Goal: Task Accomplishment & Management: Use online tool/utility

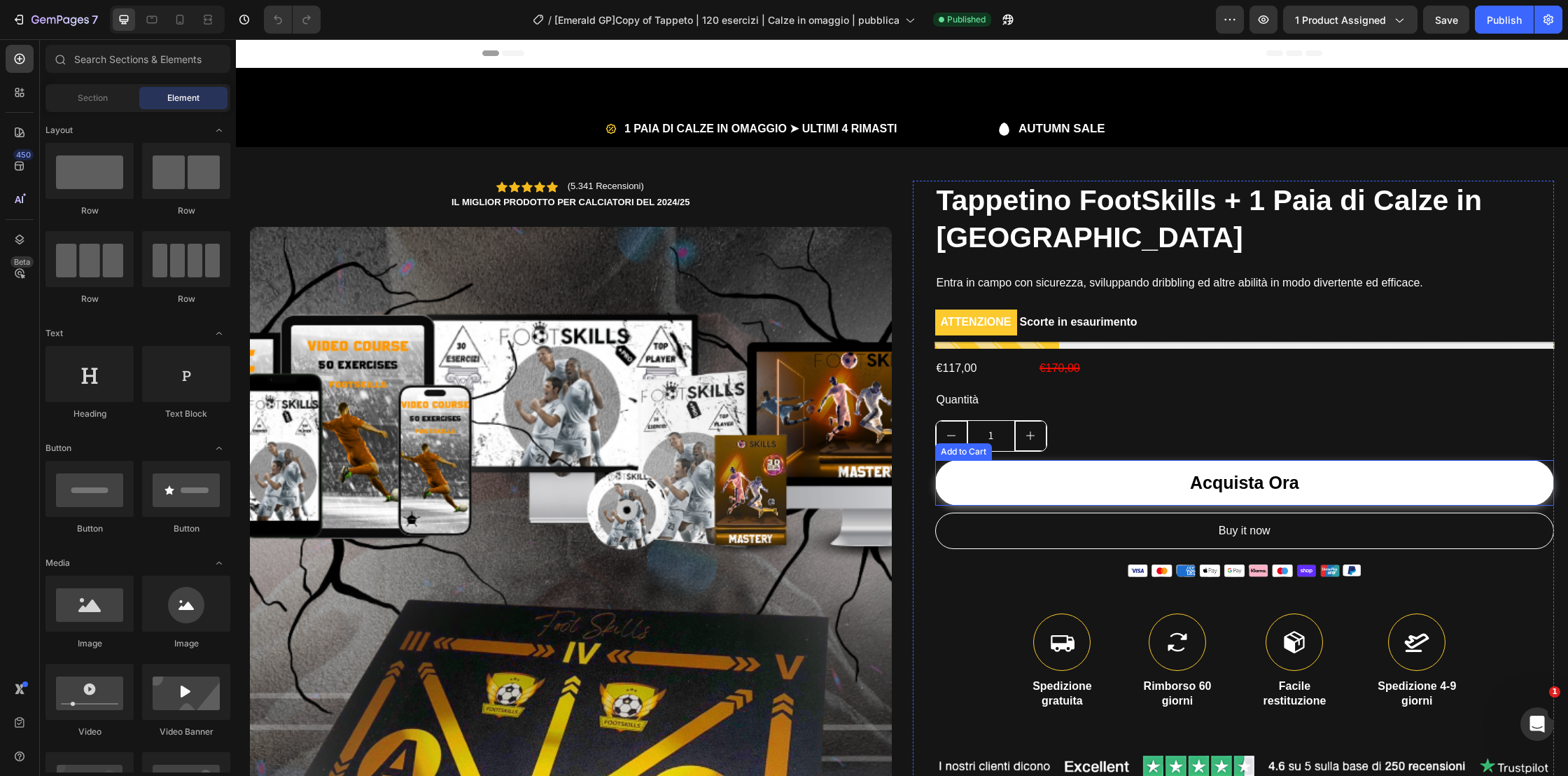
click at [1119, 478] on button "Acquista Ora" at bounding box center [1244, 483] width 620 height 46
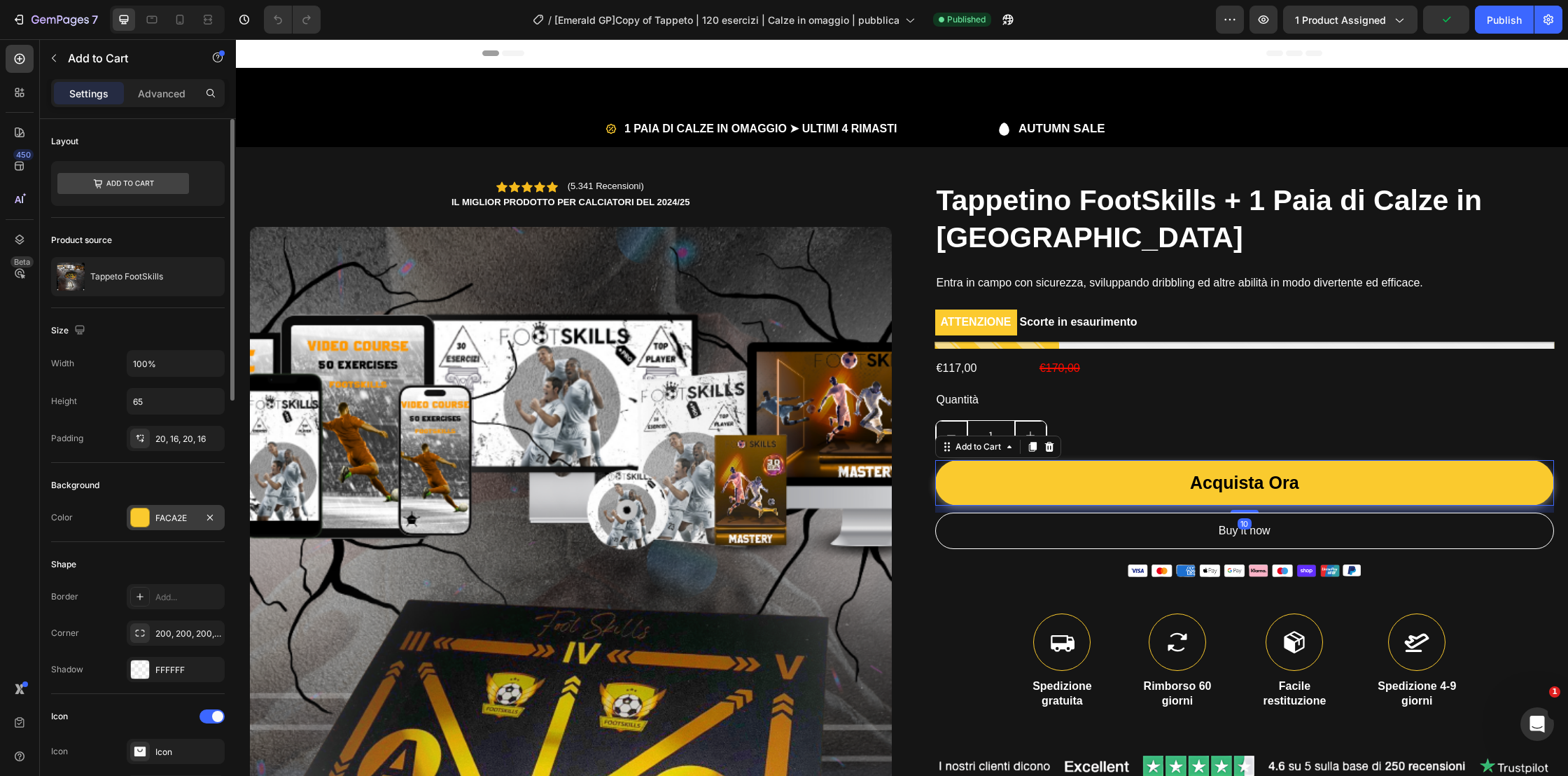
click at [147, 516] on div at bounding box center [139, 517] width 18 height 18
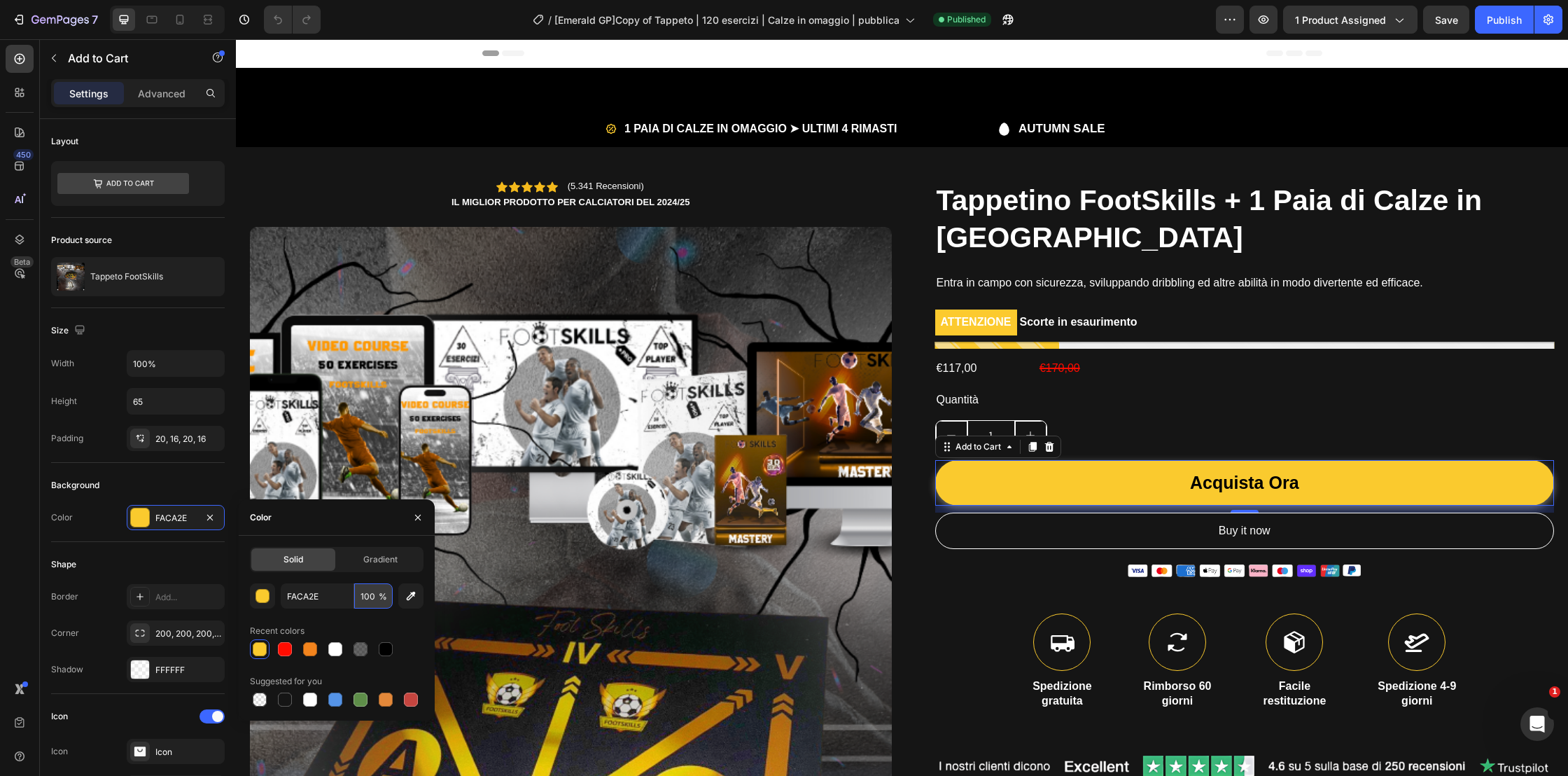
click at [376, 597] on input "100" at bounding box center [373, 596] width 38 height 25
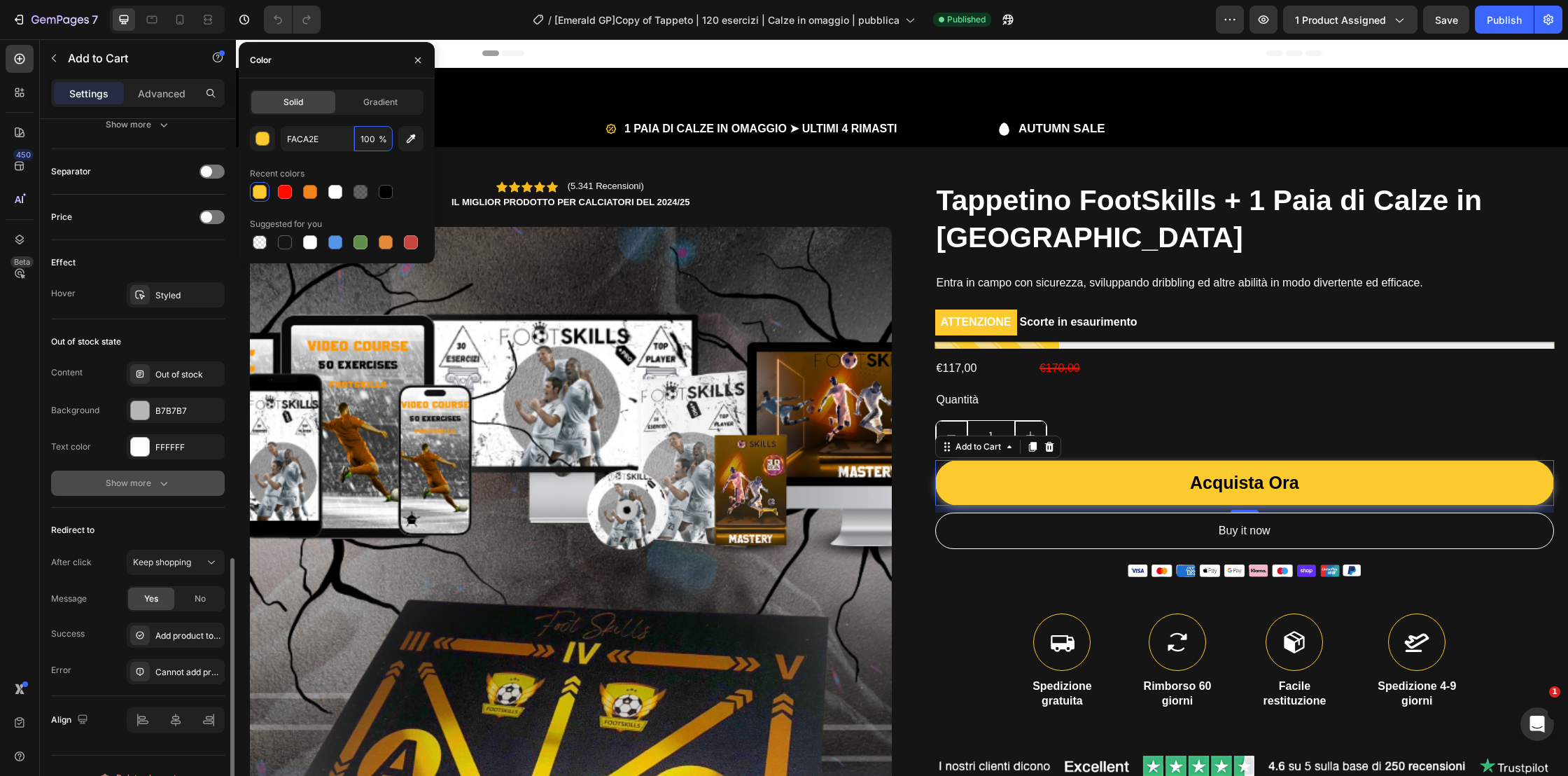
scroll to position [1023, 0]
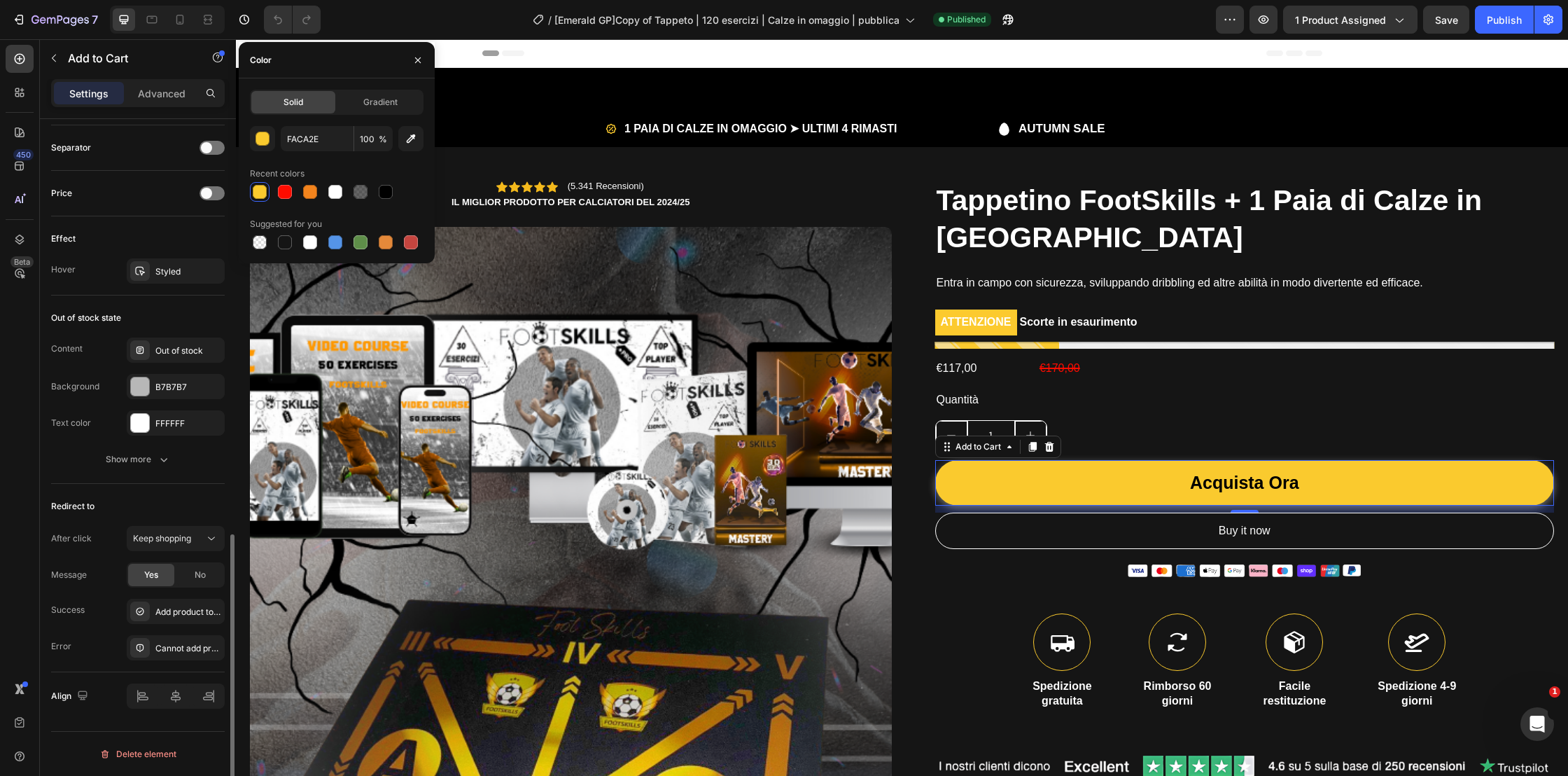
click at [150, 503] on div "Redirect to" at bounding box center [138, 506] width 173 height 22
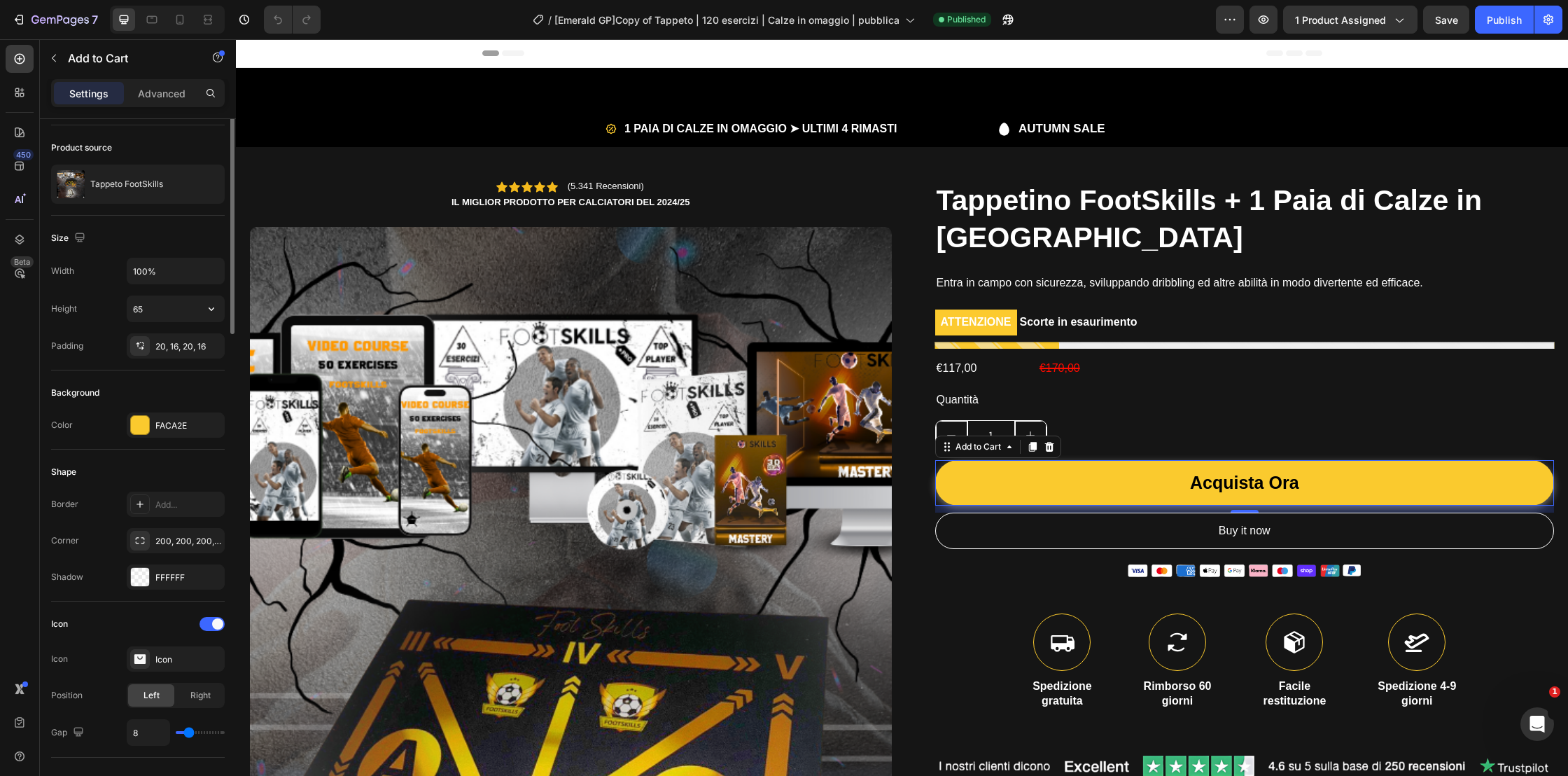
scroll to position [0, 0]
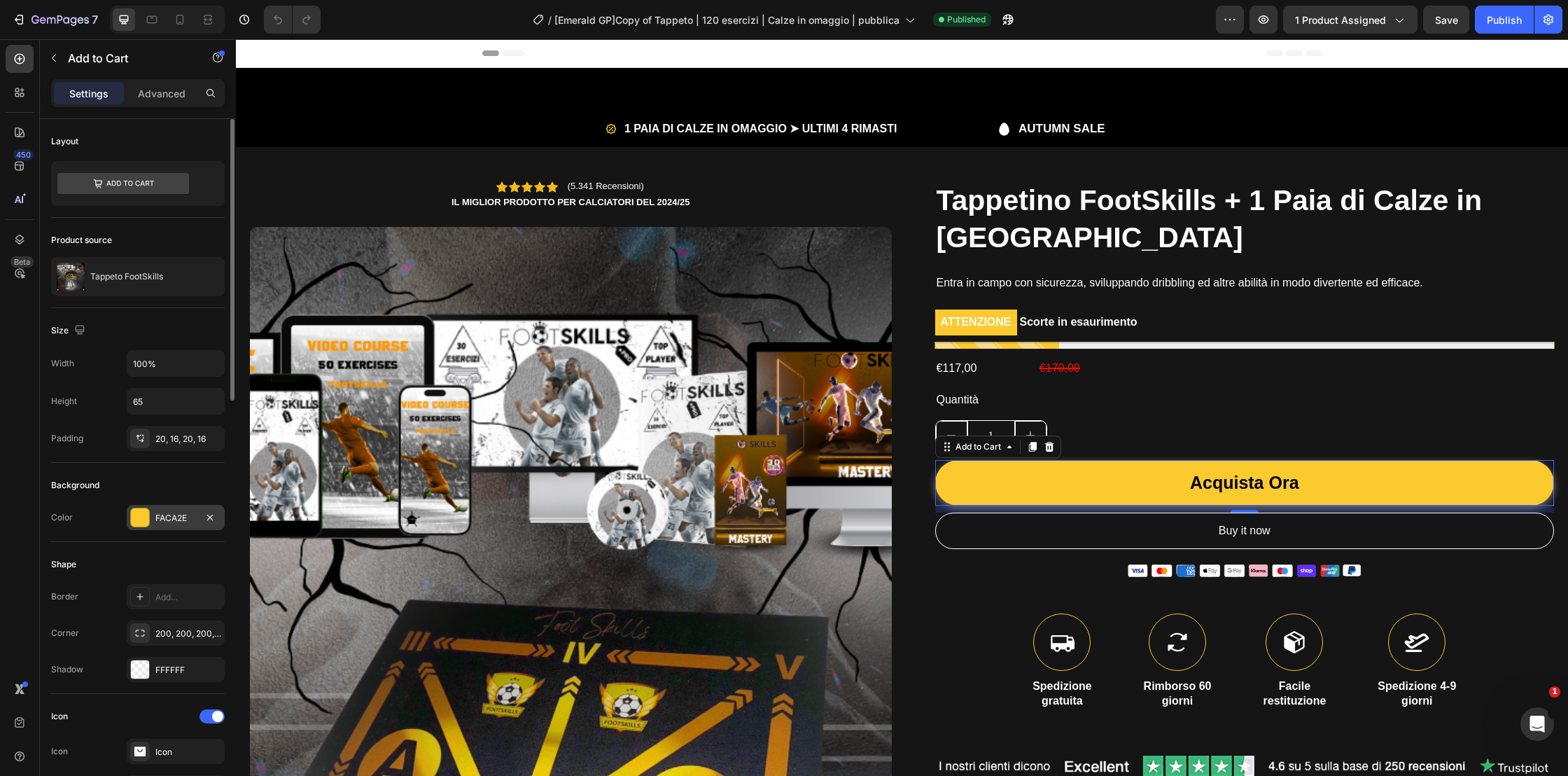
click at [168, 517] on div "FACA2E" at bounding box center [176, 518] width 41 height 13
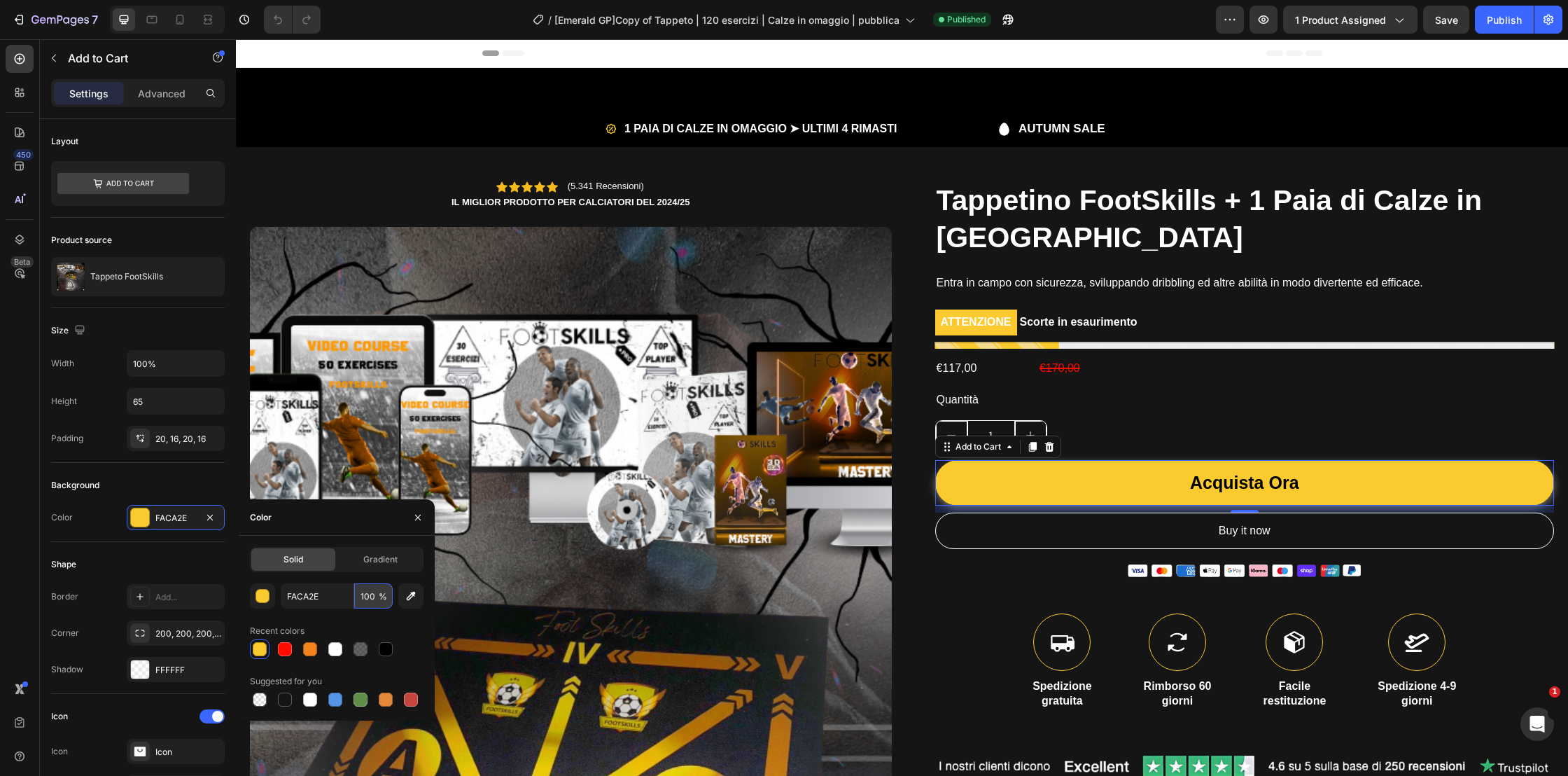
click at [371, 596] on input "100" at bounding box center [373, 596] width 38 height 25
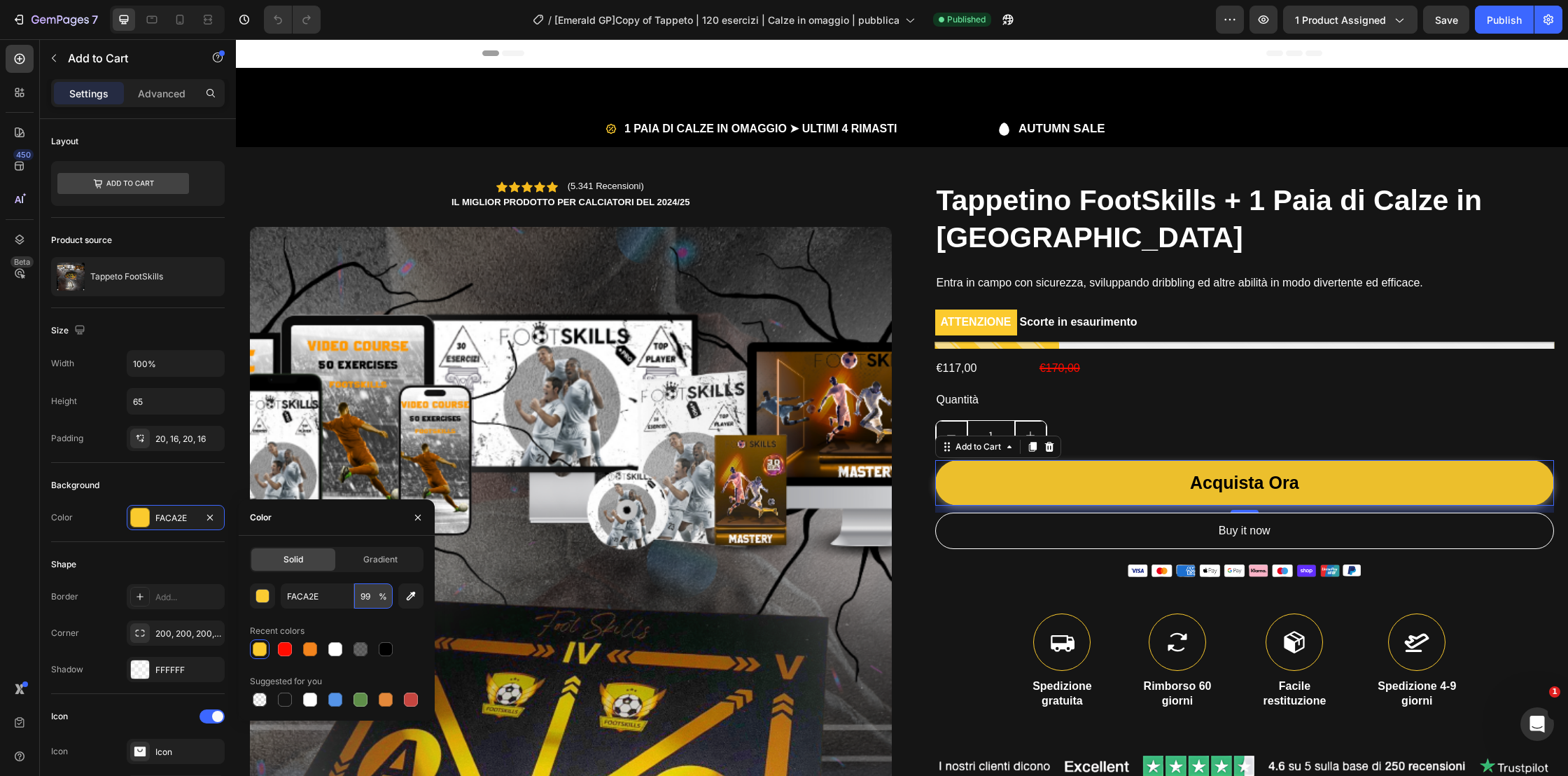
type input "100"
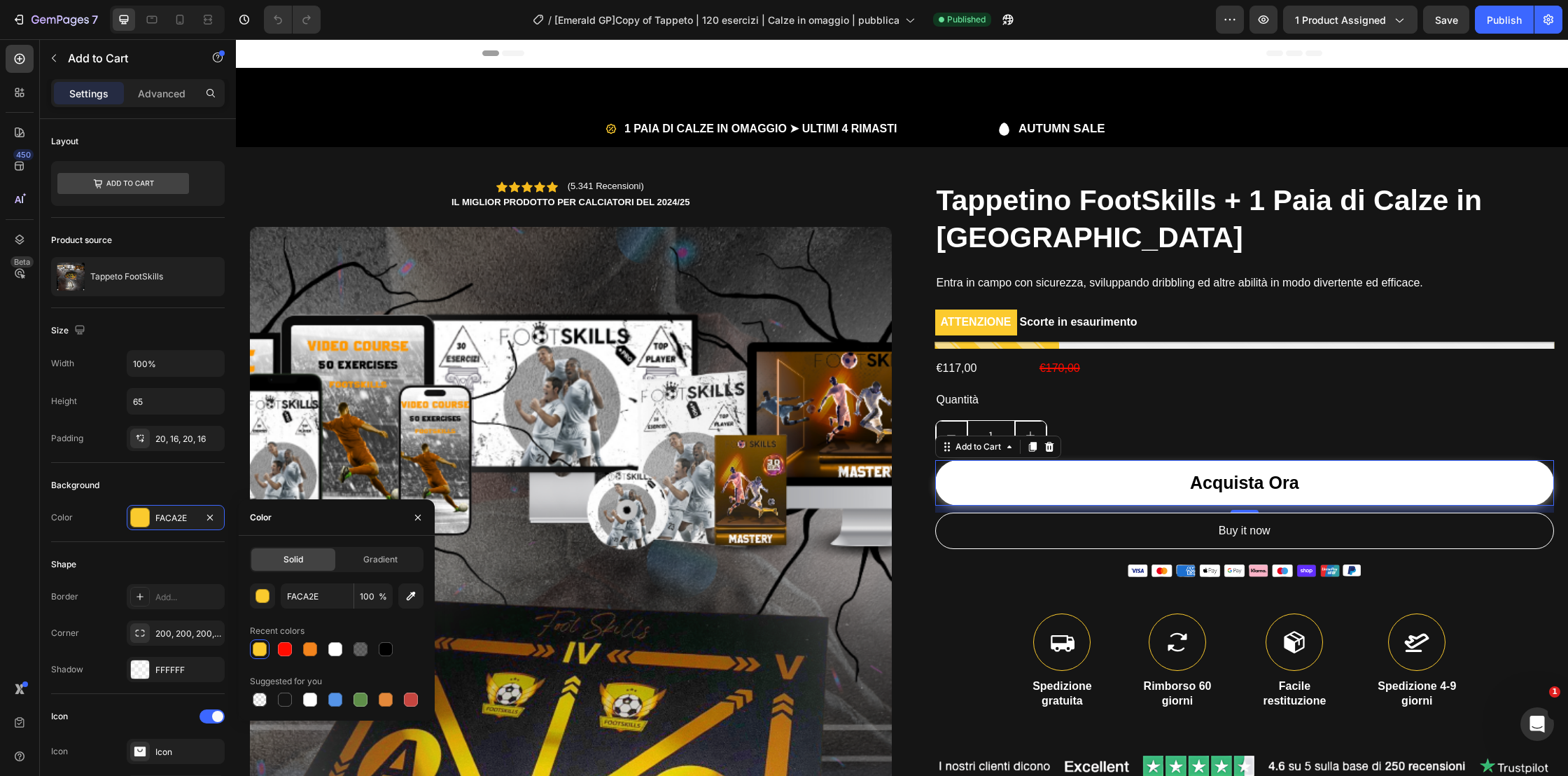
click at [1429, 496] on button "Acquista Ora" at bounding box center [1244, 483] width 620 height 46
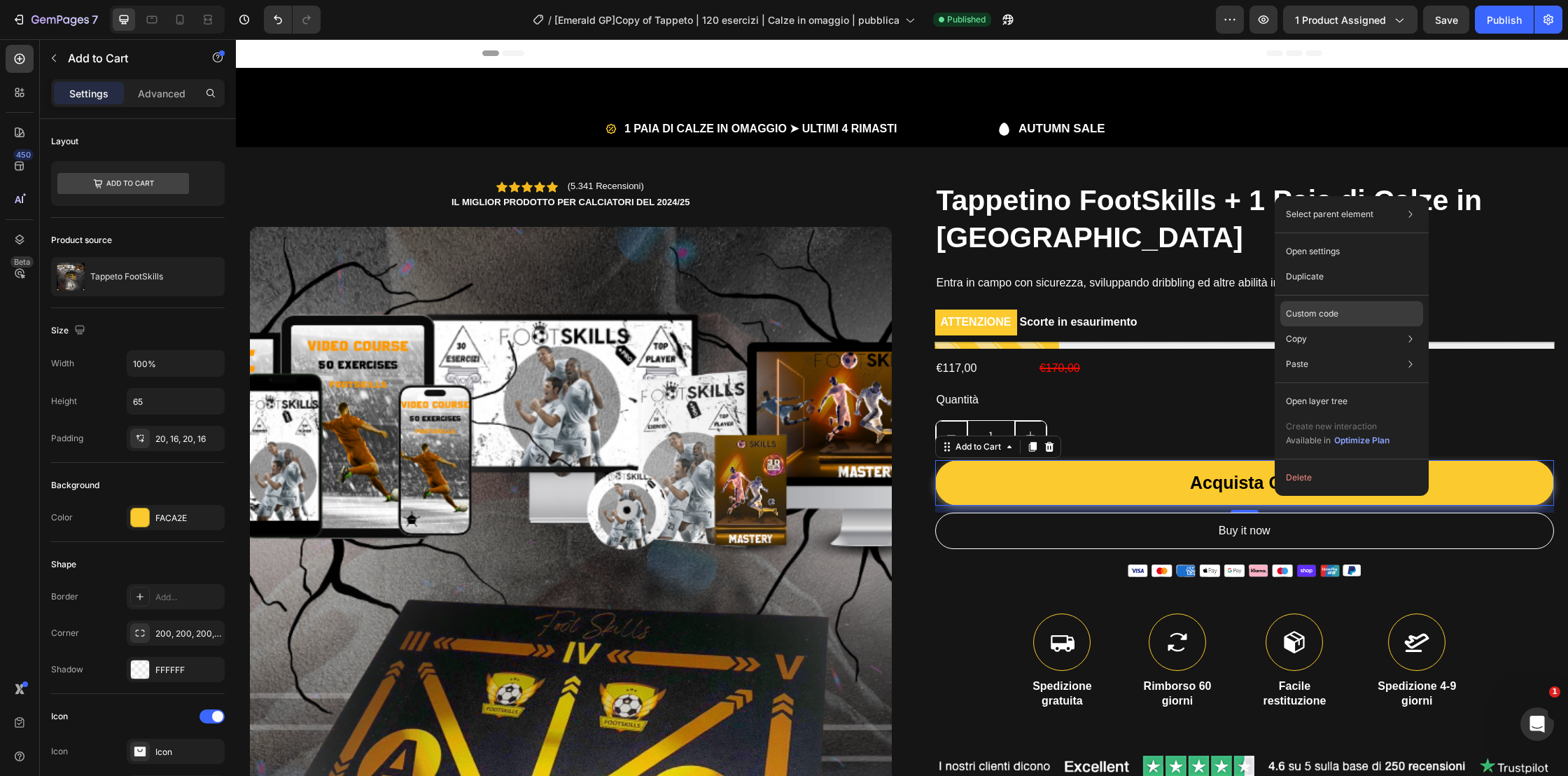
click at [1334, 308] on p "Custom code" at bounding box center [1312, 314] width 53 height 13
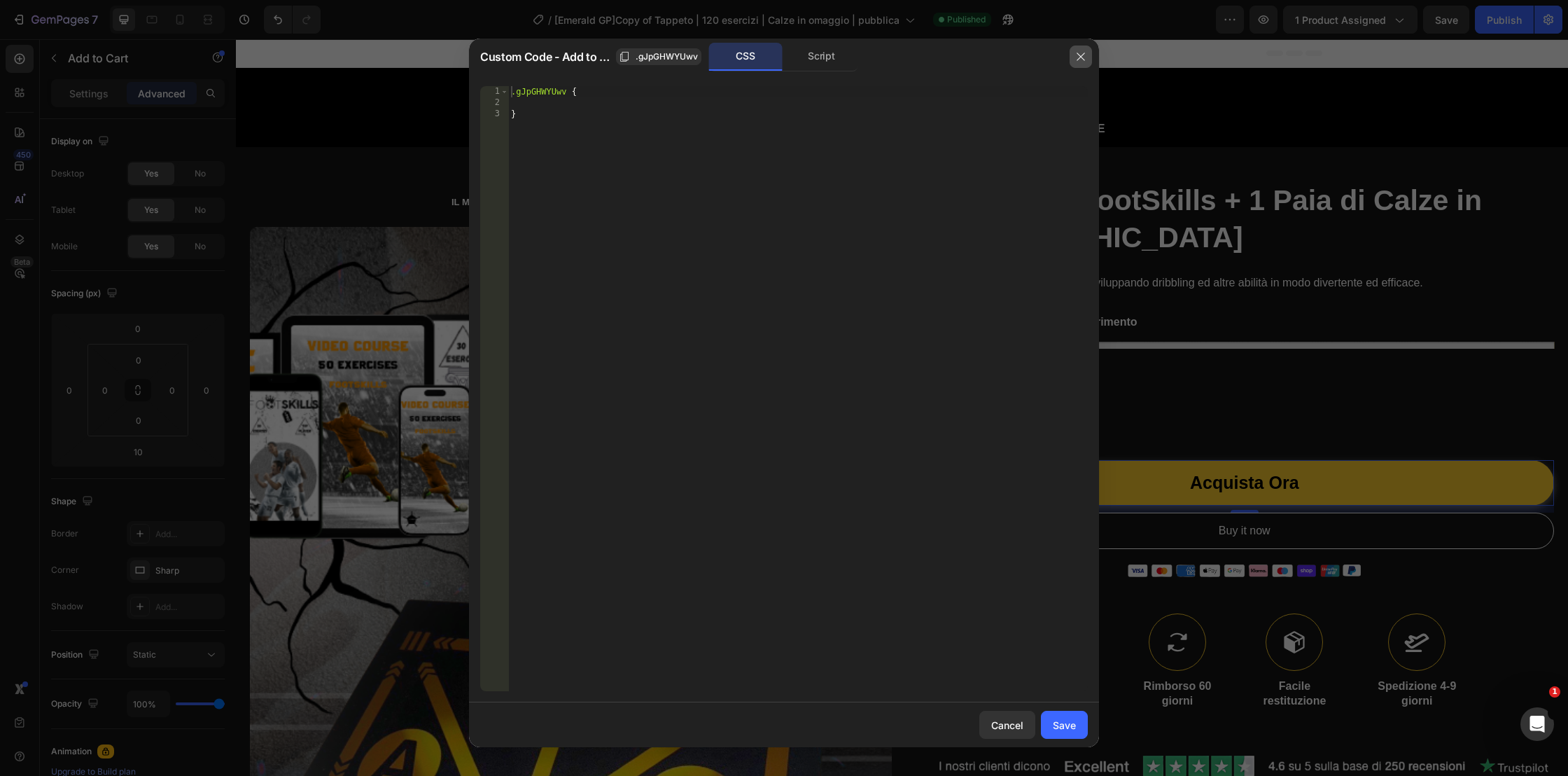
drag, startPoint x: 1083, startPoint y: 58, endPoint x: 846, endPoint y: 19, distance: 240.2
click at [1083, 58] on icon "button" at bounding box center [1080, 56] width 11 height 11
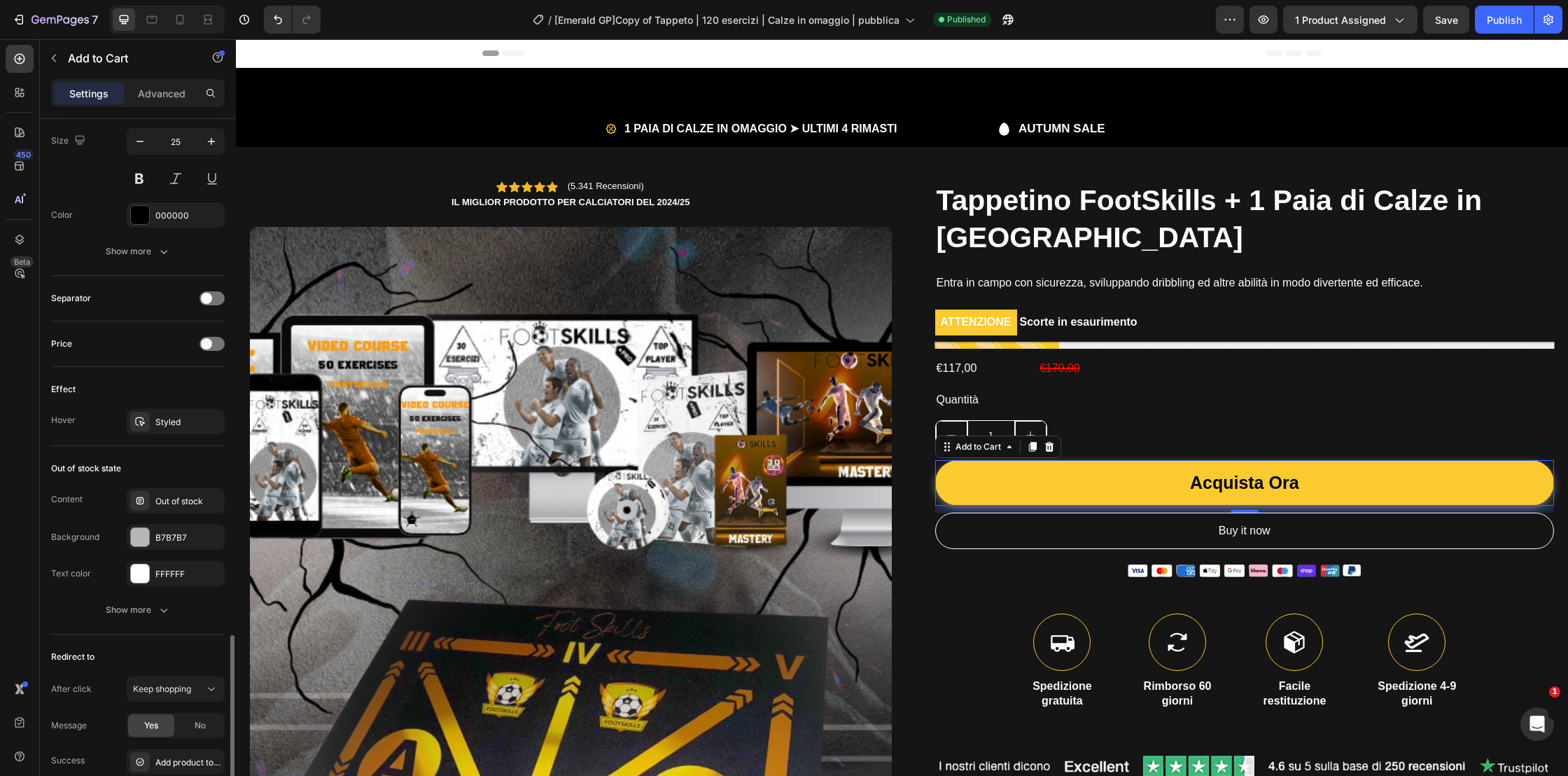
scroll to position [1023, 0]
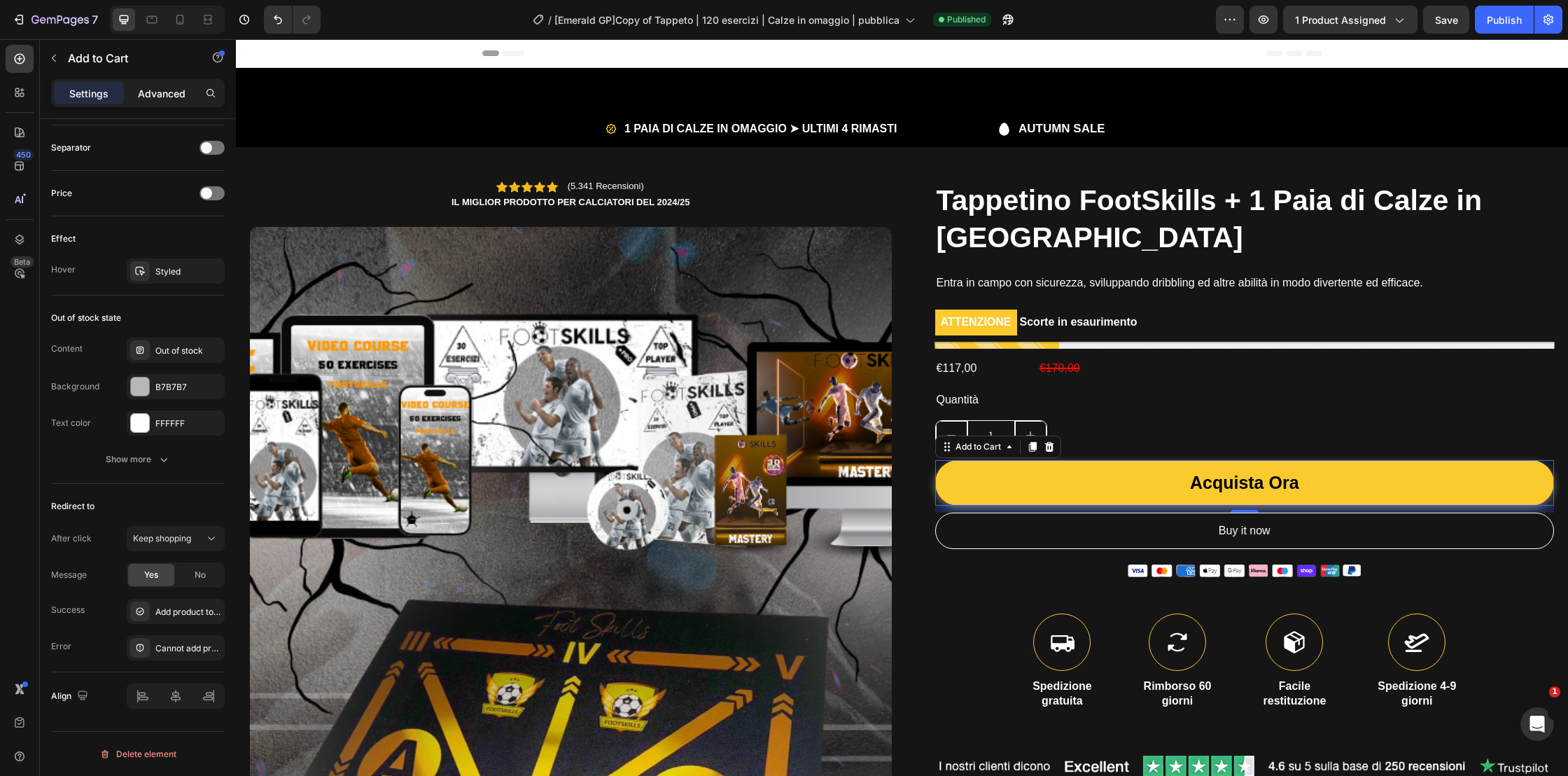
click at [172, 88] on p "Advanced" at bounding box center [161, 93] width 48 height 14
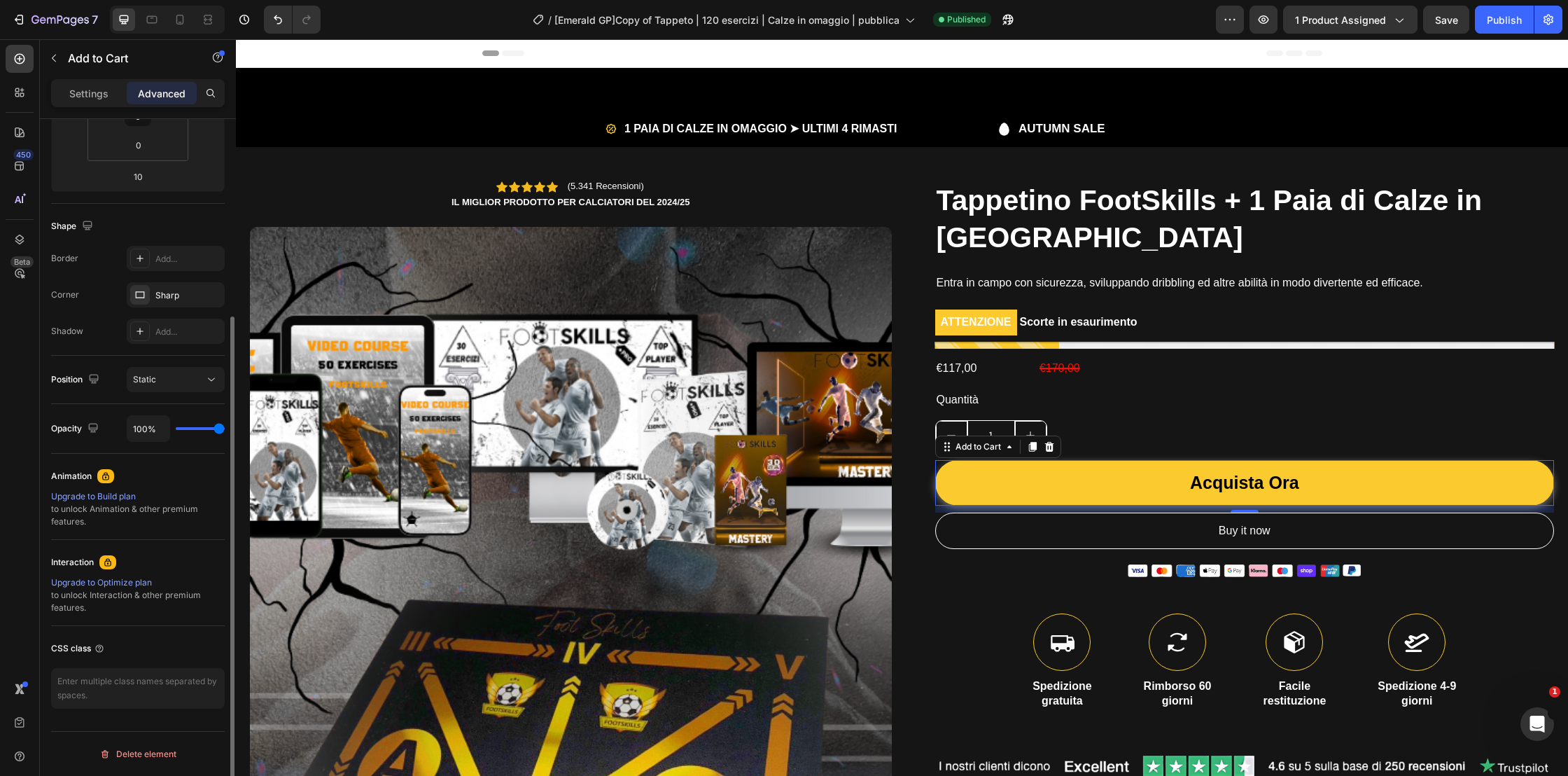
scroll to position [275, 0]
click at [105, 686] on textarea at bounding box center [138, 688] width 173 height 41
paste textarea "btn-liquid-black"
type textarea "btn-liquid-black"
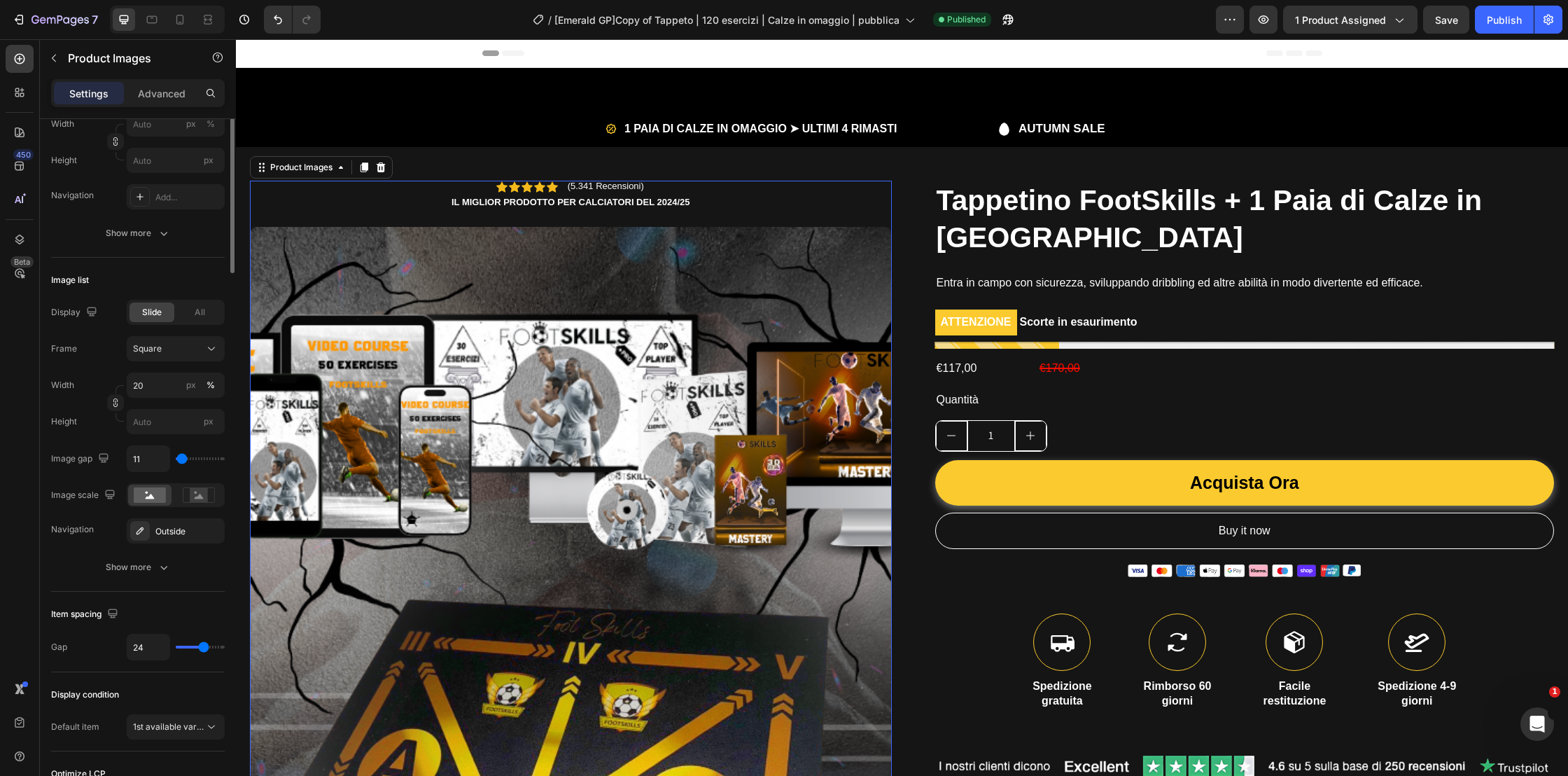
scroll to position [0, 0]
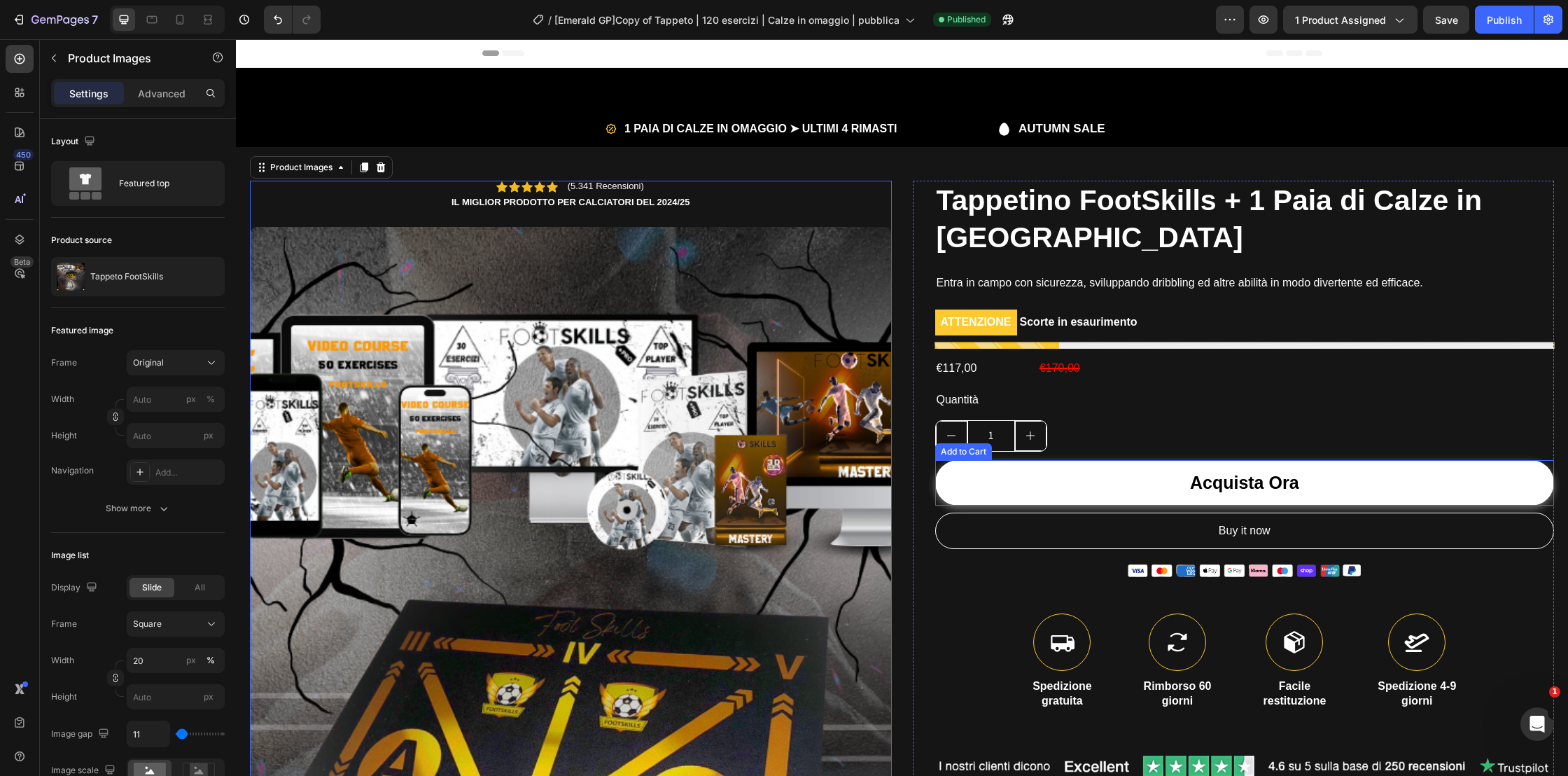
click at [1243, 496] on button "Acquista Ora" at bounding box center [1244, 483] width 620 height 46
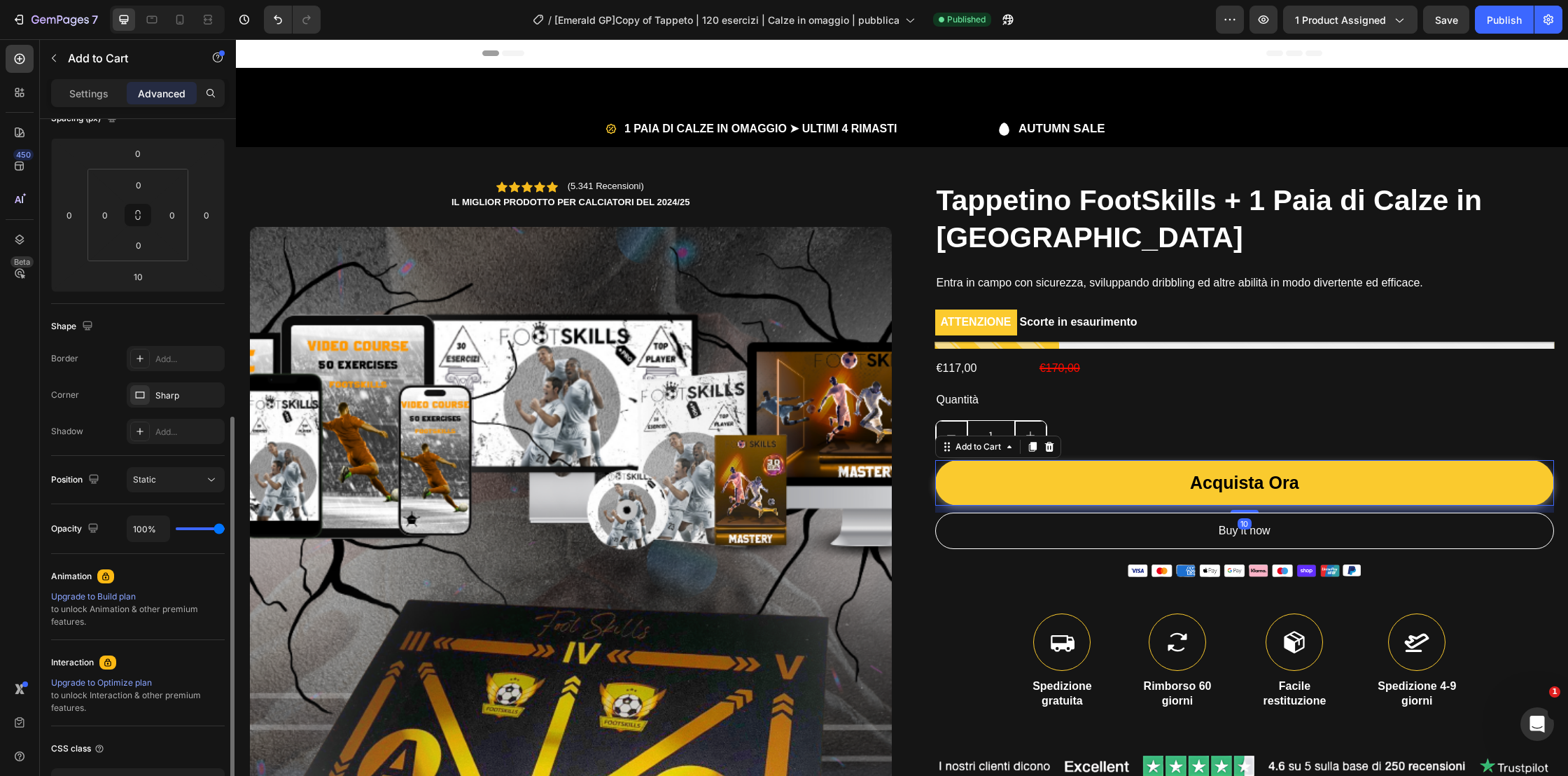
scroll to position [275, 0]
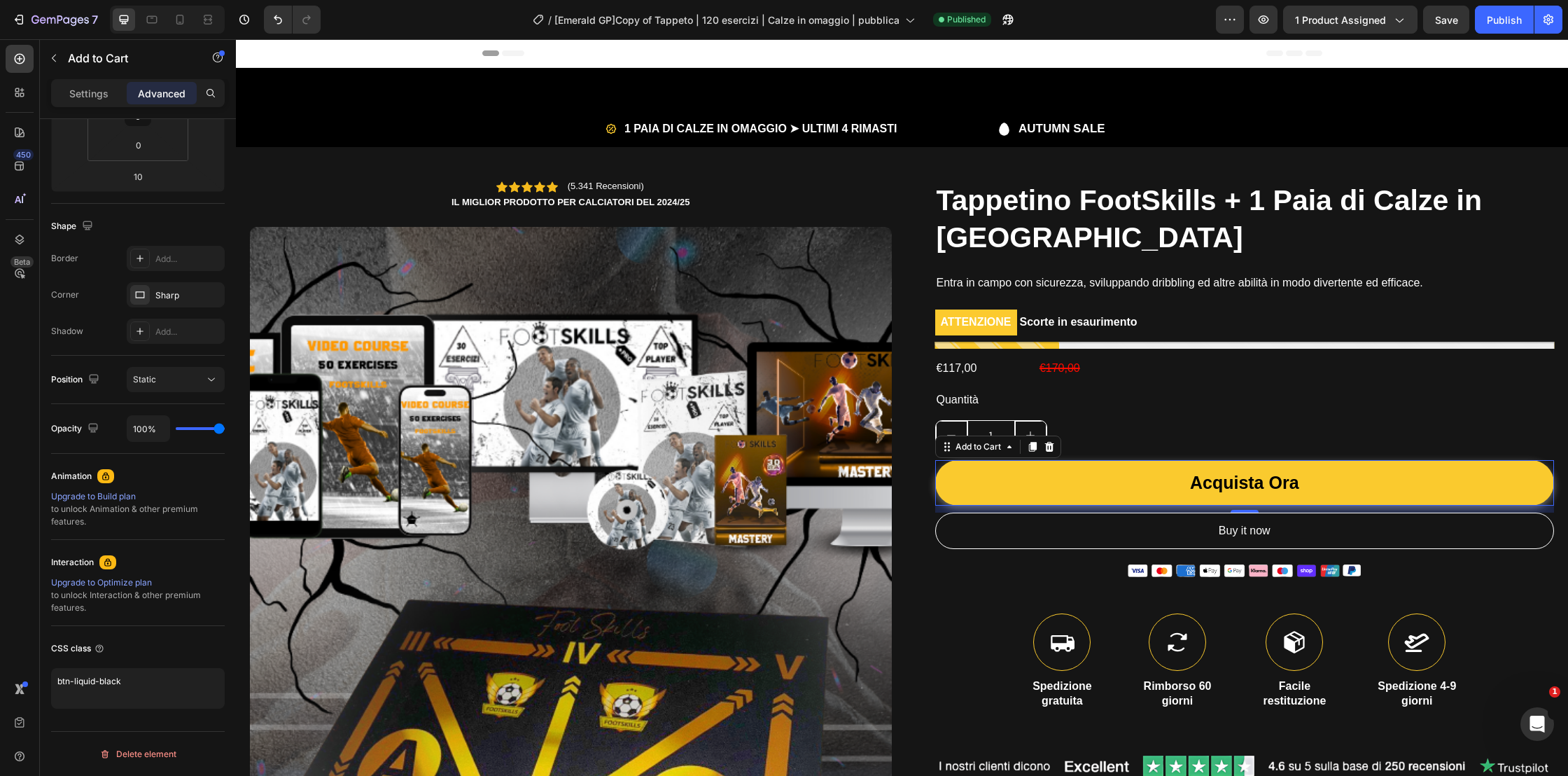
drag, startPoint x: 129, startPoint y: 679, endPoint x: 33, endPoint y: 665, distance: 97.0
click at [30, 667] on div "450 Beta Sections(18) Elements(84) Section Element Hero Section Product Detail …" at bounding box center [118, 407] width 236 height 737
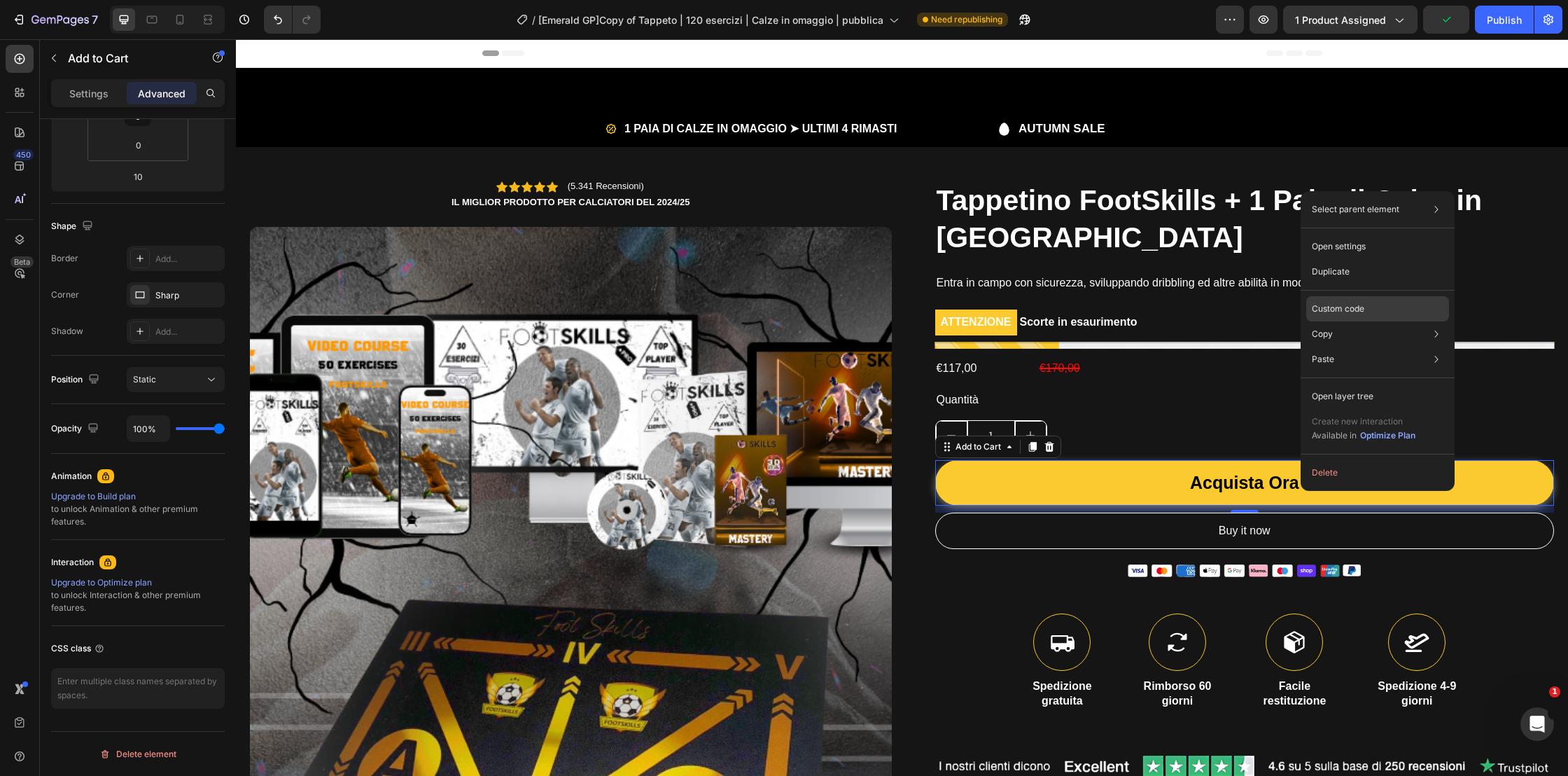
click at [1360, 308] on p "Custom code" at bounding box center [1339, 309] width 53 height 13
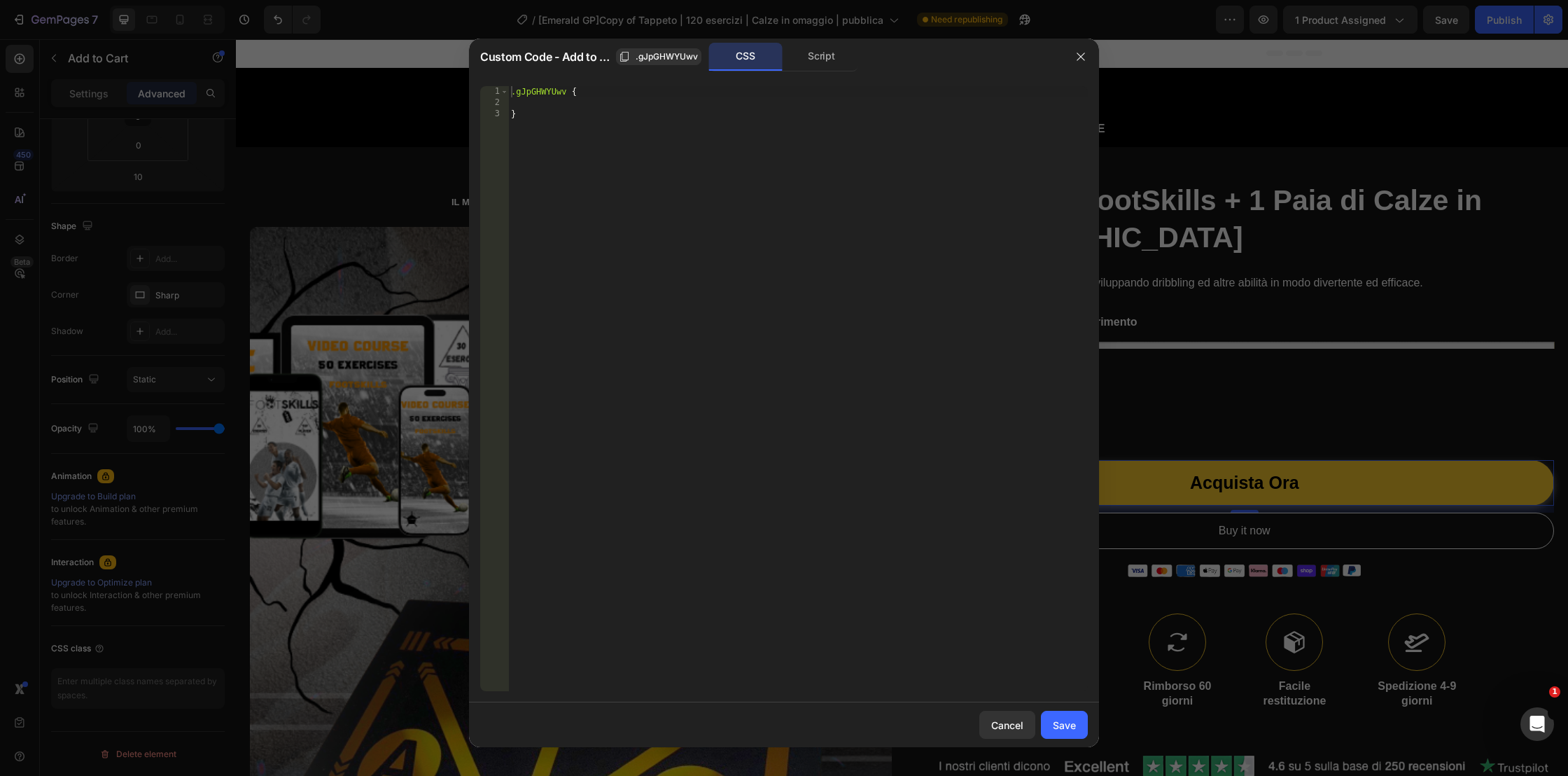
type textarea "}"
click at [541, 118] on div ".gJpGHWYUwv { }" at bounding box center [798, 399] width 580 height 627
drag, startPoint x: 919, startPoint y: 226, endPoint x: 1082, endPoint y: 58, distance: 234.1
click at [1082, 58] on icon "button" at bounding box center [1080, 56] width 11 height 11
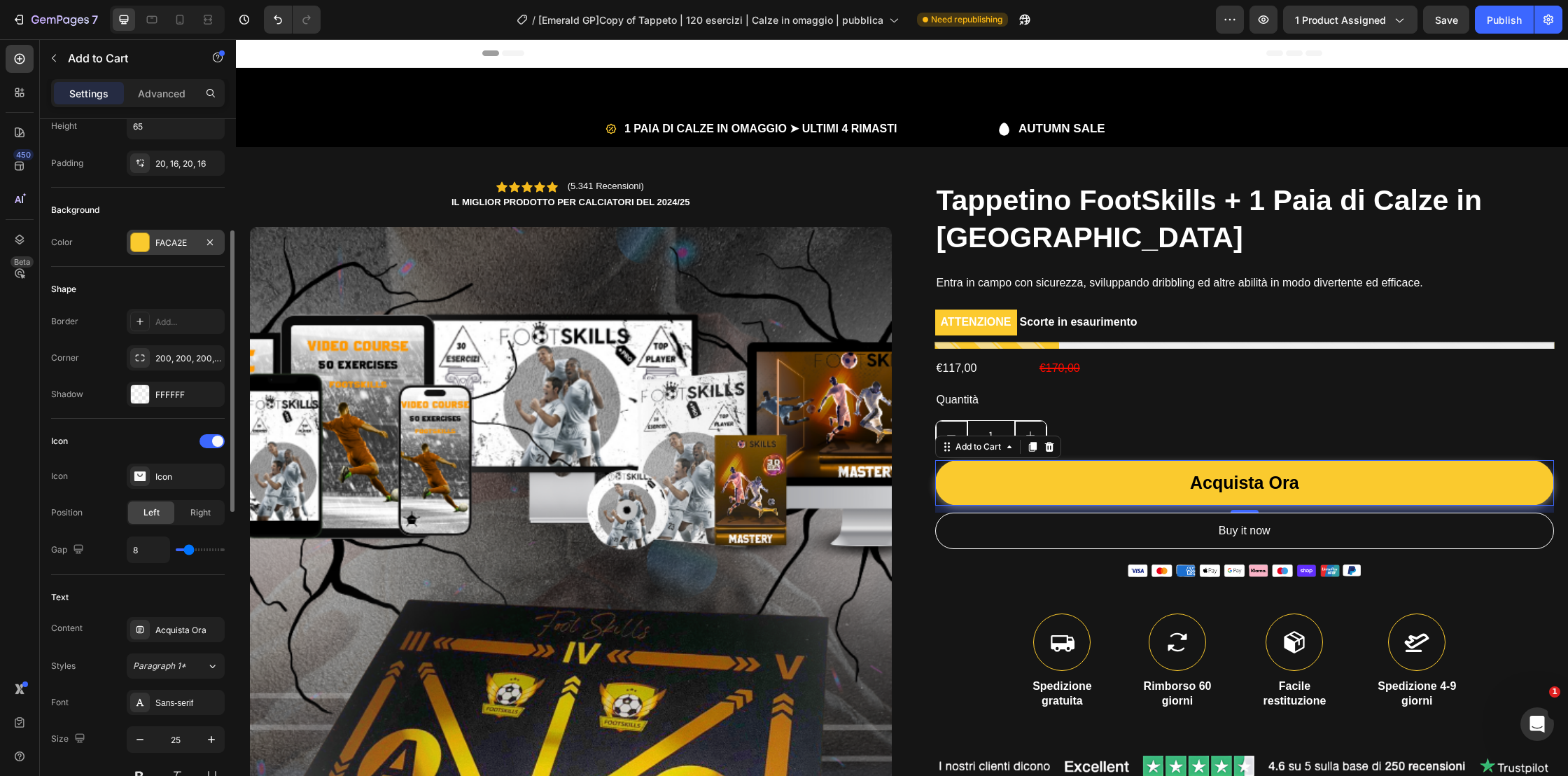
click at [160, 239] on div "FACA2E" at bounding box center [176, 242] width 41 height 13
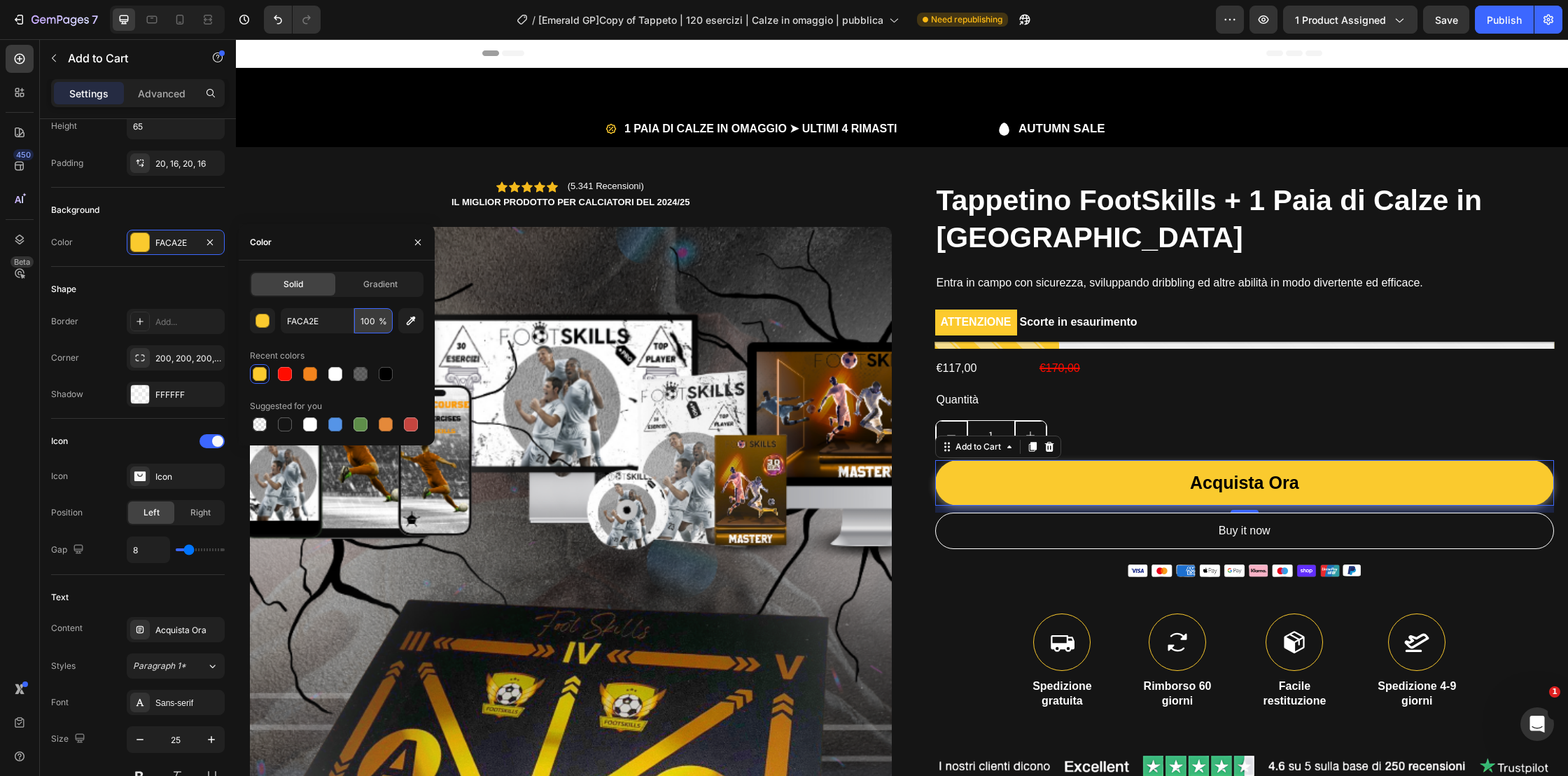
click at [365, 320] on input "100" at bounding box center [373, 320] width 38 height 25
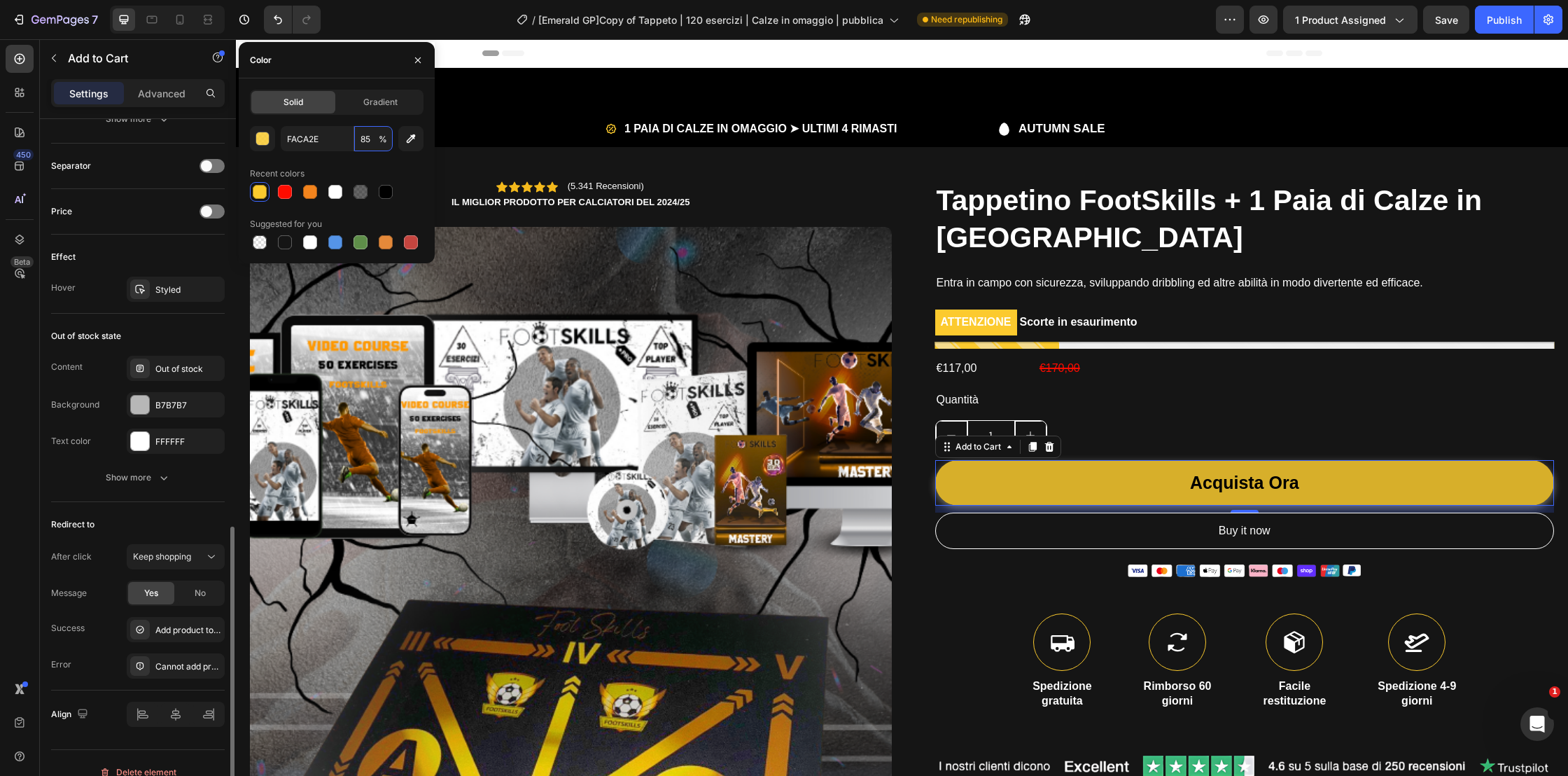
scroll to position [1023, 0]
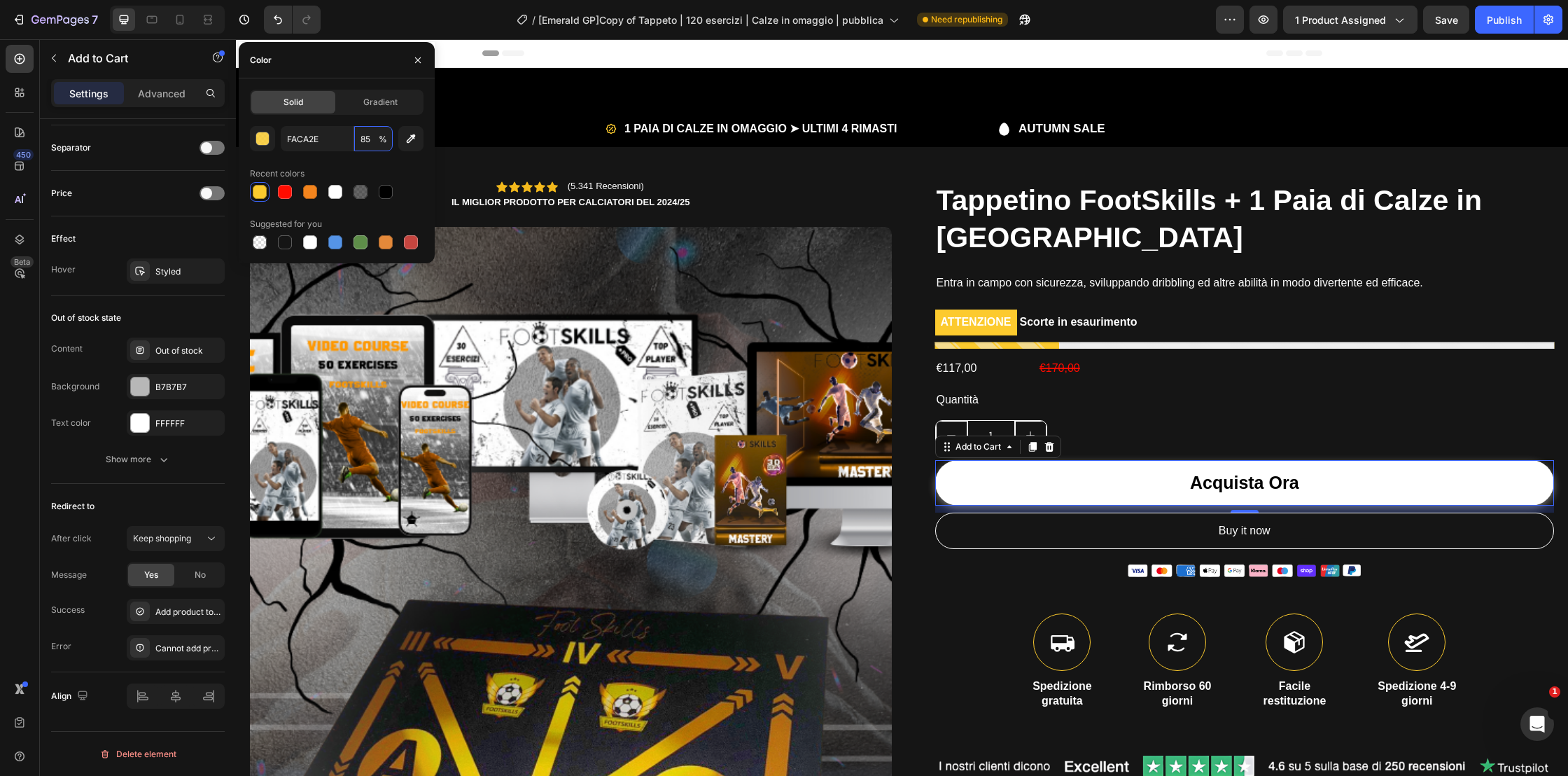
type input "85"
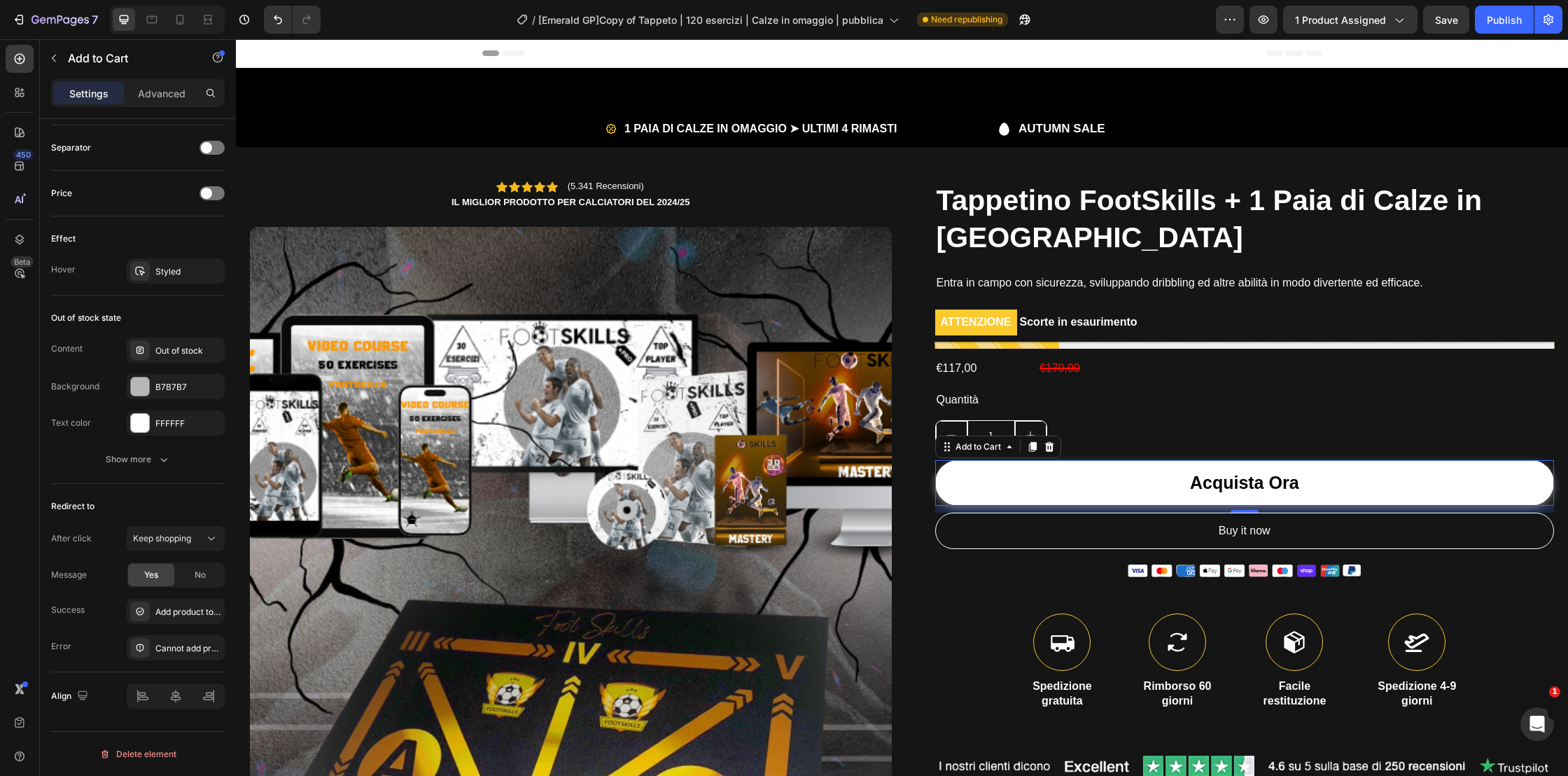
click at [1139, 492] on button "Acquista Ora" at bounding box center [1244, 483] width 620 height 46
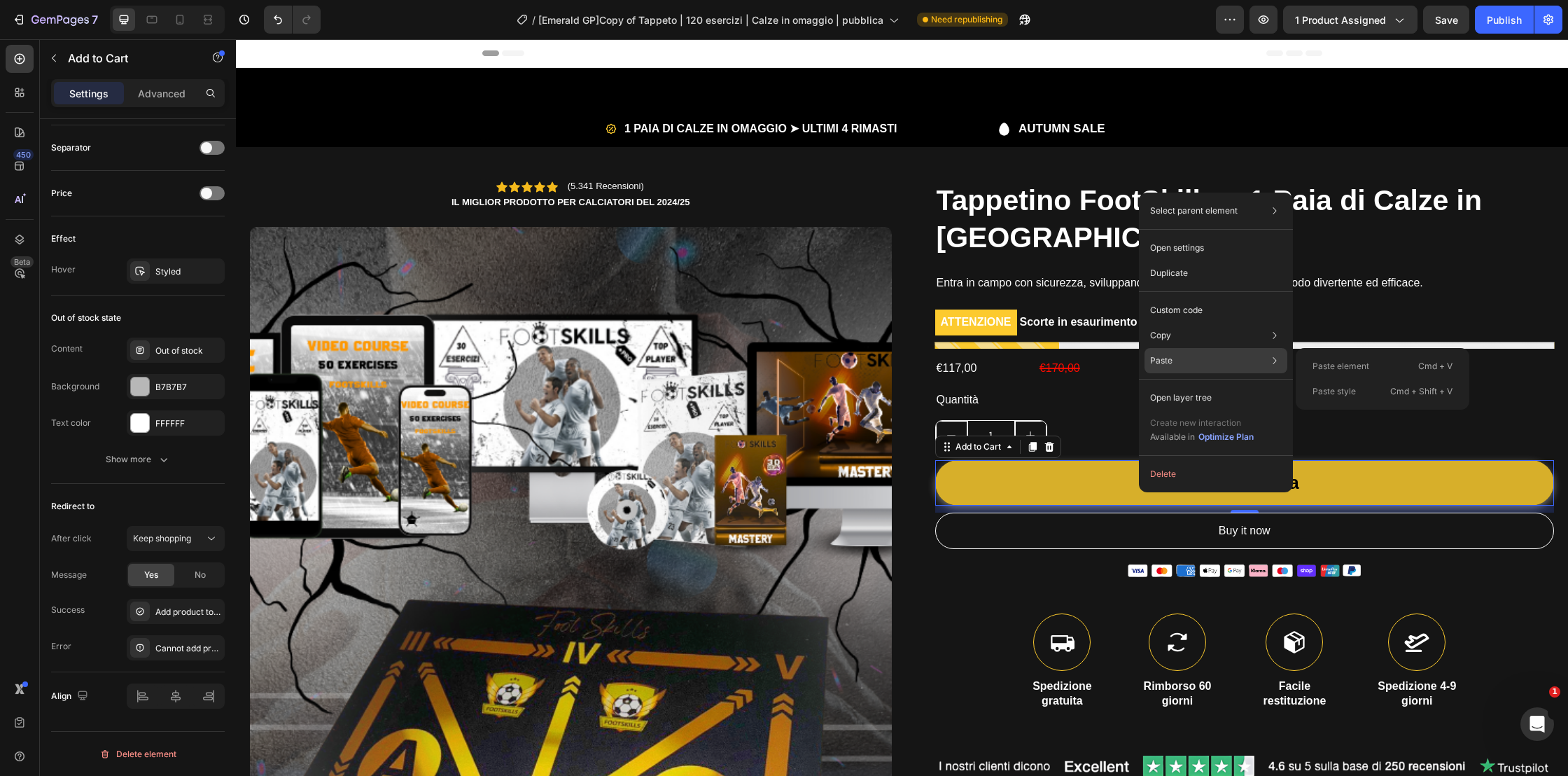
click at [1184, 361] on div "Paste Paste element Cmd + V Paste style Cmd + Shift + V" at bounding box center [1216, 360] width 143 height 25
click at [1217, 329] on div "Copy Copy element Cmd + C Copy style Copy class .gJpGHWYUwv" at bounding box center [1216, 336] width 143 height 25
click at [1185, 312] on p "Custom code" at bounding box center [1176, 309] width 53 height 13
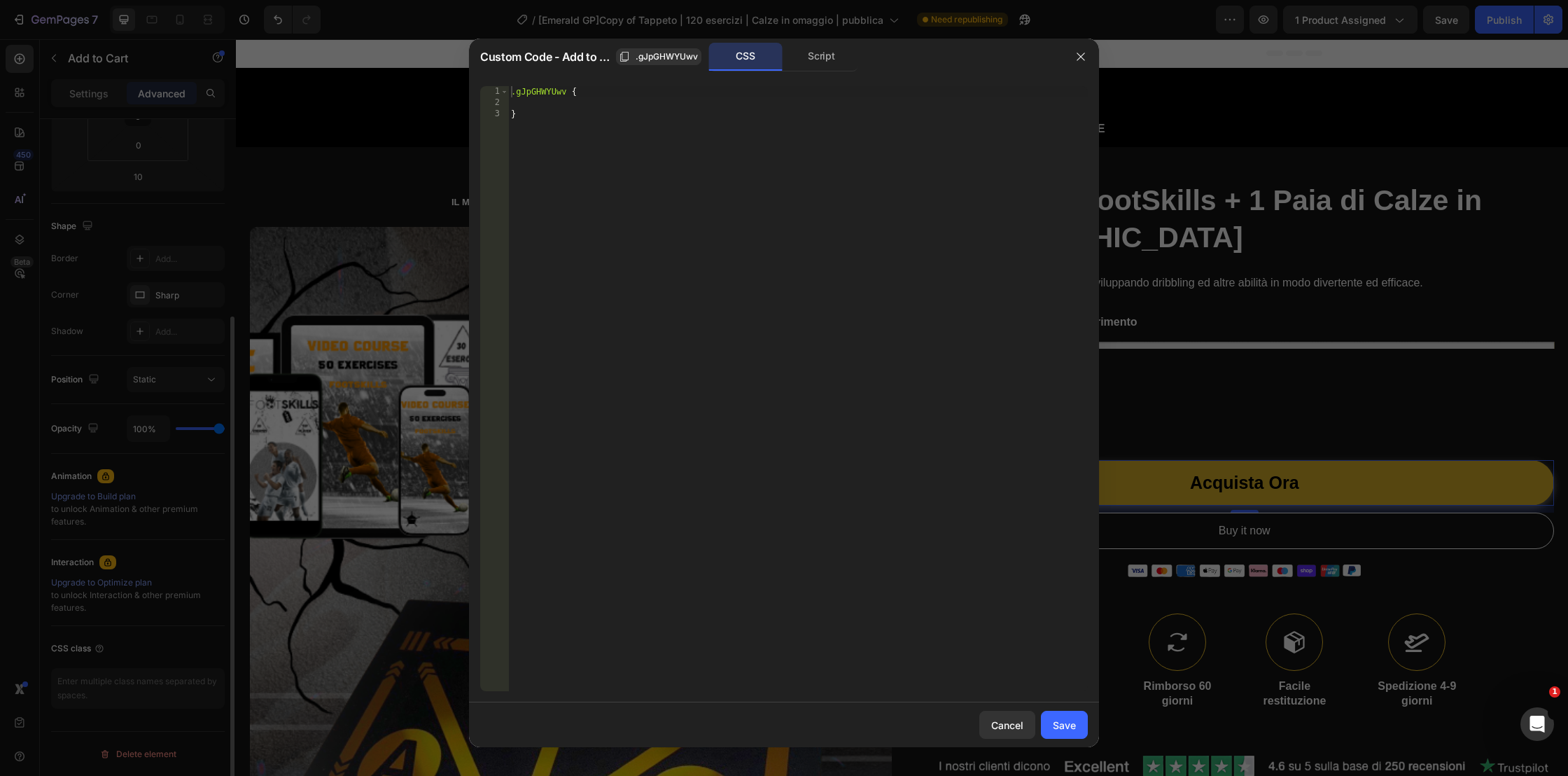
scroll to position [275, 0]
type textarea "}"
click at [760, 268] on div ".gJpGHWYUwv { }" at bounding box center [798, 399] width 580 height 627
paste textarea
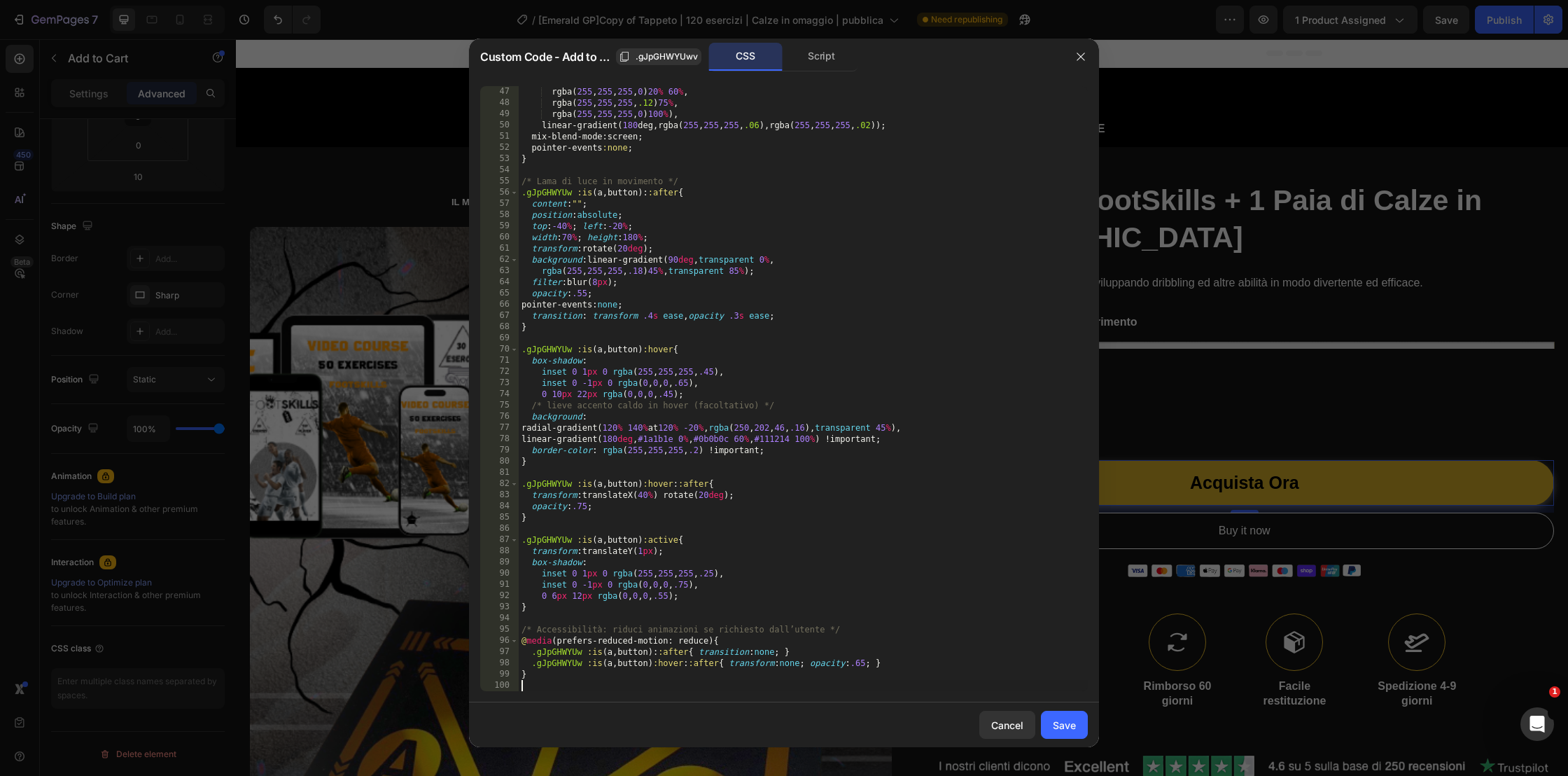
scroll to position [515, 0]
click at [1065, 722] on div "Save" at bounding box center [1064, 724] width 23 height 14
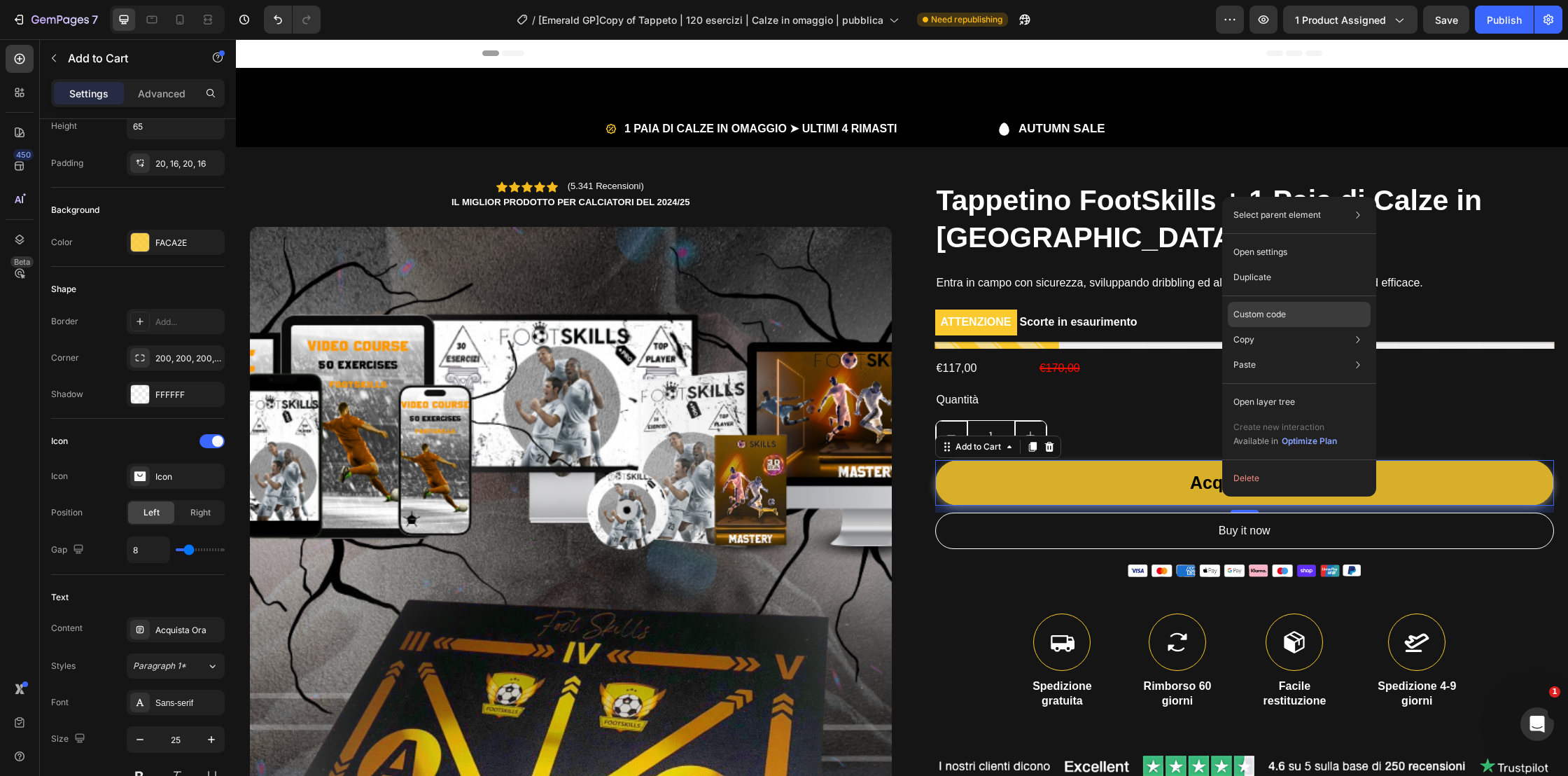
click at [1274, 315] on p "Custom code" at bounding box center [1259, 314] width 53 height 13
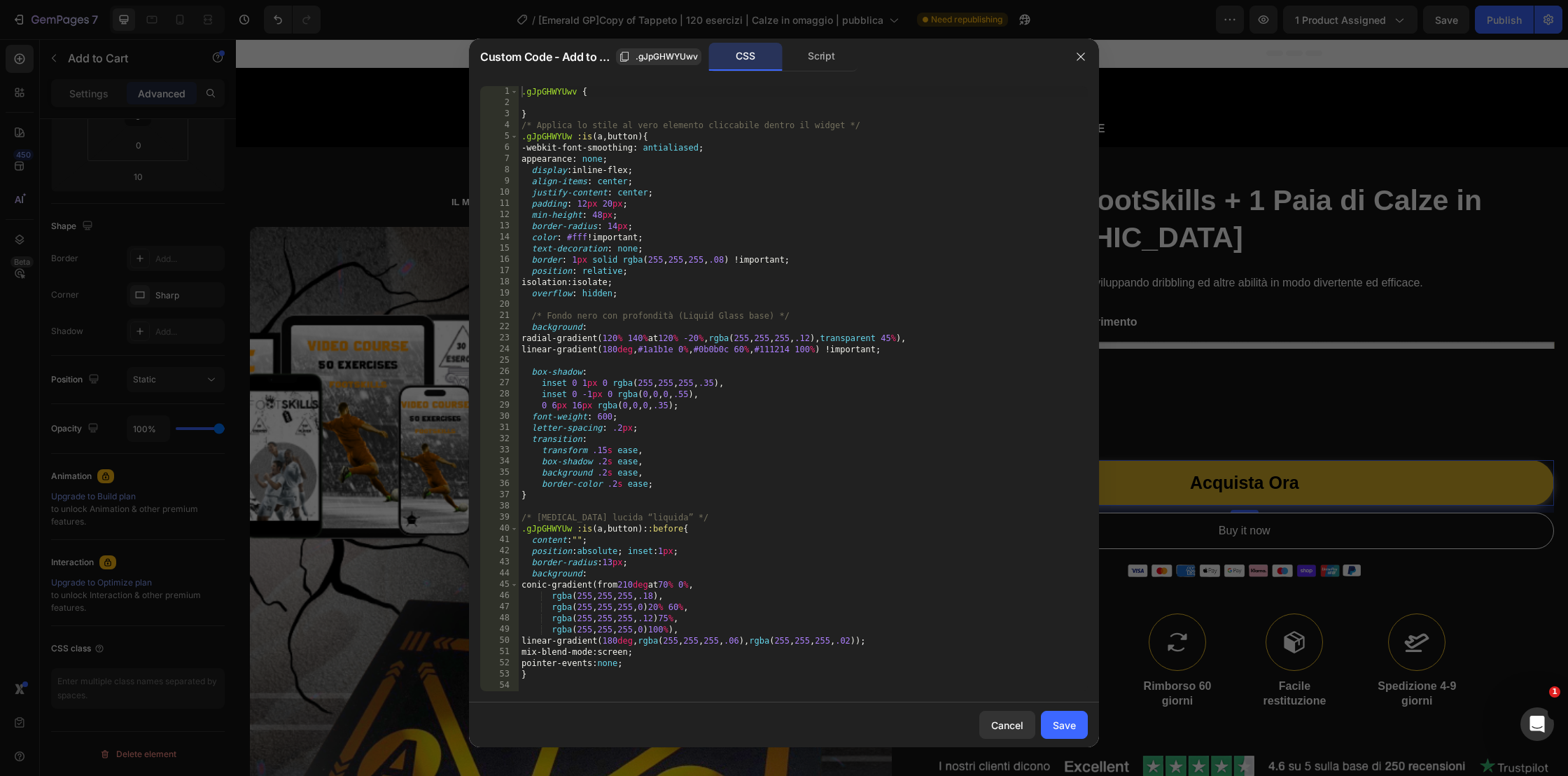
click at [879, 427] on div ".gJpGHWYUwv { } /* Applica lo stile al vero elemento cliccabile dentro il widge…" at bounding box center [803, 399] width 569 height 627
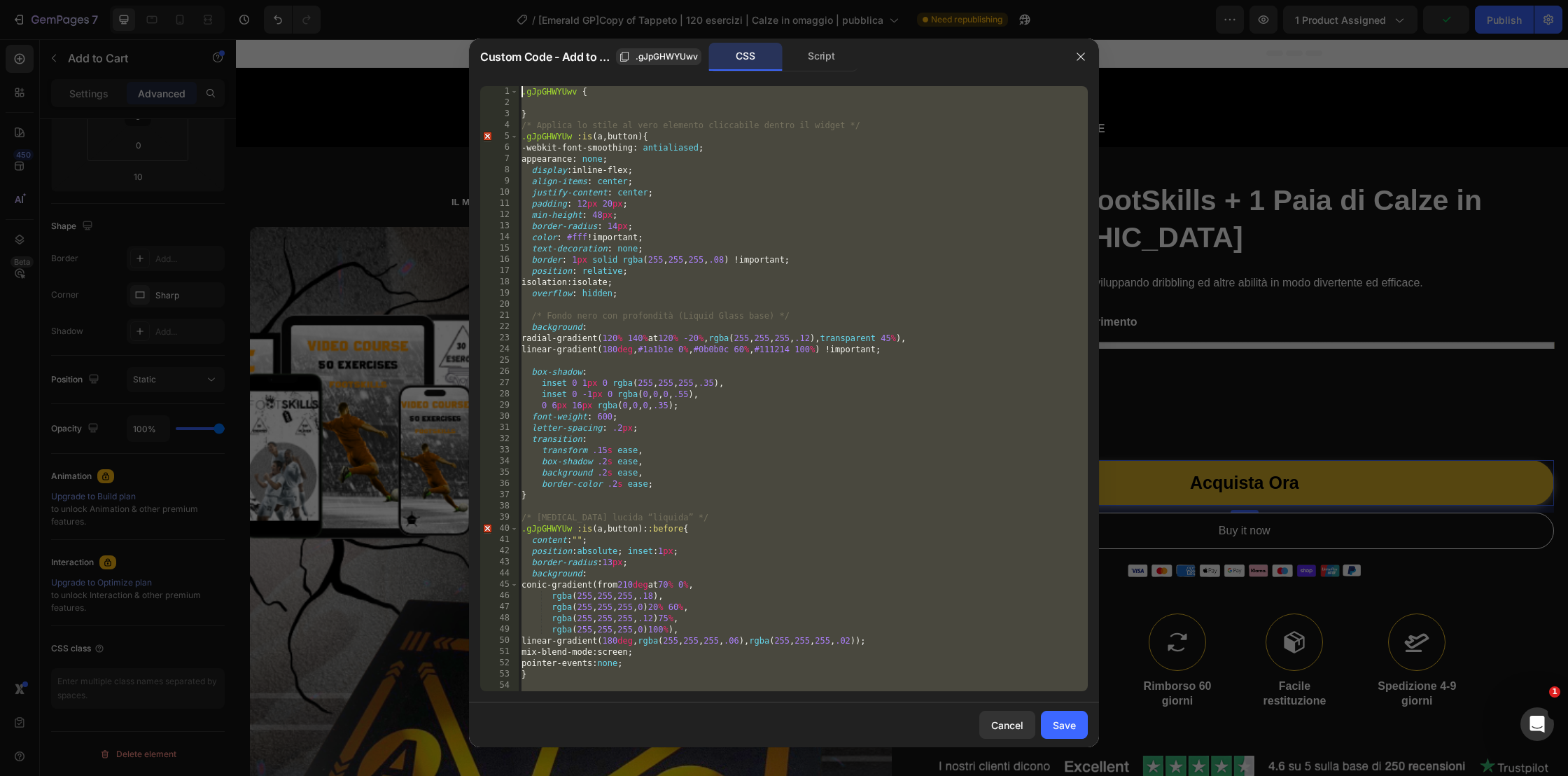
scroll to position [0, 0]
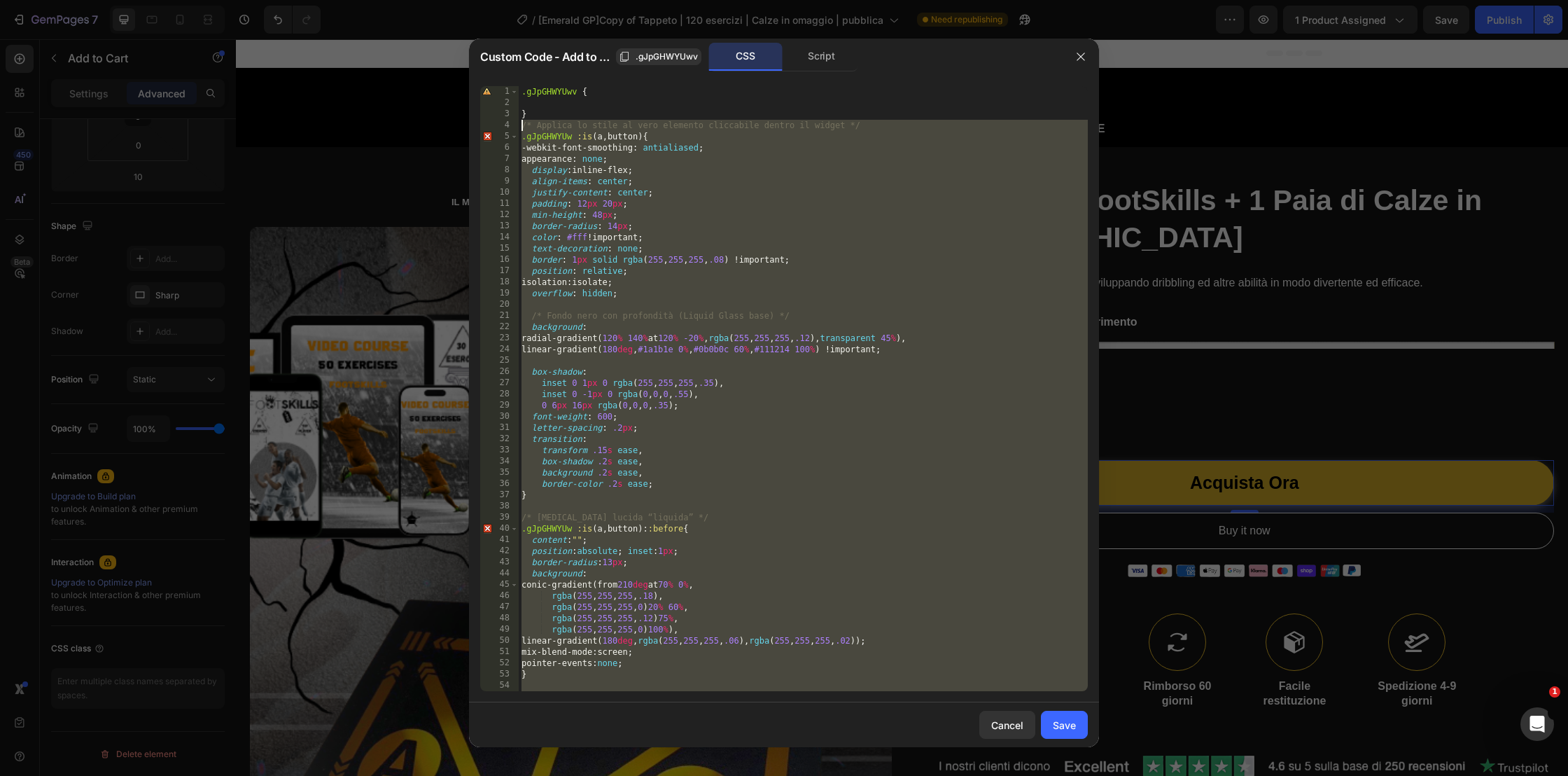
drag, startPoint x: 525, startPoint y: 683, endPoint x: 516, endPoint y: 128, distance: 555.1
click at [516, 128] on div "letter-spacing: .2px; 1 2 3 4 5 6 7 8 9 10 11 12 13 14 15 16 17 18 19 20 21 22 …" at bounding box center [784, 388] width 608 height 605
type textarea "/* Applica lo stile al vero elemento cliccabile dentro il widget */ .gJpGHWYUw …"
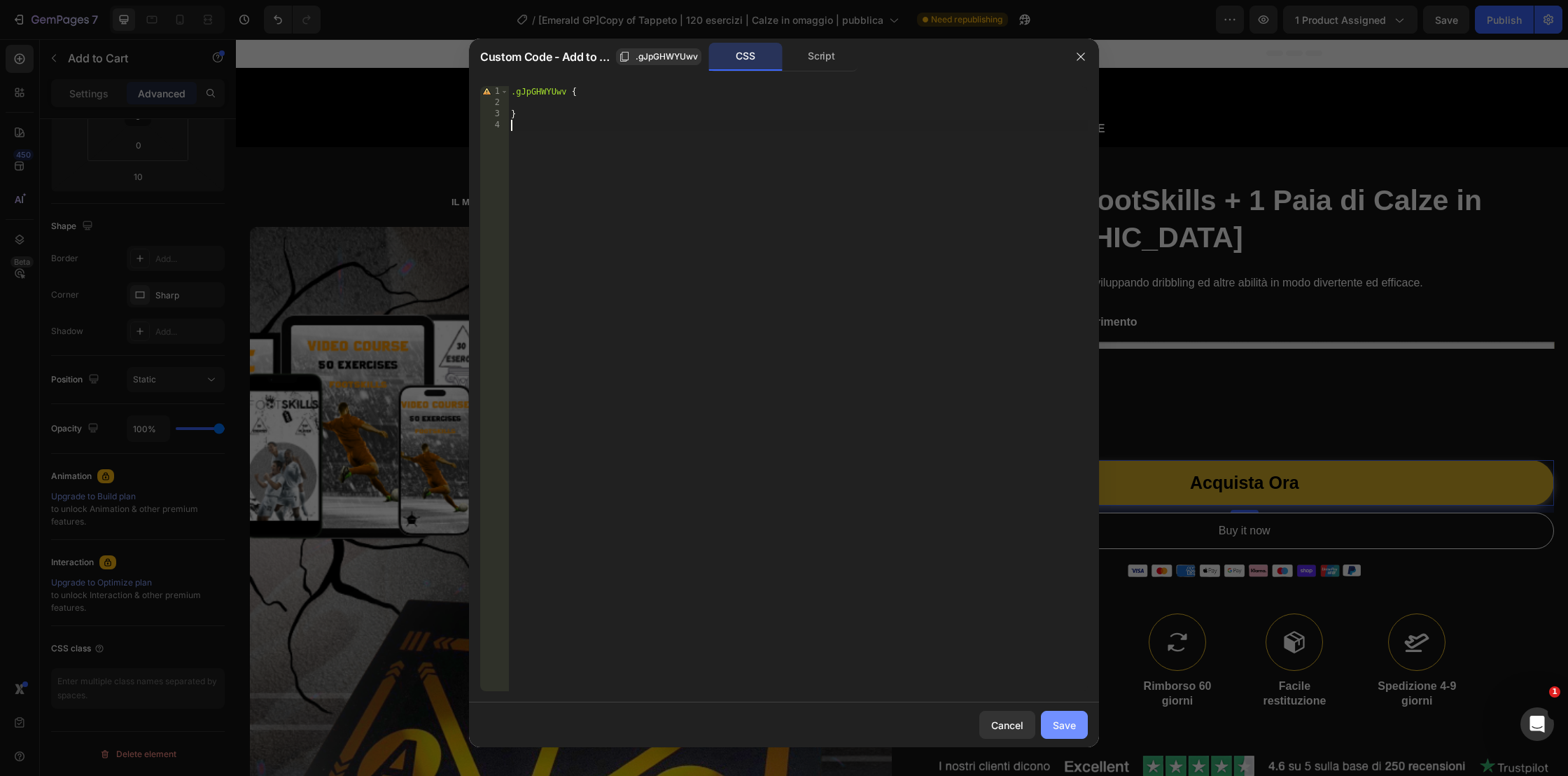
click at [1078, 723] on button "Save" at bounding box center [1064, 724] width 47 height 28
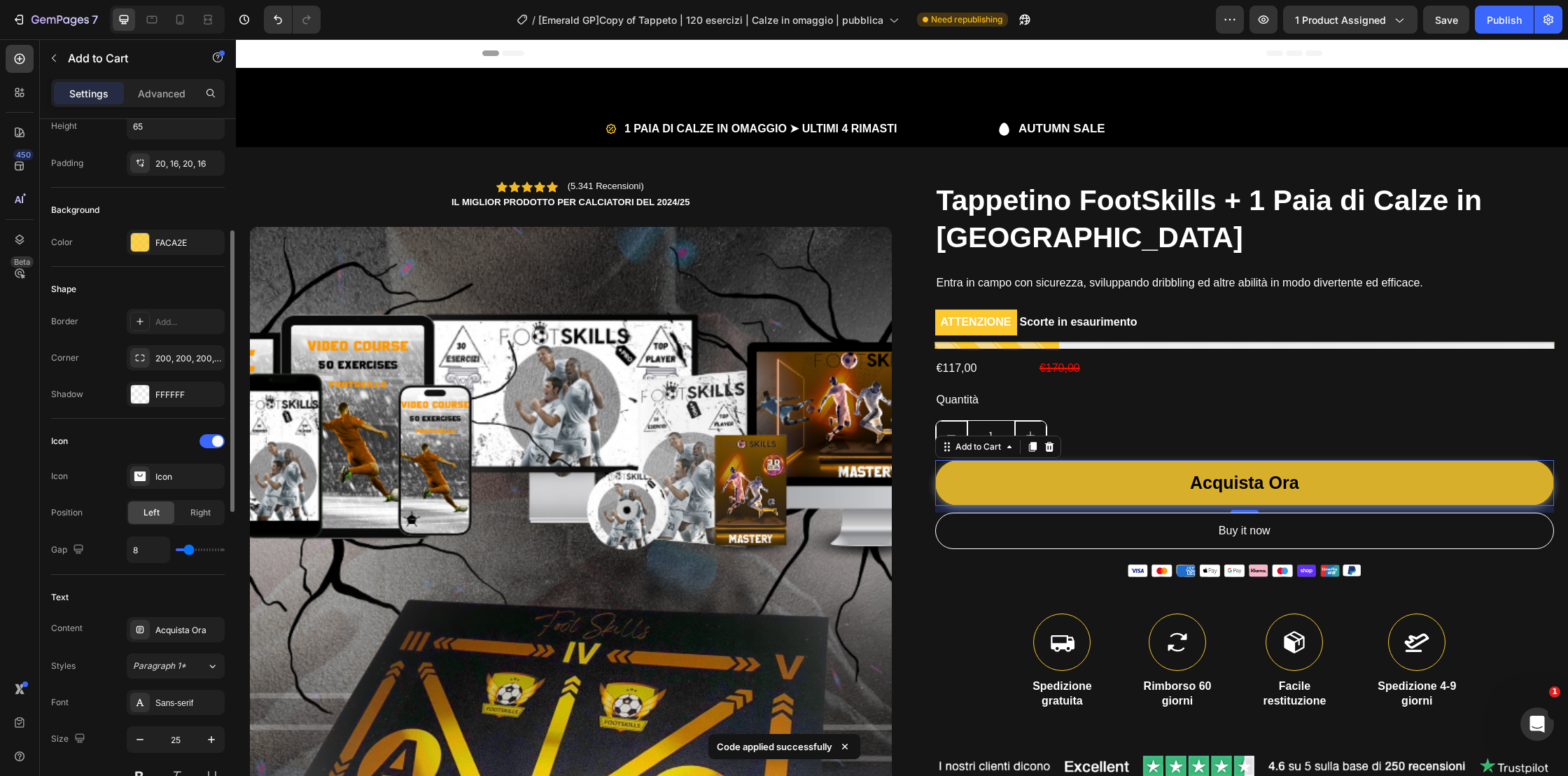
click at [173, 229] on div "Background Color FACA2E" at bounding box center [138, 227] width 173 height 79
click at [173, 236] on div "FACA2E" at bounding box center [176, 242] width 41 height 13
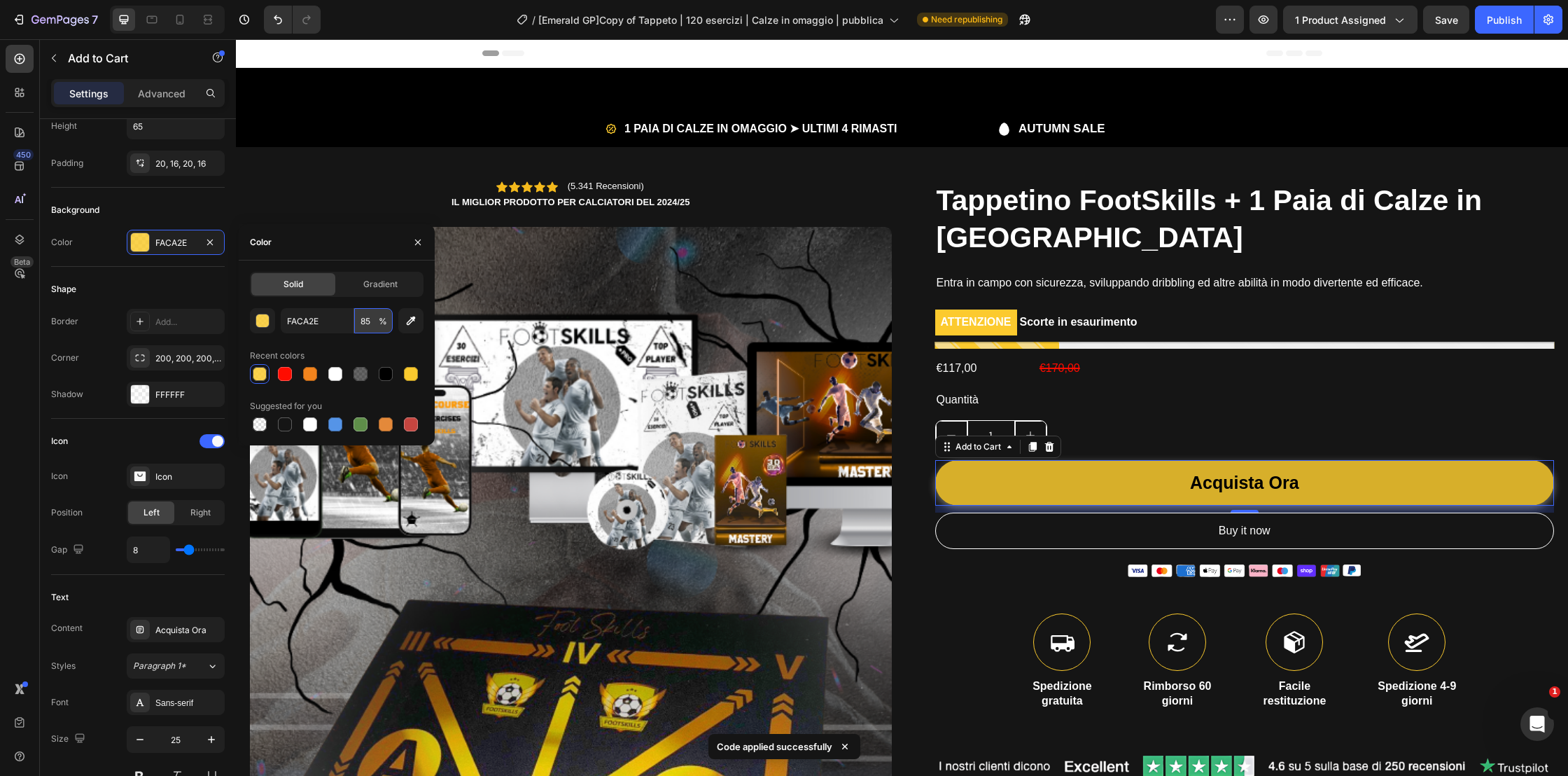
click at [367, 319] on input "85" at bounding box center [373, 320] width 38 height 25
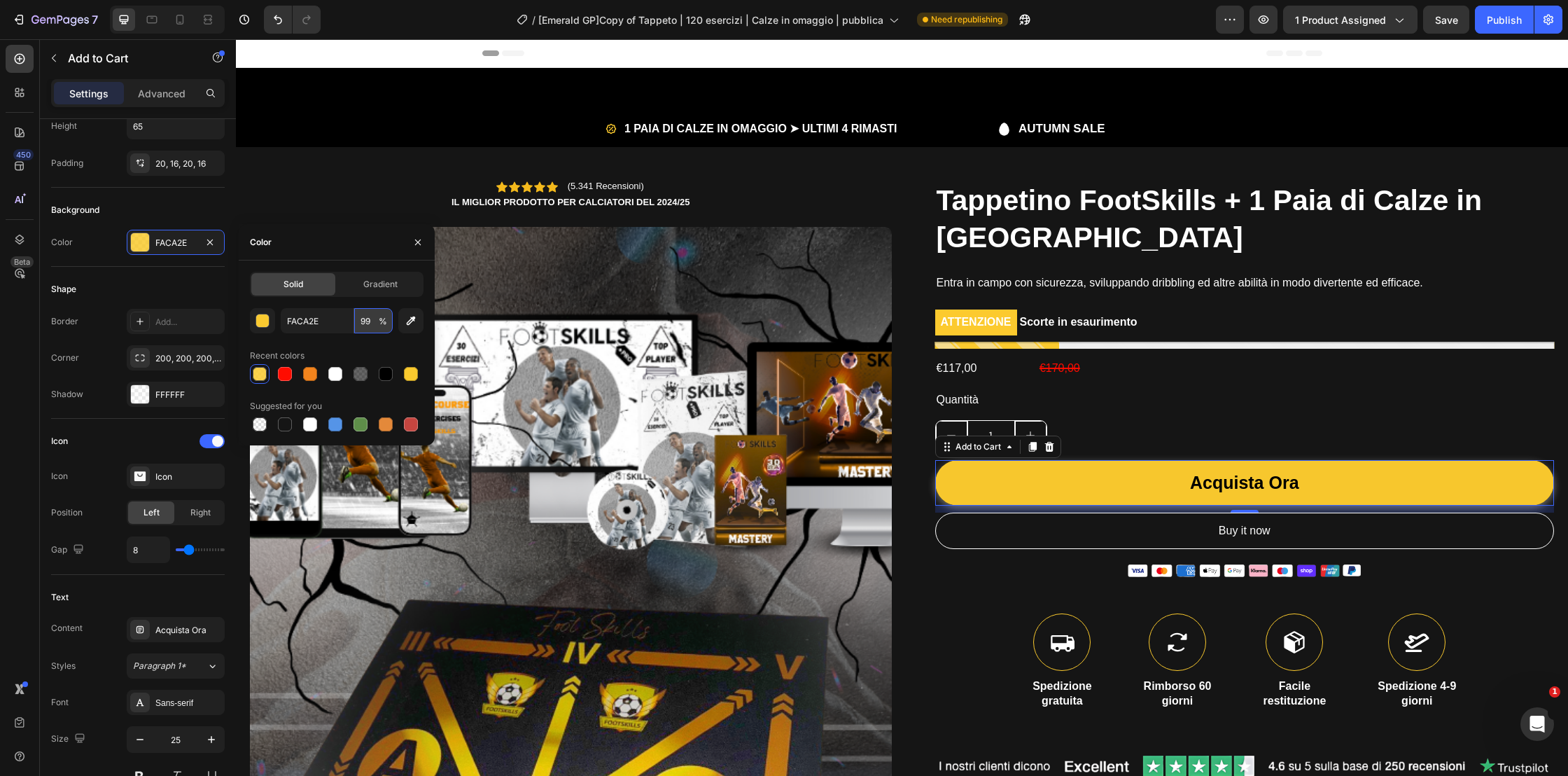
type input "100"
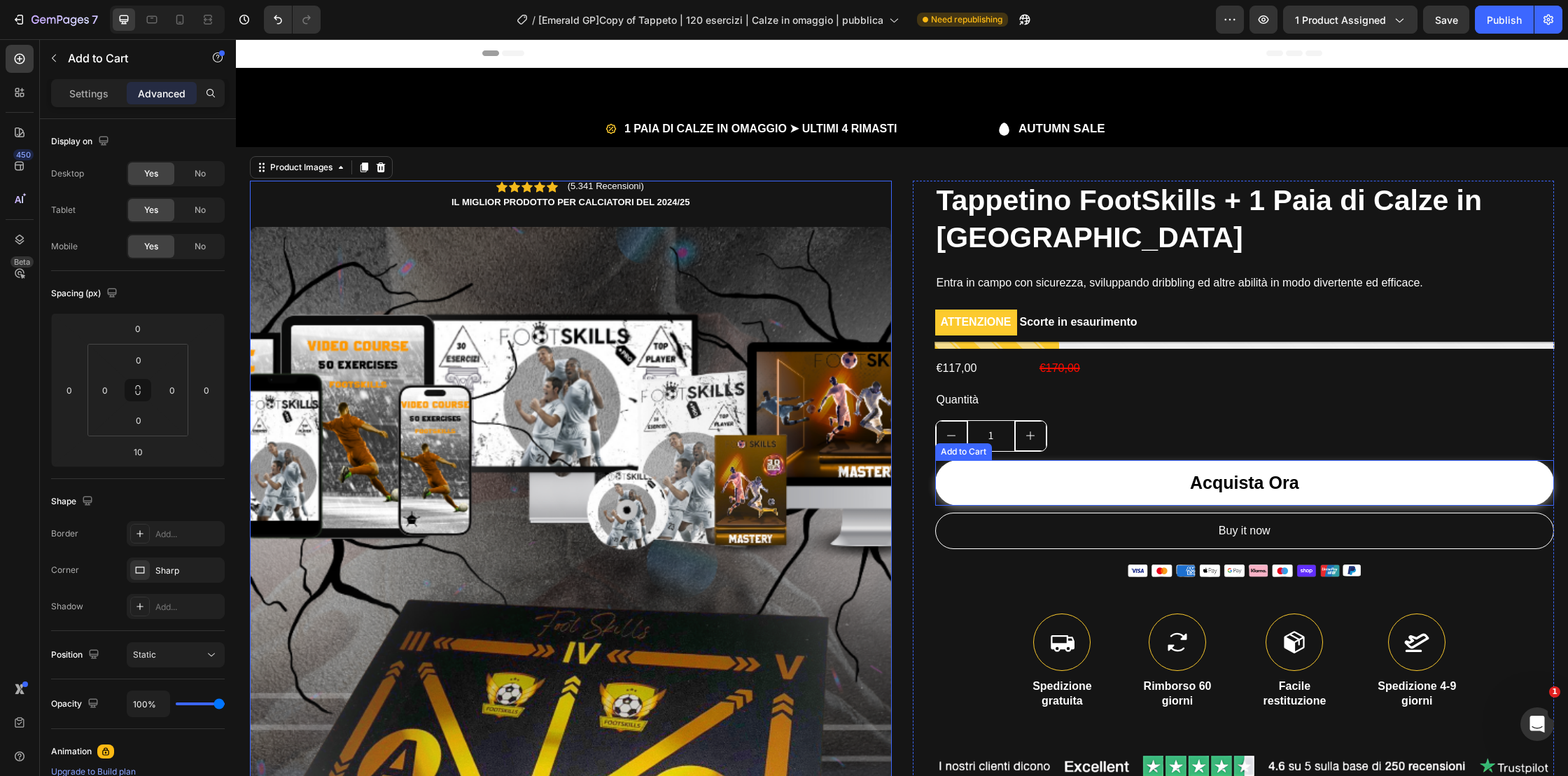
click at [1305, 485] on button "Acquista Ora" at bounding box center [1244, 483] width 620 height 46
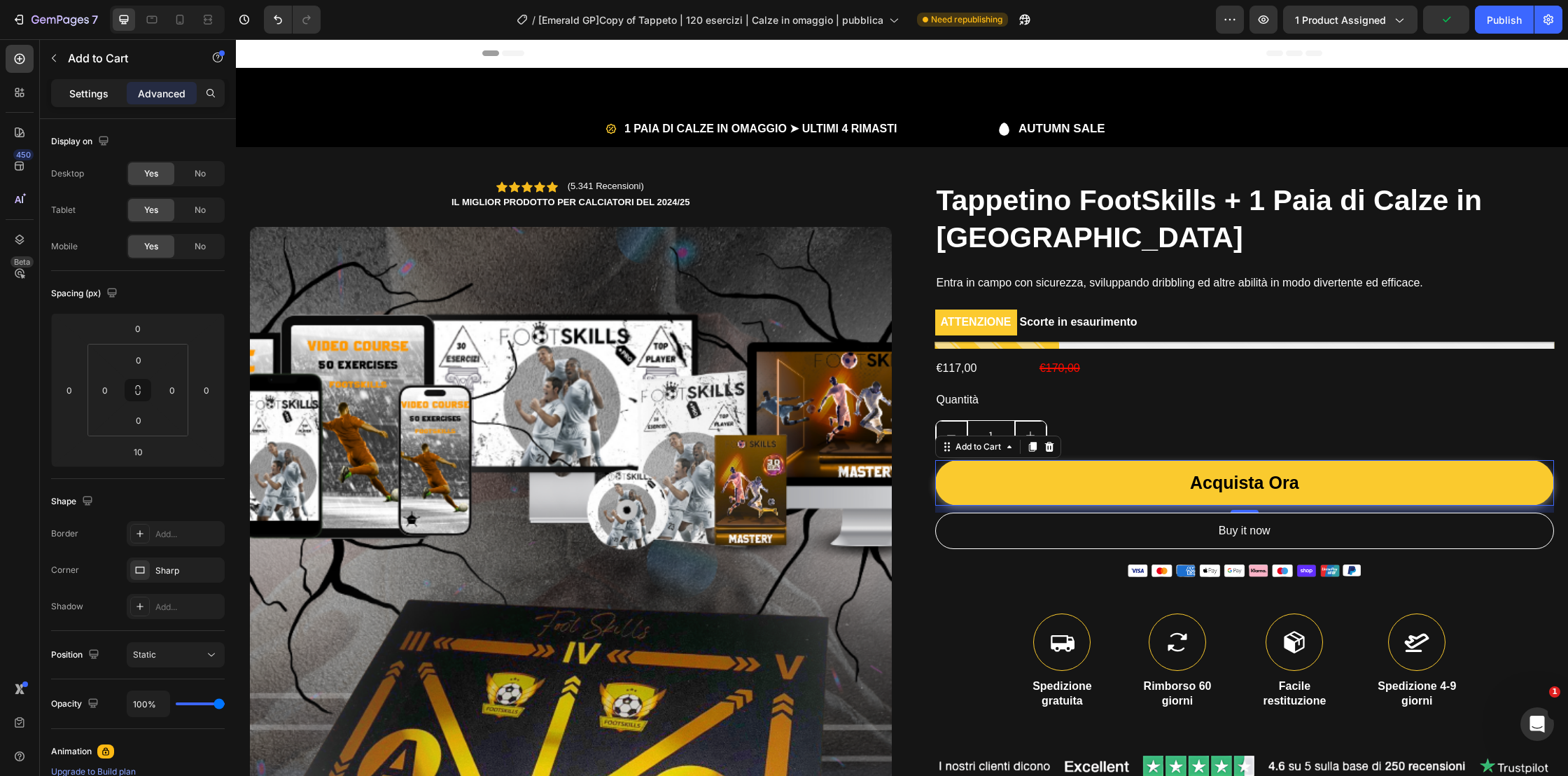
click at [86, 102] on div "Settings" at bounding box center [88, 93] width 70 height 22
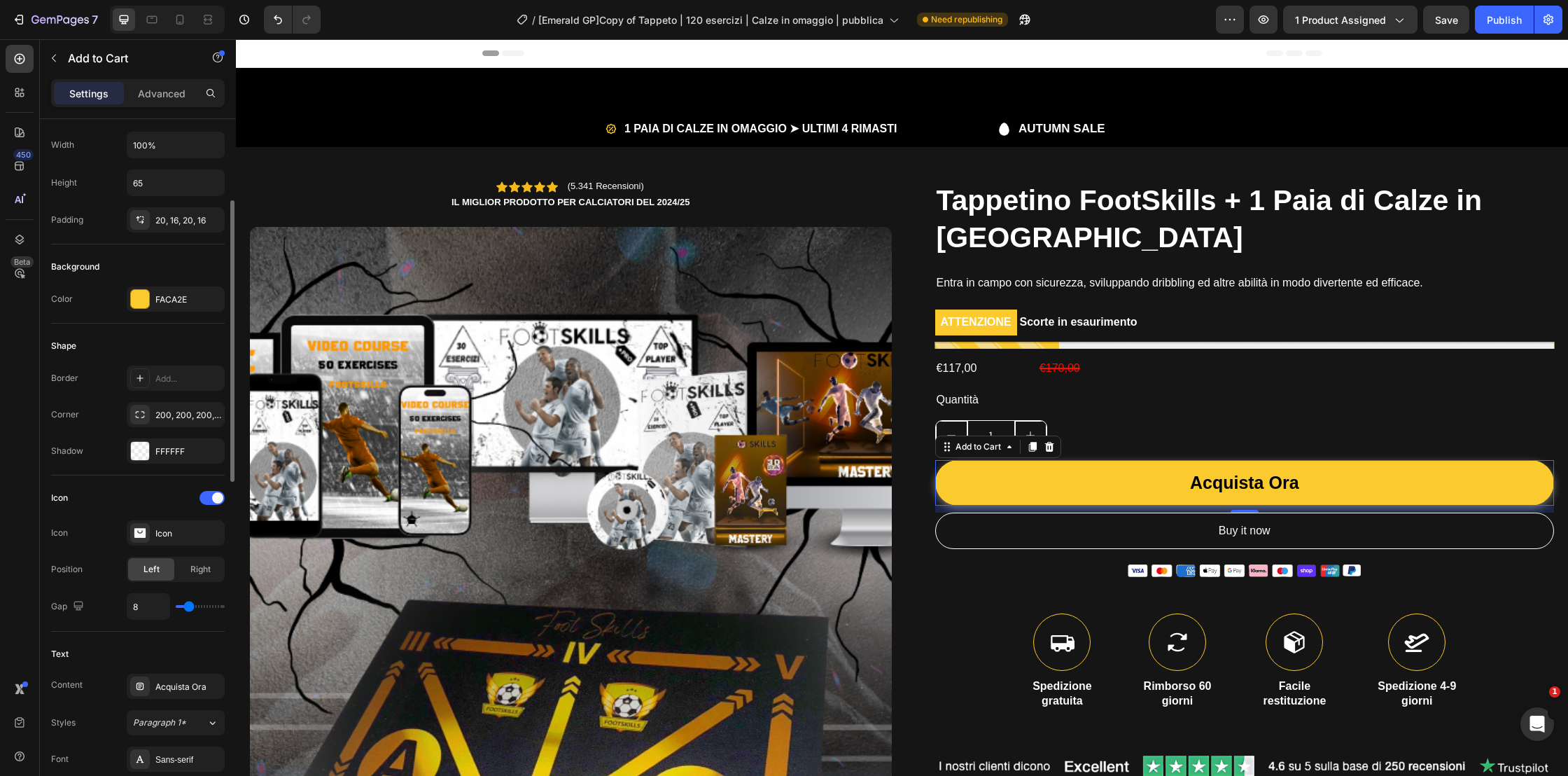
scroll to position [219, 0]
click at [142, 290] on div at bounding box center [139, 297] width 18 height 18
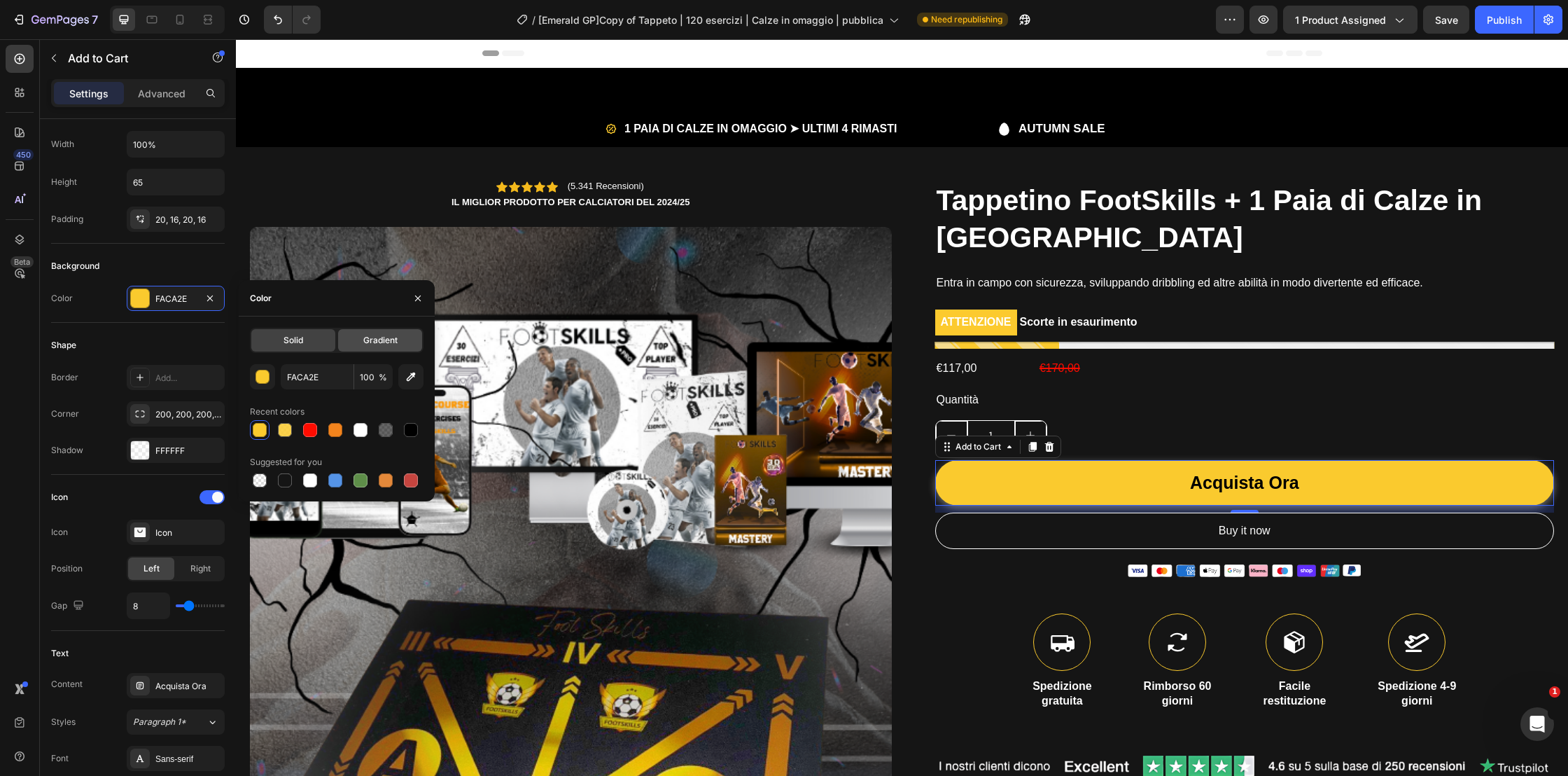
click at [390, 343] on span "Gradient" at bounding box center [380, 340] width 34 height 13
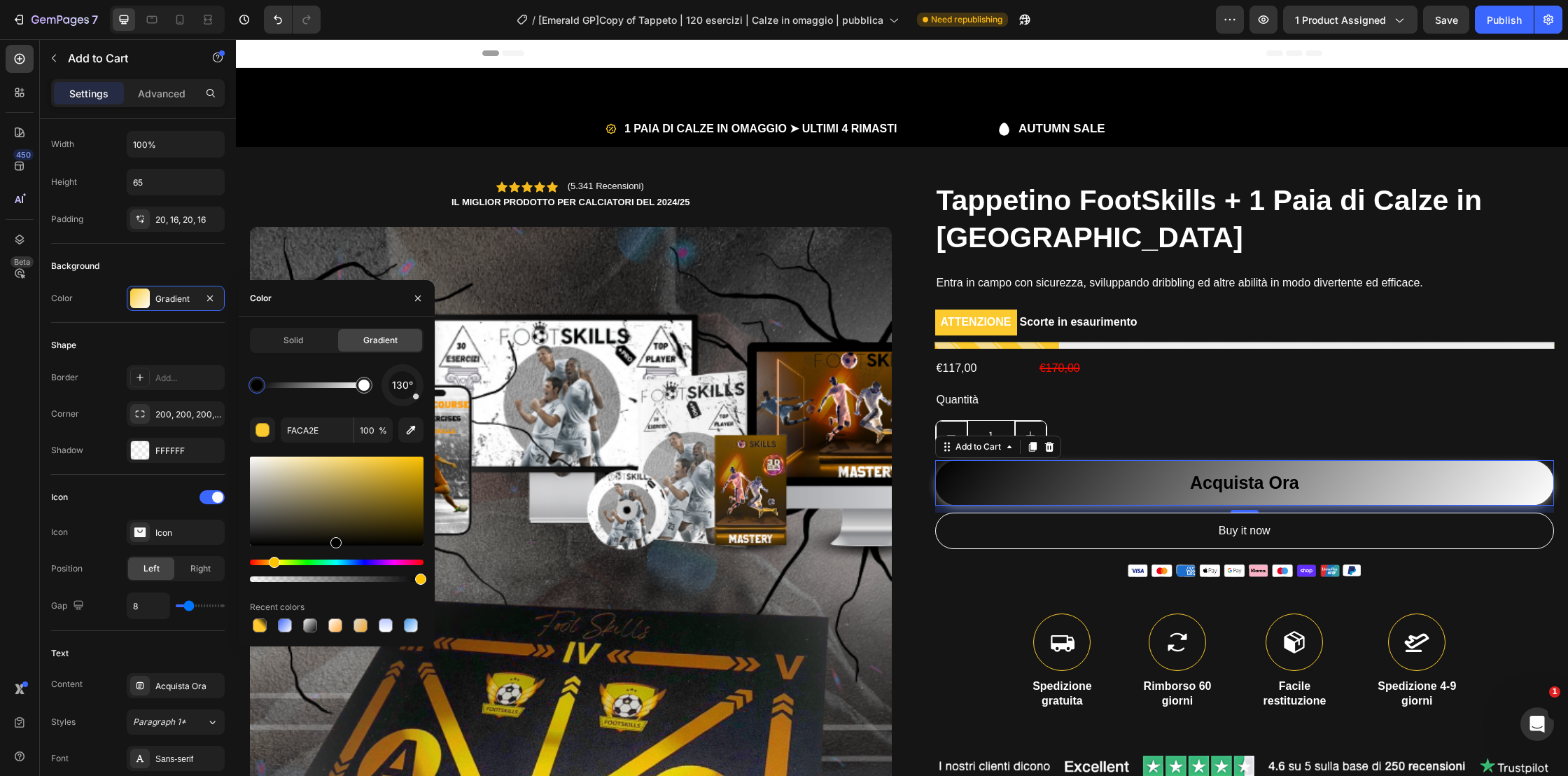
drag, startPoint x: 359, startPoint y: 541, endPoint x: 334, endPoint y: 561, distance: 32.0
click at [334, 561] on div at bounding box center [337, 519] width 173 height 131
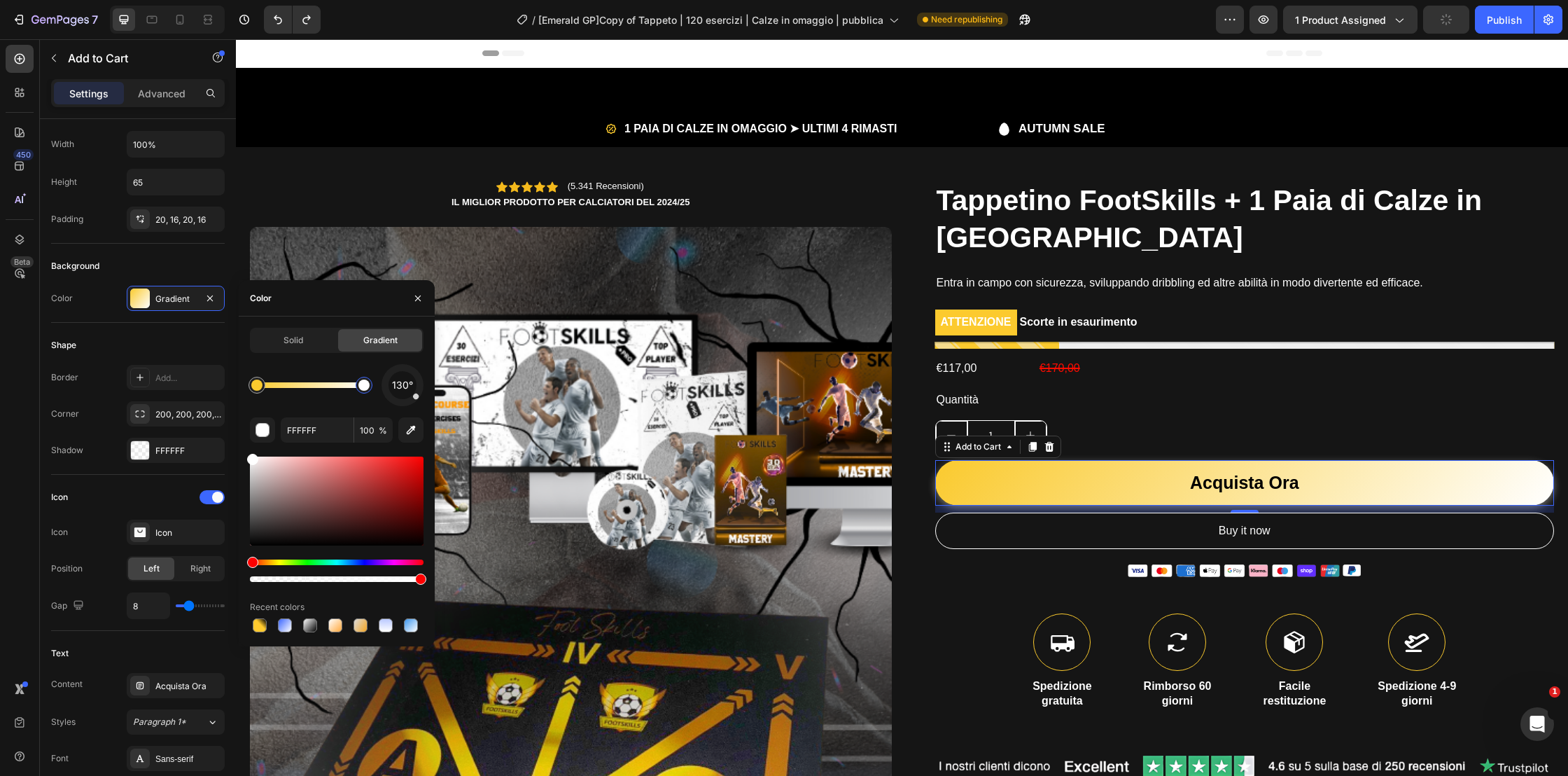
click at [360, 383] on div at bounding box center [364, 384] width 11 height 11
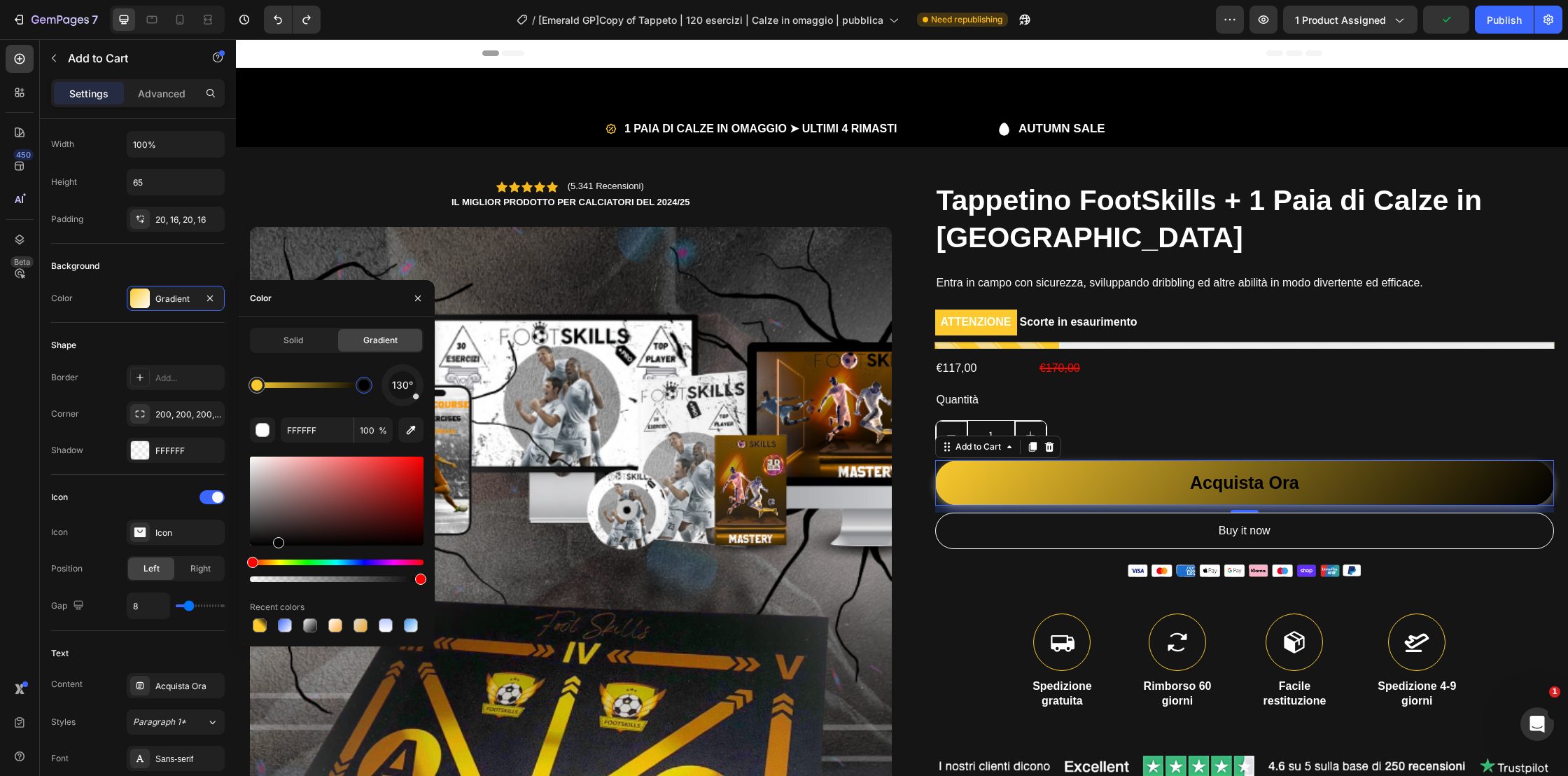
drag, startPoint x: 349, startPoint y: 501, endPoint x: 273, endPoint y: 612, distance: 134.5
click at [275, 613] on div "130° FFFFFF 100 % Recent colors" at bounding box center [337, 499] width 173 height 271
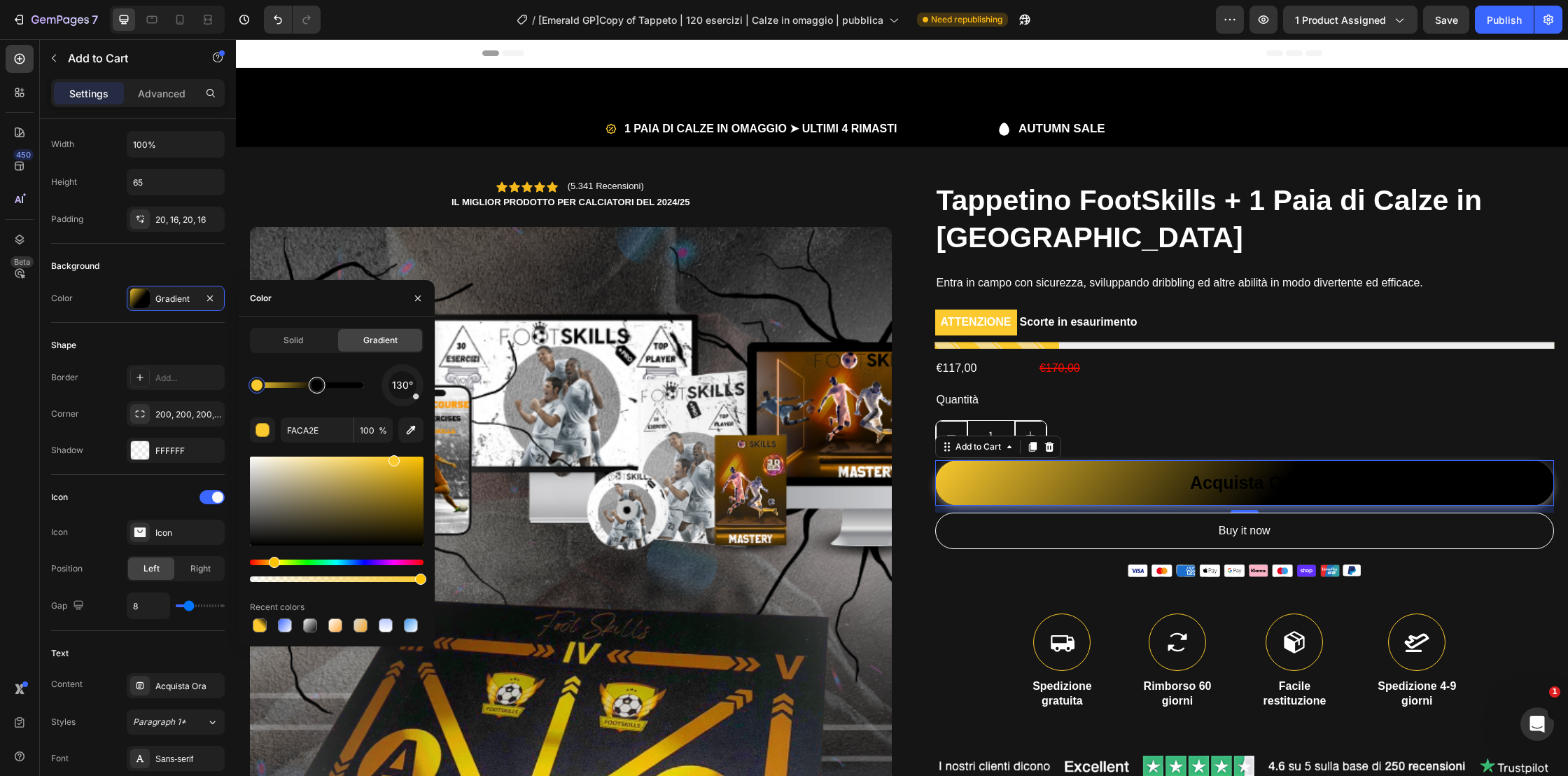
drag, startPoint x: 354, startPoint y: 391, endPoint x: 304, endPoint y: 391, distance: 50.0
click at [359, 386] on div at bounding box center [310, 385] width 107 height 6
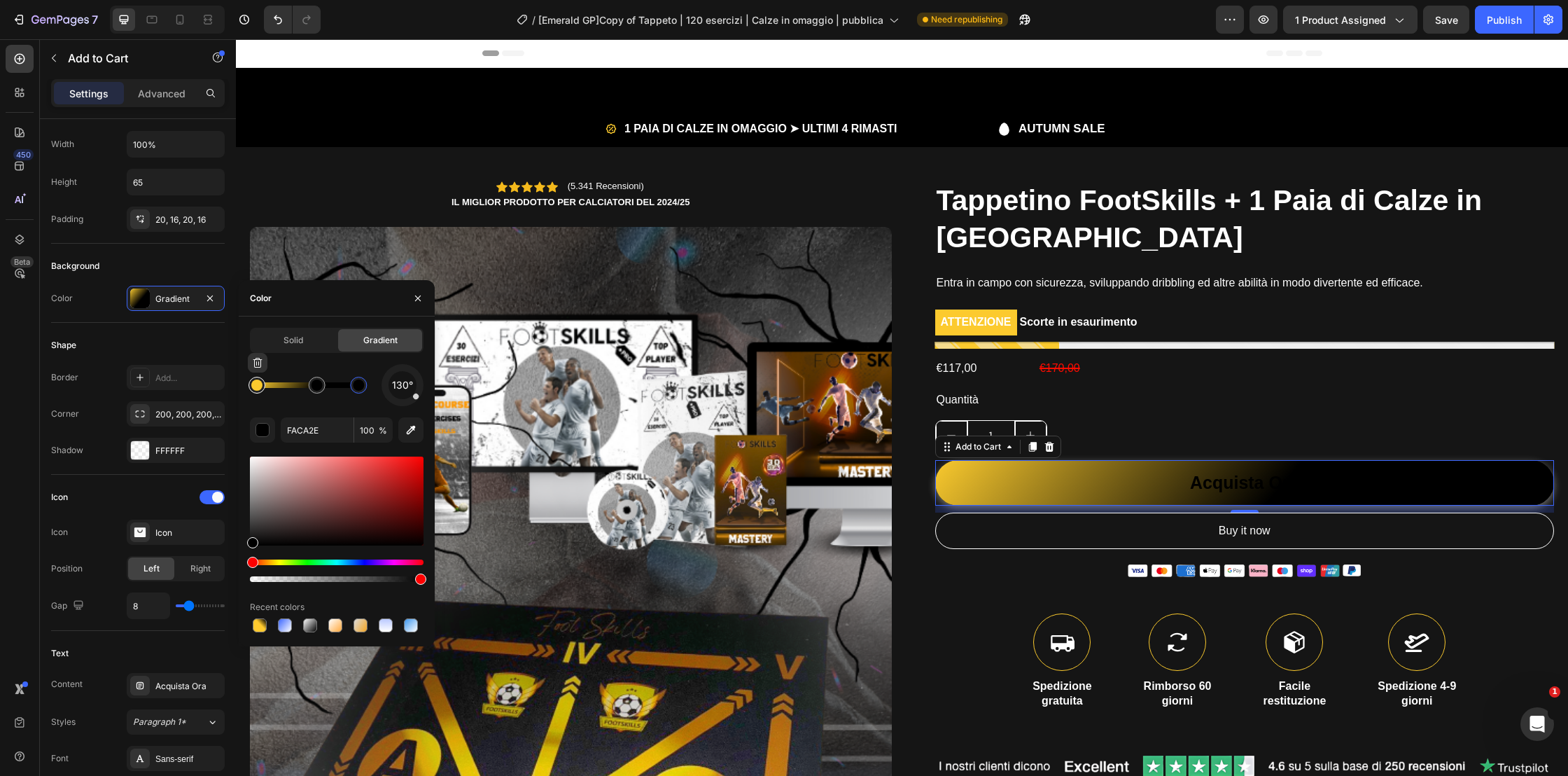
click at [258, 389] on div at bounding box center [257, 384] width 11 height 11
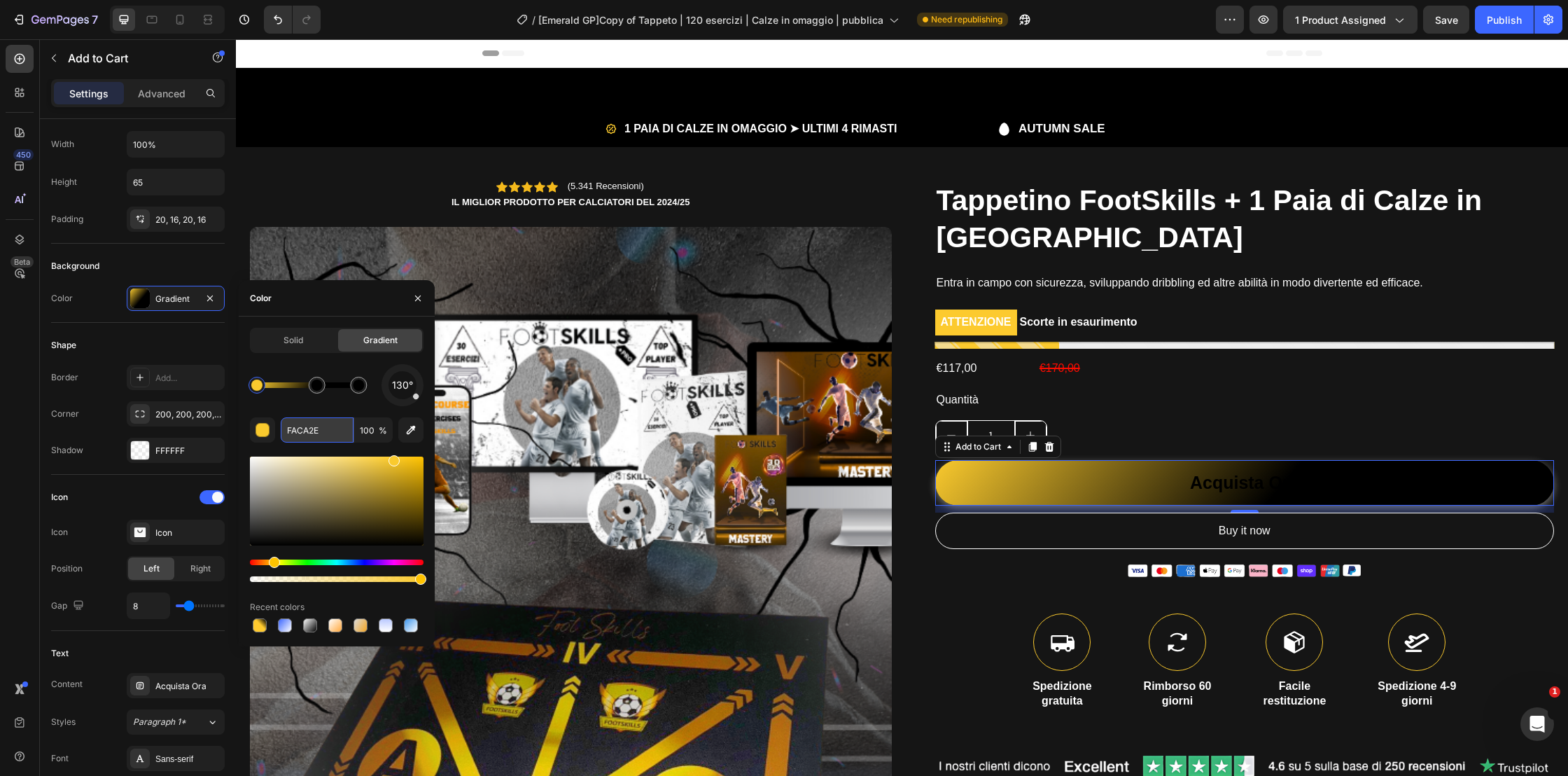
click at [316, 426] on input "FACA2E" at bounding box center [317, 430] width 73 height 25
click at [362, 387] on div at bounding box center [358, 384] width 11 height 11
click at [320, 424] on input "FACA2E" at bounding box center [317, 430] width 73 height 25
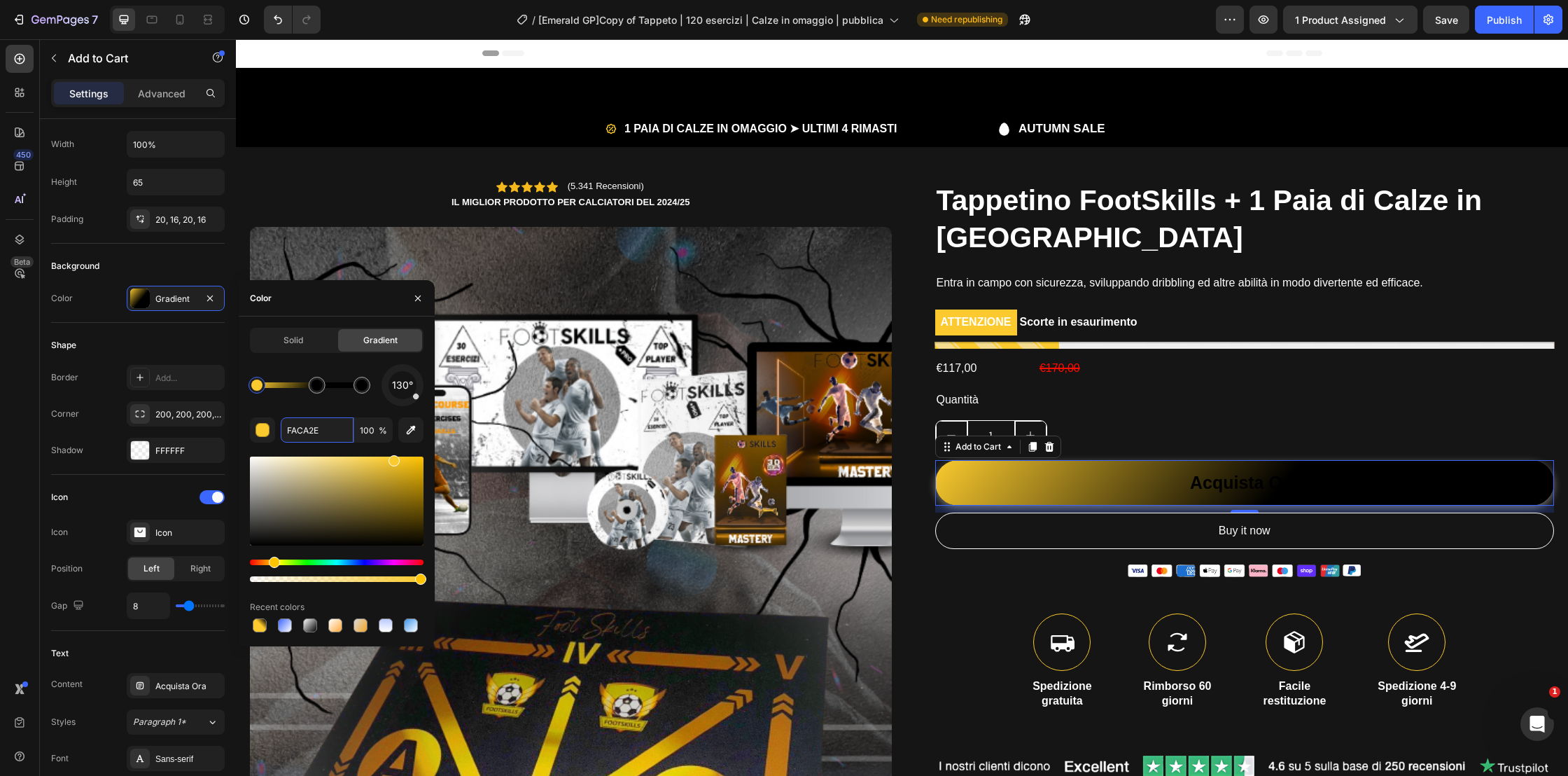
click at [415, 470] on div at bounding box center [337, 501] width 173 height 89
paste input "FACA2E"
click at [323, 433] on input "F4D058FACA2E" at bounding box center [317, 430] width 73 height 25
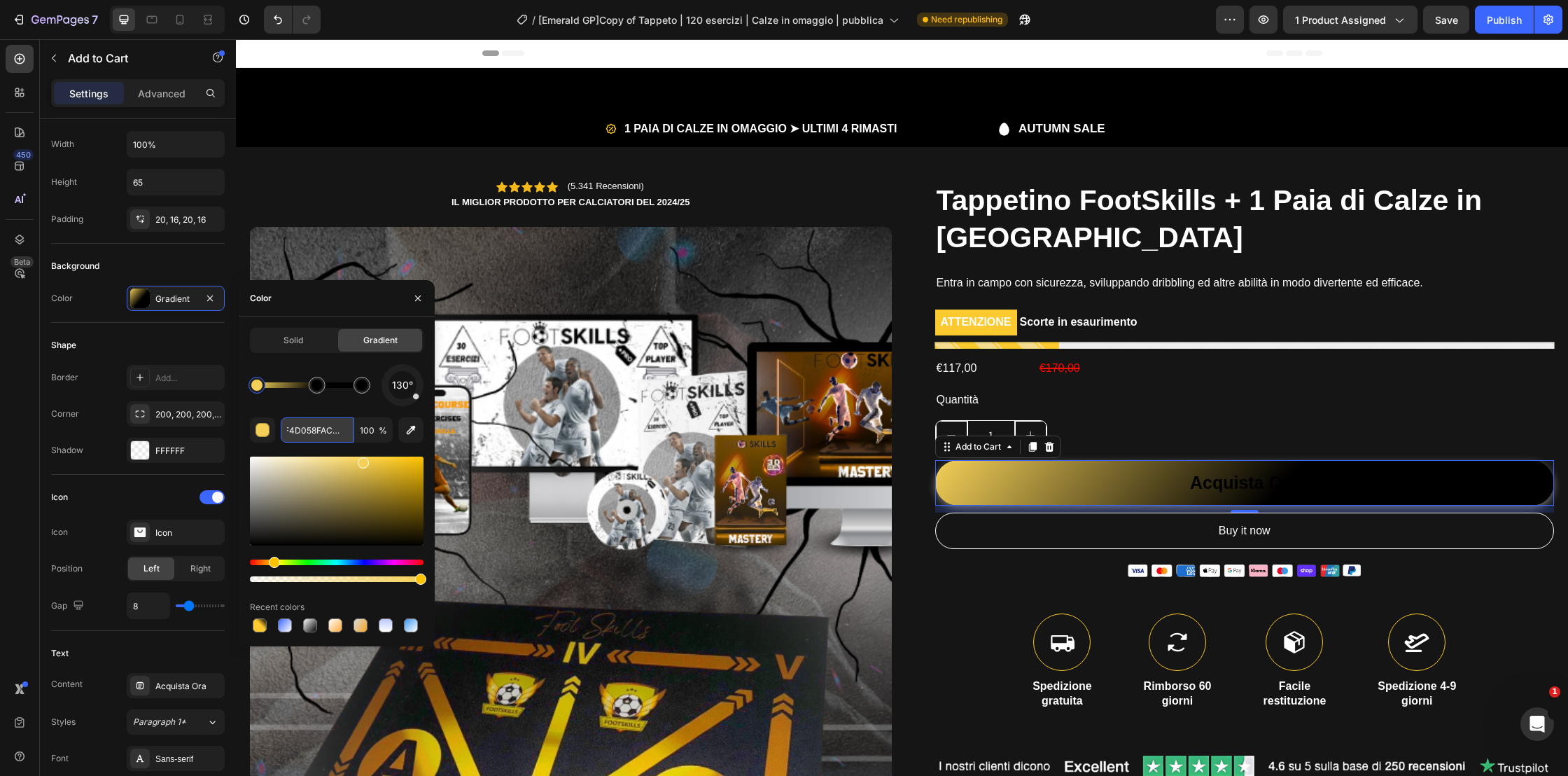
click at [323, 433] on input "F4D058FACA2E" at bounding box center [317, 430] width 73 height 25
paste input "text"
click at [365, 385] on div at bounding box center [361, 384] width 11 height 11
click at [367, 387] on div at bounding box center [364, 384] width 11 height 11
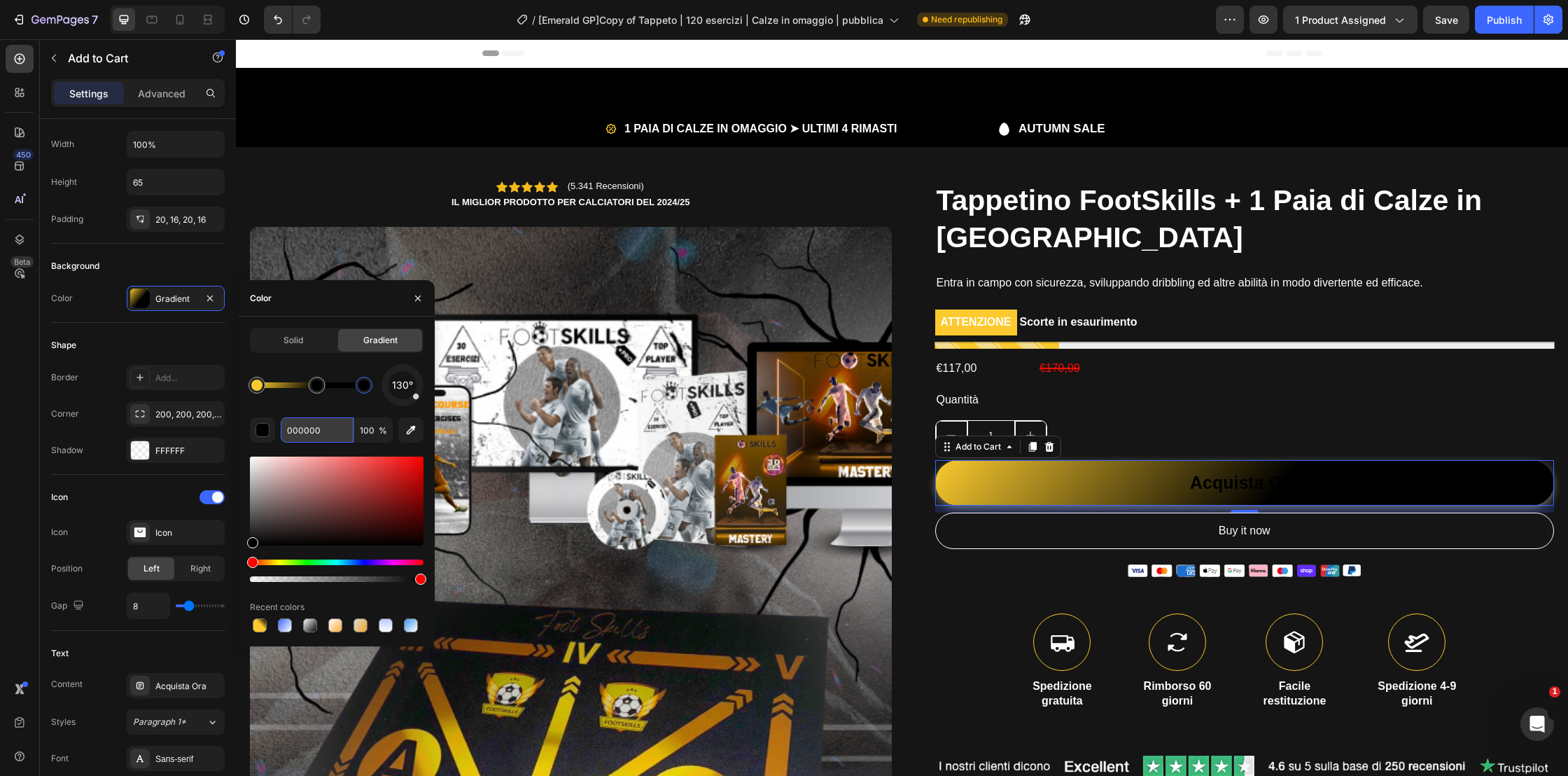
click at [323, 434] on input "000000" at bounding box center [317, 430] width 73 height 25
paste input "FACA2E"
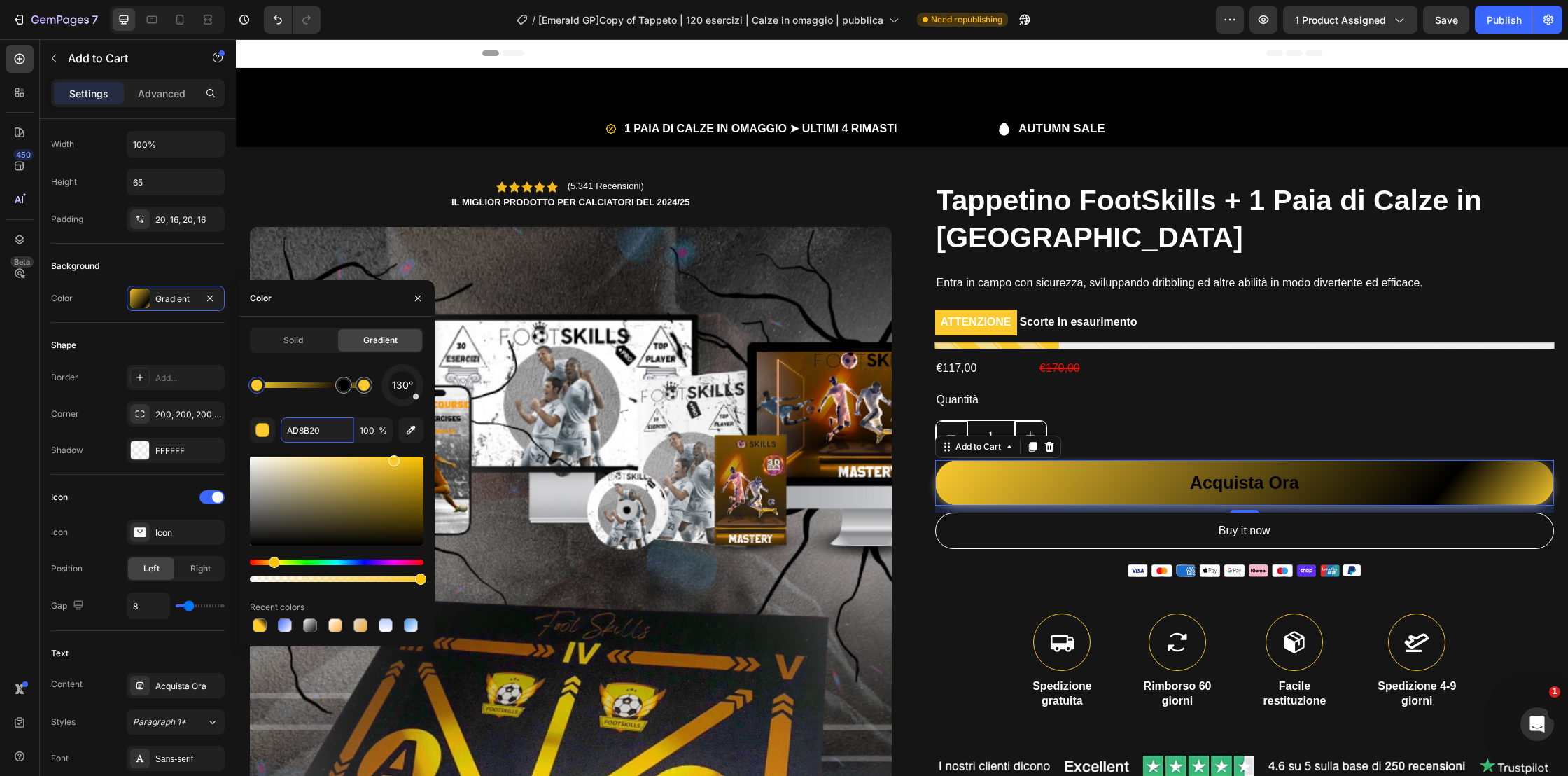
click at [284, 385] on div at bounding box center [310, 385] width 107 height 6
click at [314, 439] on input "AD8B20" at bounding box center [317, 430] width 73 height 25
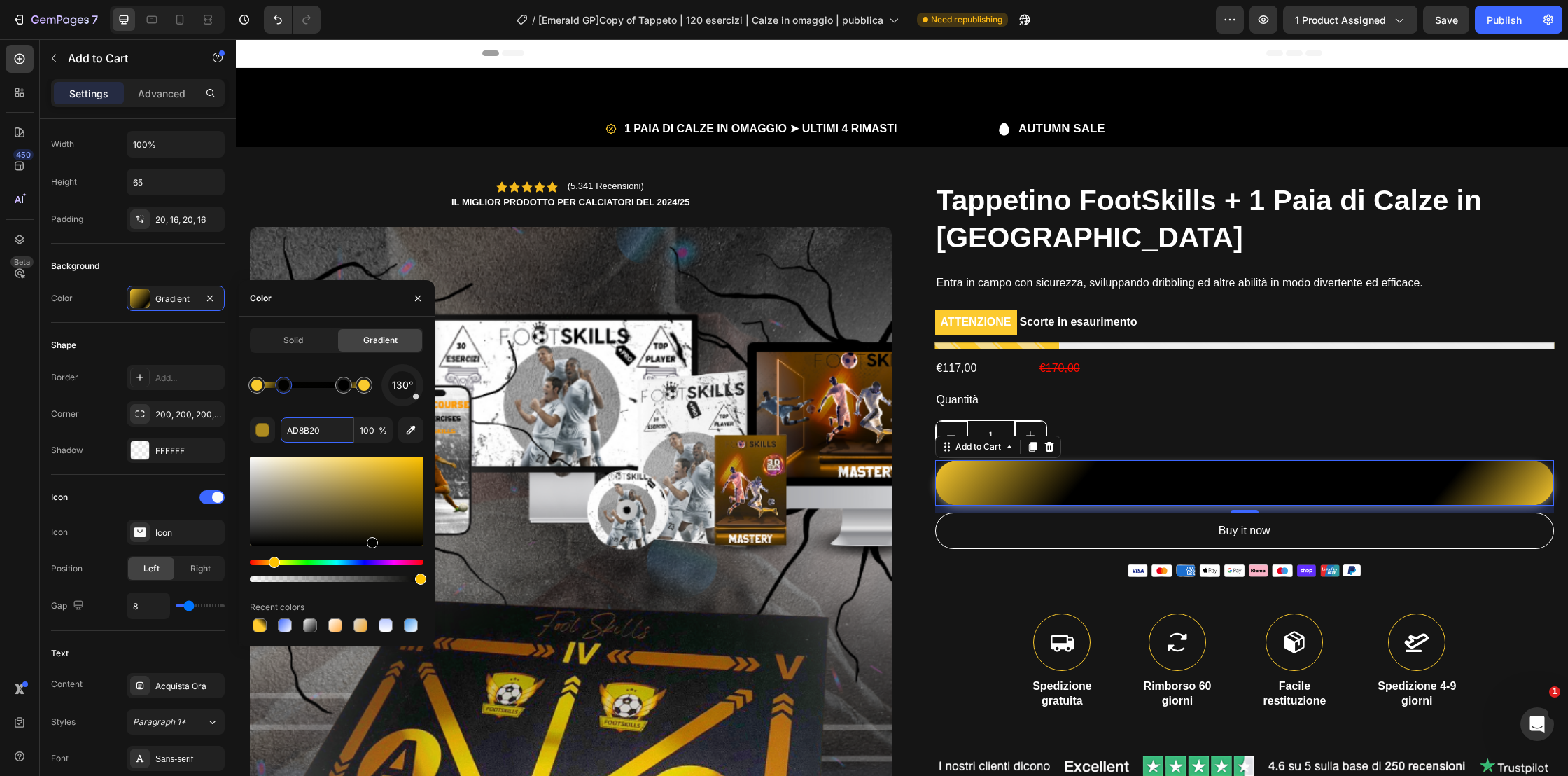
drag, startPoint x: 371, startPoint y: 523, endPoint x: 370, endPoint y: 550, distance: 27.0
click at [371, 549] on div at bounding box center [337, 519] width 173 height 131
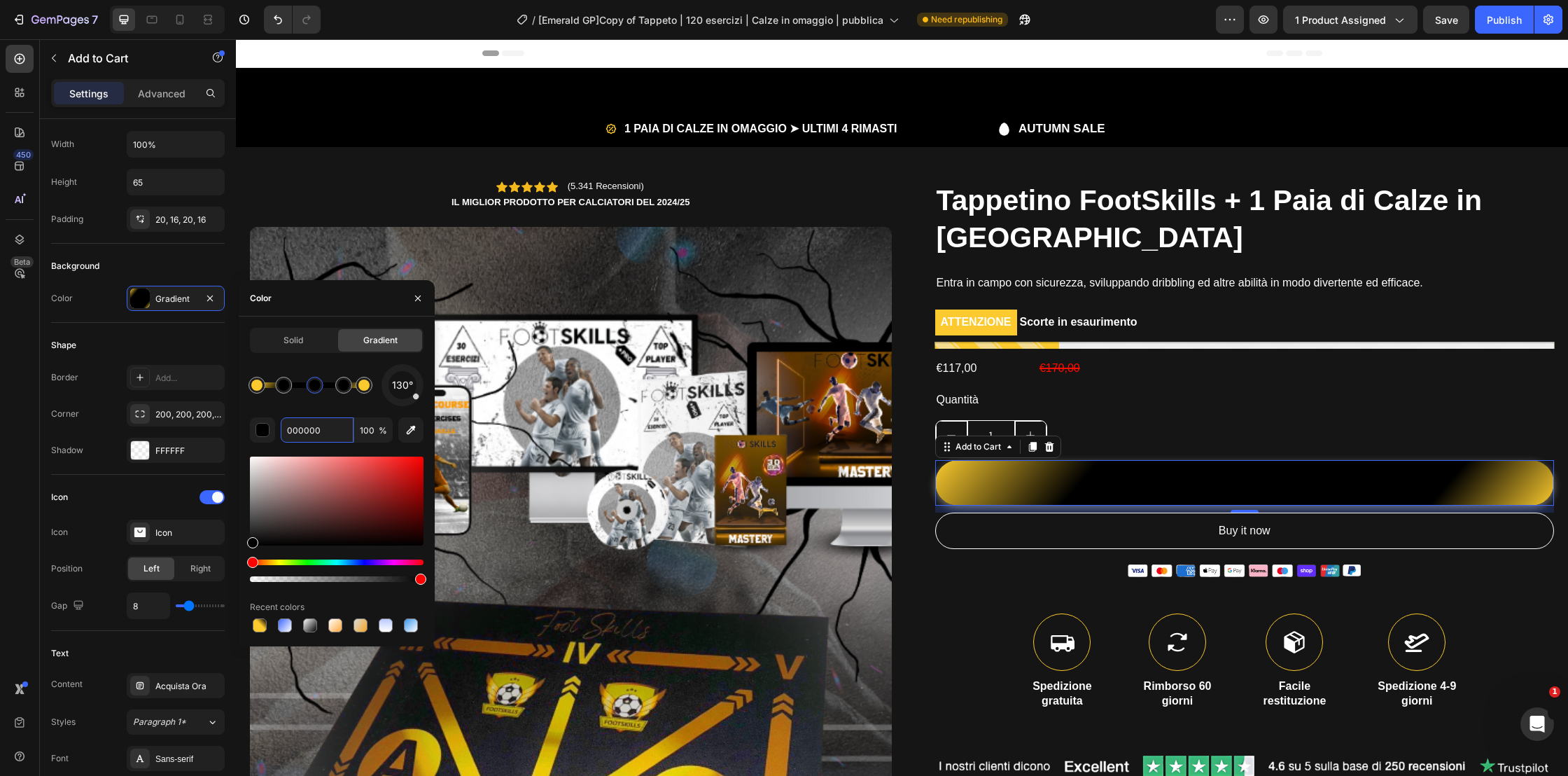
click at [315, 383] on div at bounding box center [310, 385] width 107 height 6
click at [318, 423] on input "000000" at bounding box center [317, 430] width 73 height 25
paste input "FACA2E"
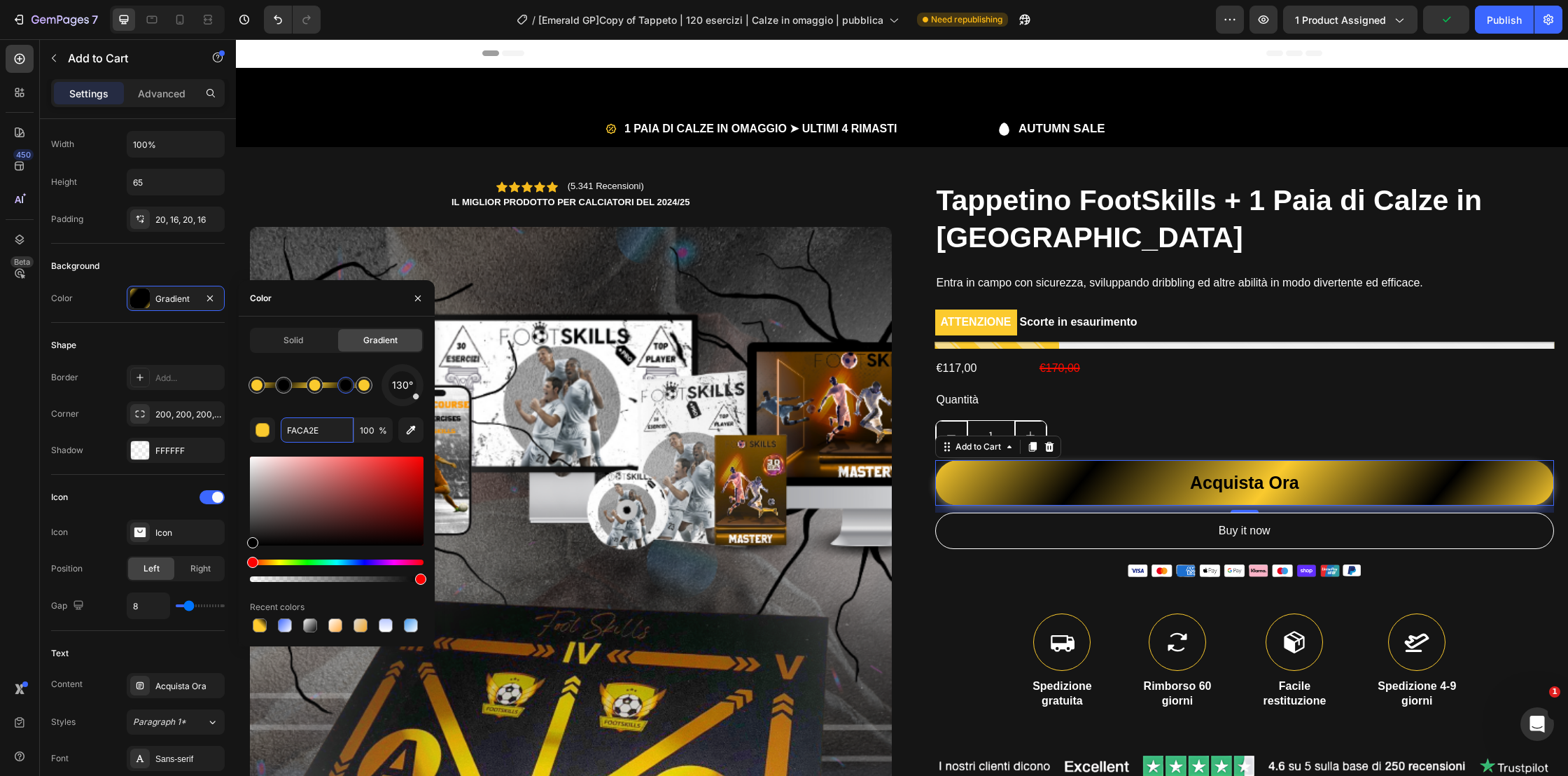
click at [346, 390] on div at bounding box center [345, 384] width 11 height 11
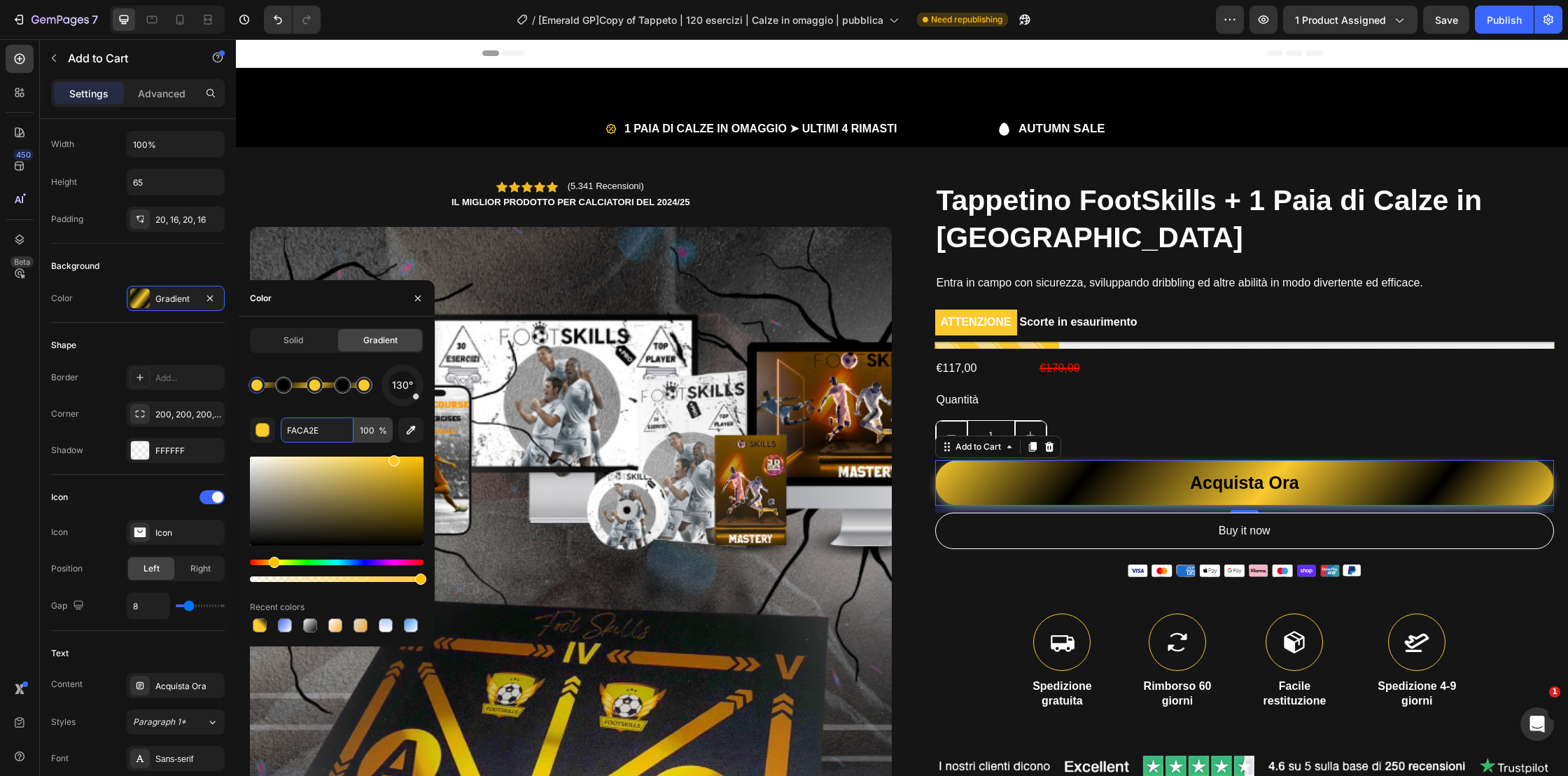
type input "FACA2E"
click at [368, 427] on input "100" at bounding box center [373, 430] width 38 height 25
click at [370, 429] on input "100" at bounding box center [373, 430] width 38 height 25
type input "100"
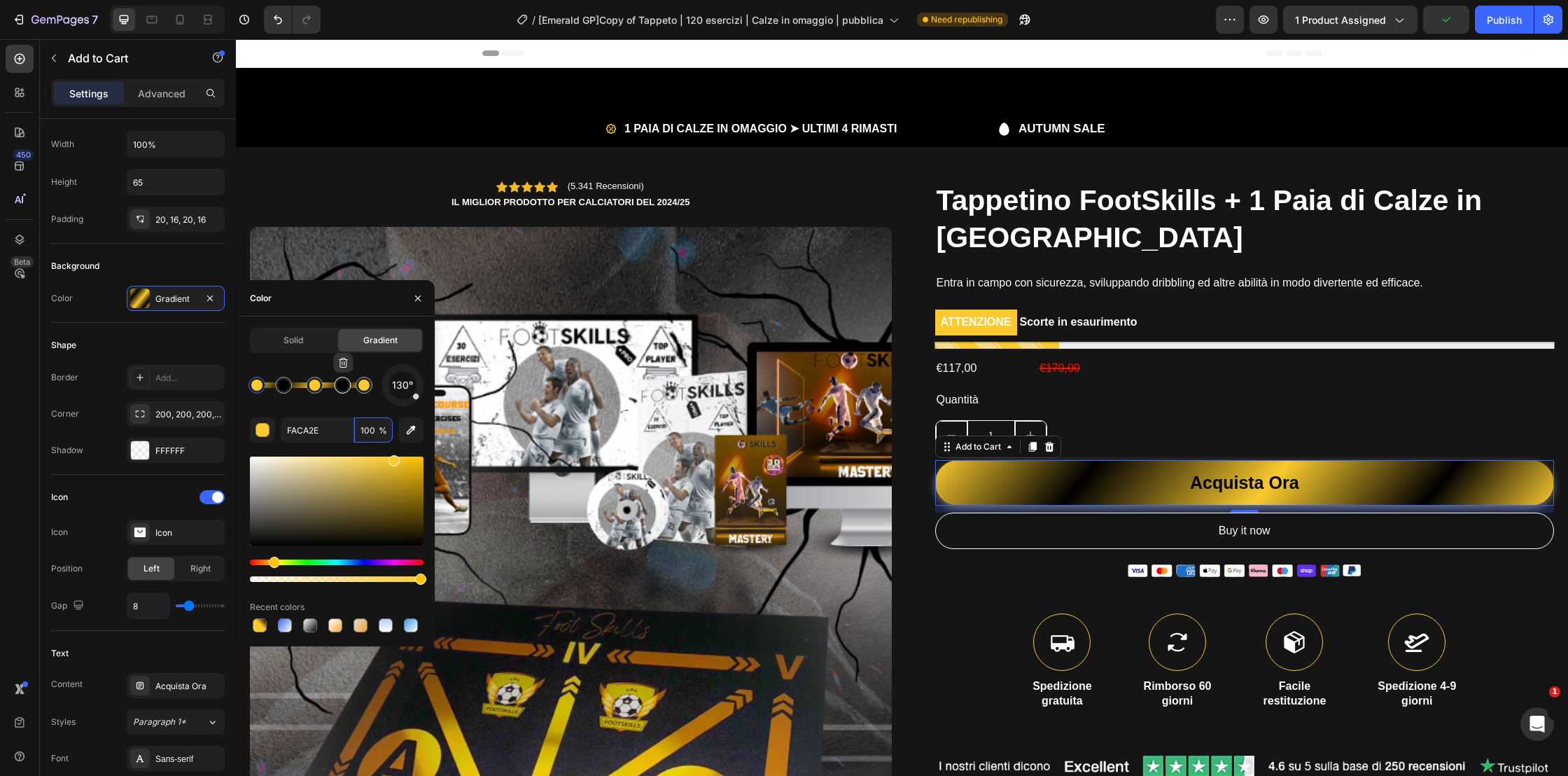
type input "000000"
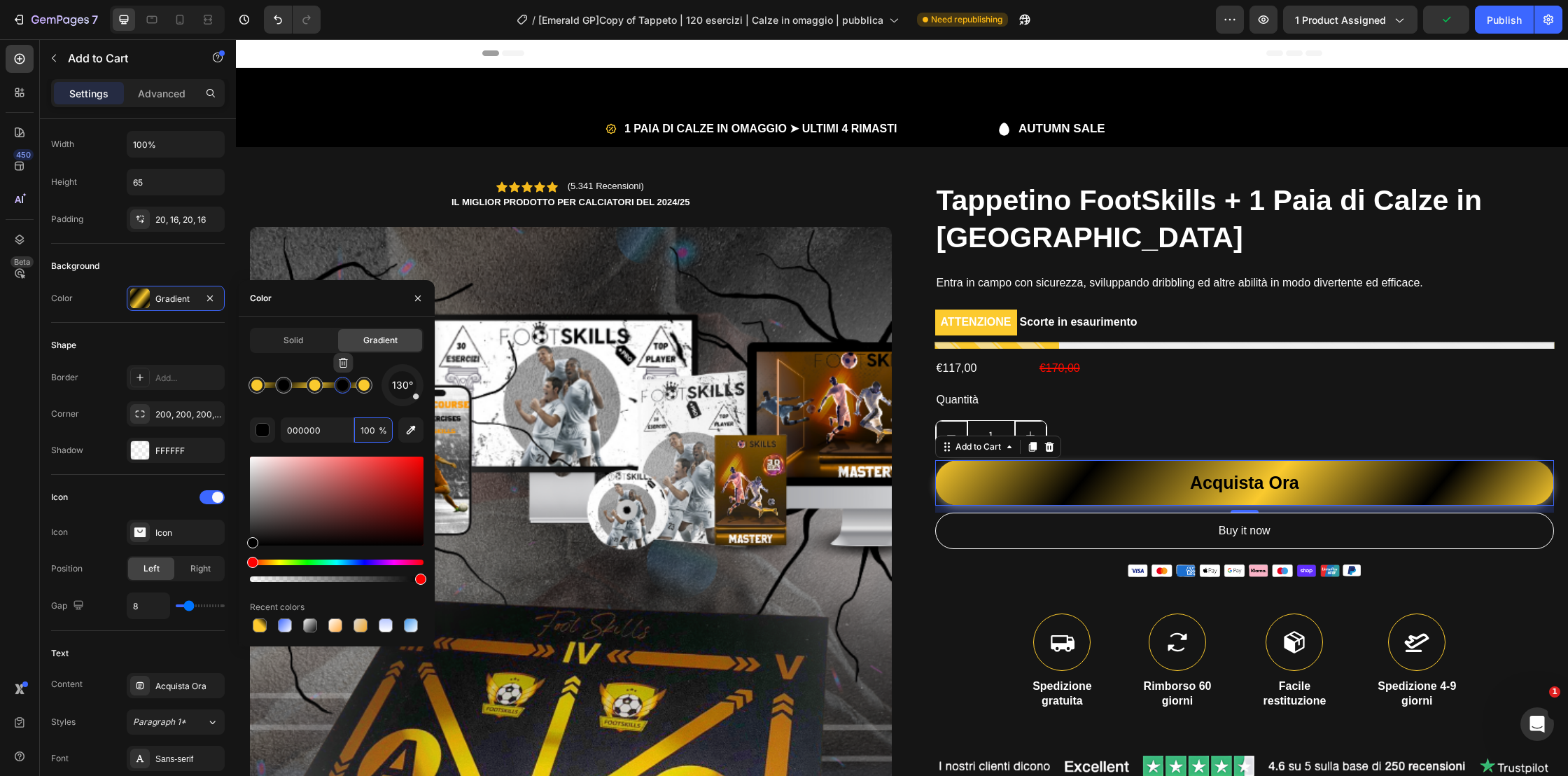
click at [344, 387] on div at bounding box center [342, 384] width 11 height 11
click at [372, 433] on input "100" at bounding box center [373, 430] width 38 height 25
click at [370, 433] on input "100" at bounding box center [373, 430] width 38 height 25
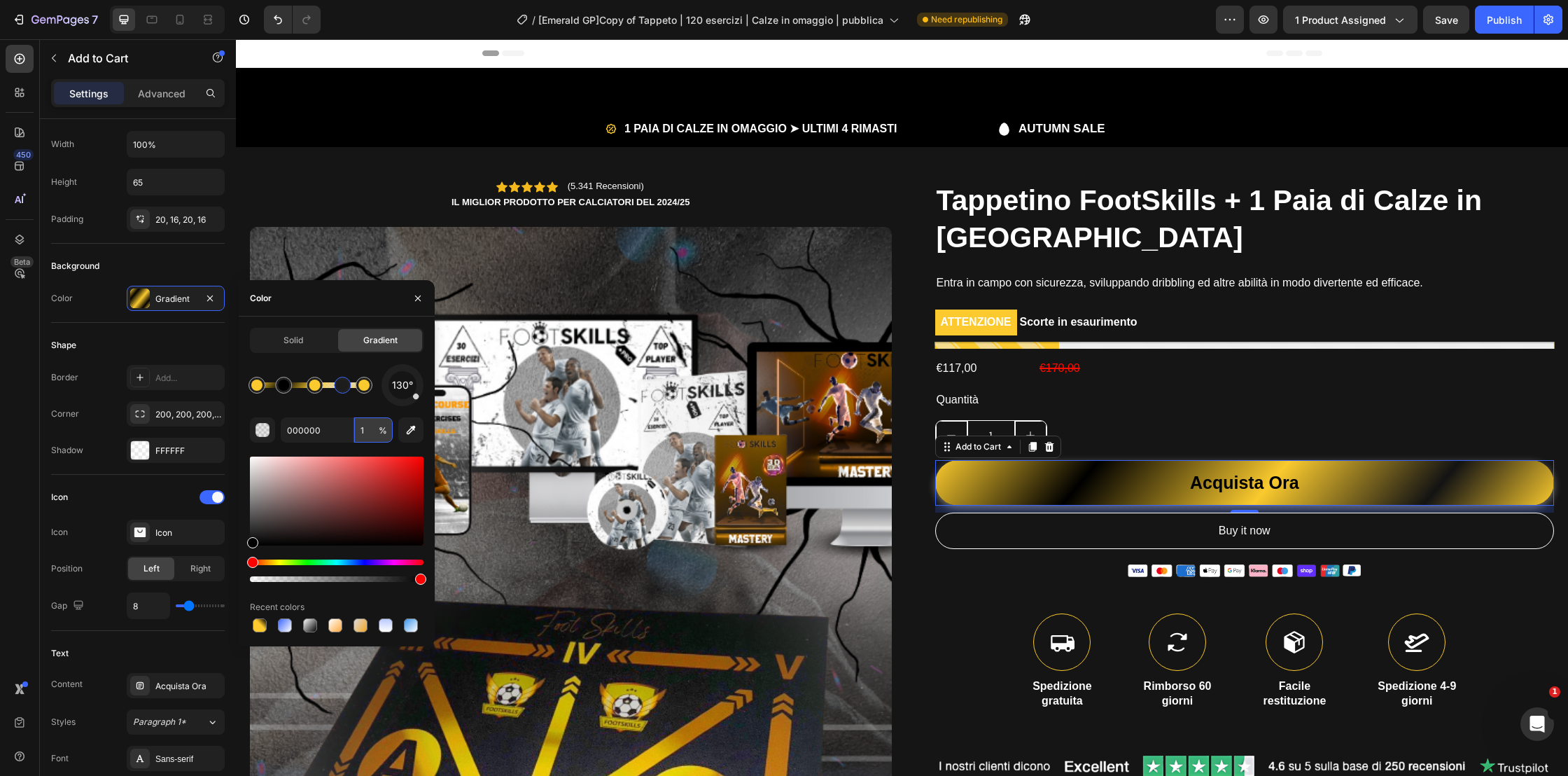
type input "0"
click at [289, 389] on div at bounding box center [284, 385] width 17 height 17
click at [285, 384] on div at bounding box center [283, 384] width 11 height 11
click at [374, 432] on input "0" at bounding box center [373, 430] width 38 height 25
click at [366, 459] on div at bounding box center [337, 501] width 173 height 89
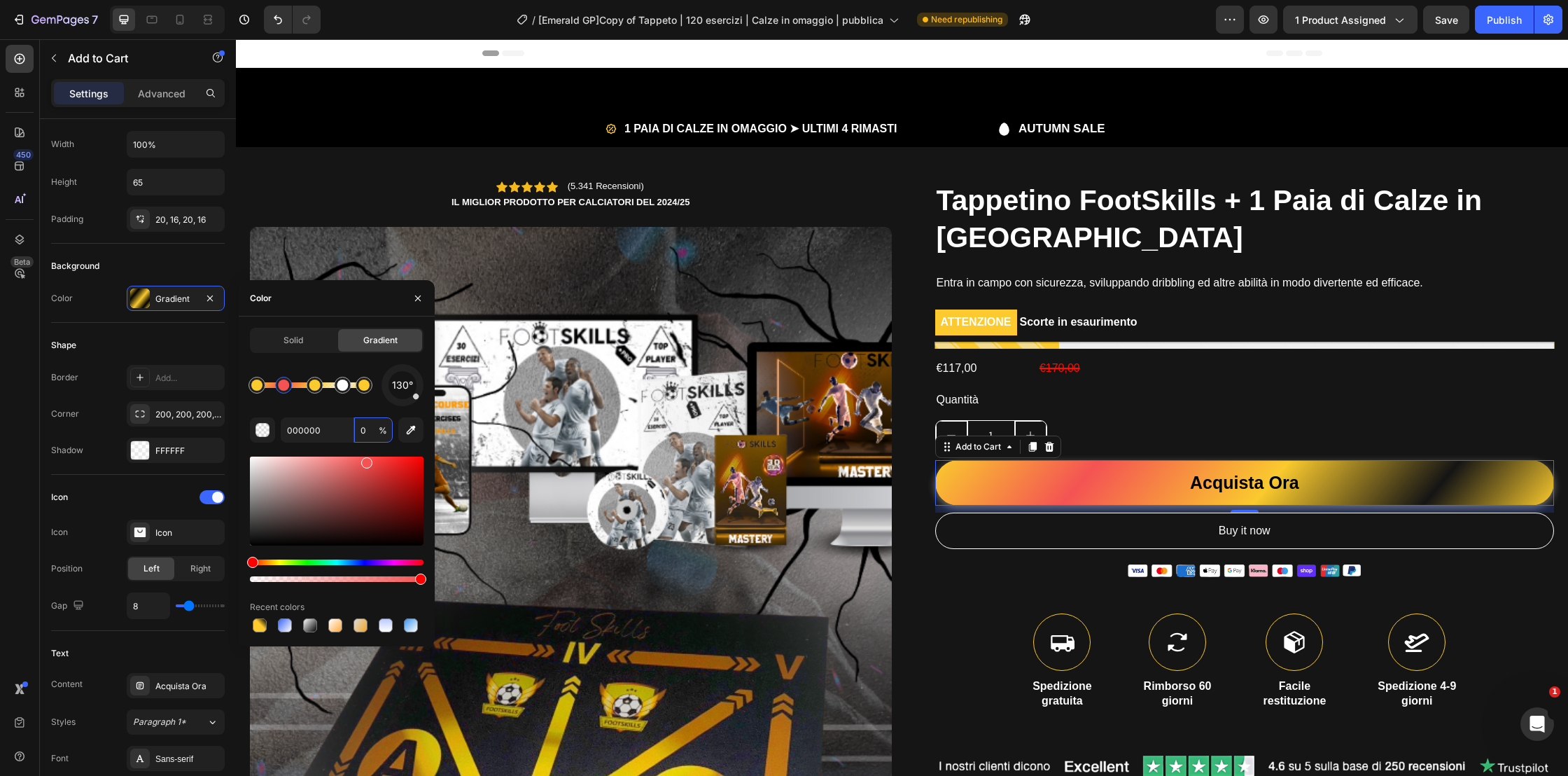
type input "F45353"
type input "100"
click at [286, 387] on div at bounding box center [283, 384] width 11 height 11
click at [374, 434] on input "100" at bounding box center [373, 430] width 38 height 25
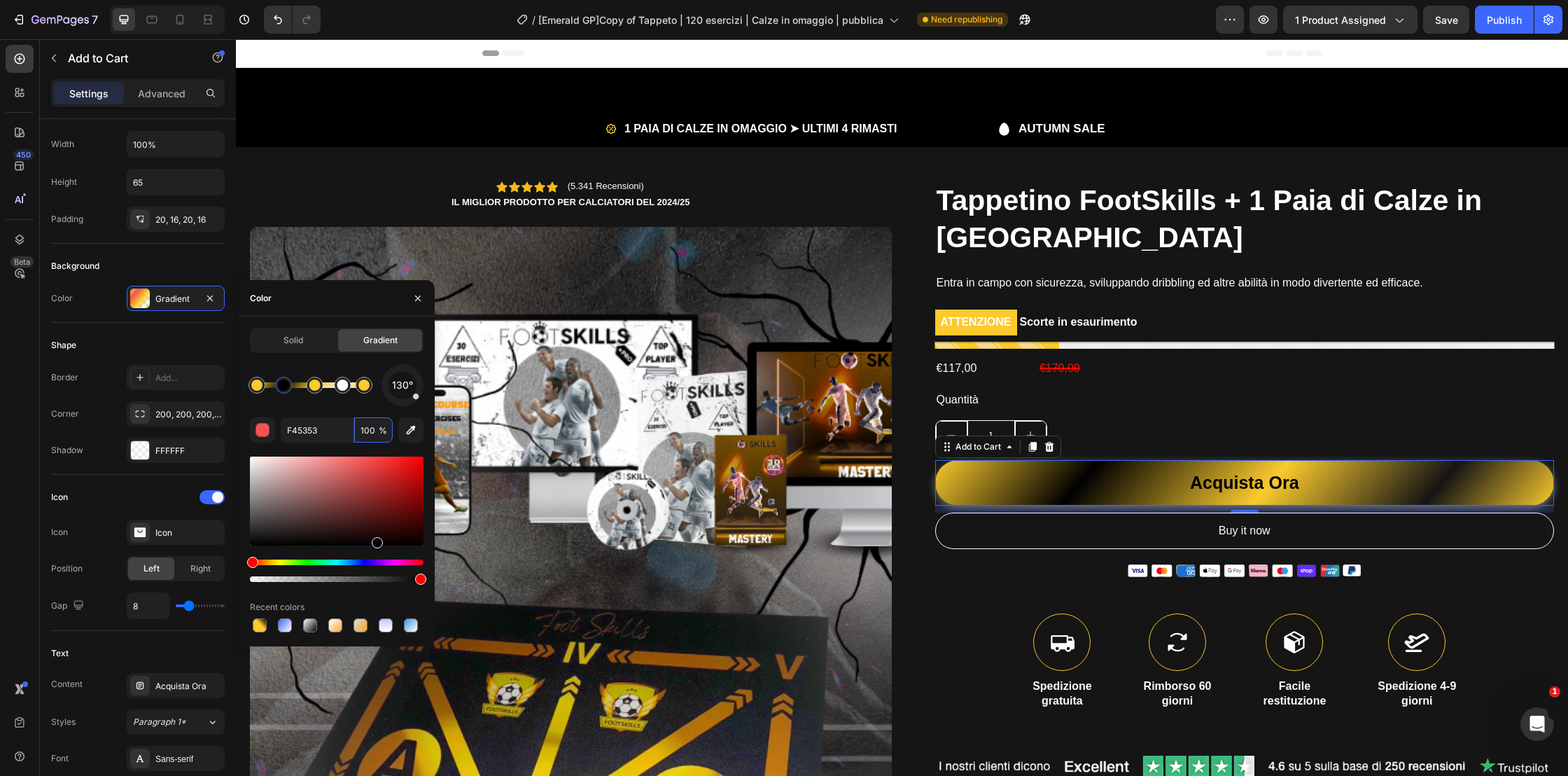
drag, startPoint x: 368, startPoint y: 462, endPoint x: 376, endPoint y: 581, distance: 119.3
click at [376, 581] on div at bounding box center [337, 519] width 173 height 131
type input "000000"
click at [365, 433] on input "100" at bounding box center [373, 430] width 38 height 25
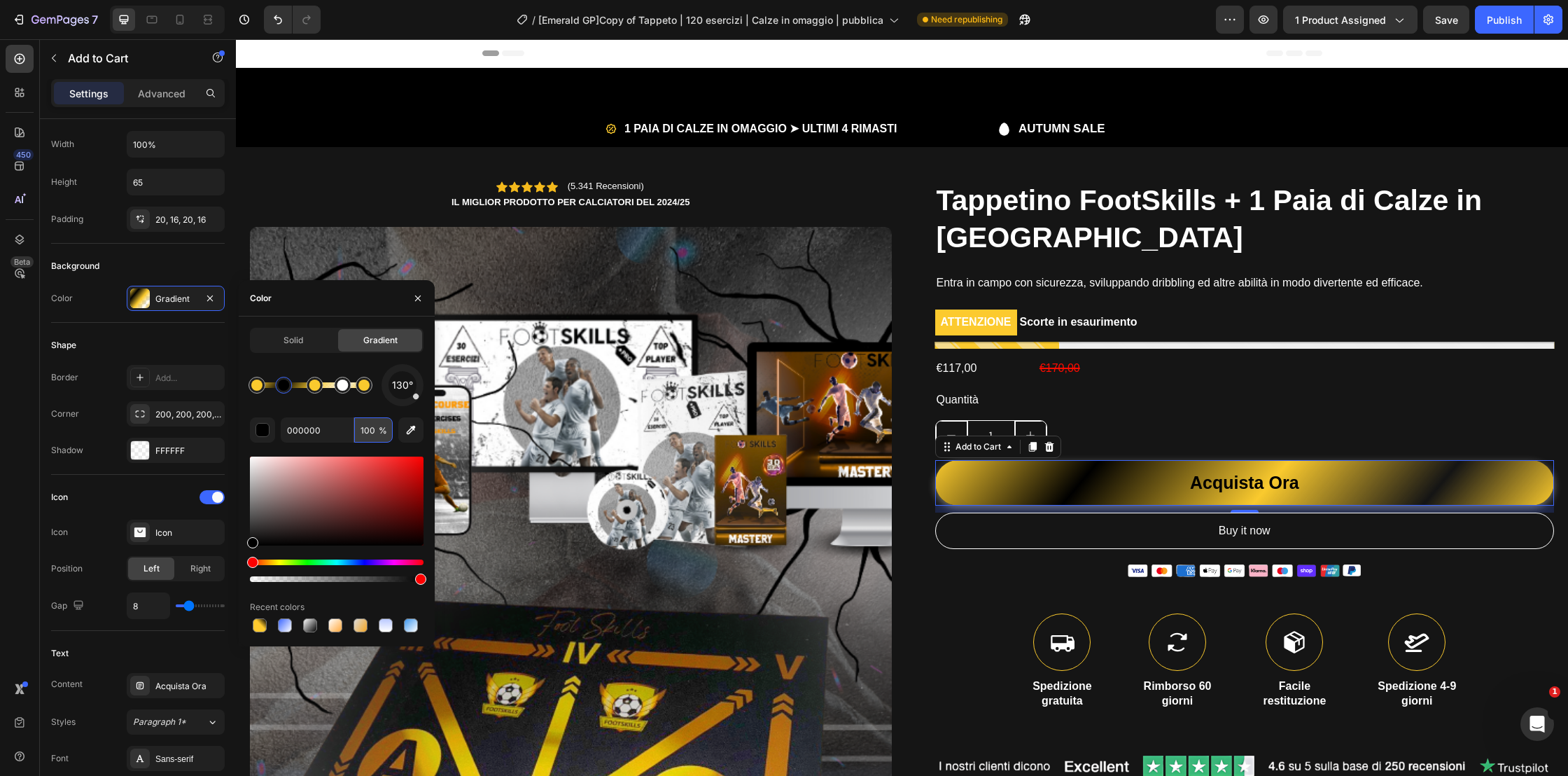
click at [365, 433] on input "100" at bounding box center [373, 430] width 38 height 25
type input "0"
type input "FACA2E"
click at [360, 387] on div at bounding box center [364, 384] width 11 height 11
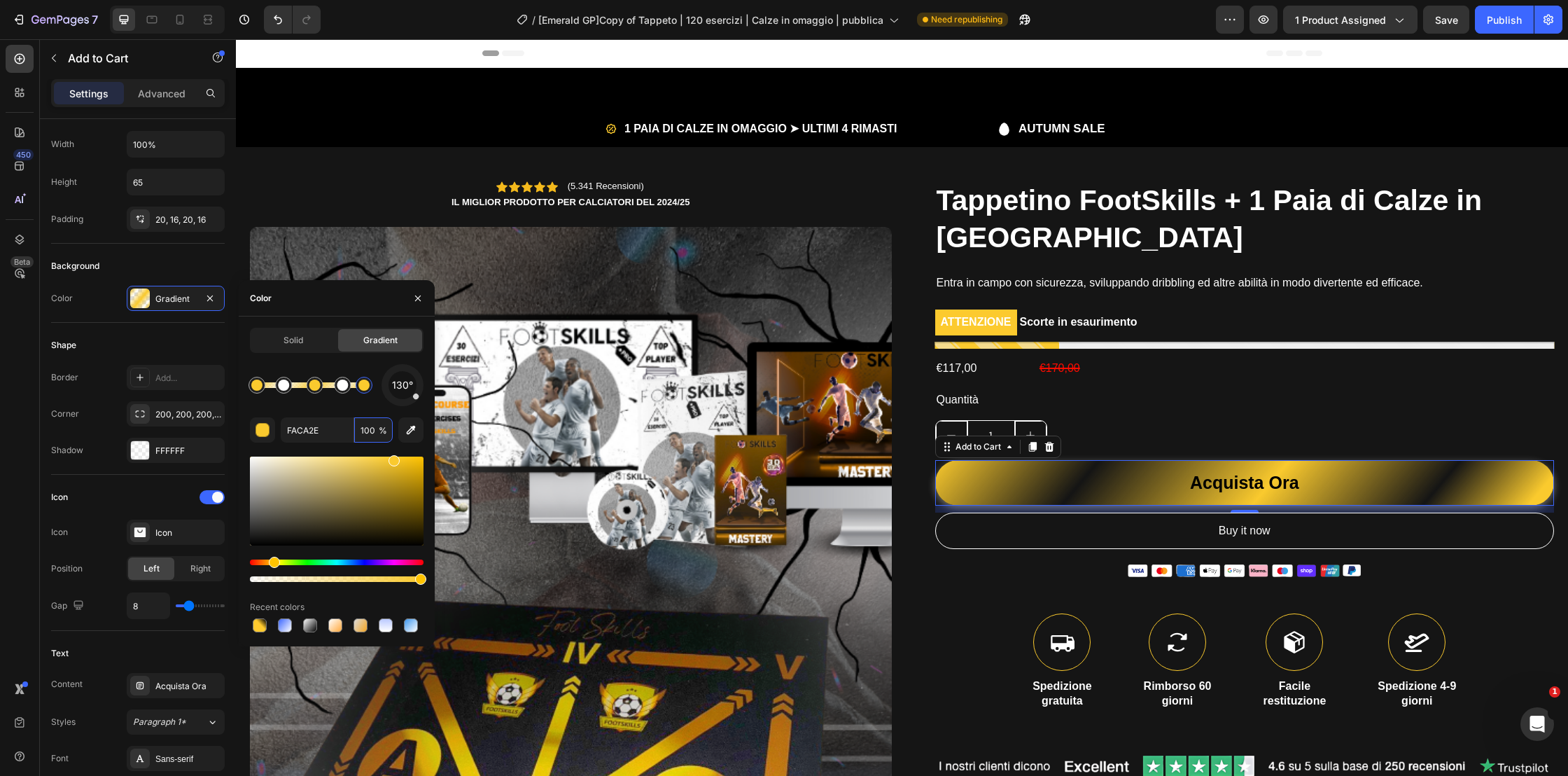
drag, startPoint x: 369, startPoint y: 387, endPoint x: 393, endPoint y: 389, distance: 24.1
click at [393, 389] on div "130°" at bounding box center [337, 384] width 173 height 42
click at [373, 428] on input "100" at bounding box center [373, 430] width 38 height 25
click at [370, 388] on div at bounding box center [364, 385] width 17 height 17
click at [362, 383] on div at bounding box center [364, 384] width 11 height 11
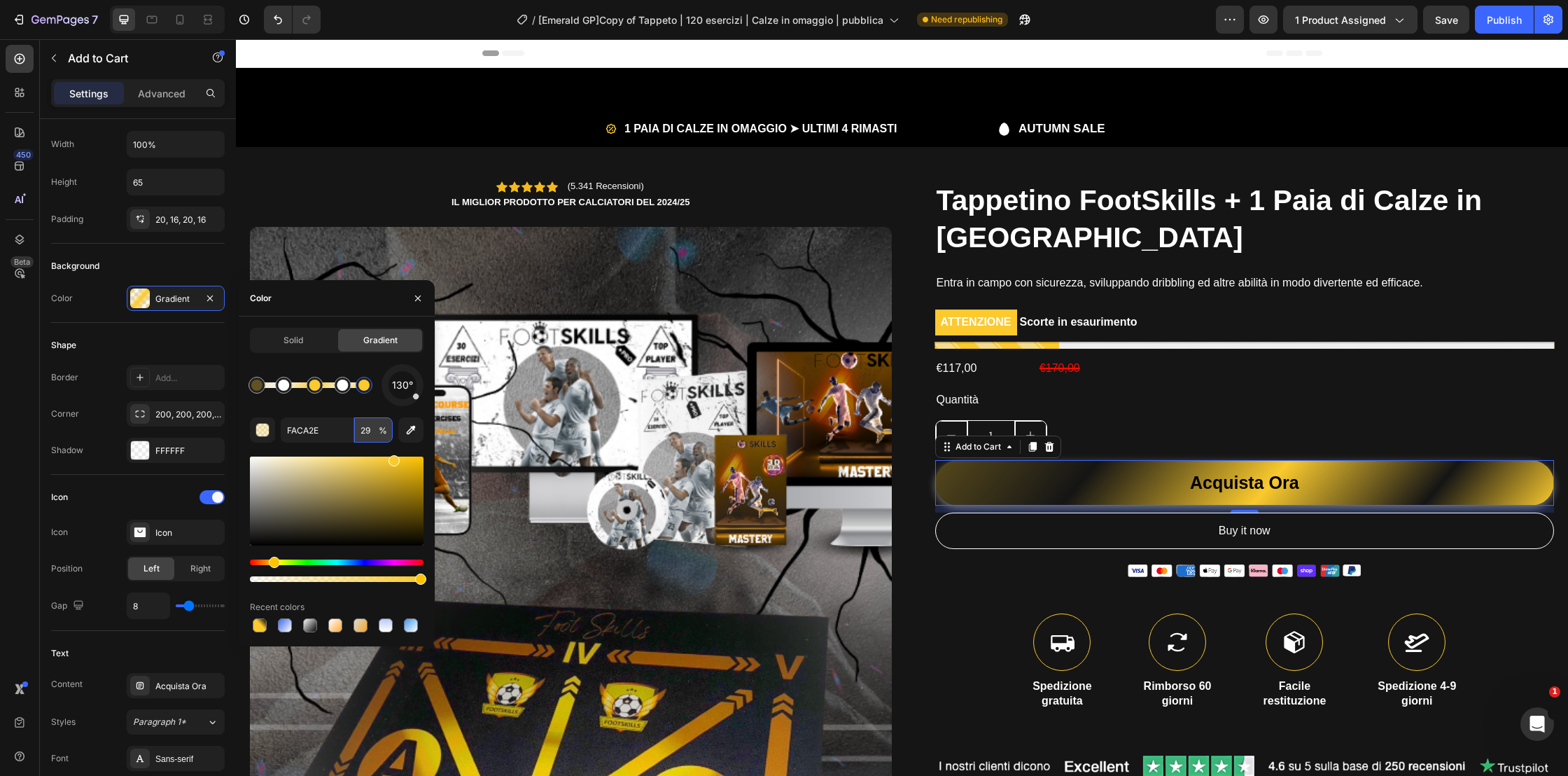
click at [366, 427] on input "29" at bounding box center [373, 430] width 38 height 25
click at [315, 387] on div at bounding box center [314, 384] width 11 height 11
click at [369, 430] on input "100" at bounding box center [373, 430] width 38 height 25
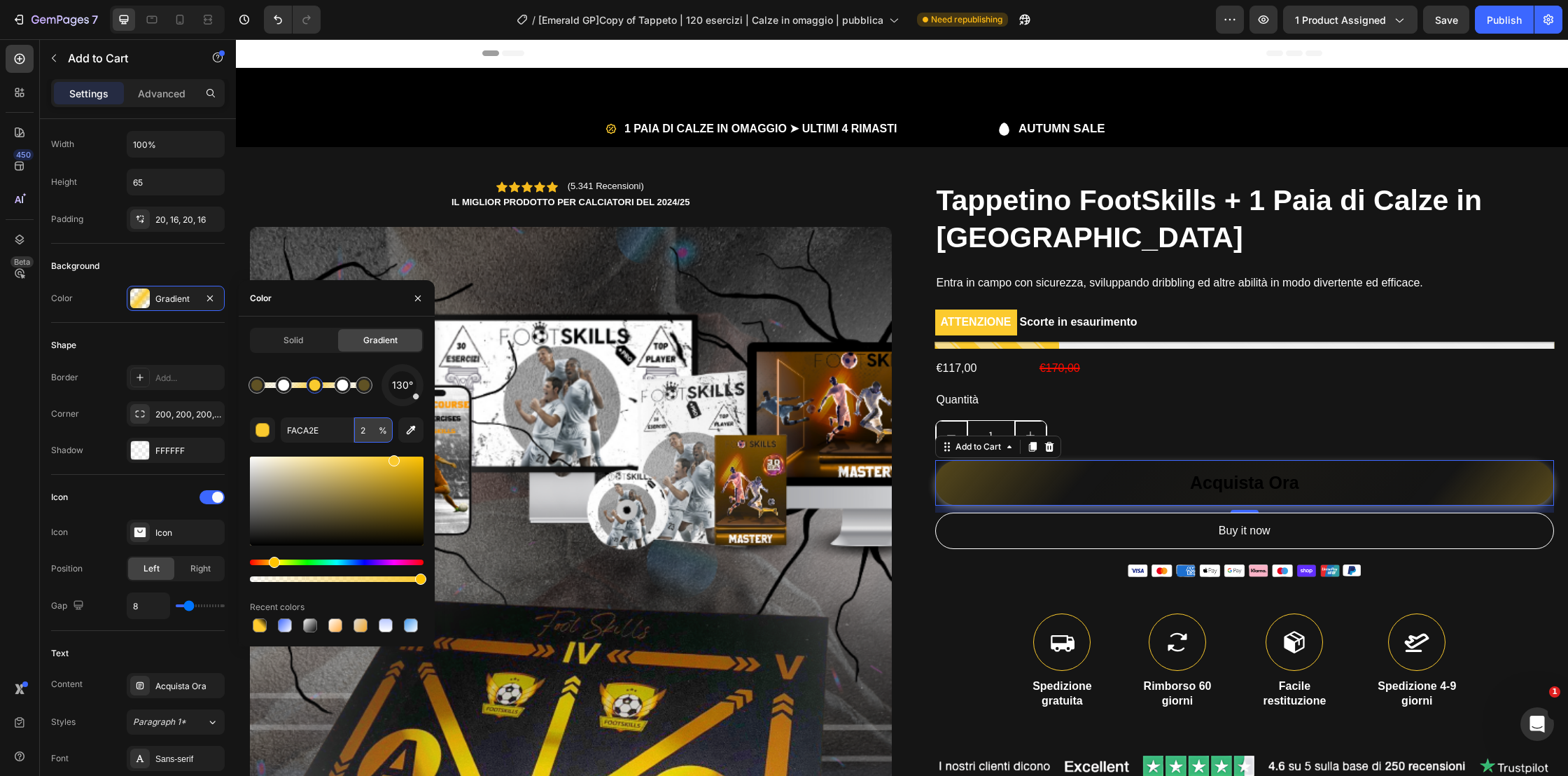
type input "29"
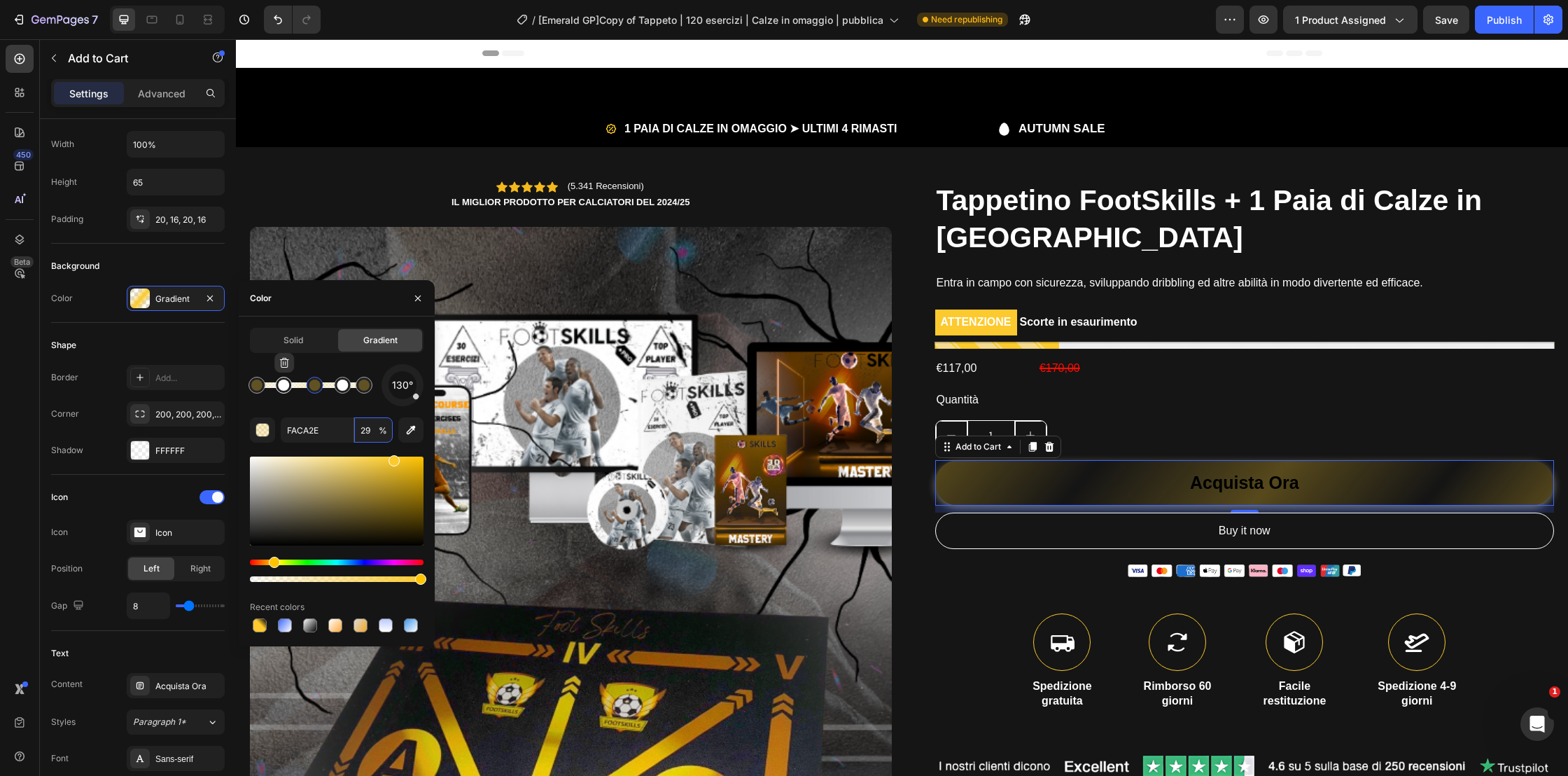
type input "000000"
type input "0"
click at [286, 391] on div at bounding box center [284, 385] width 17 height 17
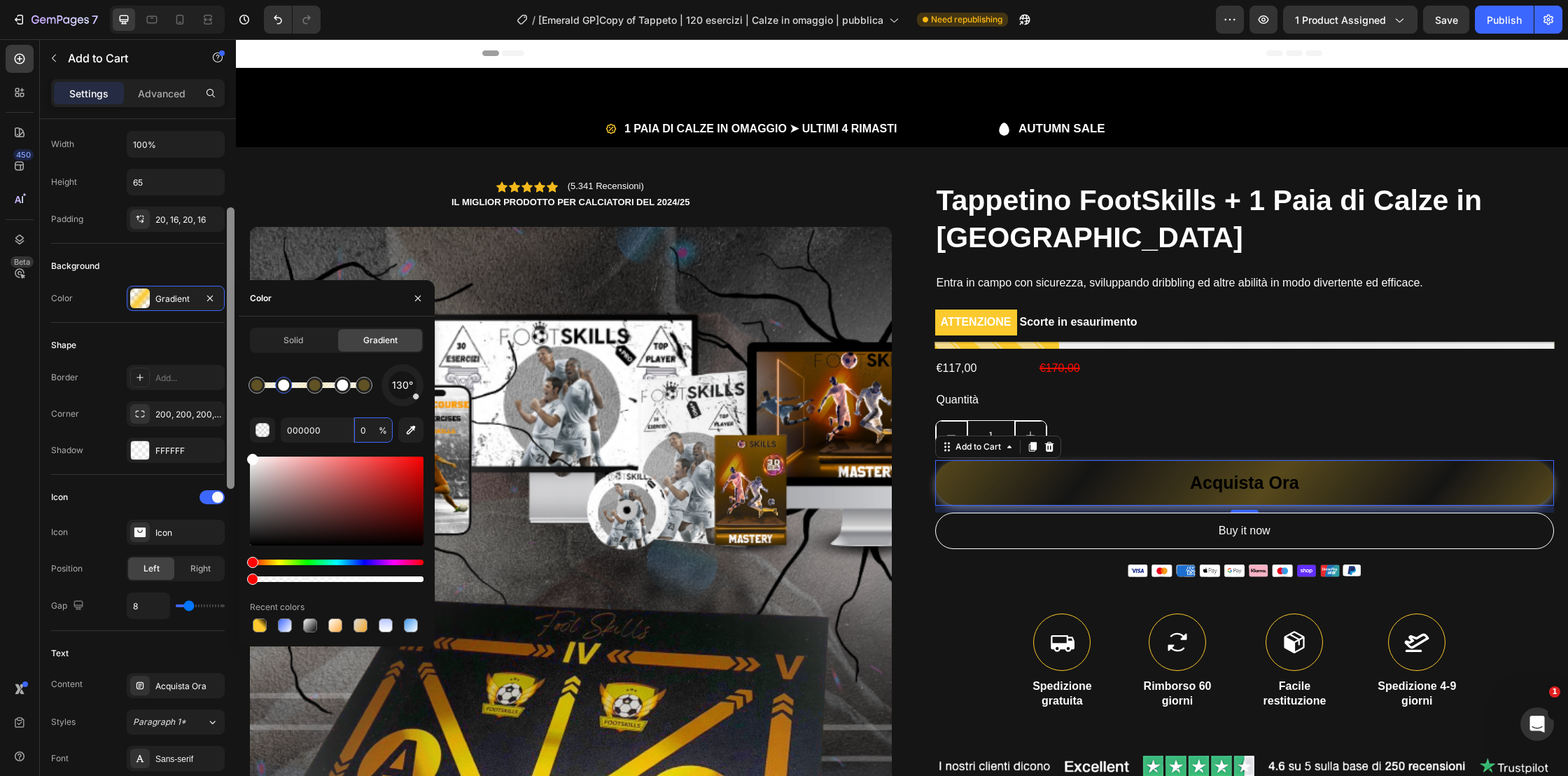
drag, startPoint x: 262, startPoint y: 455, endPoint x: 225, endPoint y: 427, distance: 46.4
click at [225, 427] on div "450 Beta Sections(18) Elements(84) Section Element Hero Section Product Detail …" at bounding box center [118, 407] width 236 height 737
type input "FFFFFF"
type input "10"
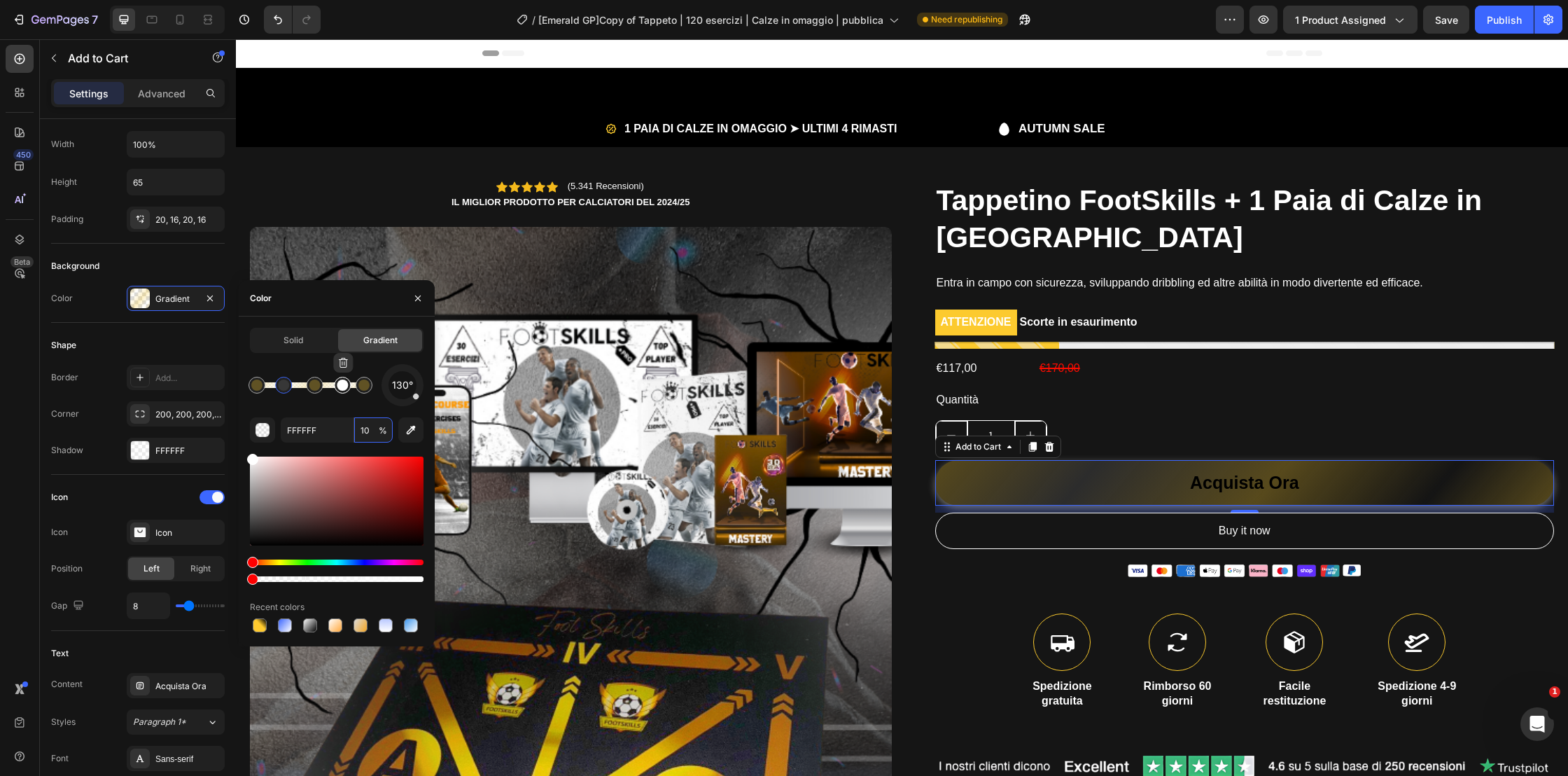
type input "000000"
type input "0"
click at [340, 387] on div at bounding box center [342, 384] width 11 height 11
drag, startPoint x: 248, startPoint y: 449, endPoint x: 214, endPoint y: 419, distance: 45.3
click at [214, 419] on div "450 Beta Sections(18) Elements(84) Section Element Hero Section Product Detail …" at bounding box center [118, 407] width 236 height 737
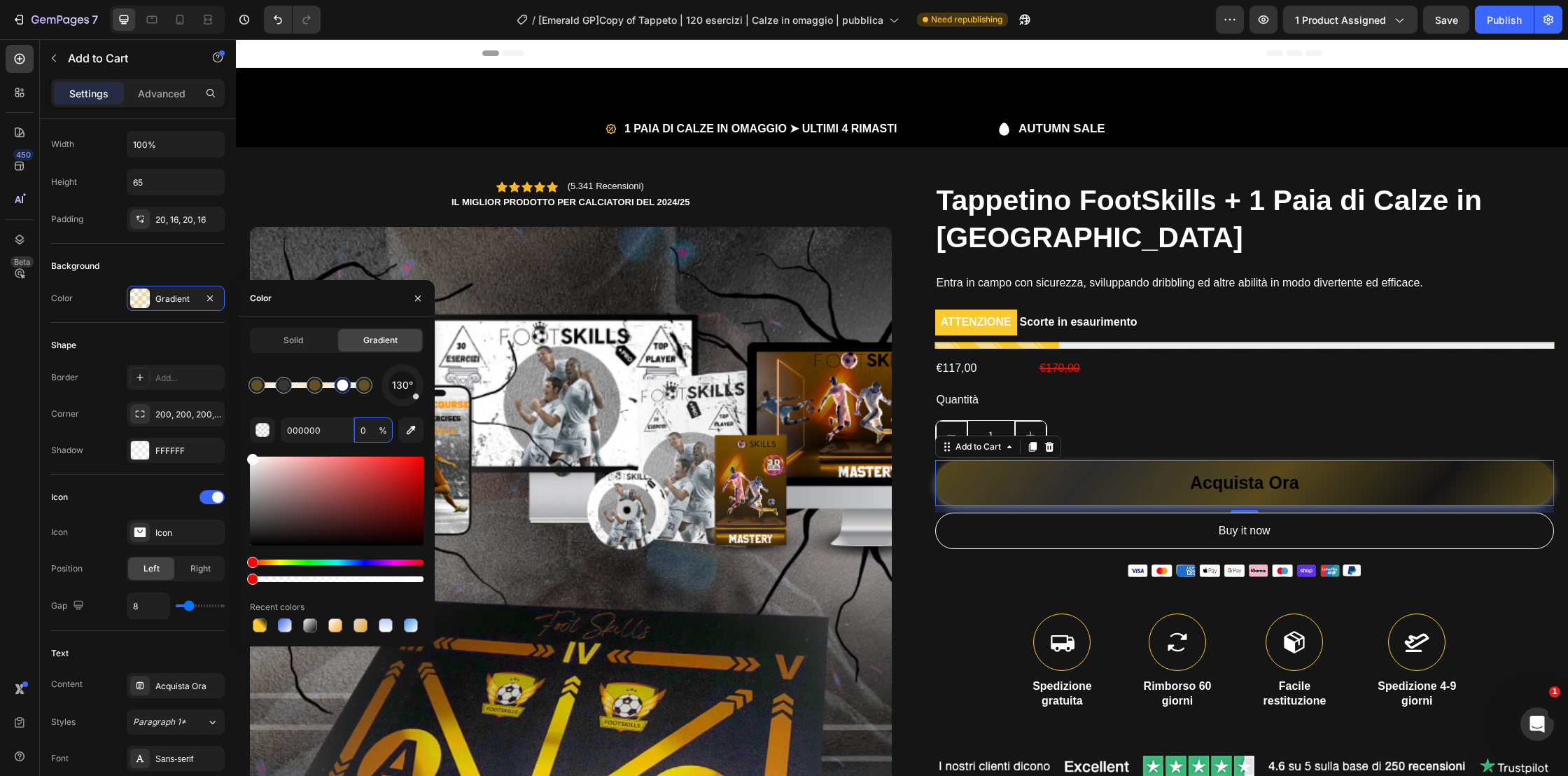
type input "FFFFFF"
type input "10"
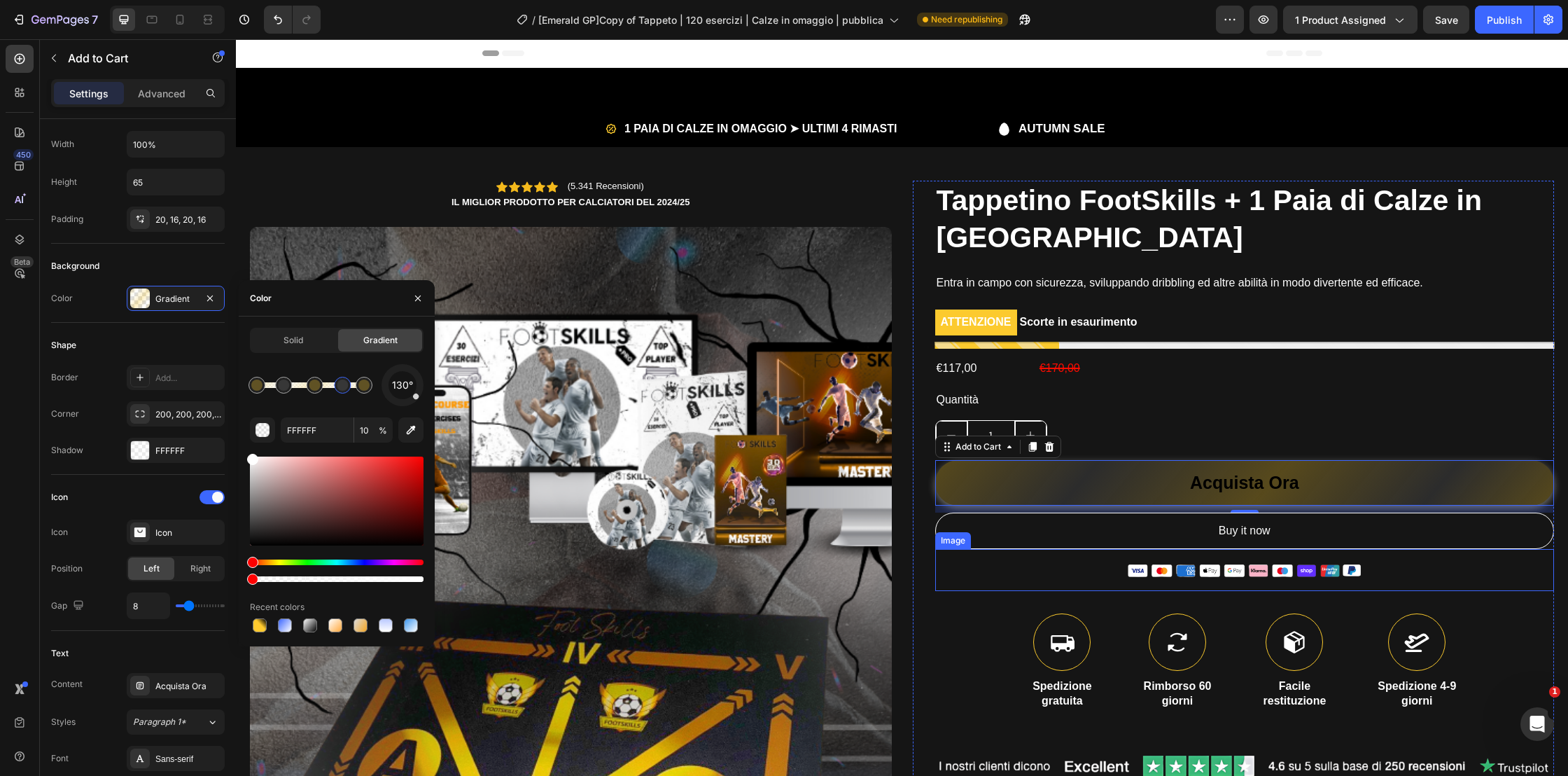
click at [1107, 568] on div at bounding box center [1244, 569] width 620 height 42
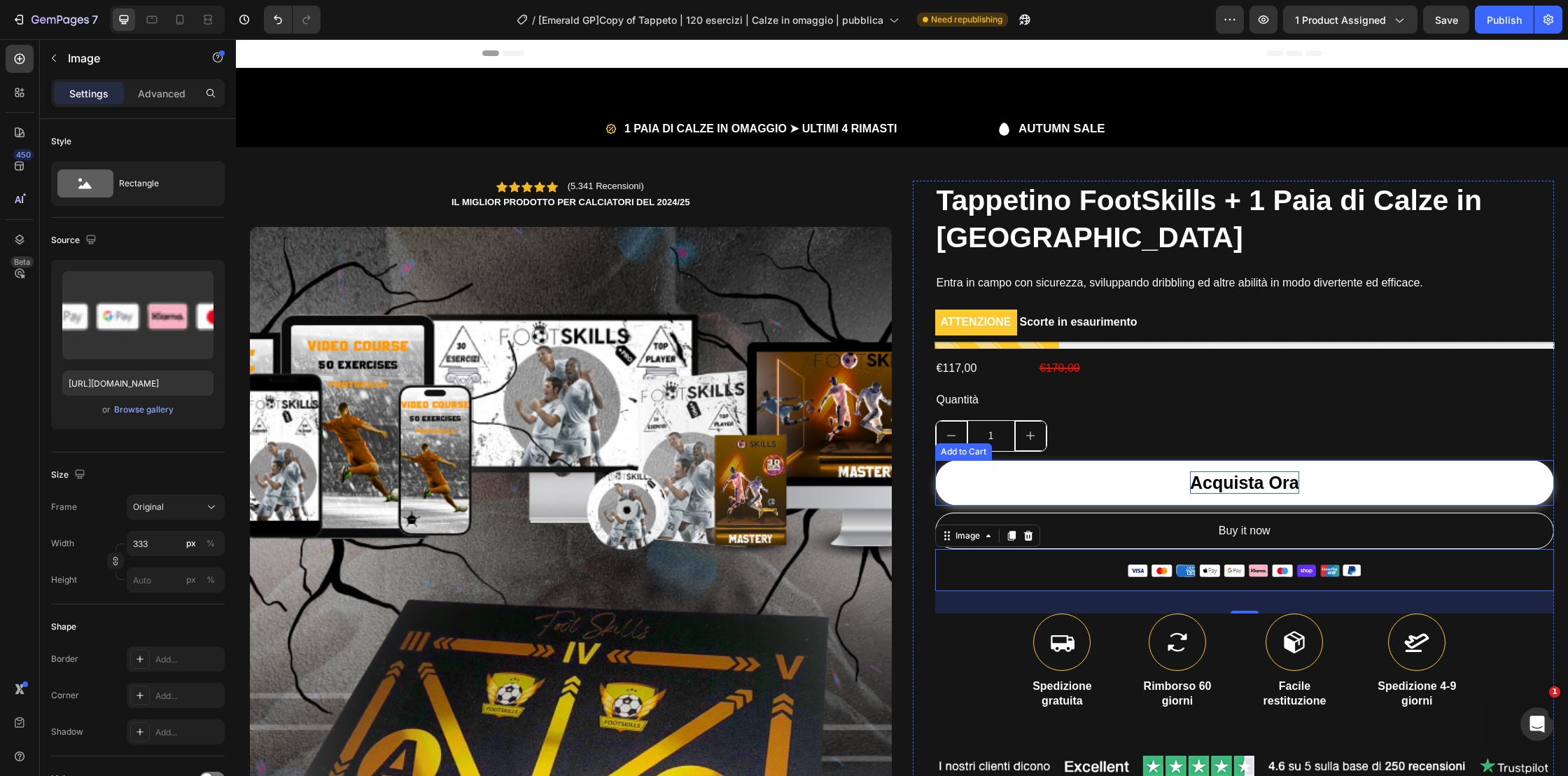
click at [1236, 484] on div "Acquista Ora" at bounding box center [1244, 482] width 109 height 23
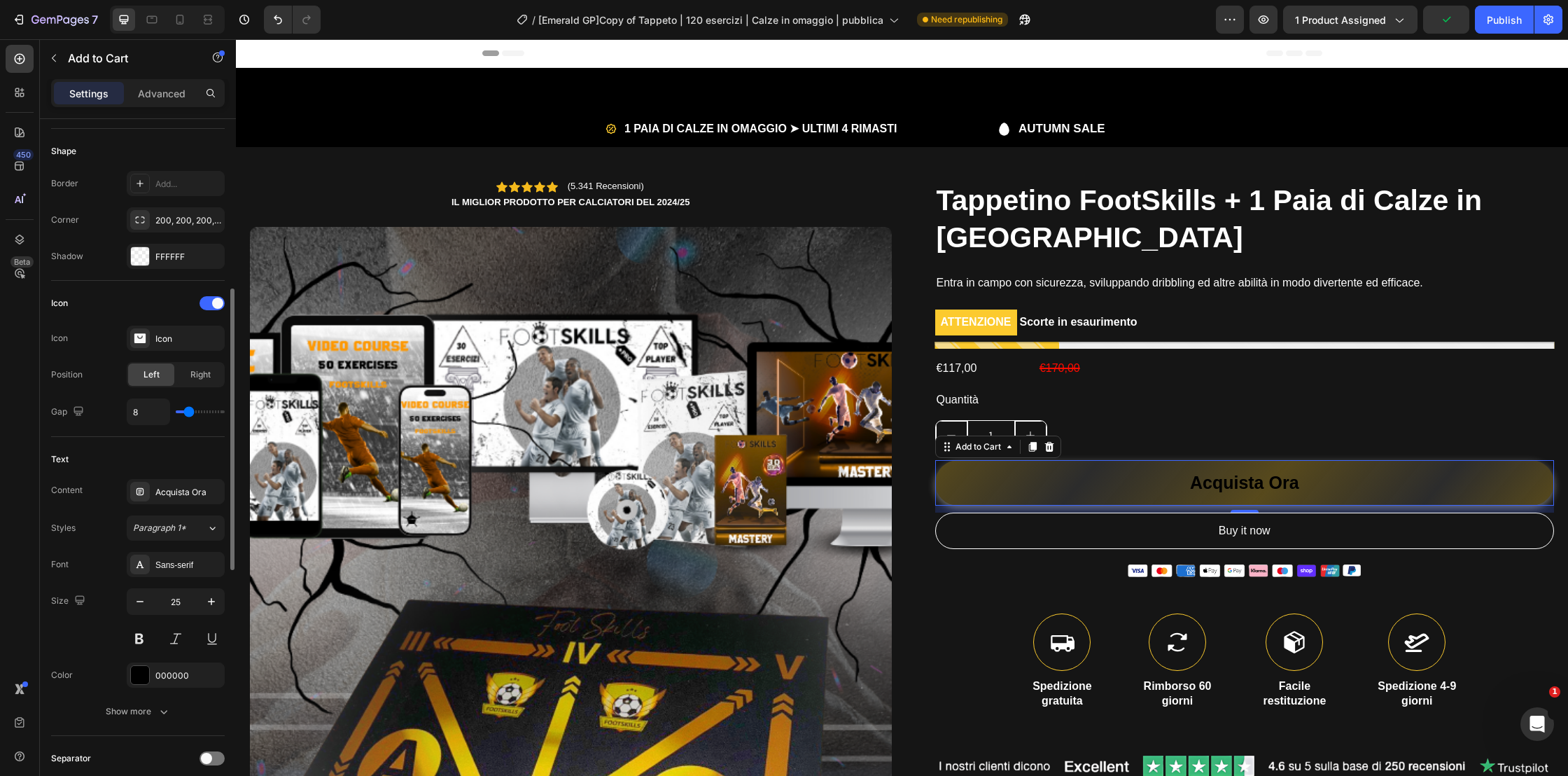
scroll to position [530, 0]
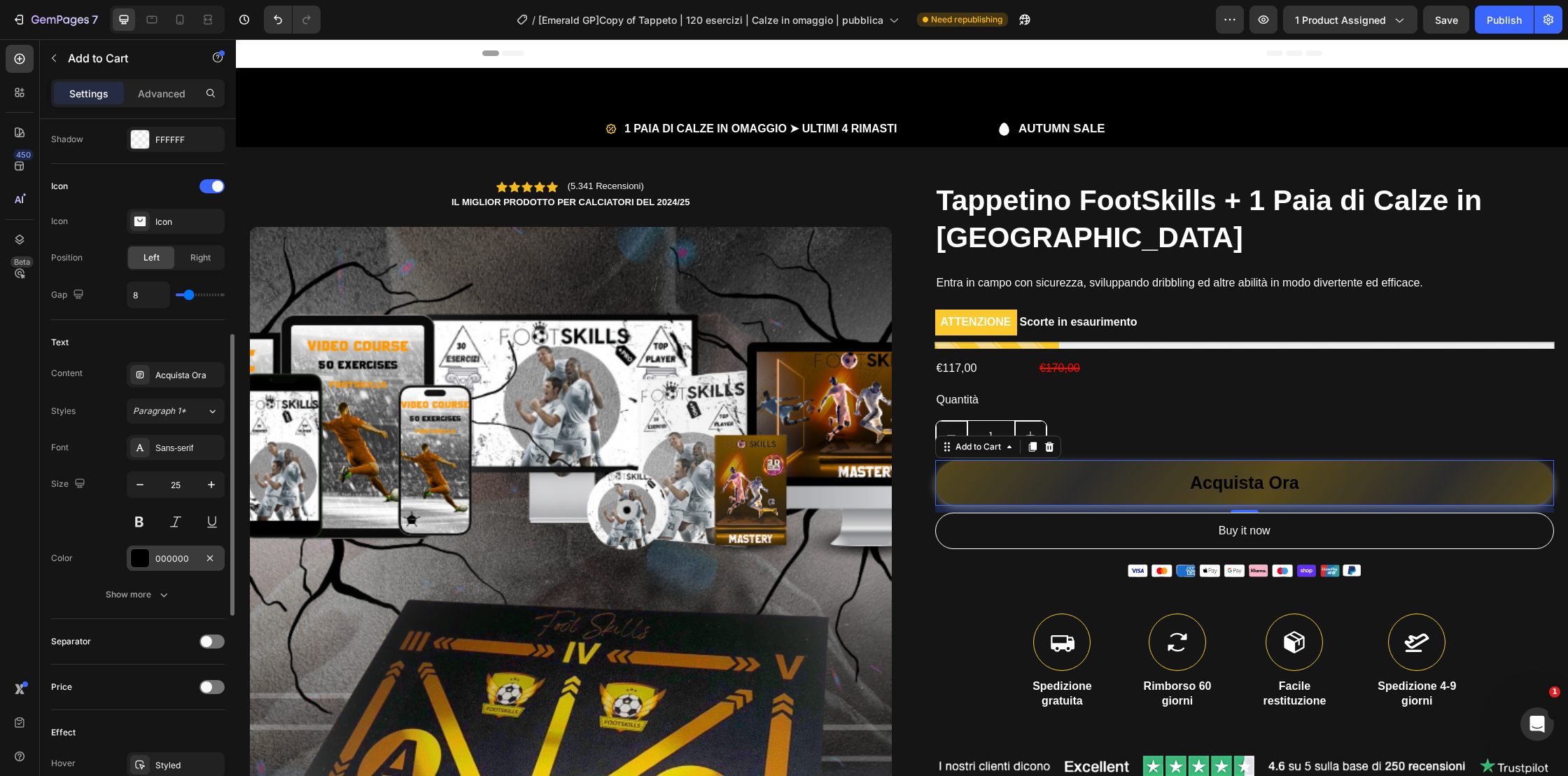
click at [136, 554] on div at bounding box center [139, 558] width 18 height 18
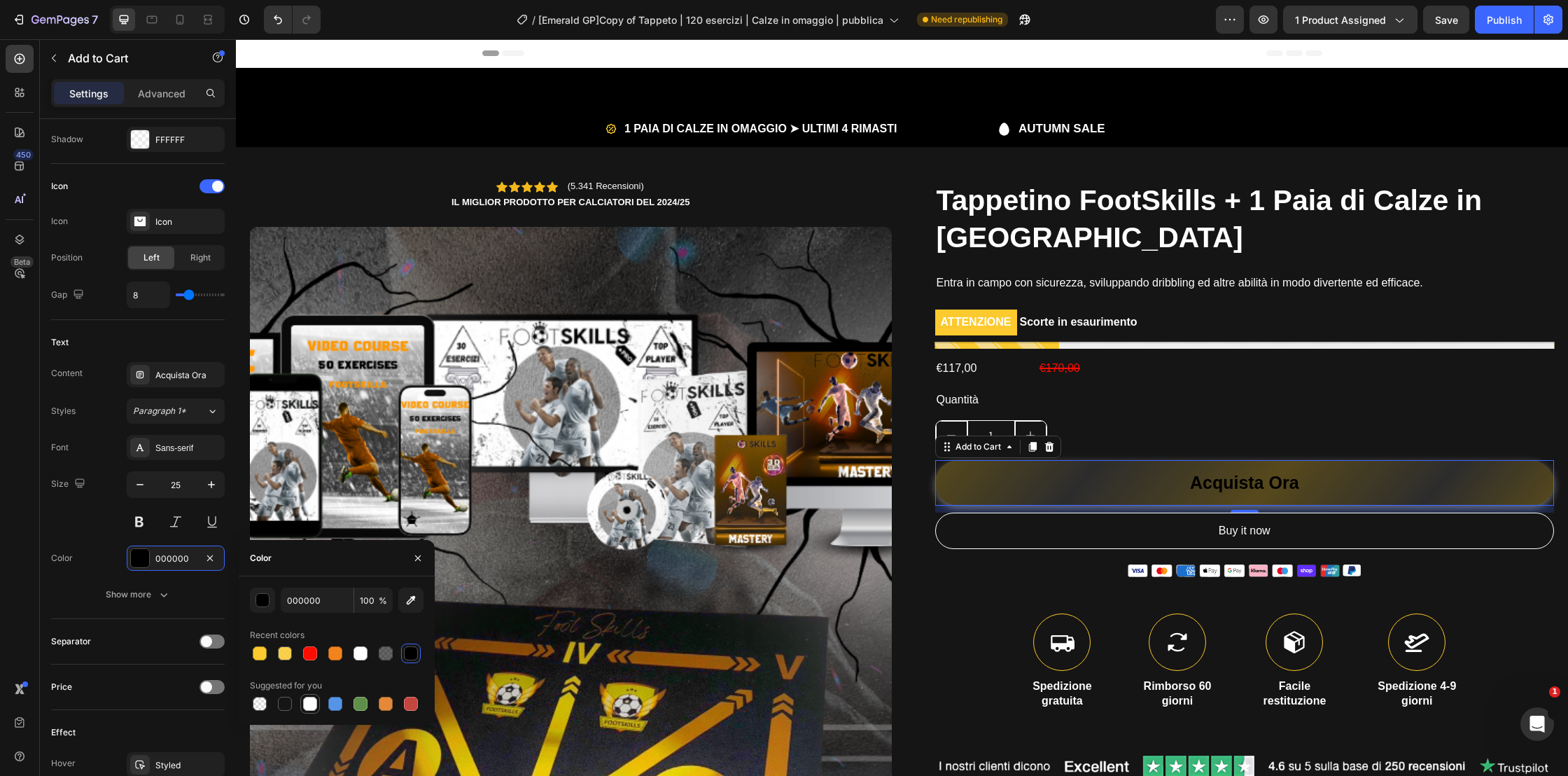
click at [308, 704] on div at bounding box center [310, 704] width 14 height 14
type input "FFFFFF"
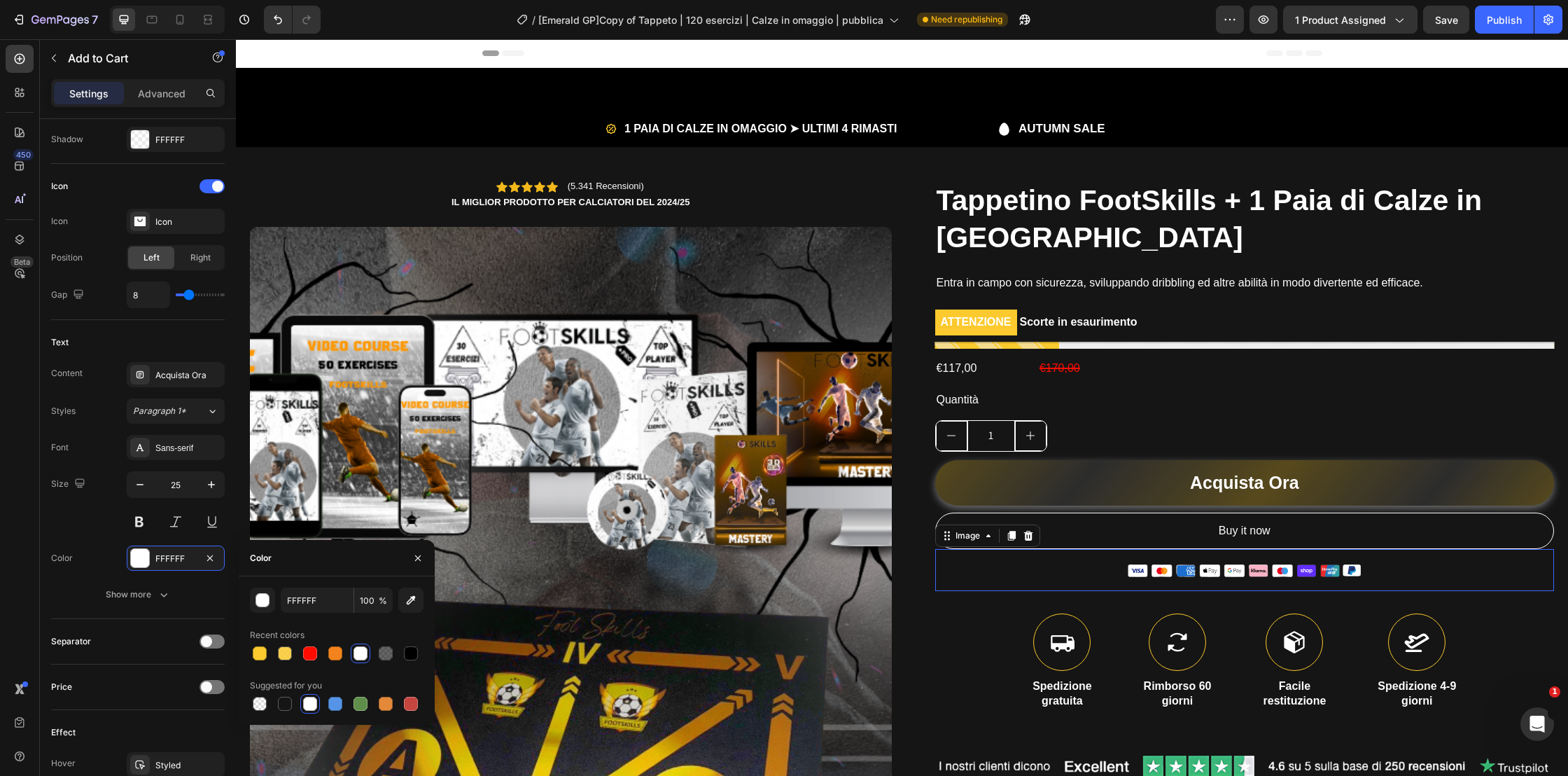
click at [1090, 552] on div at bounding box center [1244, 569] width 620 height 42
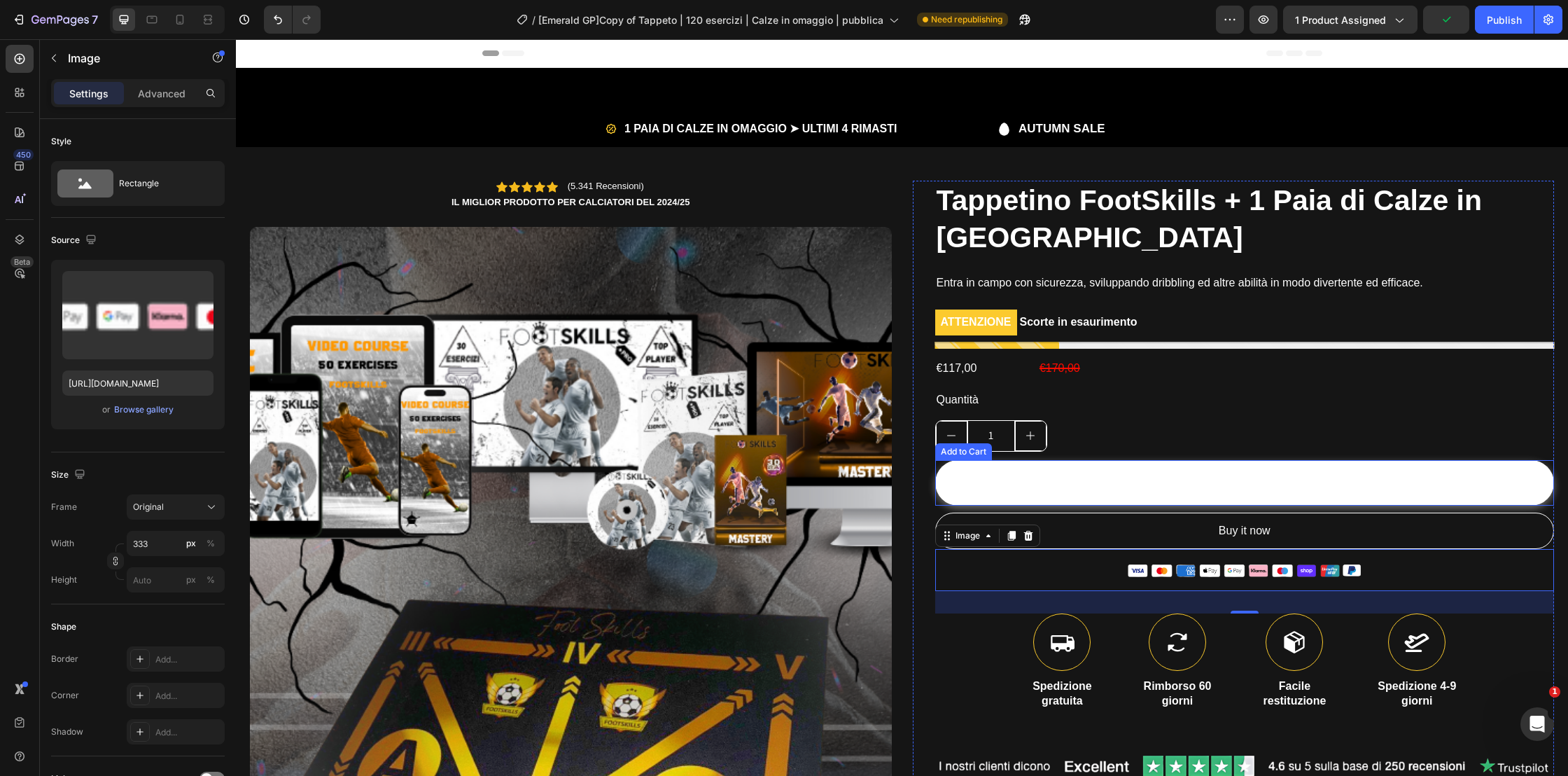
click at [1015, 469] on button "Acquista Ora" at bounding box center [1244, 483] width 620 height 46
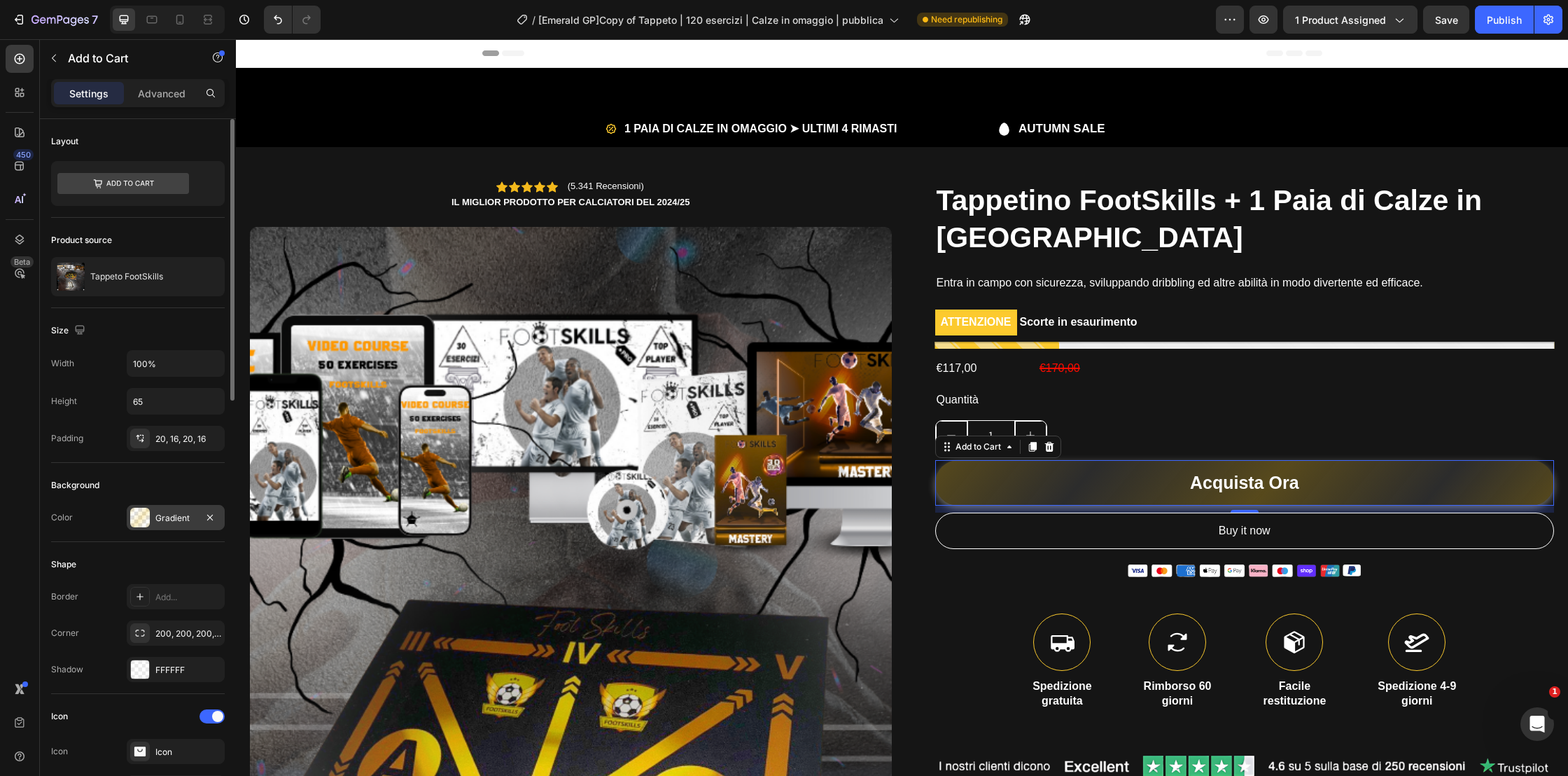
click at [181, 521] on div "Gradient" at bounding box center [176, 518] width 41 height 13
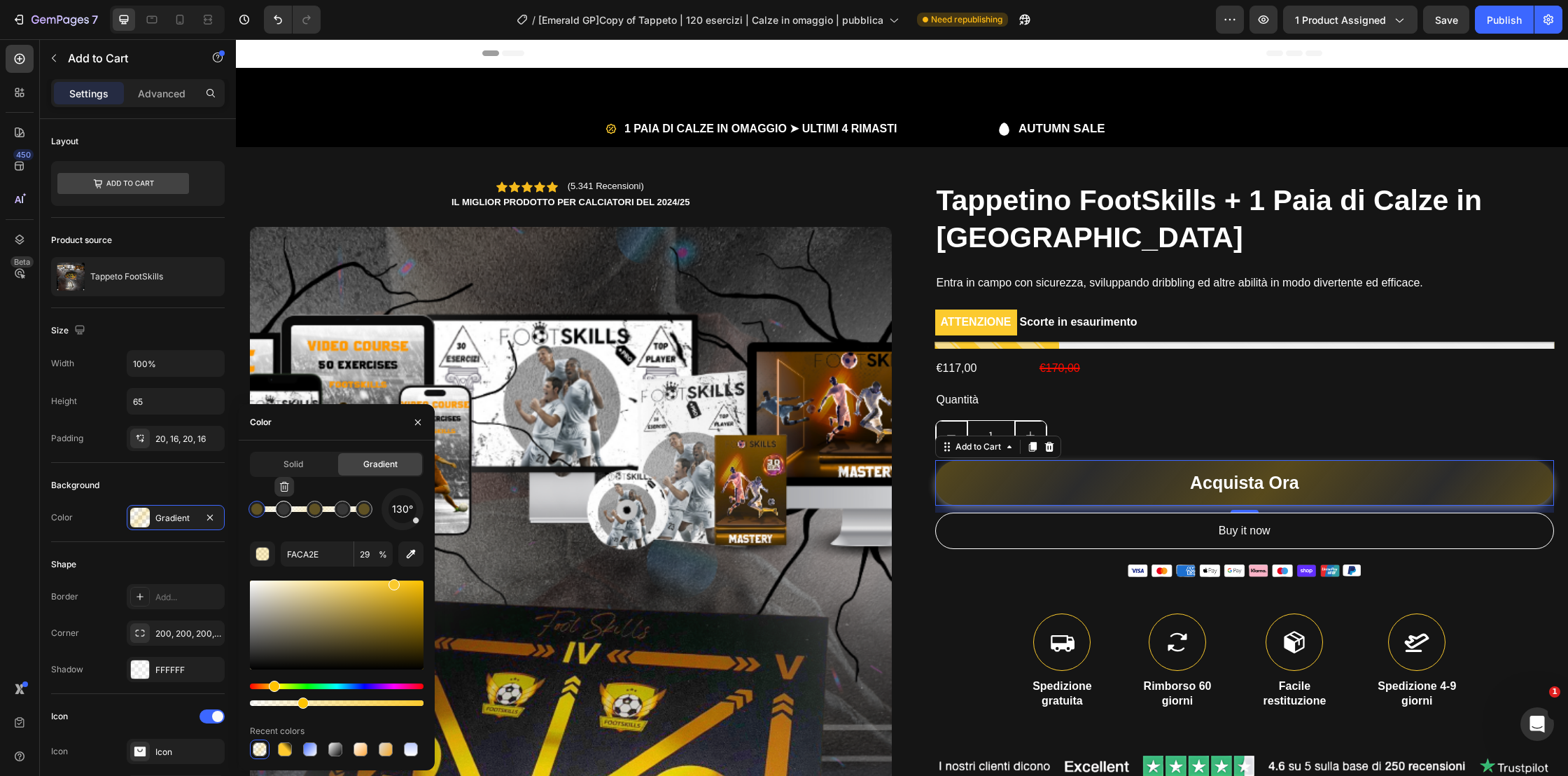
type input "FFFFFF"
type input "10"
click at [286, 513] on div at bounding box center [283, 508] width 11 height 11
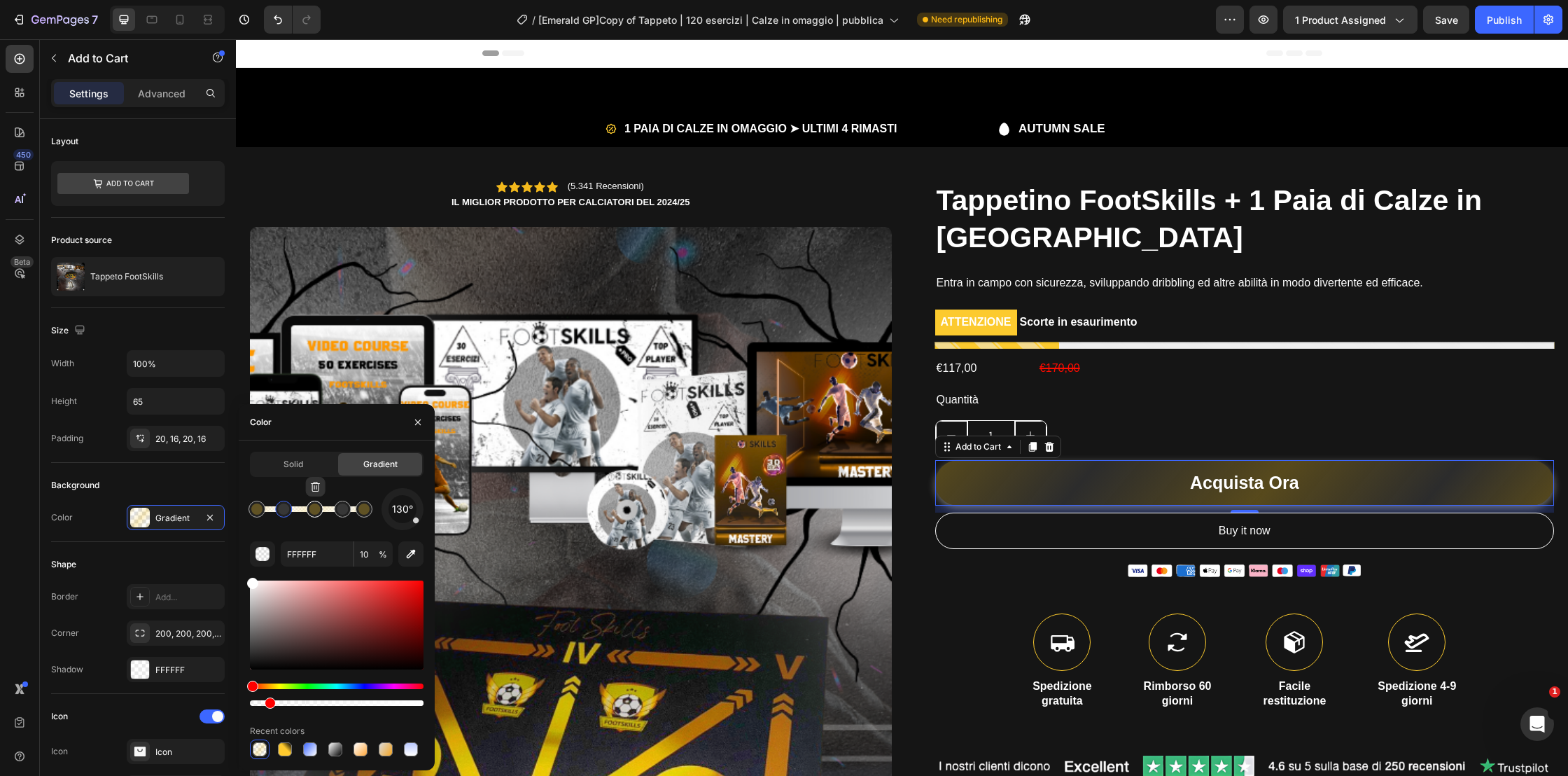
type input "FACA2E"
type input "29"
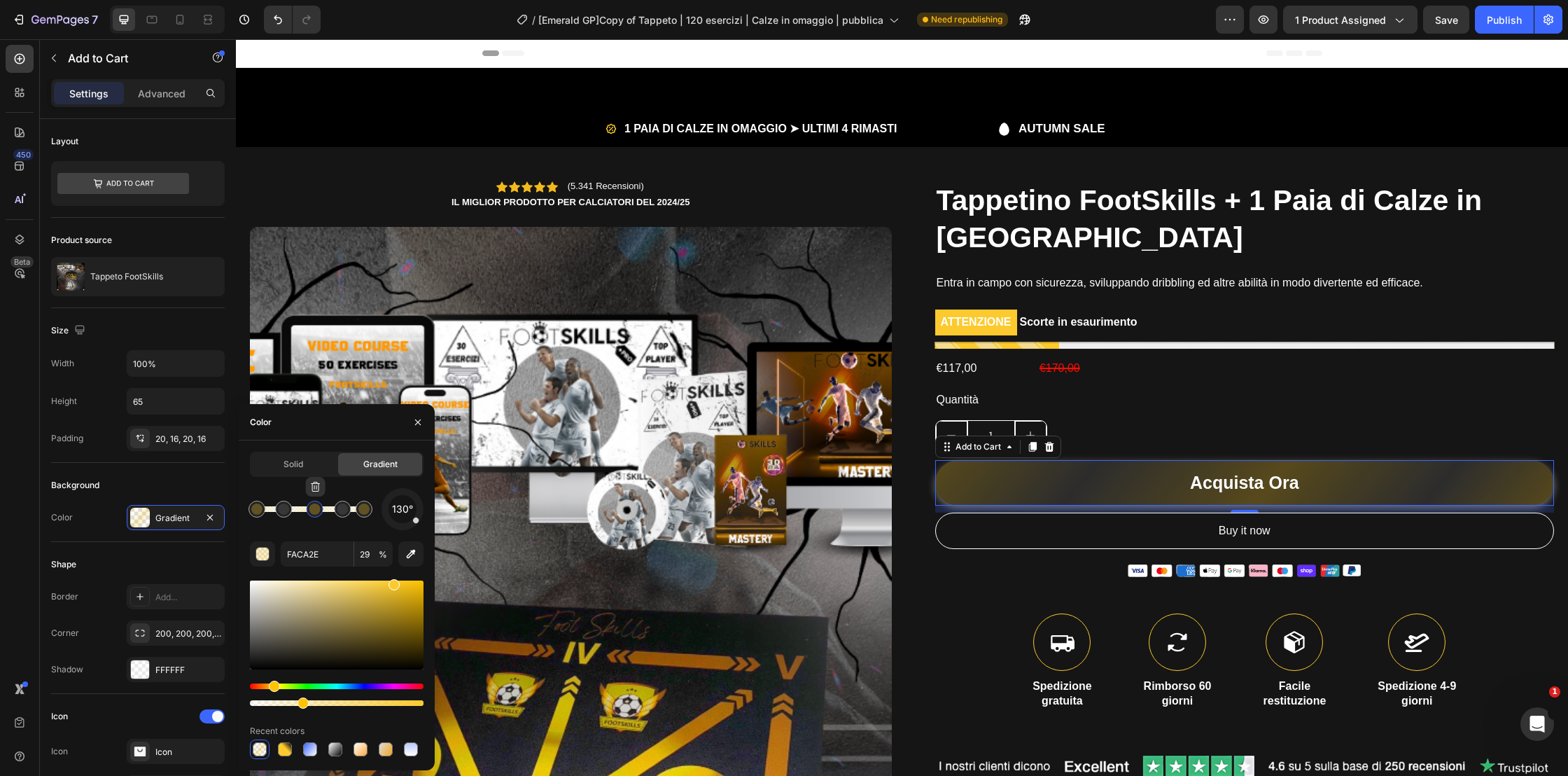
click at [314, 513] on div at bounding box center [314, 508] width 11 height 11
click at [314, 487] on icon "button" at bounding box center [315, 486] width 11 height 11
type input "FFFFFF"
type input "10"
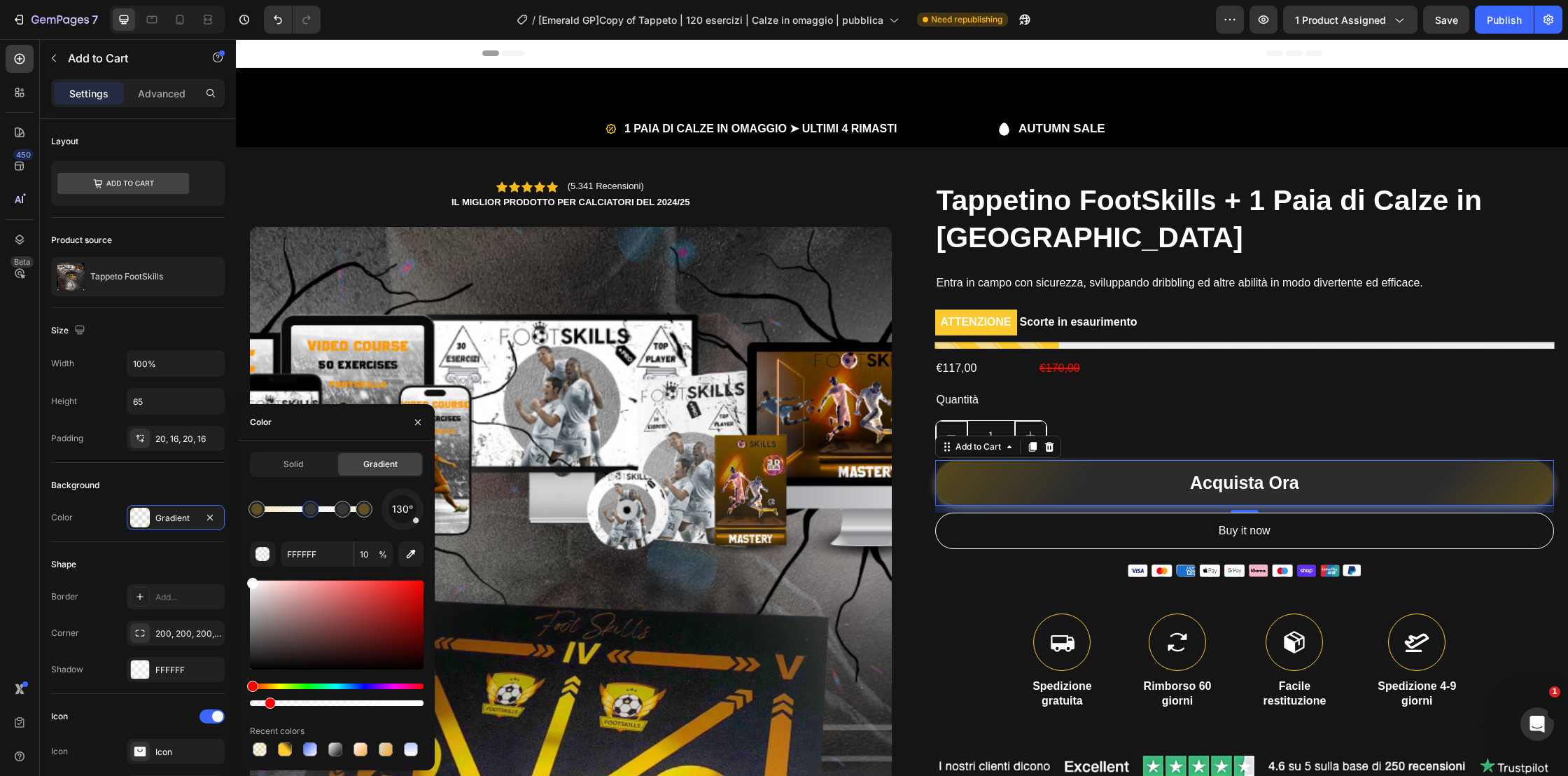
type input "FACA2E"
type input "29"
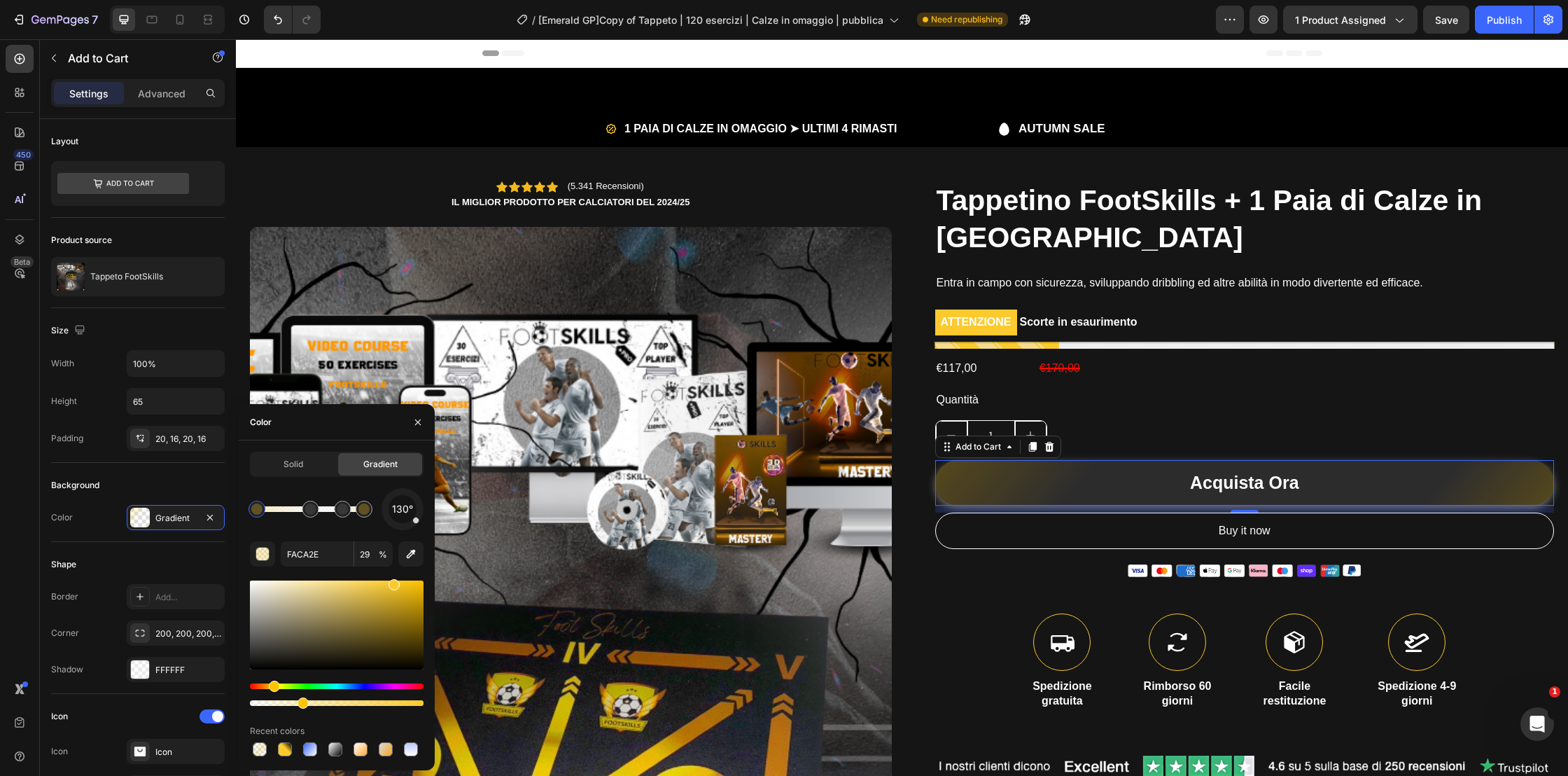
drag, startPoint x: 286, startPoint y: 510, endPoint x: 311, endPoint y: 508, distance: 25.1
click at [359, 513] on div at bounding box center [364, 508] width 11 height 11
click at [347, 513] on div at bounding box center [354, 509] width 17 height 17
click at [348, 513] on div at bounding box center [353, 508] width 11 height 11
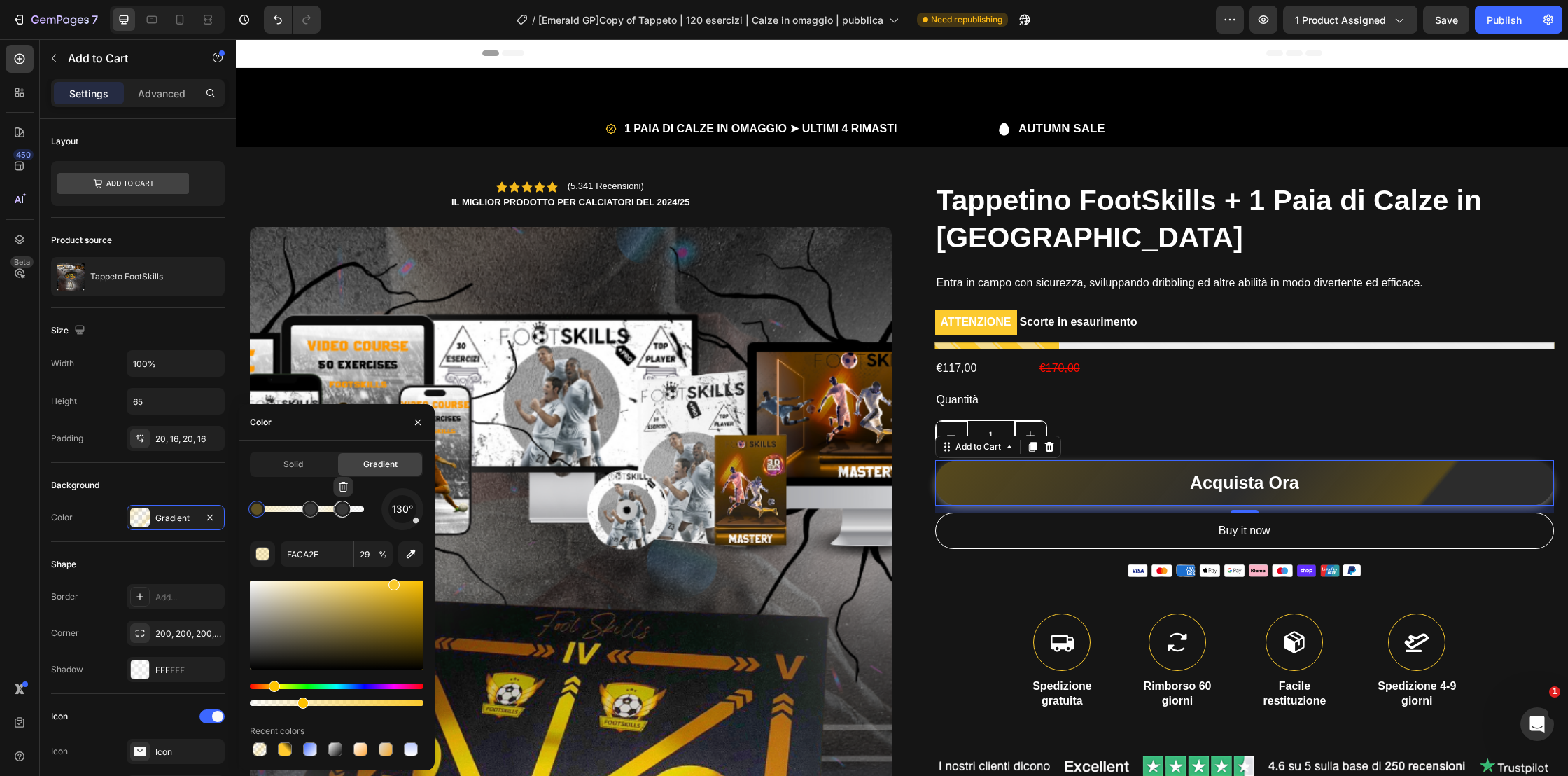
type input "FFFFFF"
type input "10"
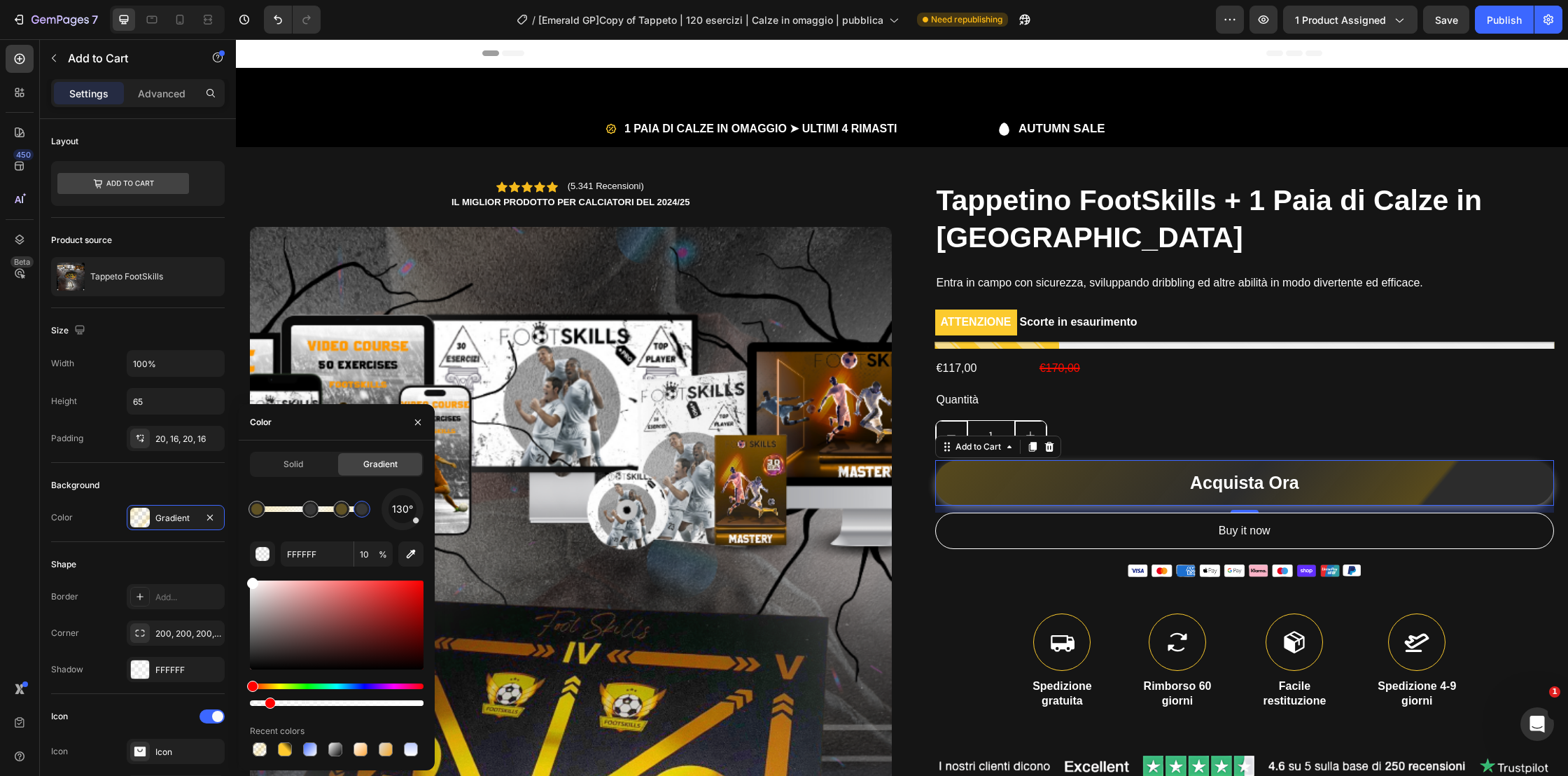
drag, startPoint x: 343, startPoint y: 518, endPoint x: 363, endPoint y: 518, distance: 20.0
click at [363, 518] on div at bounding box center [362, 509] width 25 height 25
type input "FACA2E"
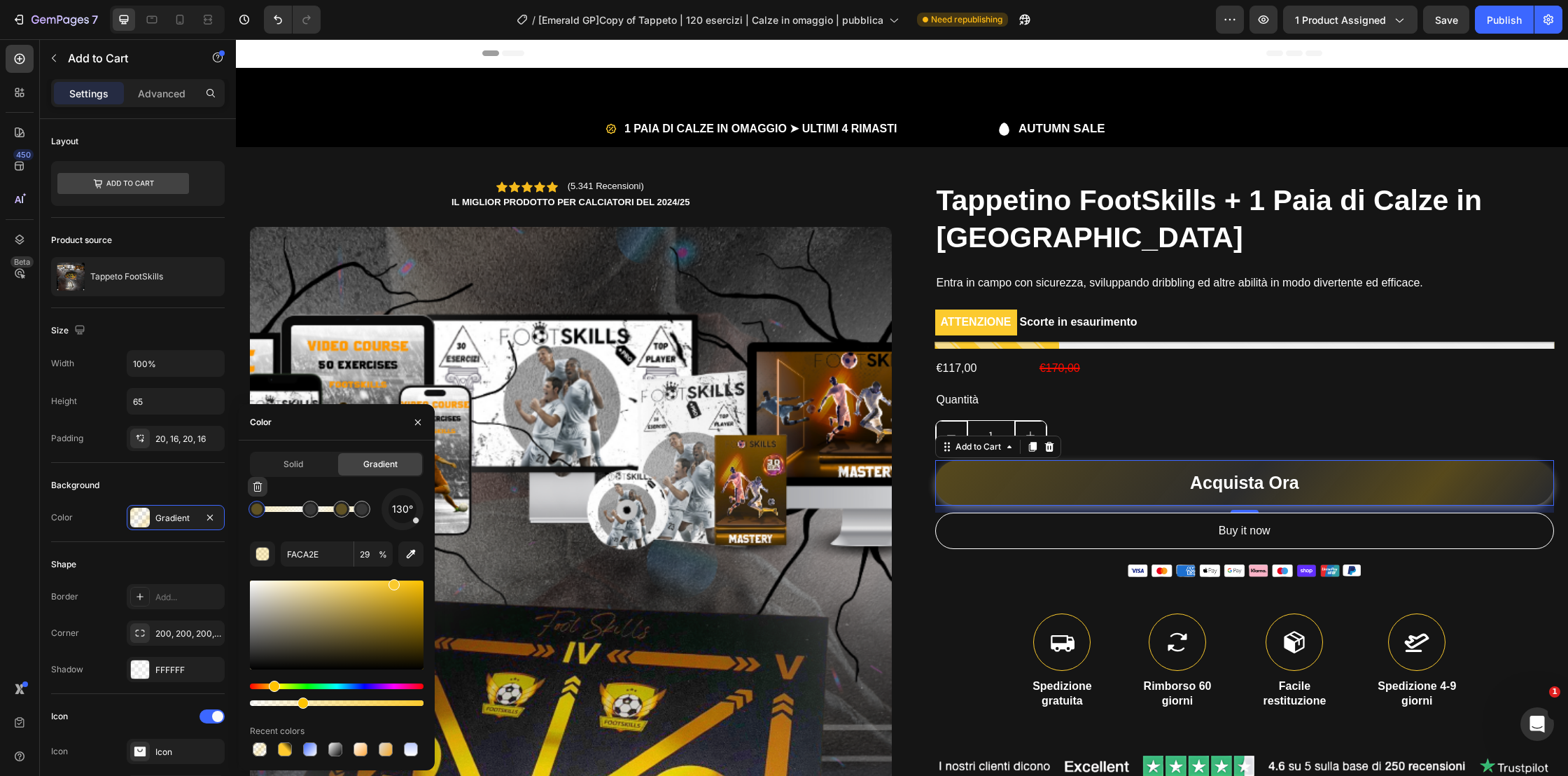
click at [259, 513] on div at bounding box center [257, 508] width 11 height 11
click at [363, 558] on input "29" at bounding box center [373, 554] width 38 height 25
type input "46"
type input "FFFFFF"
type input "10"
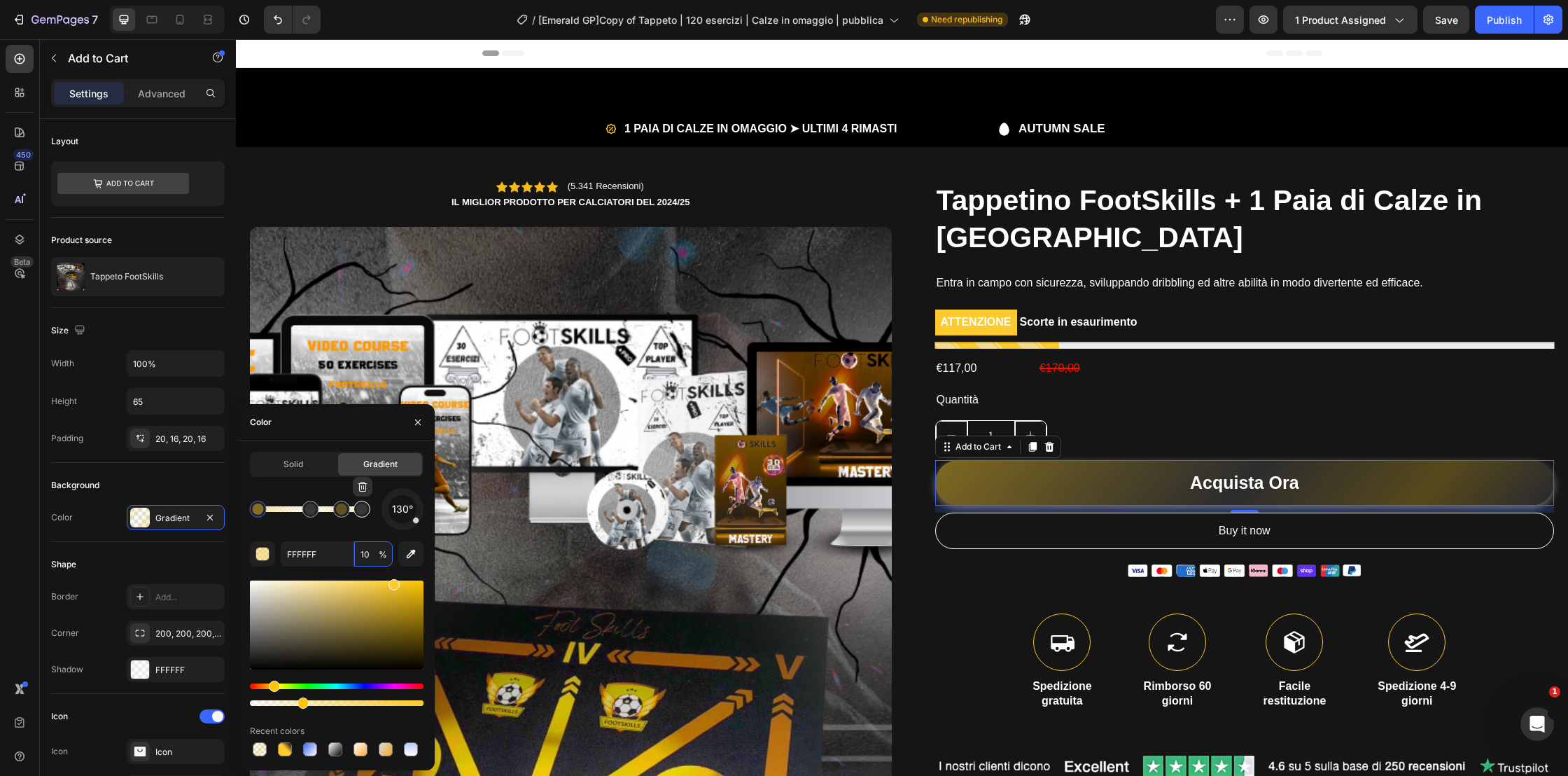
click at [362, 514] on div at bounding box center [361, 508] width 11 height 11
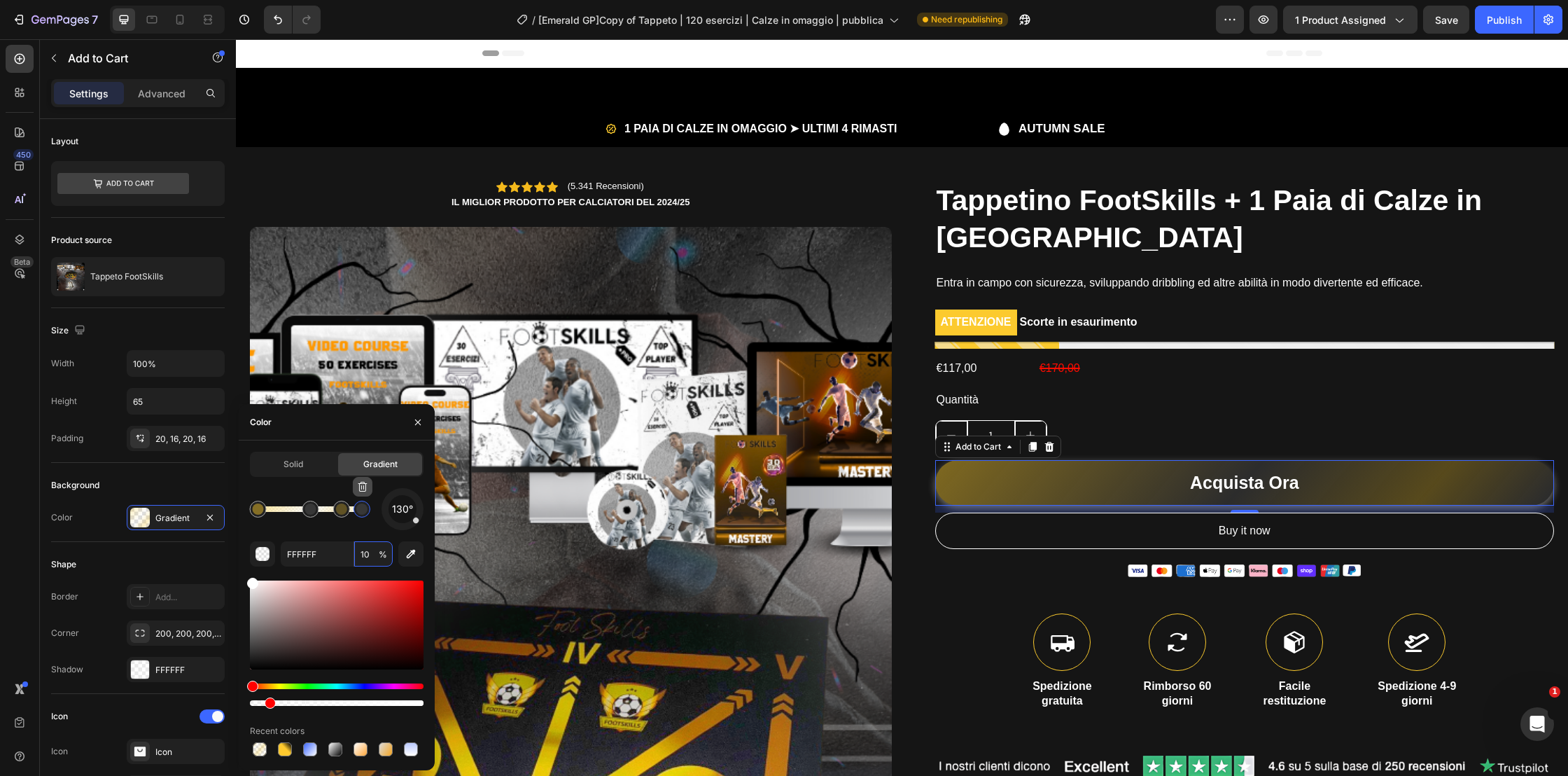
click at [365, 488] on icon "button" at bounding box center [362, 486] width 11 height 11
type input "FACA2E"
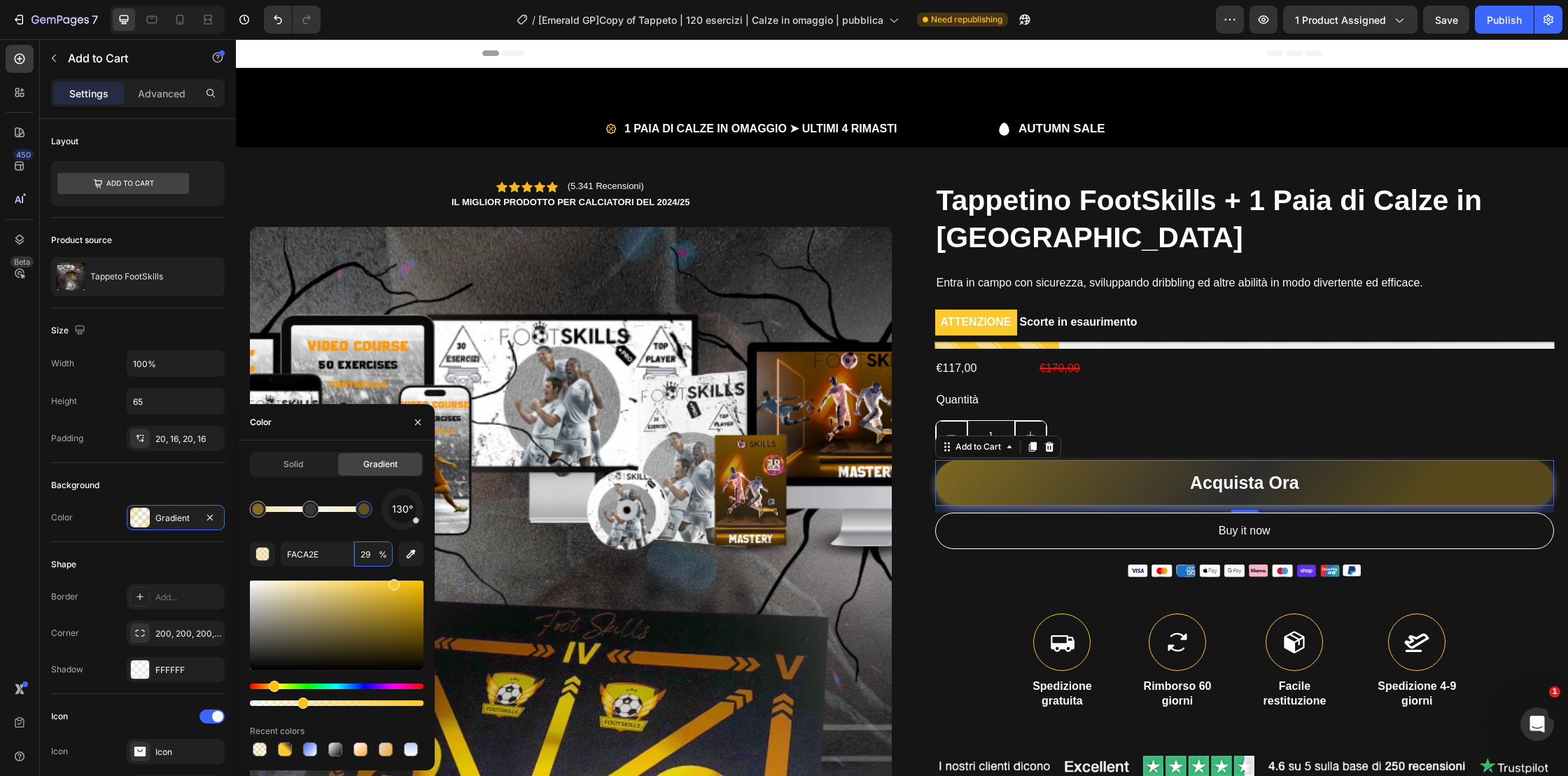
drag, startPoint x: 346, startPoint y: 507, endPoint x: 380, endPoint y: 507, distance: 34.0
click at [380, 507] on div "130°" at bounding box center [337, 508] width 173 height 42
click at [365, 505] on div at bounding box center [364, 508] width 11 height 11
type input "49"
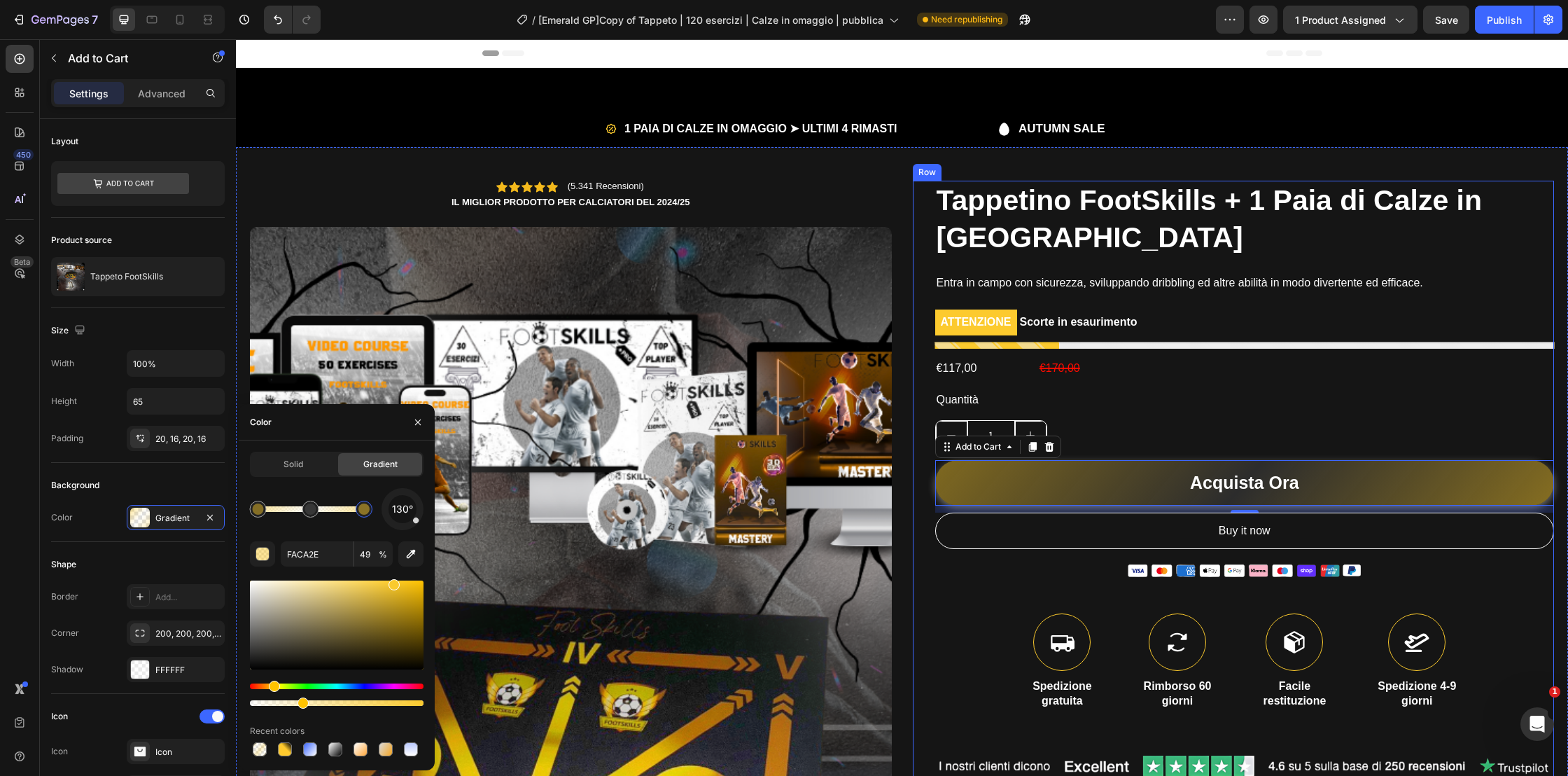
click at [1212, 603] on div "Tappetino FootSkills + 1 Paia di Calze in Omaggio Heading Entra in campo con si…" at bounding box center [1244, 624] width 620 height 886
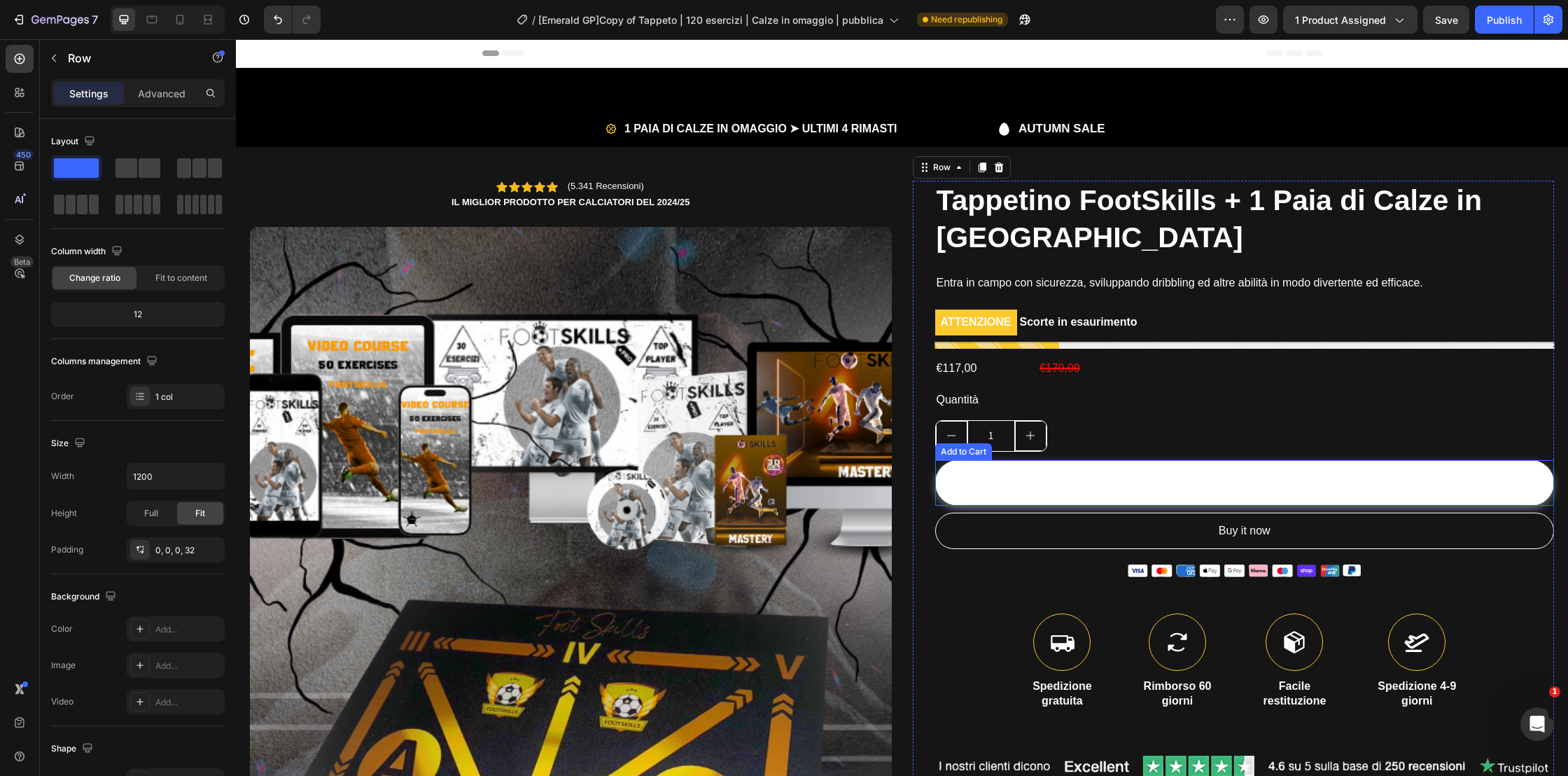
click at [1114, 481] on button "Acquista Ora" at bounding box center [1244, 483] width 620 height 46
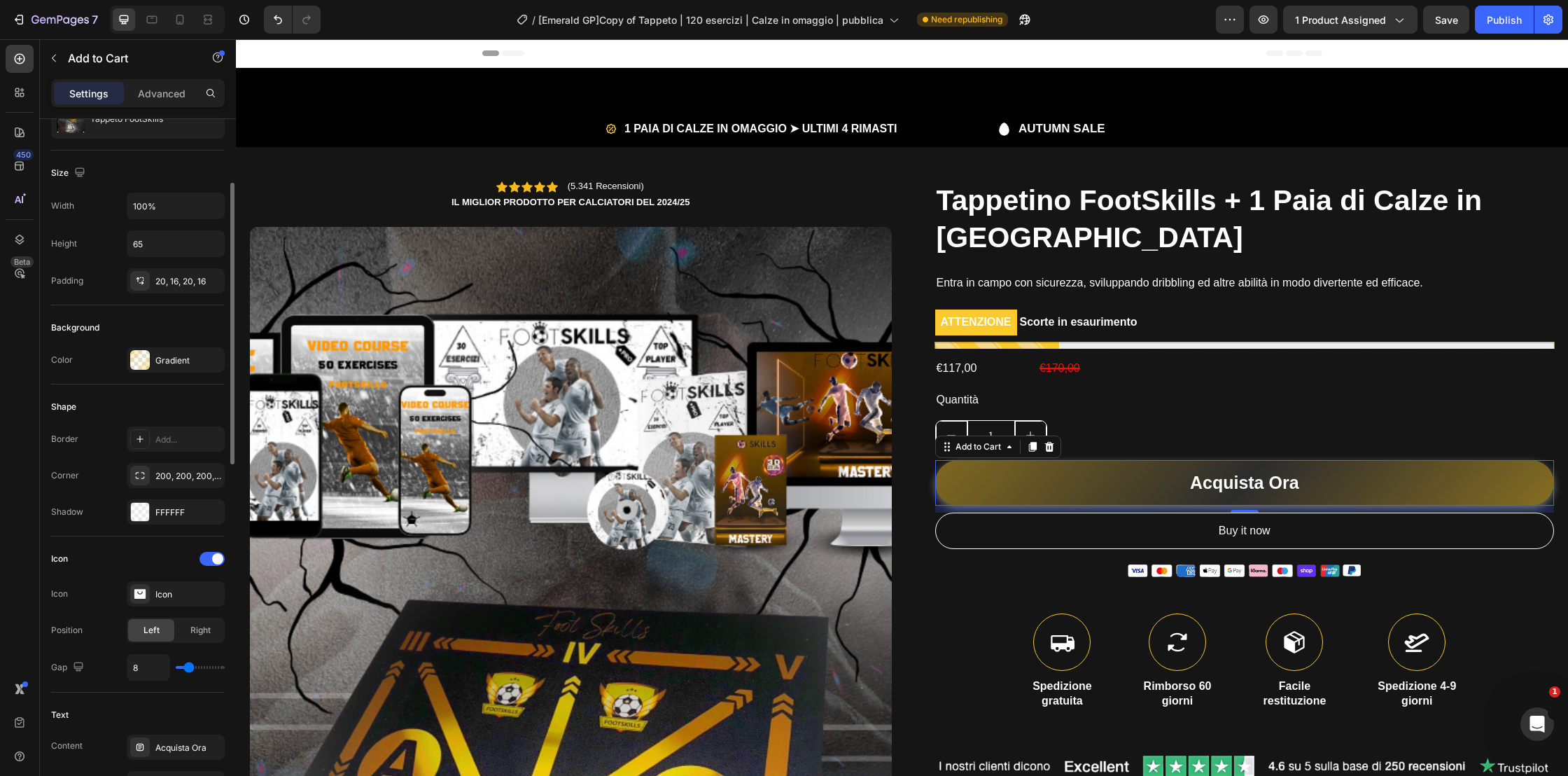
scroll to position [220, 0]
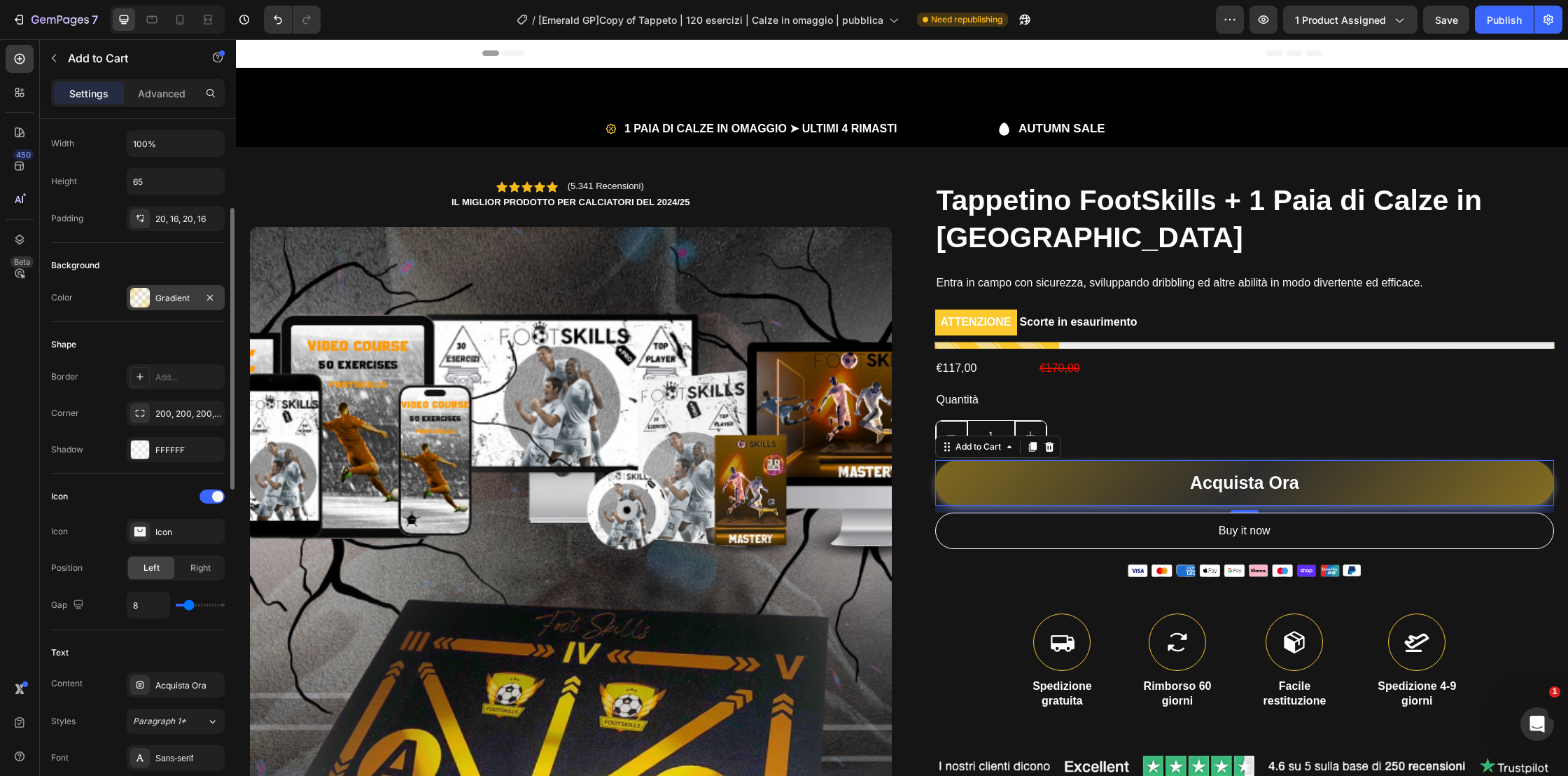
click at [179, 300] on div "Gradient" at bounding box center [176, 297] width 41 height 13
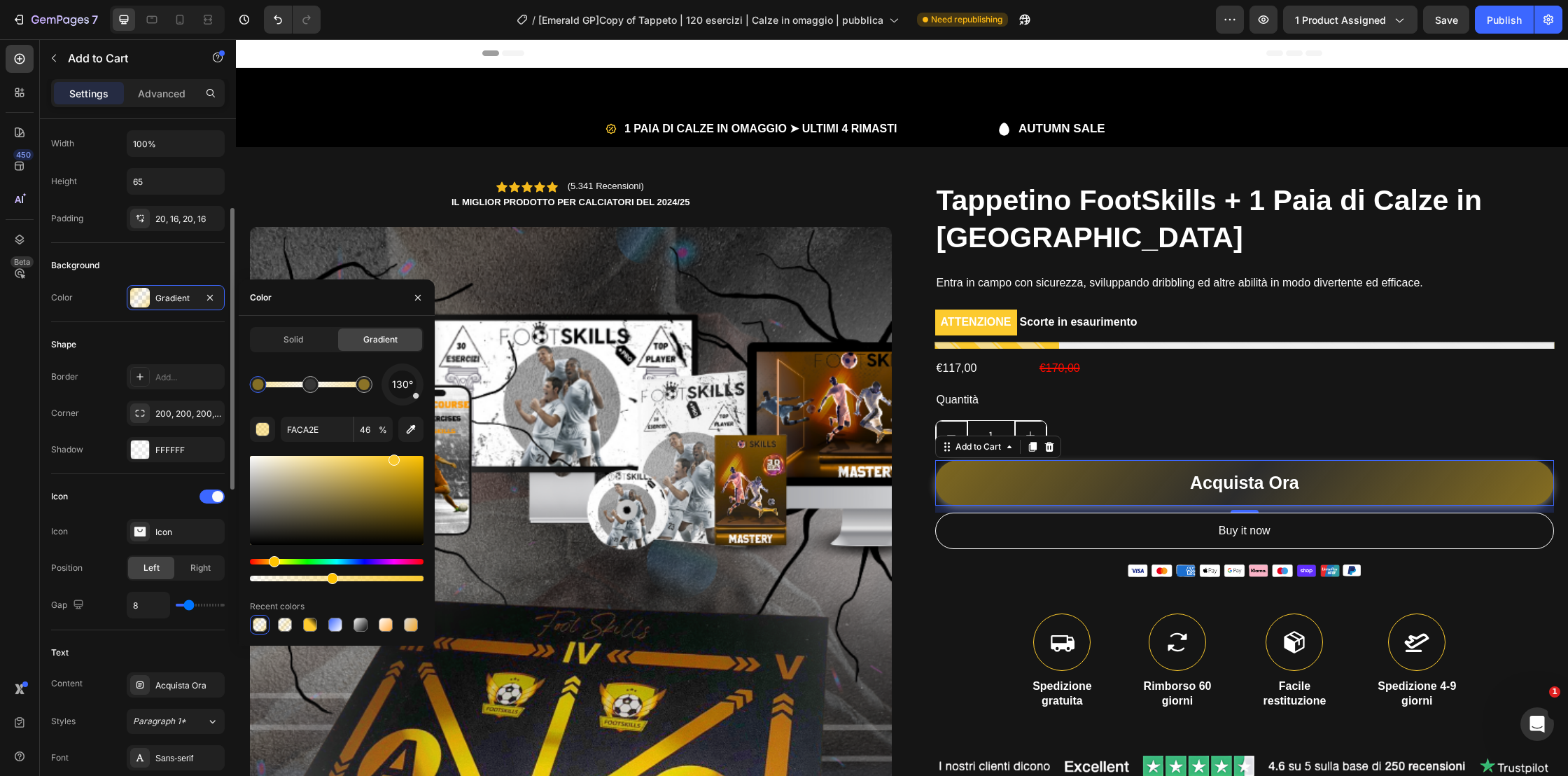
click at [144, 486] on div "Icon" at bounding box center [138, 496] width 173 height 22
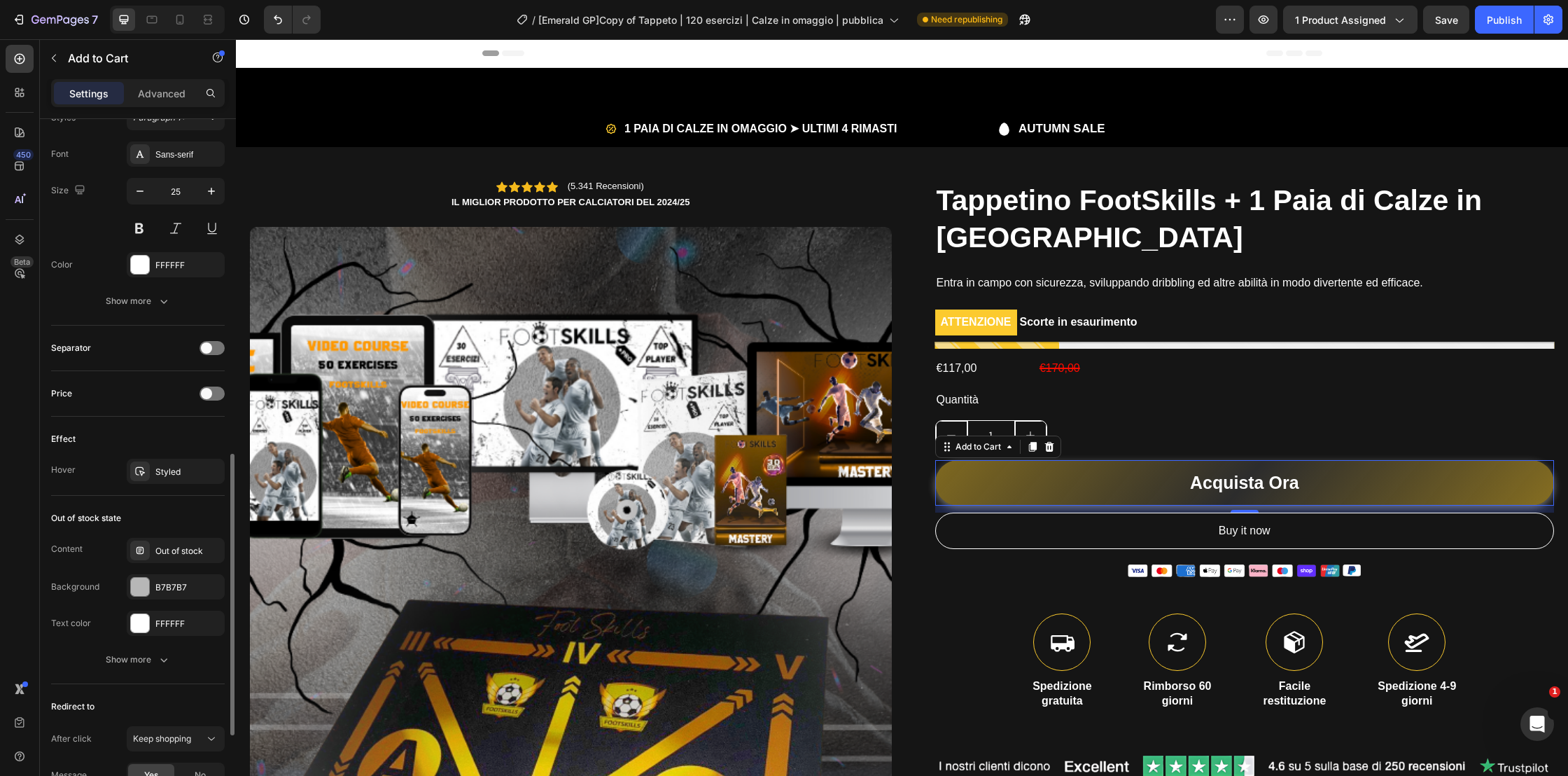
scroll to position [824, 0]
click at [163, 474] on div "Styled" at bounding box center [176, 471] width 41 height 13
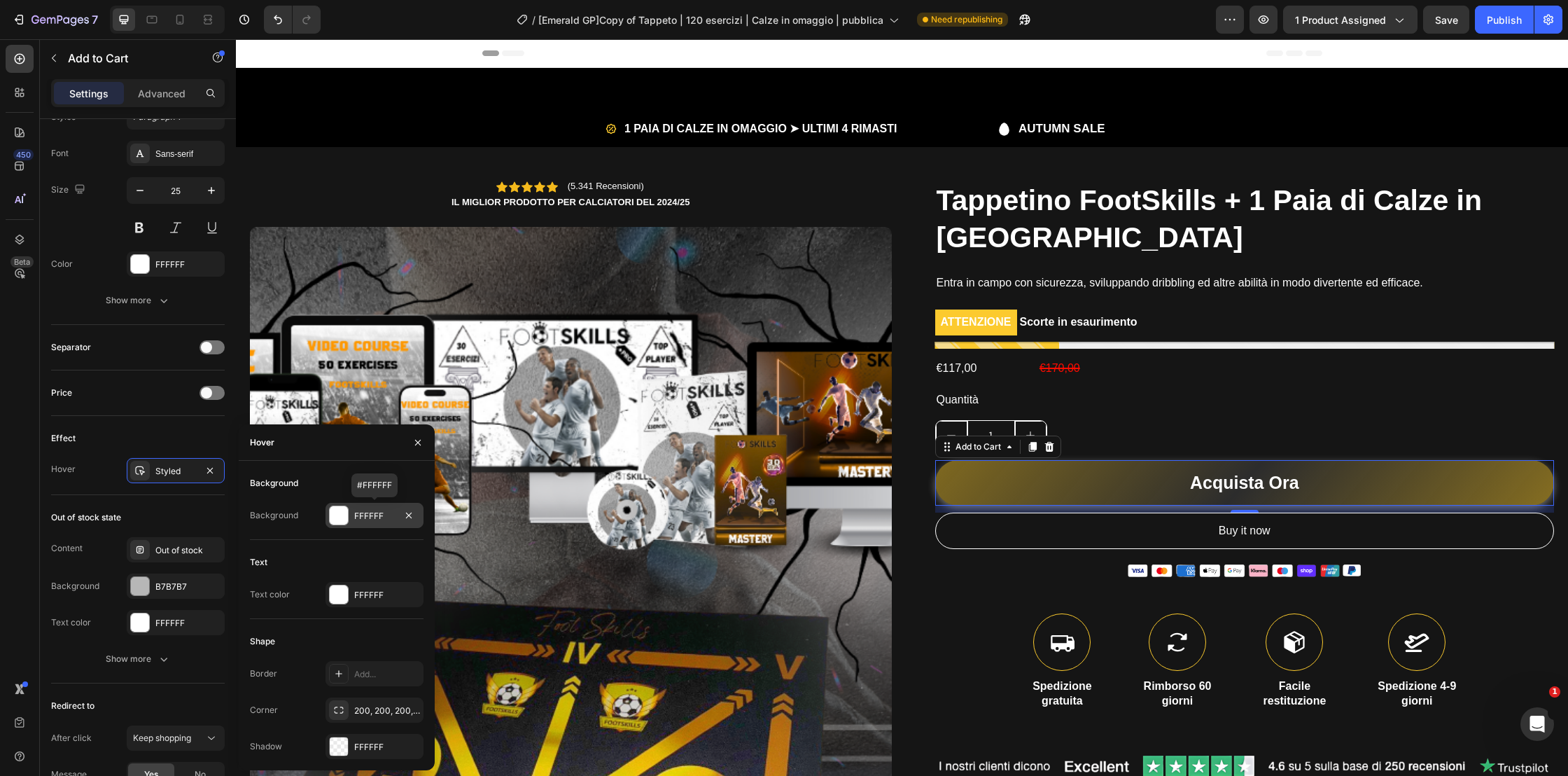
click at [371, 518] on div "FFFFFF" at bounding box center [375, 516] width 41 height 13
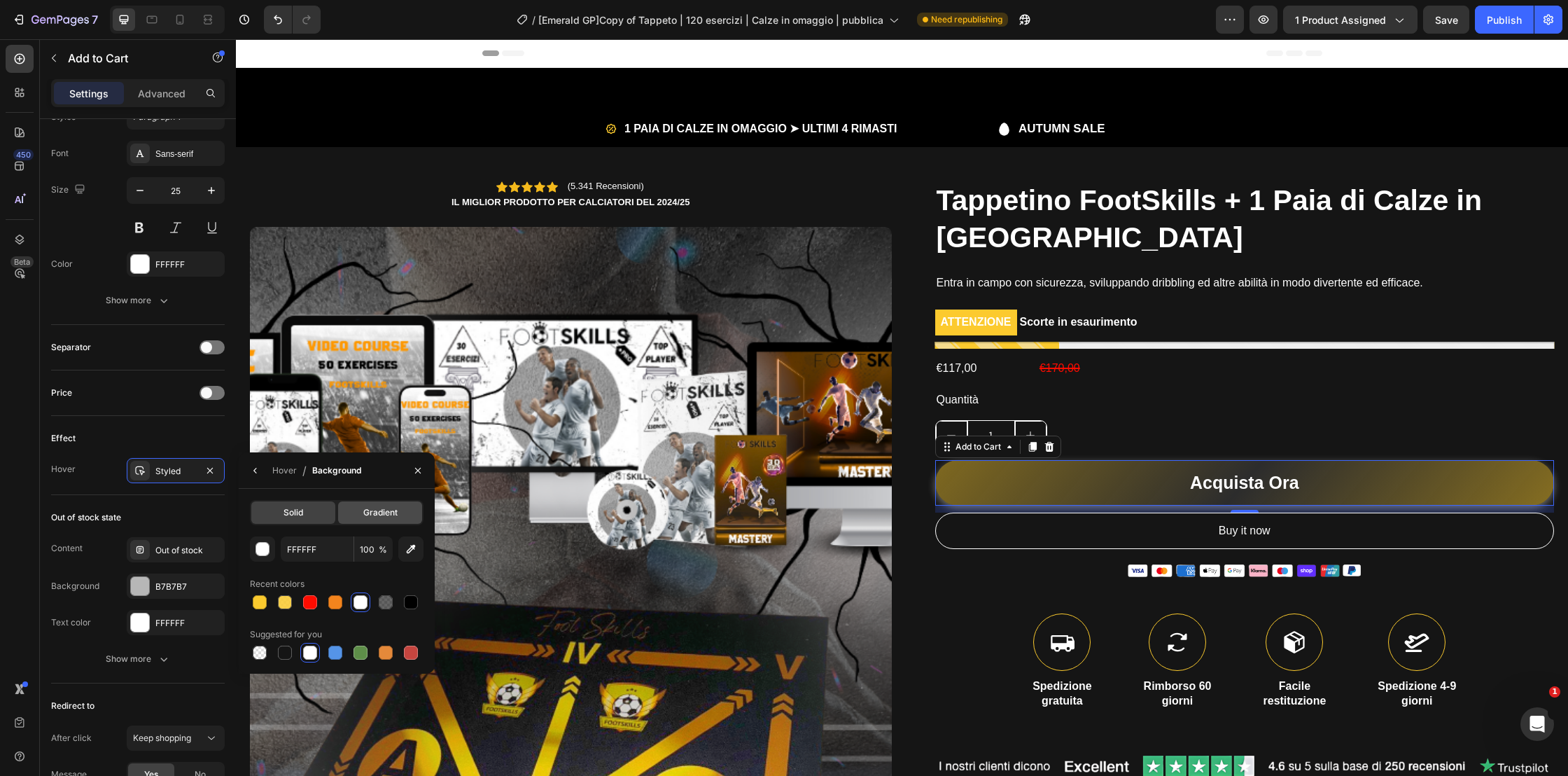
click at [385, 520] on div "Gradient" at bounding box center [380, 513] width 84 height 22
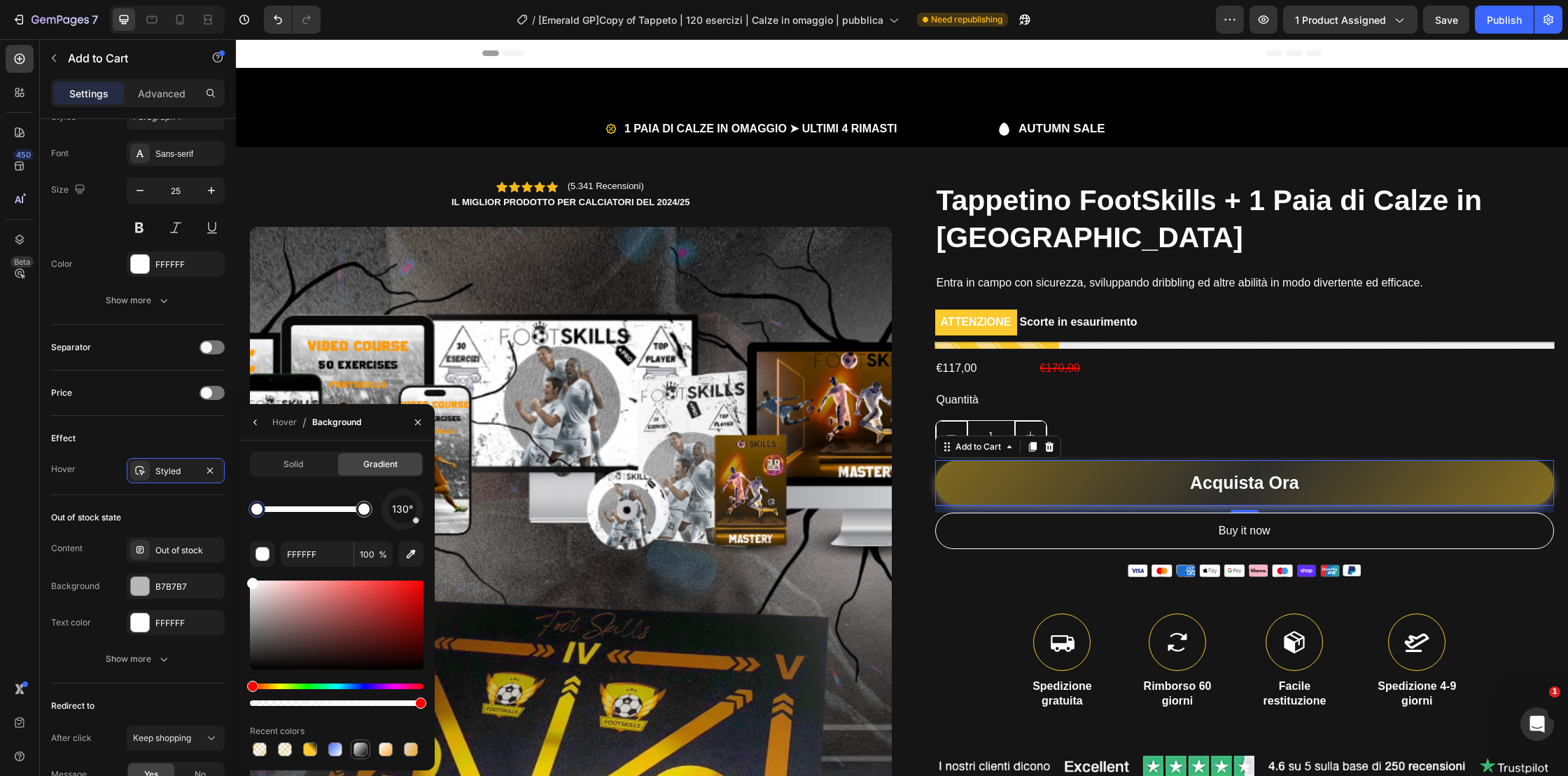
click at [359, 755] on div at bounding box center [360, 749] width 14 height 14
drag, startPoint x: 366, startPoint y: 513, endPoint x: 325, endPoint y: 510, distance: 41.1
click at [312, 511] on div at bounding box center [313, 508] width 11 height 11
drag, startPoint x: 288, startPoint y: 507, endPoint x: 312, endPoint y: 507, distance: 24.0
drag, startPoint x: 310, startPoint y: 514, endPoint x: 241, endPoint y: 517, distance: 69.1
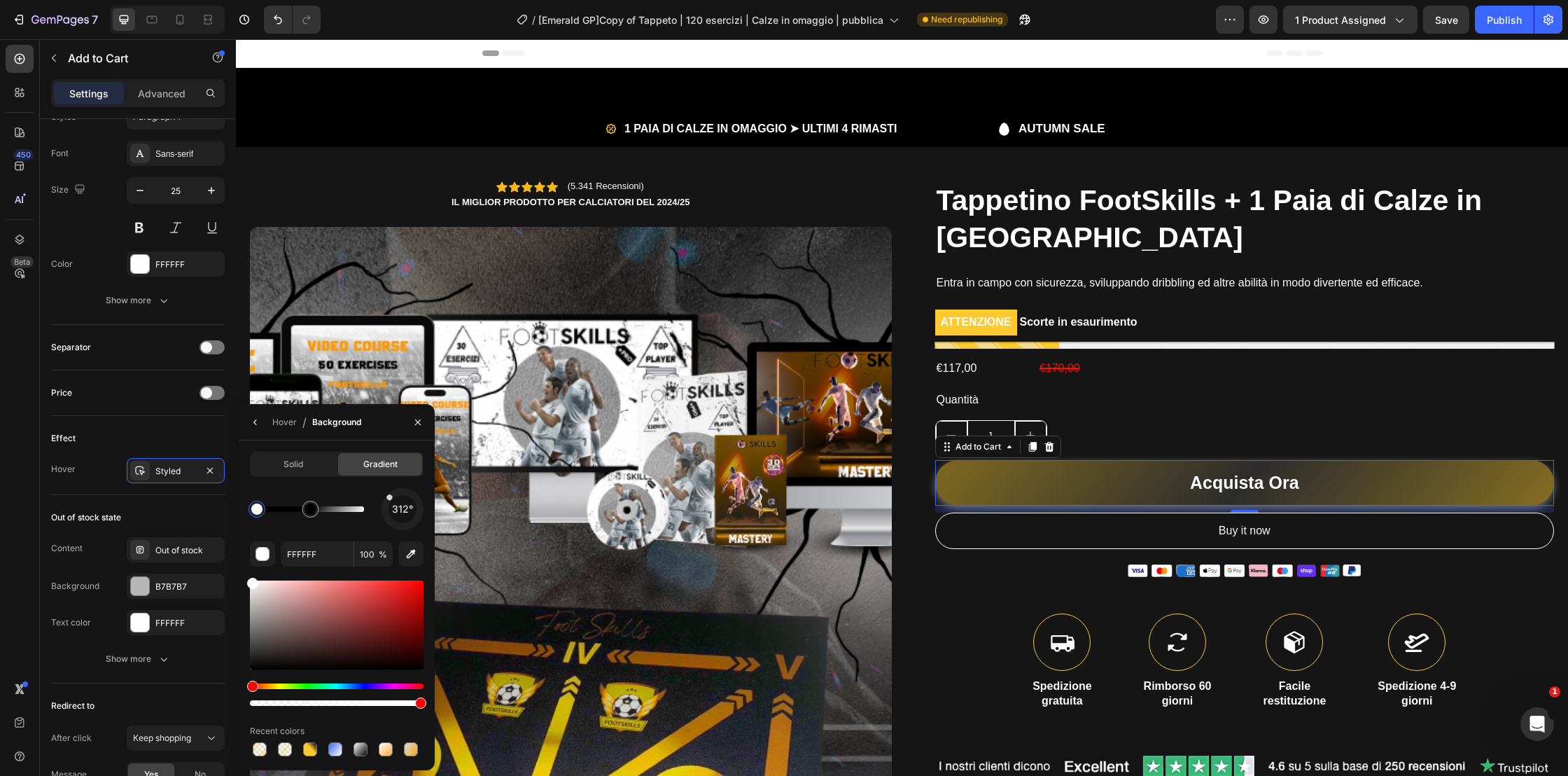
click at [241, 517] on div "Solid Gradient 312° FFFFFF 100 % Recent colors" at bounding box center [337, 605] width 196 height 308
click at [357, 509] on div at bounding box center [310, 509] width 107 height 6
drag, startPoint x: 360, startPoint y: 509, endPoint x: 344, endPoint y: 576, distance: 68.9
click at [370, 509] on div at bounding box center [364, 508] width 11 height 11
drag, startPoint x: 311, startPoint y: 602, endPoint x: 230, endPoint y: 560, distance: 91.2
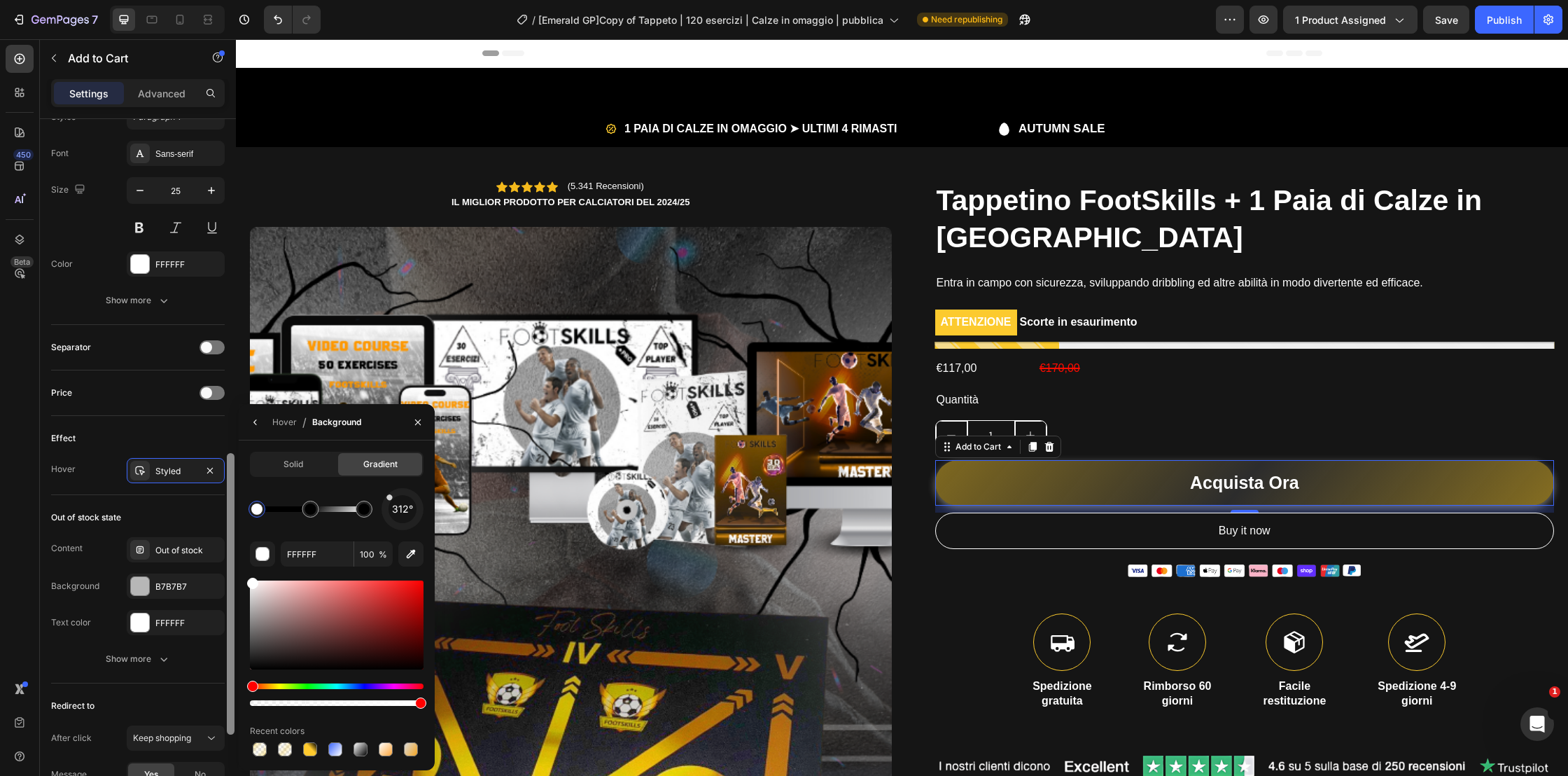
click at [230, 560] on div "450 Beta Sections(18) Elements(84) Section Element Hero Section Product Detail …" at bounding box center [118, 407] width 236 height 737
click at [364, 514] on div at bounding box center [364, 508] width 11 height 11
drag, startPoint x: 248, startPoint y: 581, endPoint x: 241, endPoint y: 558, distance: 24.0
click at [241, 558] on div "Solid Gradient 312° 000000 100 % Recent colors" at bounding box center [337, 605] width 196 height 308
type input "FFFFFF"
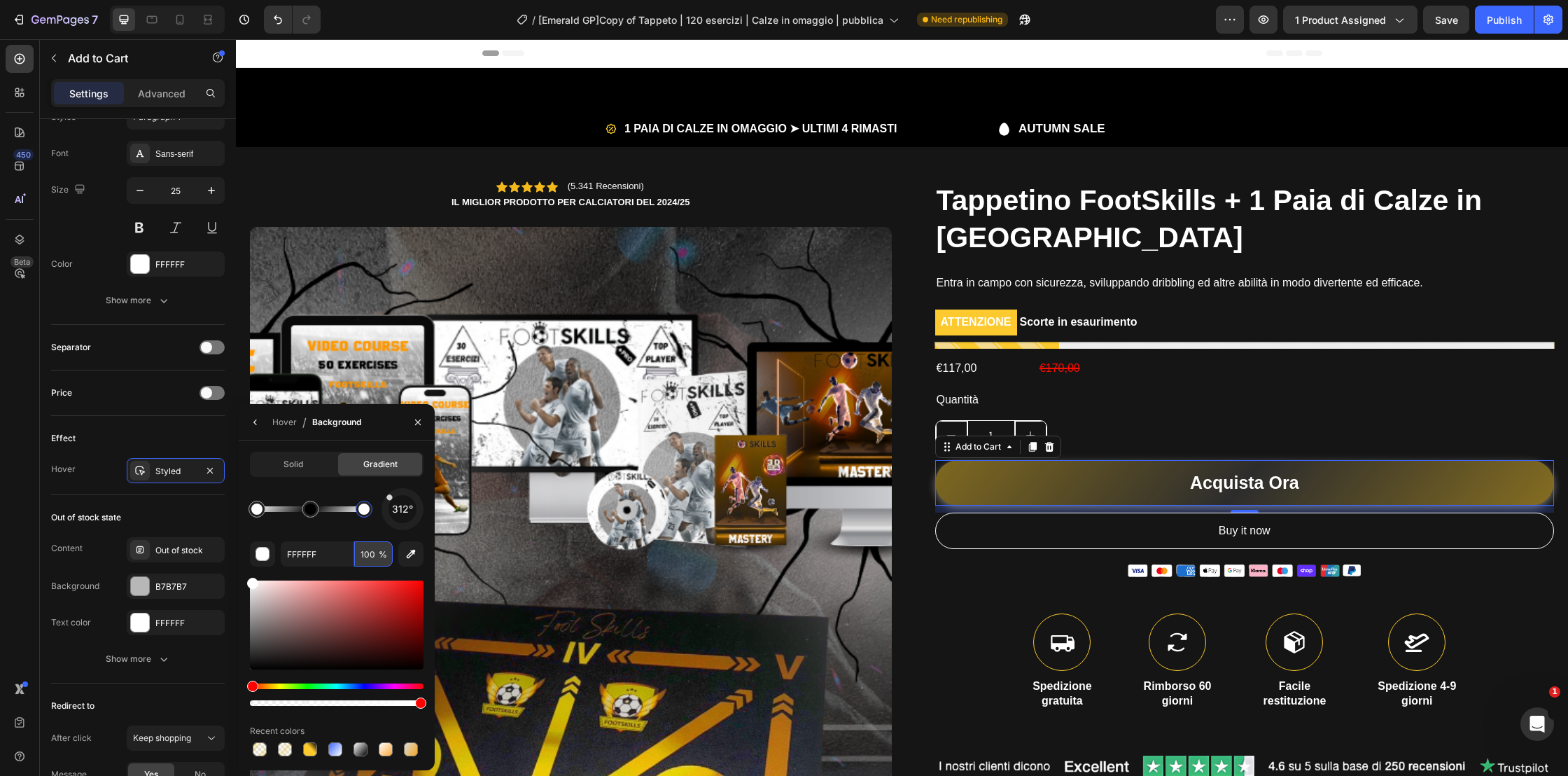
click at [369, 554] on input "100" at bounding box center [373, 554] width 38 height 25
click at [257, 510] on div at bounding box center [257, 508] width 11 height 11
type input "52"
type input "000000"
type input "100"
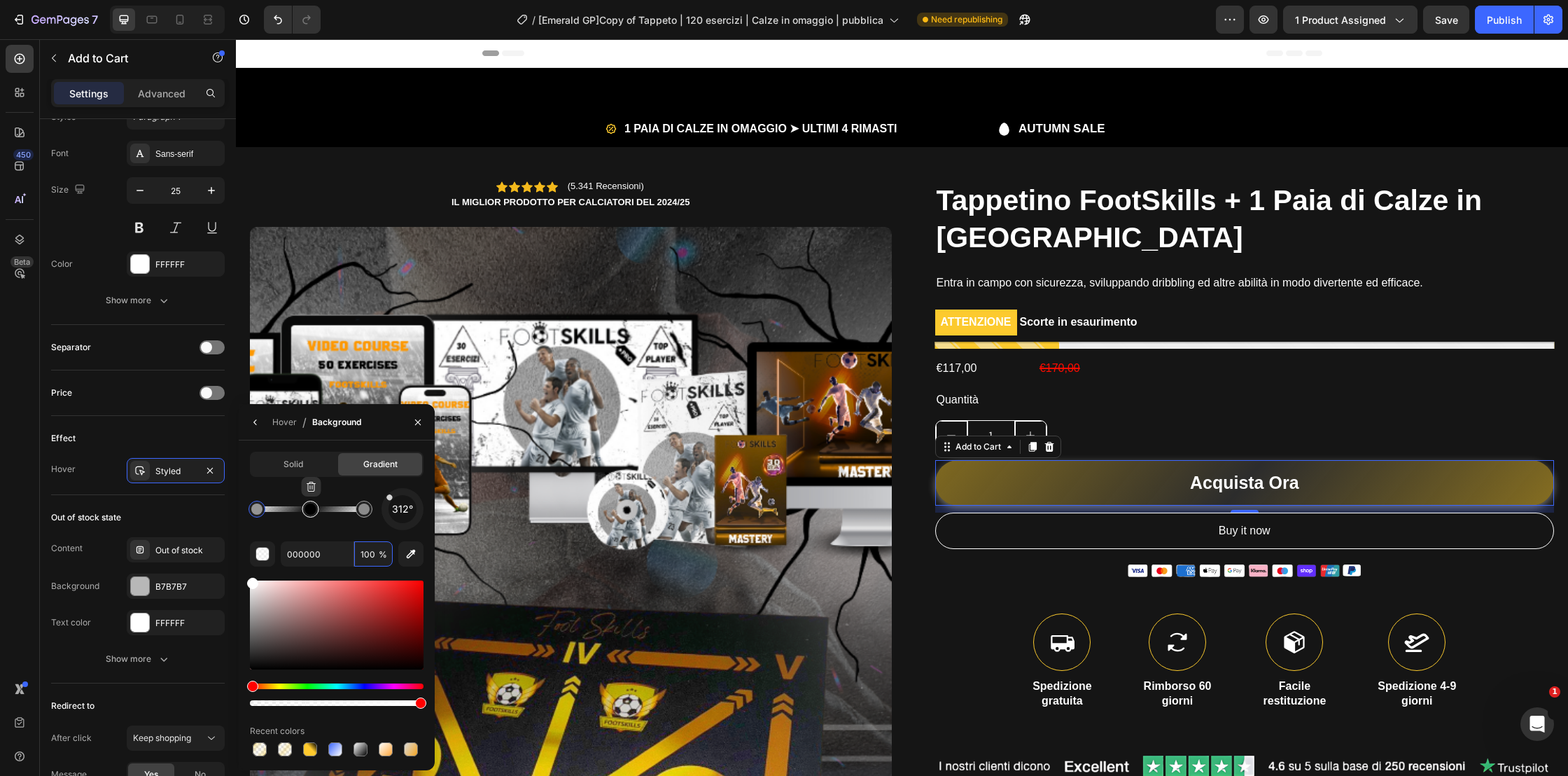
click at [311, 513] on div at bounding box center [310, 508] width 11 height 11
drag, startPoint x: 256, startPoint y: 661, endPoint x: 246, endPoint y: 638, distance: 25.1
click at [246, 638] on div "Solid Gradient 312° 000000 100 % Recent colors" at bounding box center [337, 605] width 196 height 308
drag, startPoint x: 256, startPoint y: 649, endPoint x: 247, endPoint y: 657, distance: 12.0
click at [250, 658] on div at bounding box center [337, 625] width 173 height 89
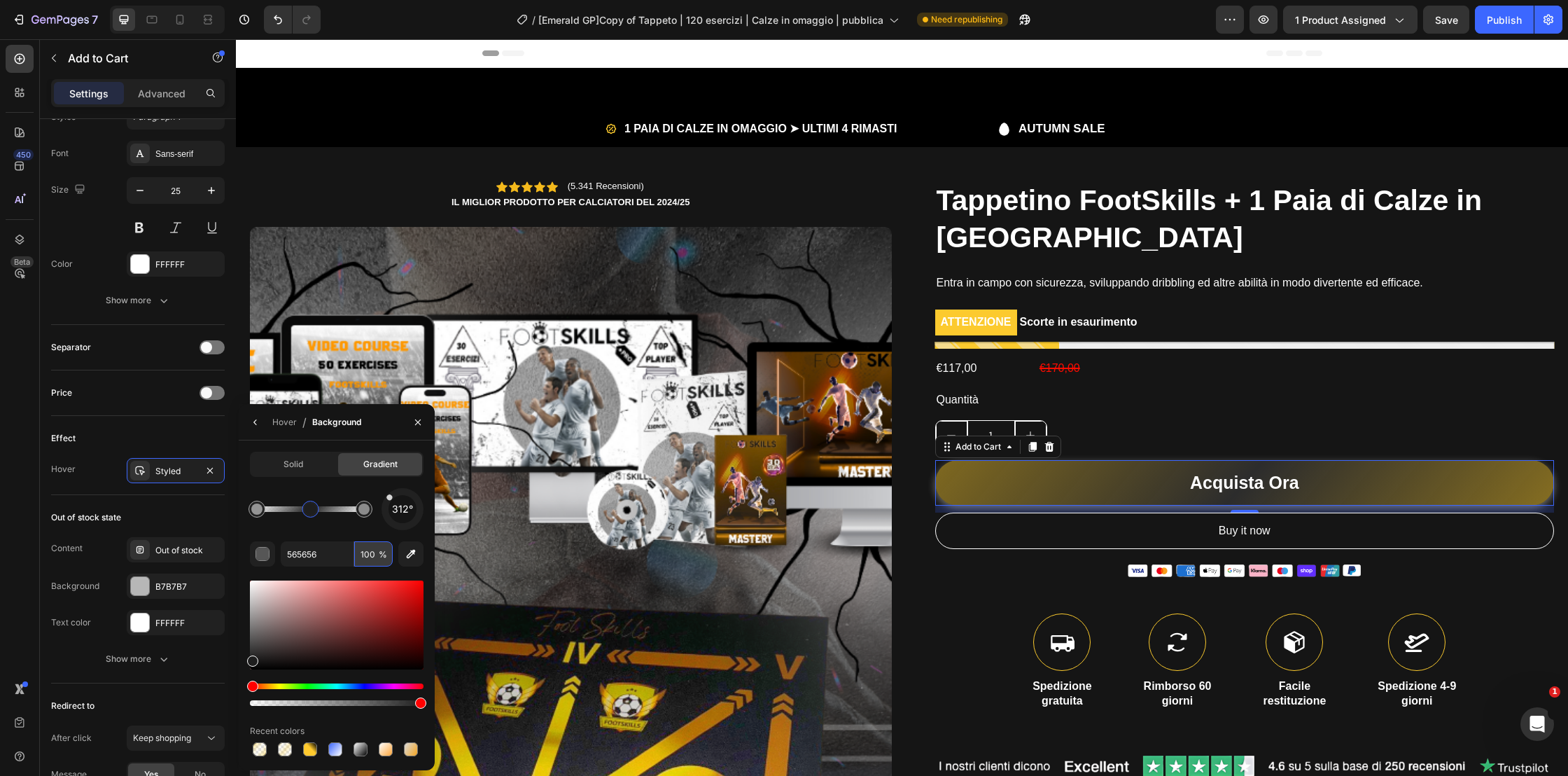
type input "1E1E1E"
click at [1308, 361] on div "€170,00" at bounding box center [1296, 368] width 516 height 23
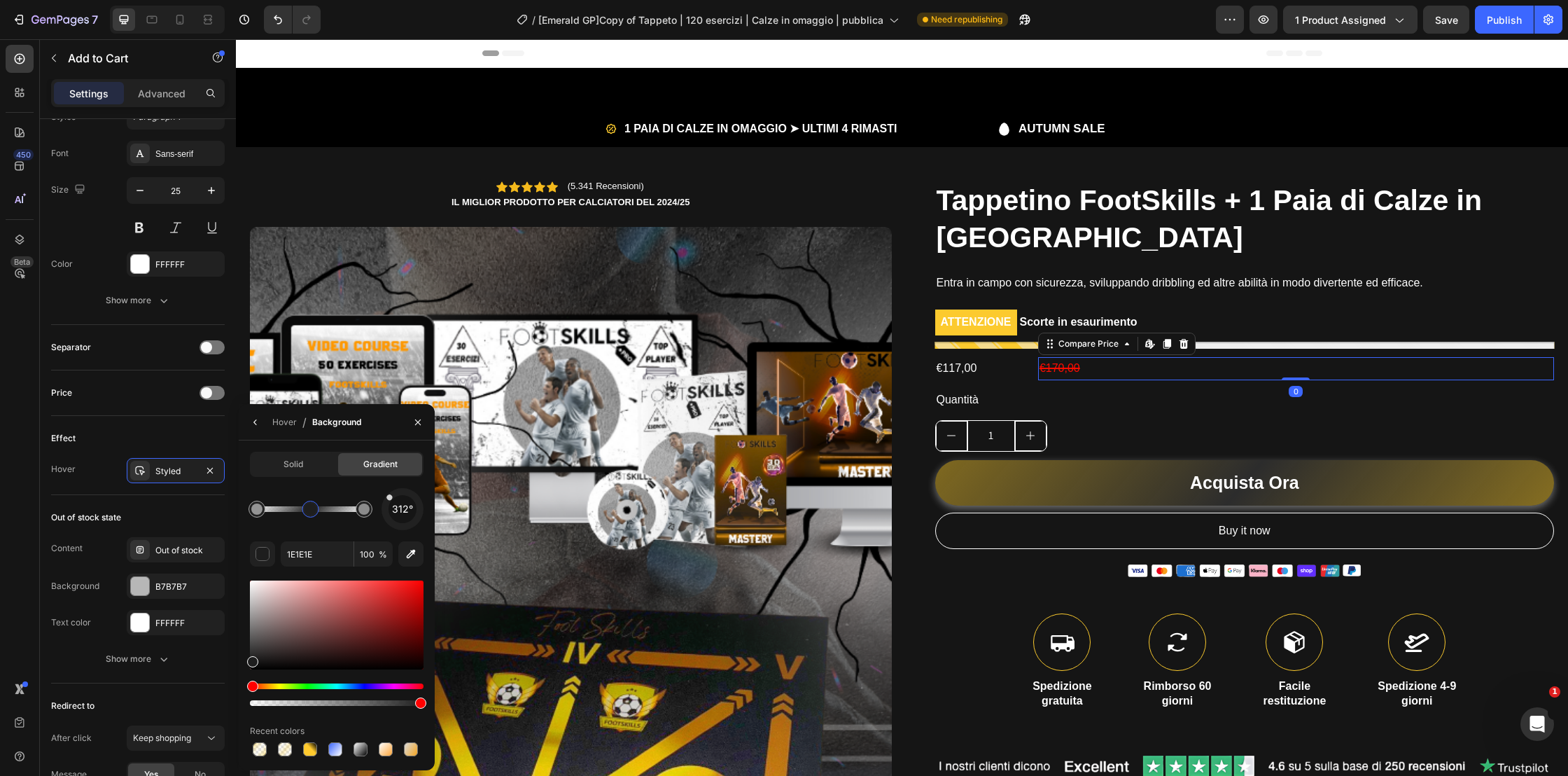
scroll to position [0, 0]
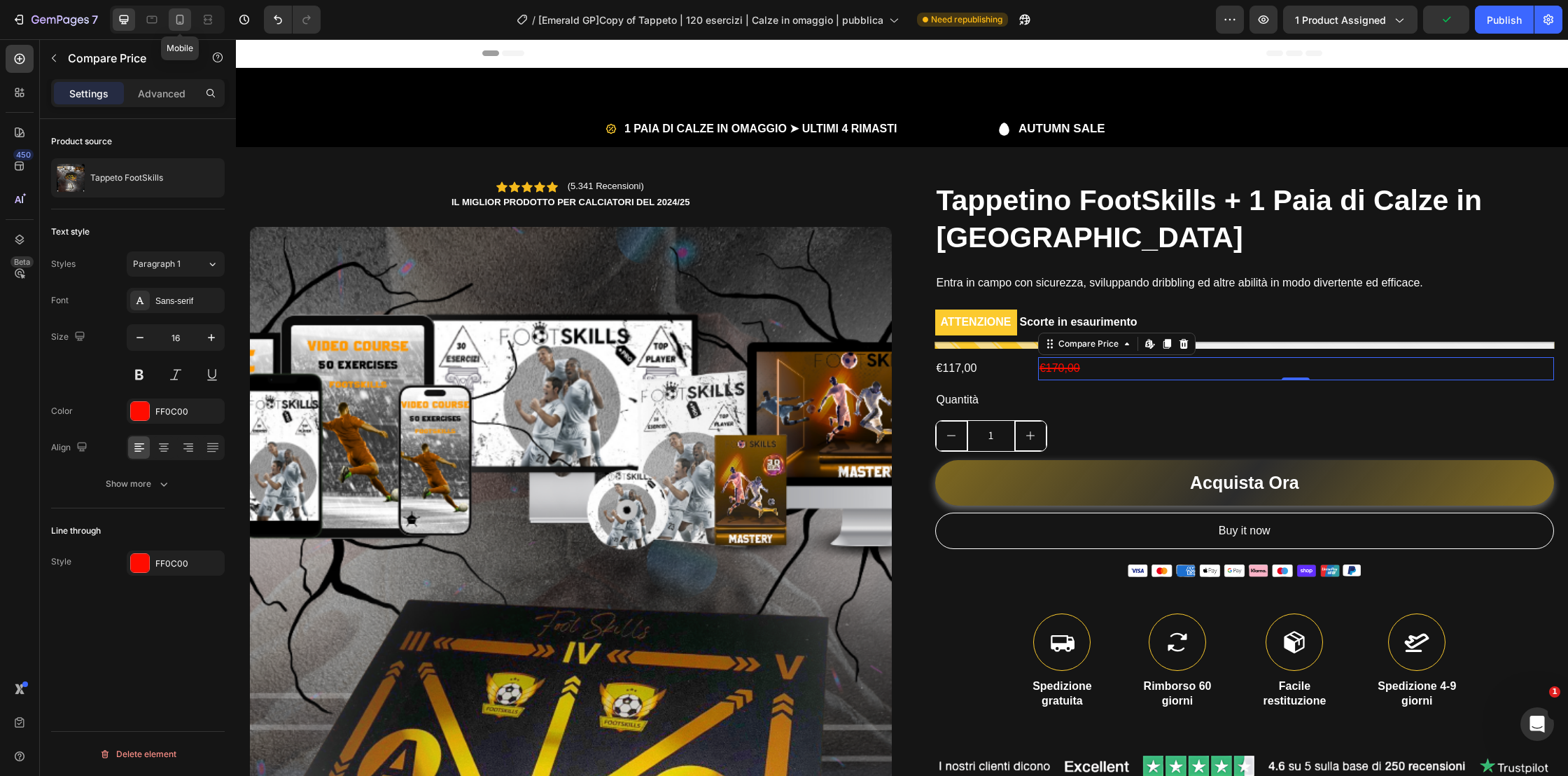
click at [181, 24] on icon at bounding box center [180, 20] width 8 height 10
type input "14"
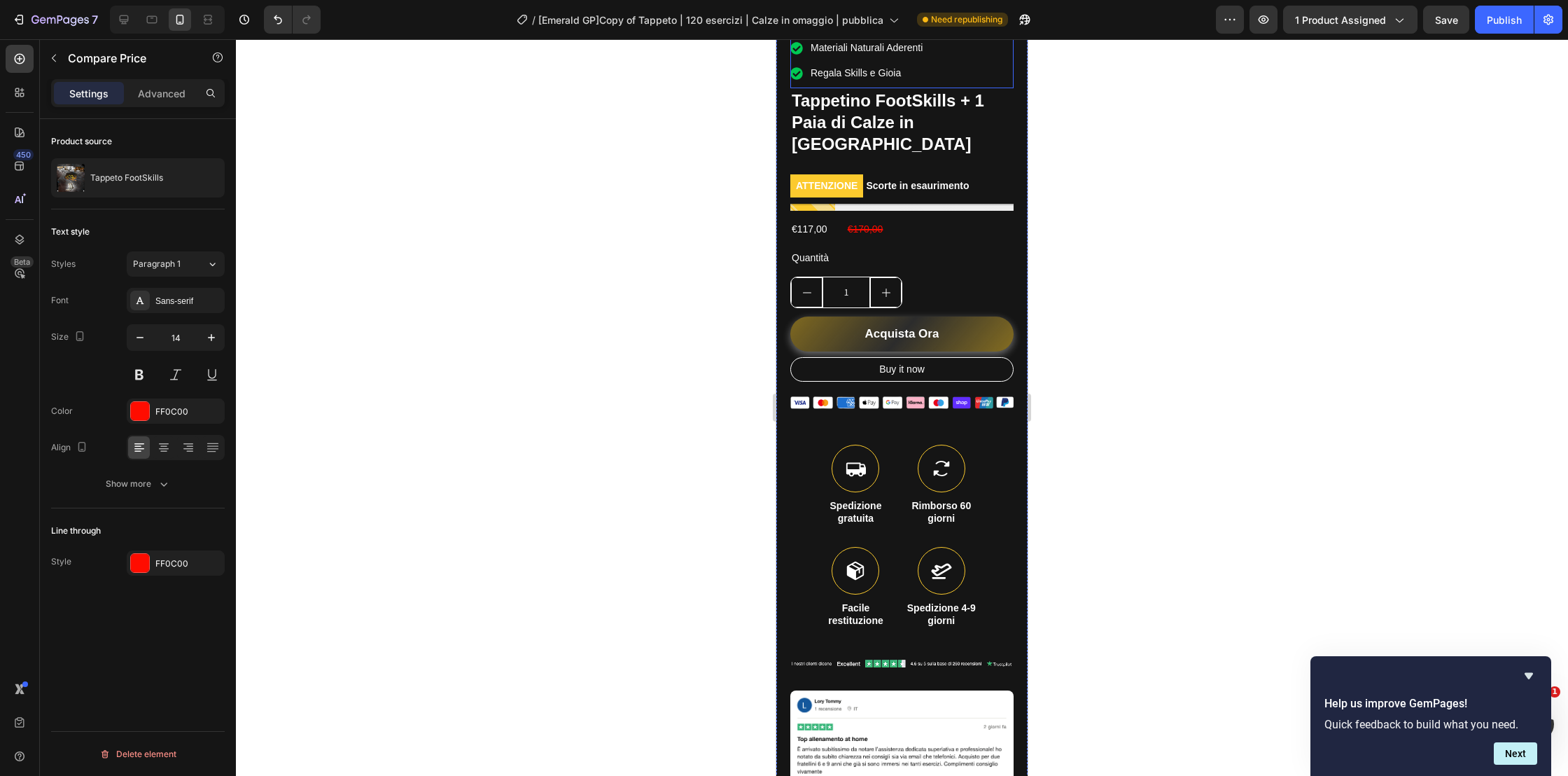
scroll to position [474, 0]
click at [951, 314] on button "Acquista Ora" at bounding box center [902, 331] width 224 height 35
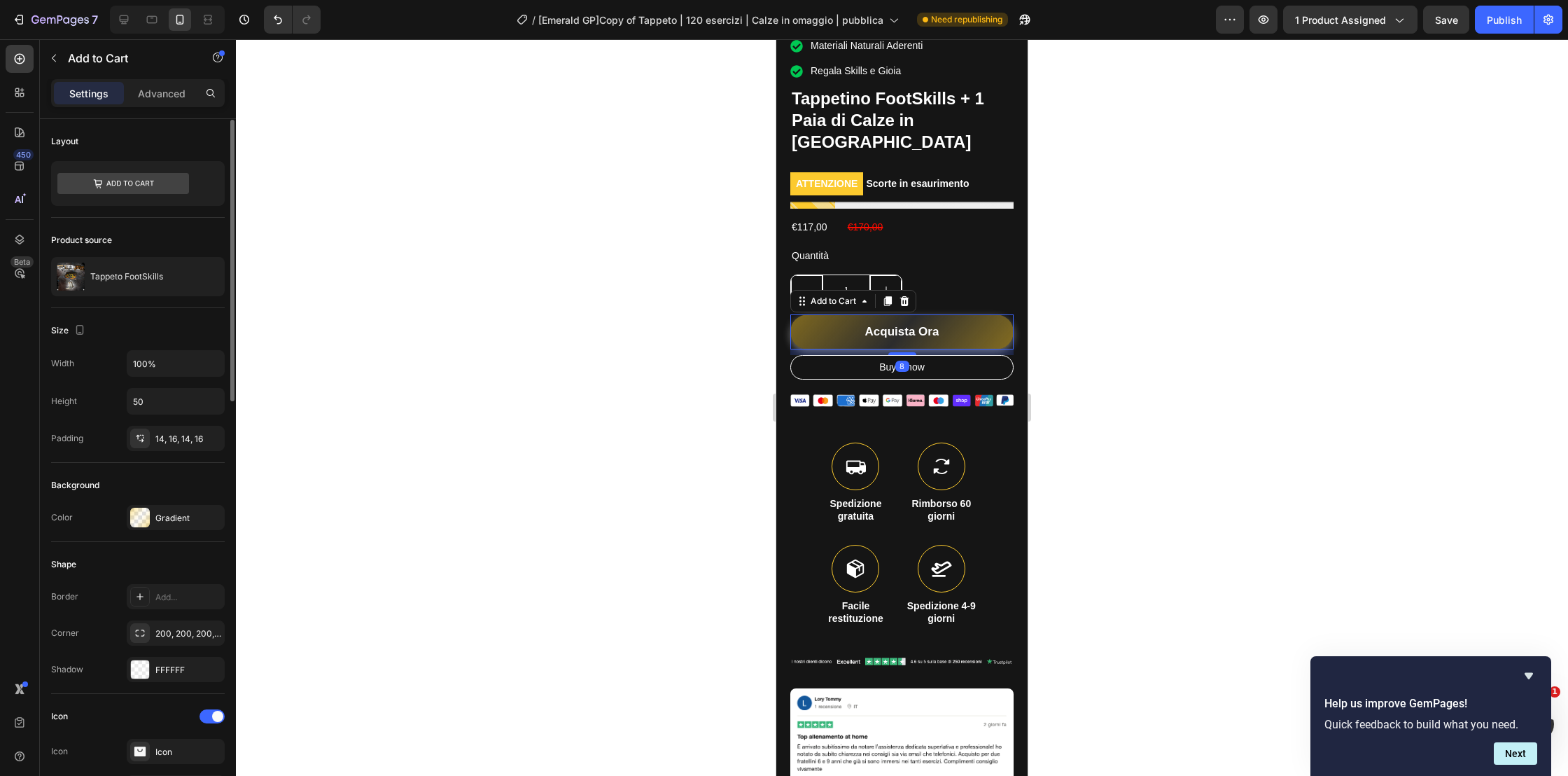
scroll to position [1023, 0]
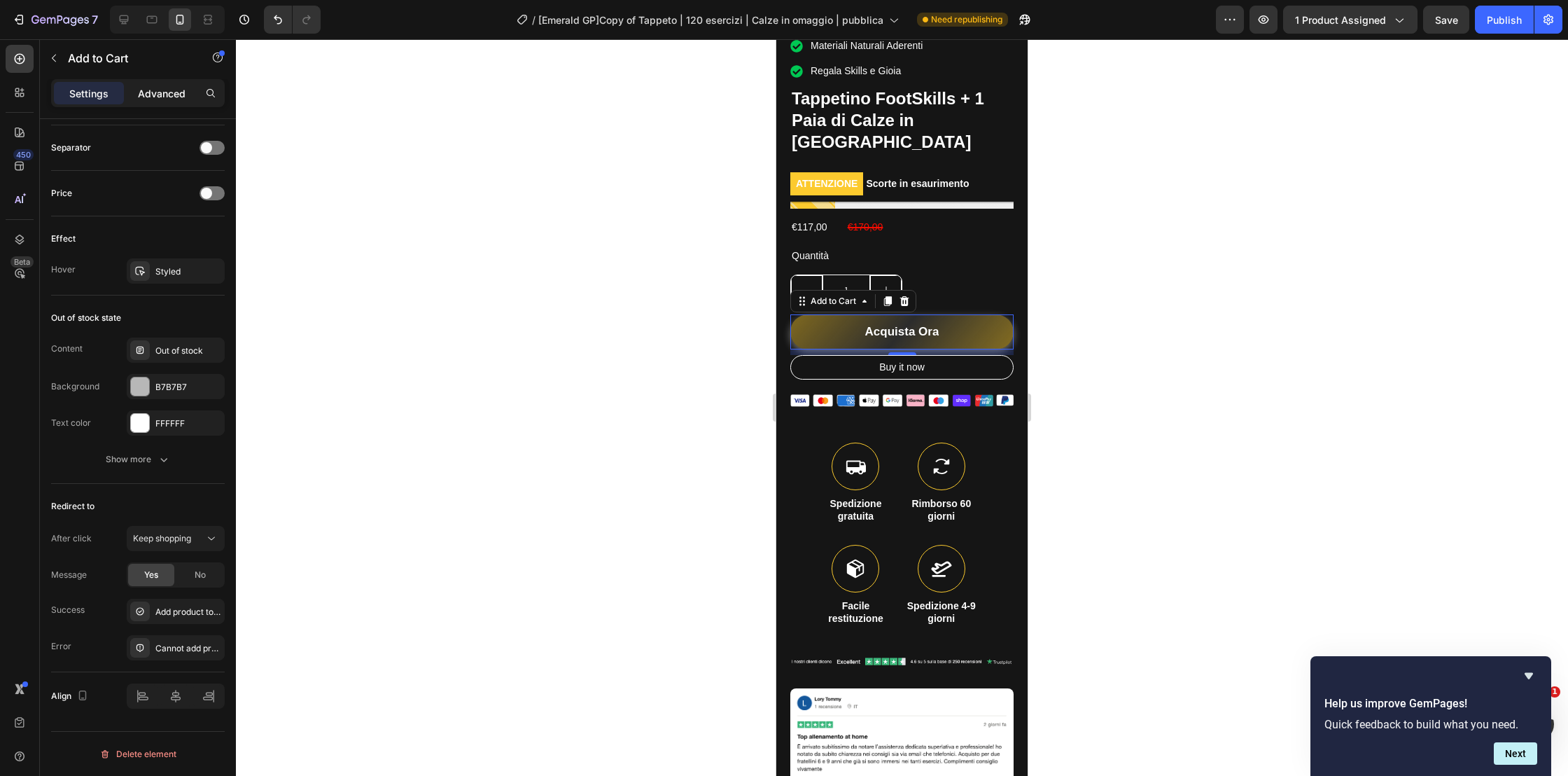
click at [169, 90] on p "Advanced" at bounding box center [161, 93] width 48 height 14
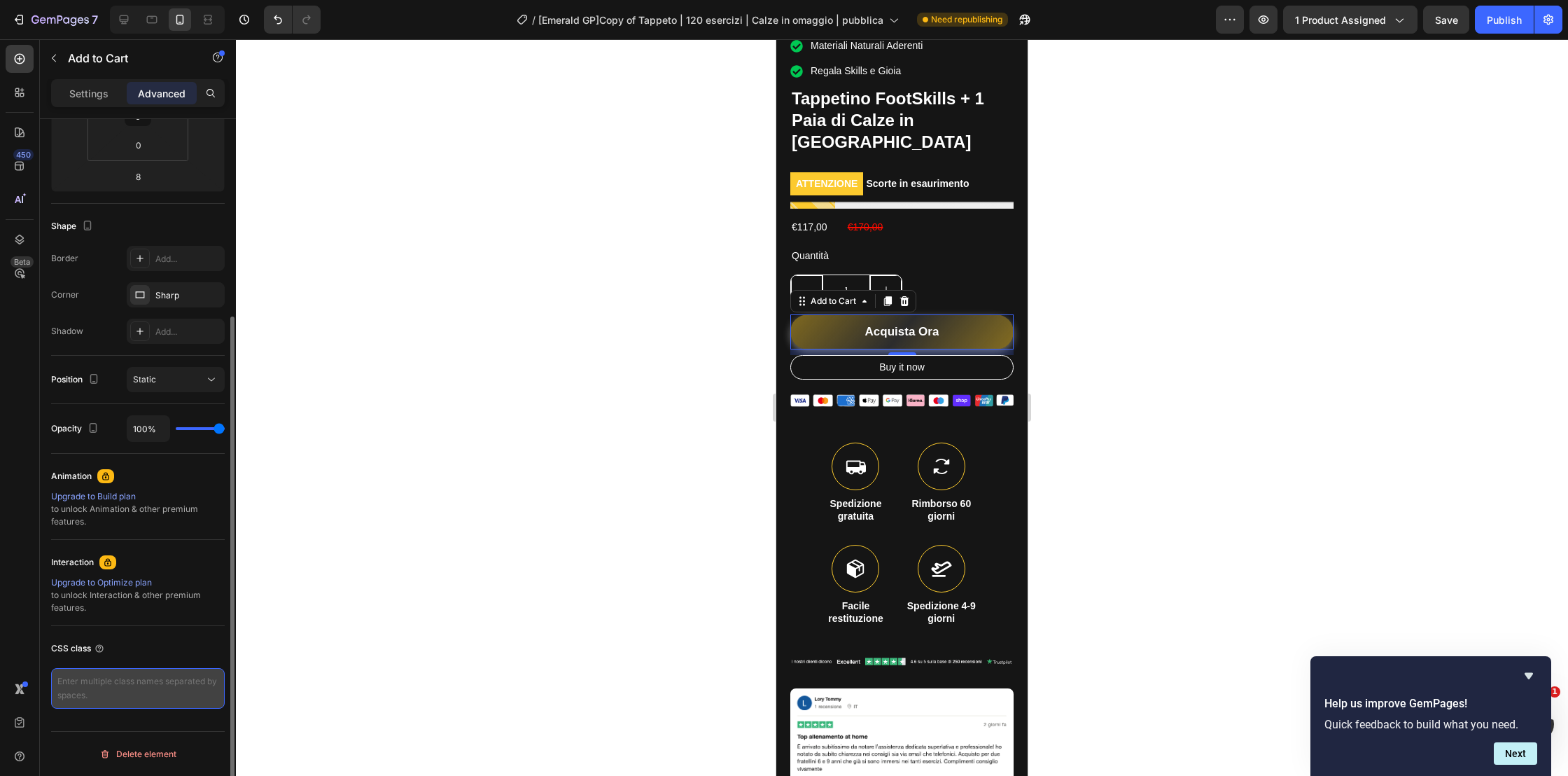
click at [108, 694] on textarea at bounding box center [138, 688] width 173 height 41
paste textarea ".gJpGHWYUuw { background: linear-gradient(135deg, rgba(250,202,46,0.6), rgba(0,…"
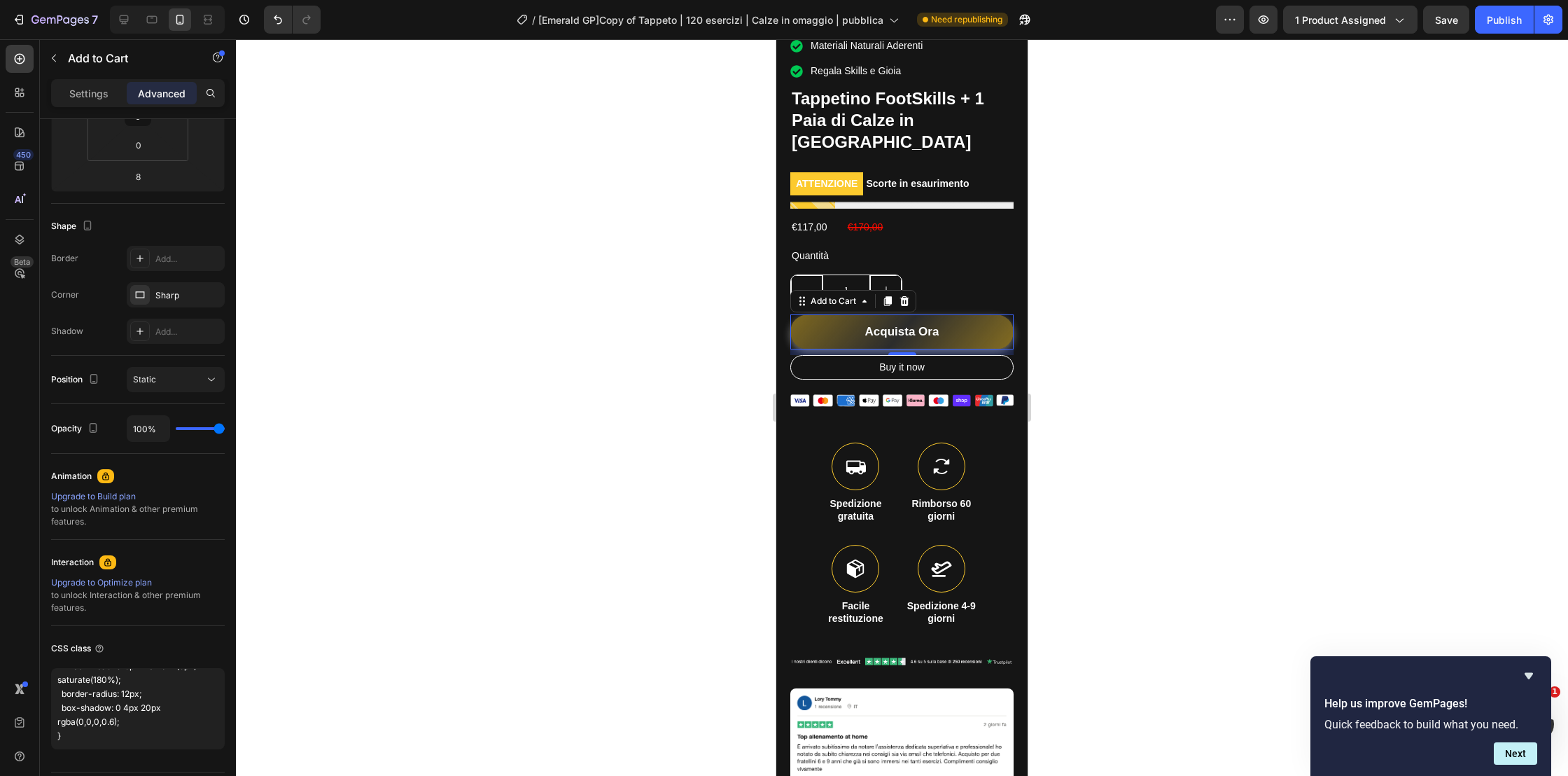
type textarea ".gJpGHWYUuw { background: linear-gradient(135deg, rgba(250,202,46,0.6), rgba(0,…"
click at [399, 637] on div at bounding box center [902, 407] width 1332 height 737
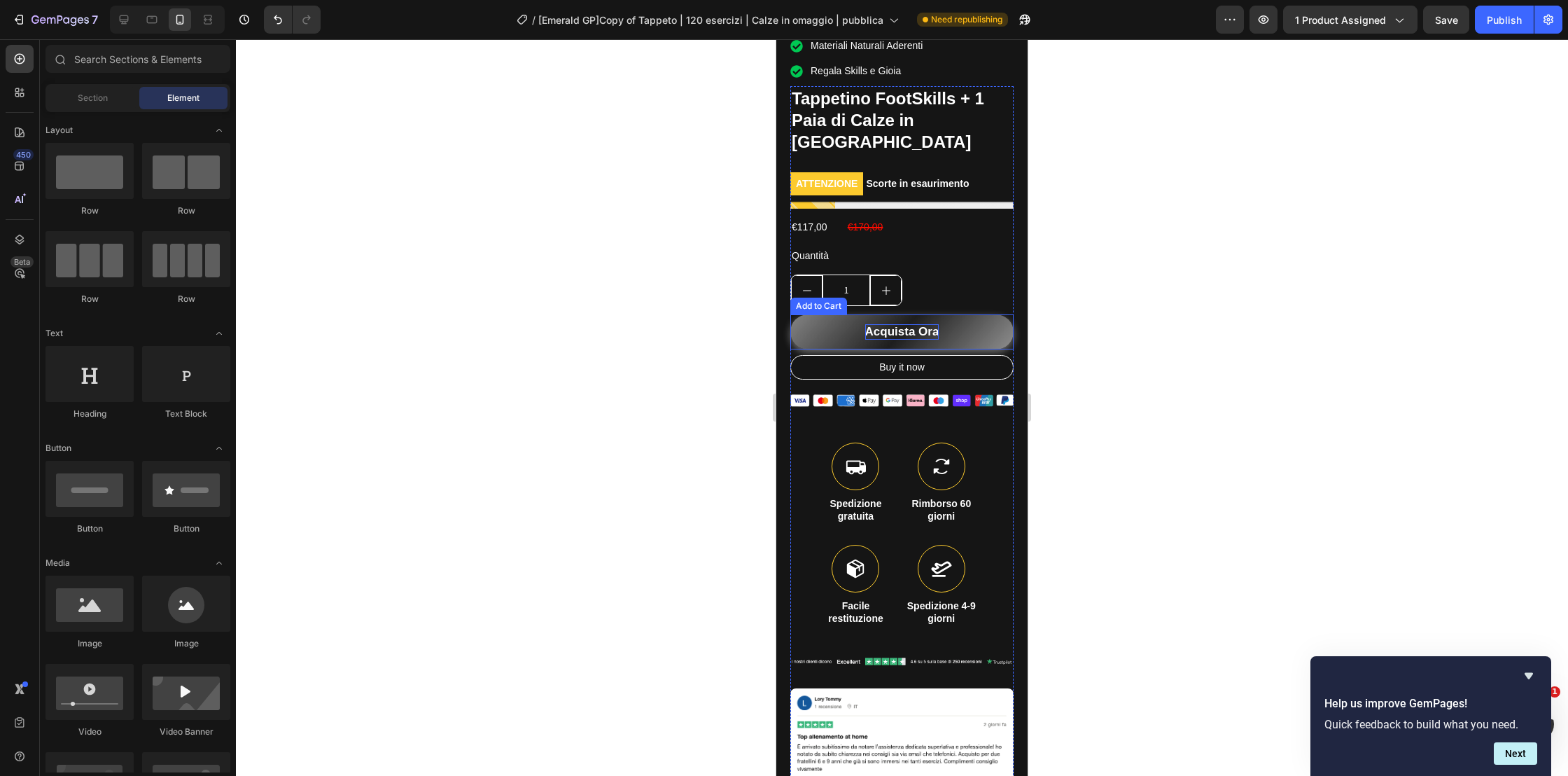
click at [914, 324] on div "Acquista Ora" at bounding box center [902, 331] width 74 height 15
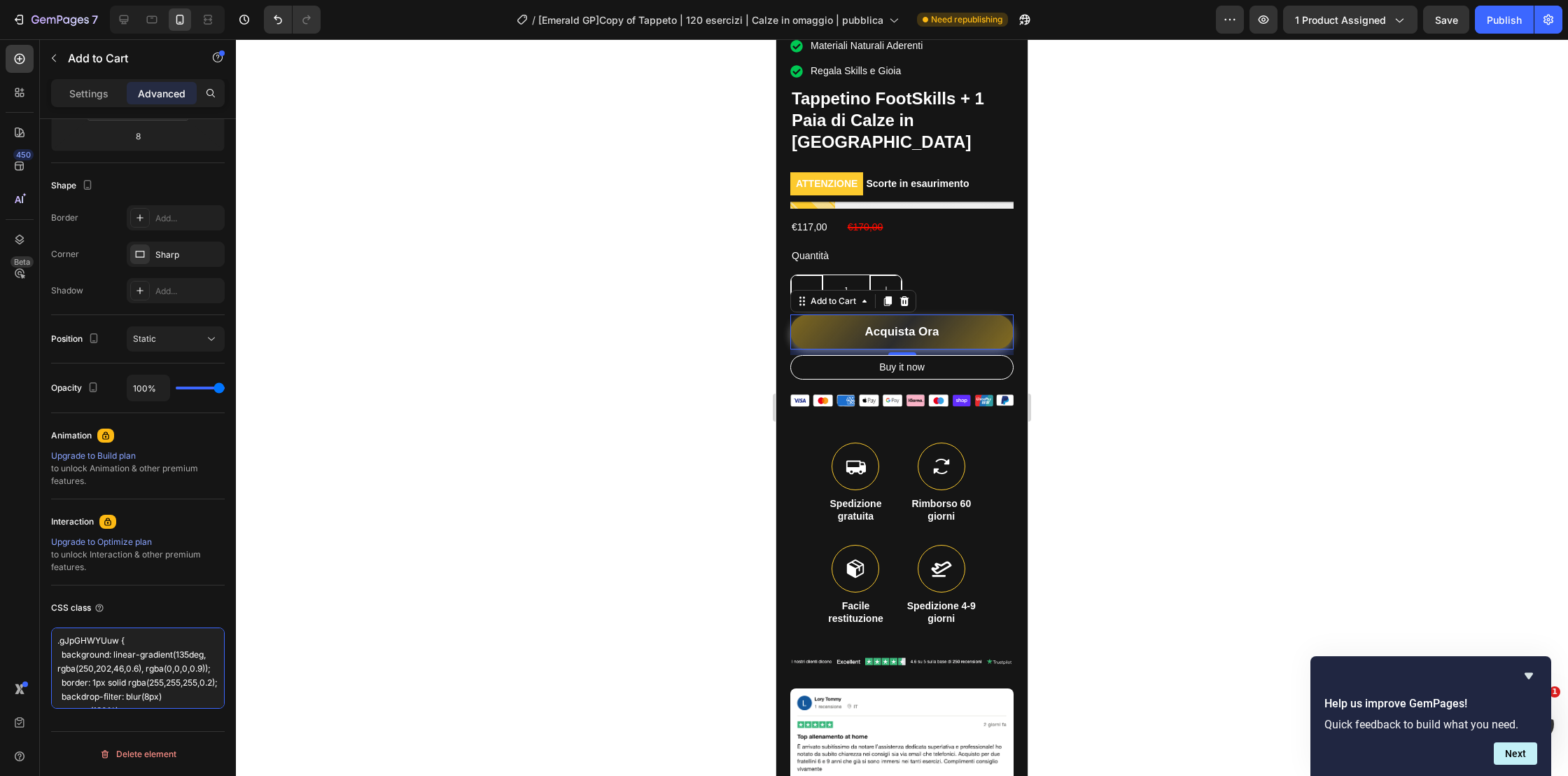
drag, startPoint x: 82, startPoint y: 688, endPoint x: 30, endPoint y: 591, distance: 110.1
click at [30, 591] on div "450 Beta Sections(18) Elements(84) Section Element Hero Section Product Detail …" at bounding box center [118, 407] width 236 height 737
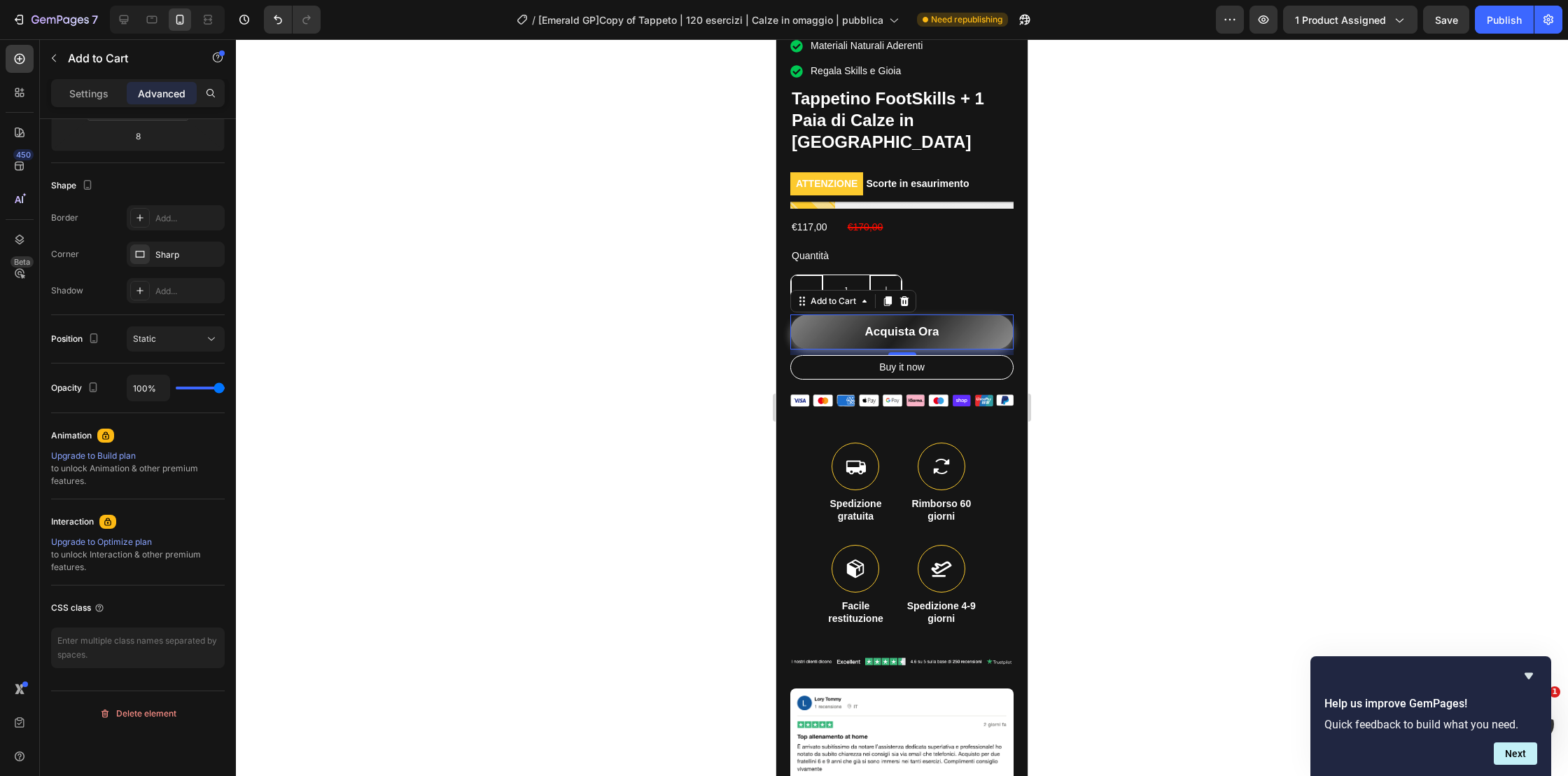
scroll to position [275, 0]
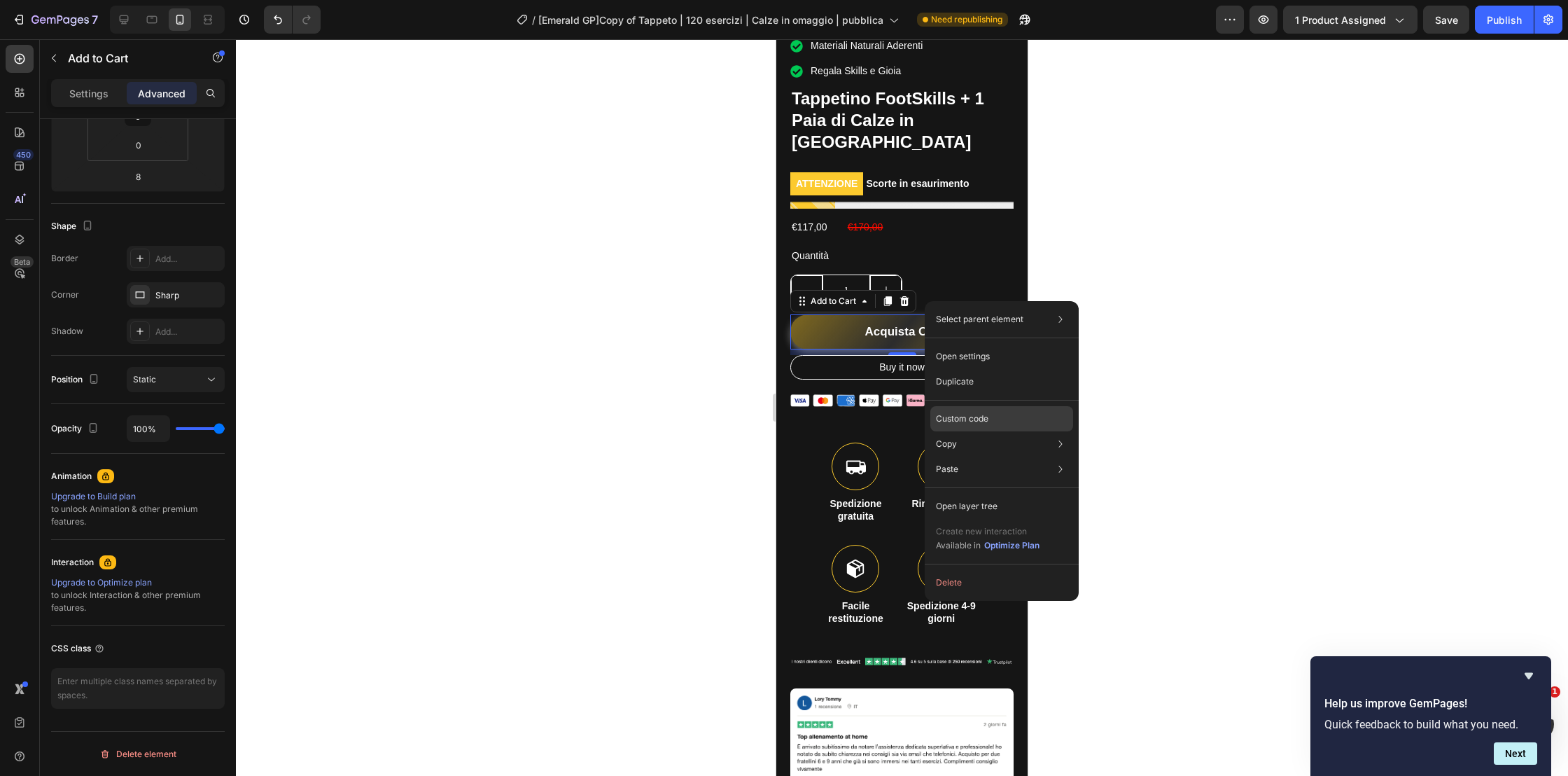
click at [982, 421] on p "Custom code" at bounding box center [962, 418] width 53 height 13
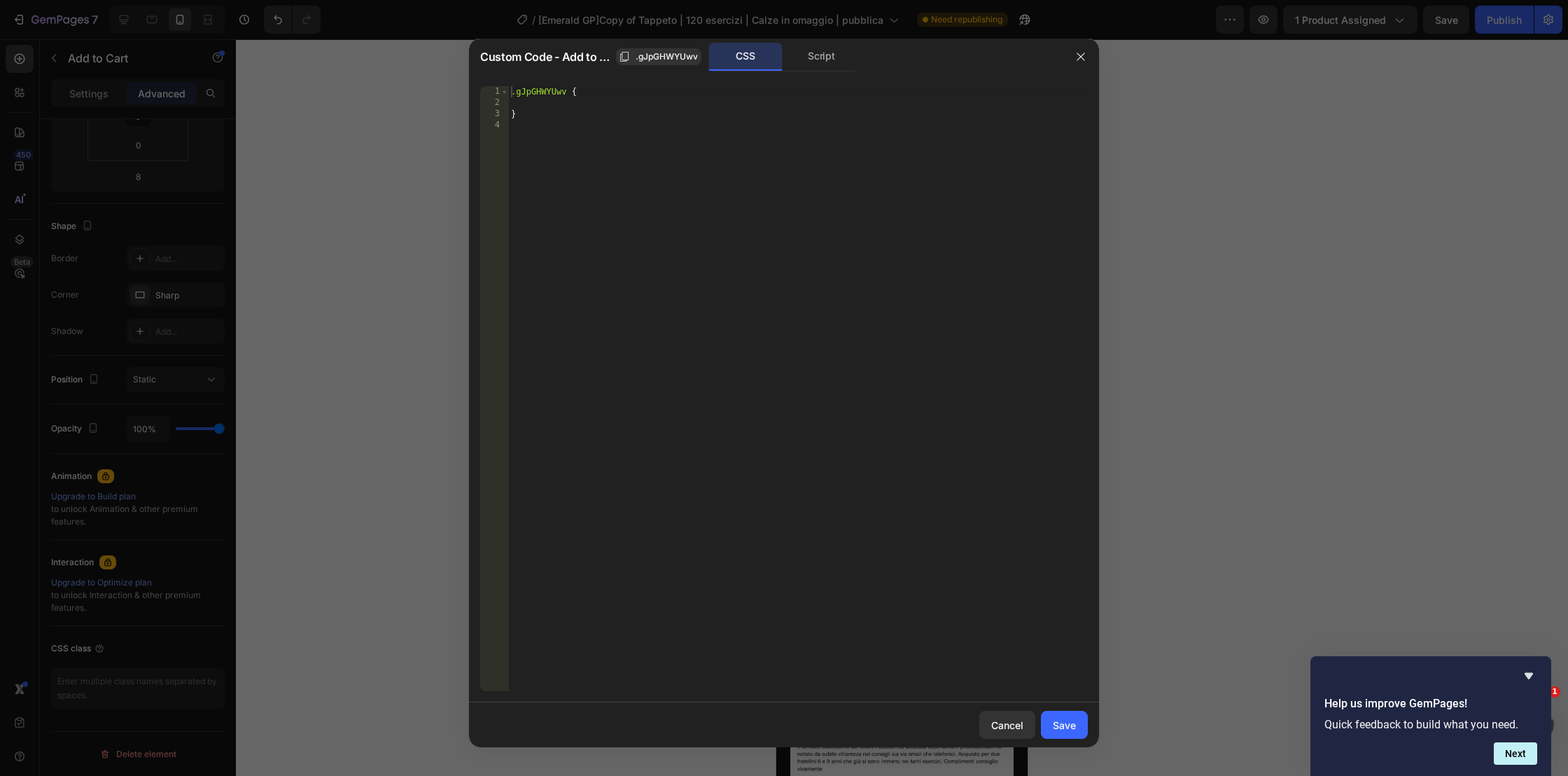
click at [662, 189] on div ".gJpGHWYUwv { }" at bounding box center [798, 399] width 580 height 627
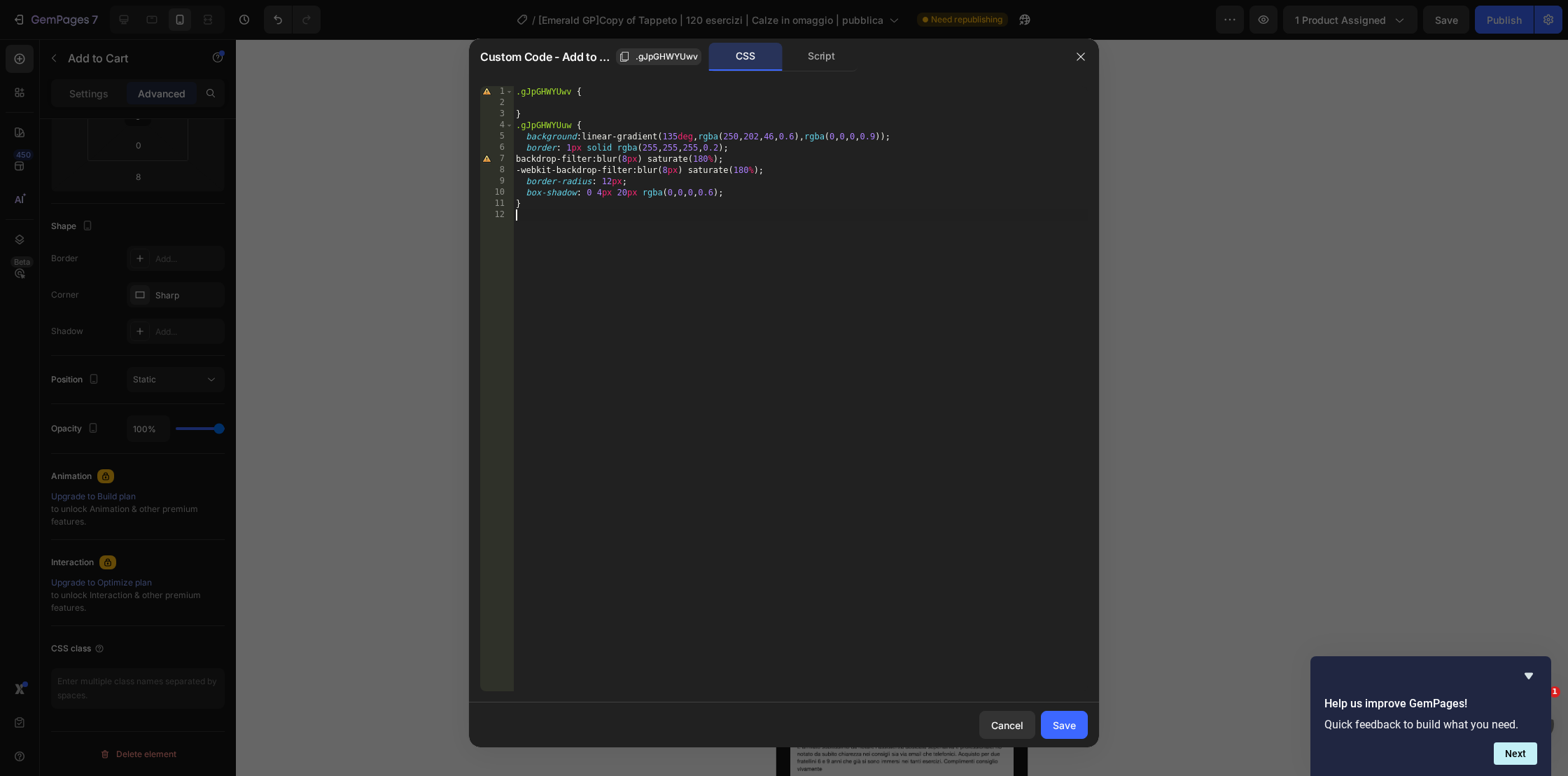
click at [1070, 722] on div "Save" at bounding box center [1064, 724] width 23 height 14
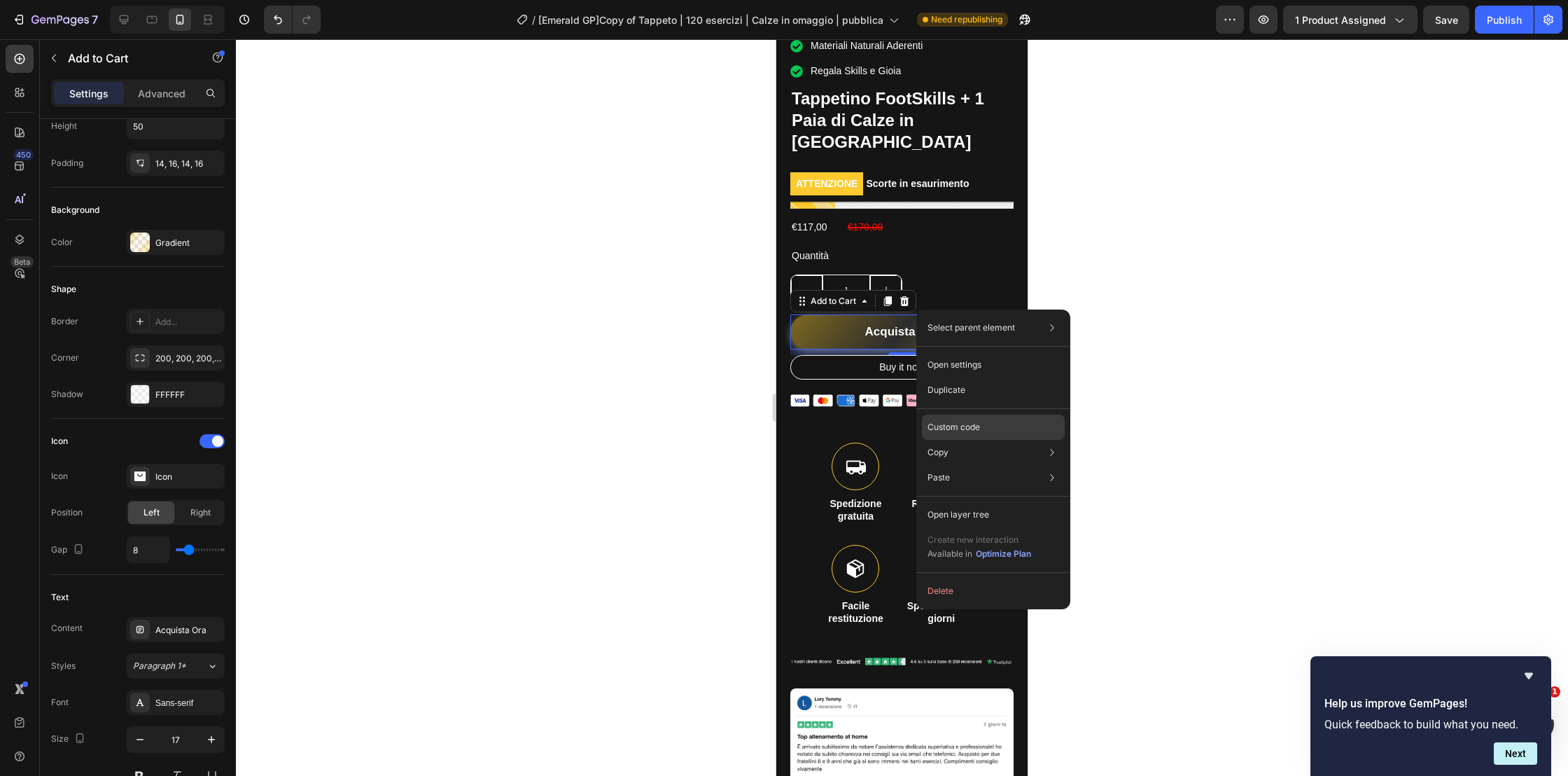
click at [1000, 432] on div "Custom code" at bounding box center [993, 428] width 143 height 25
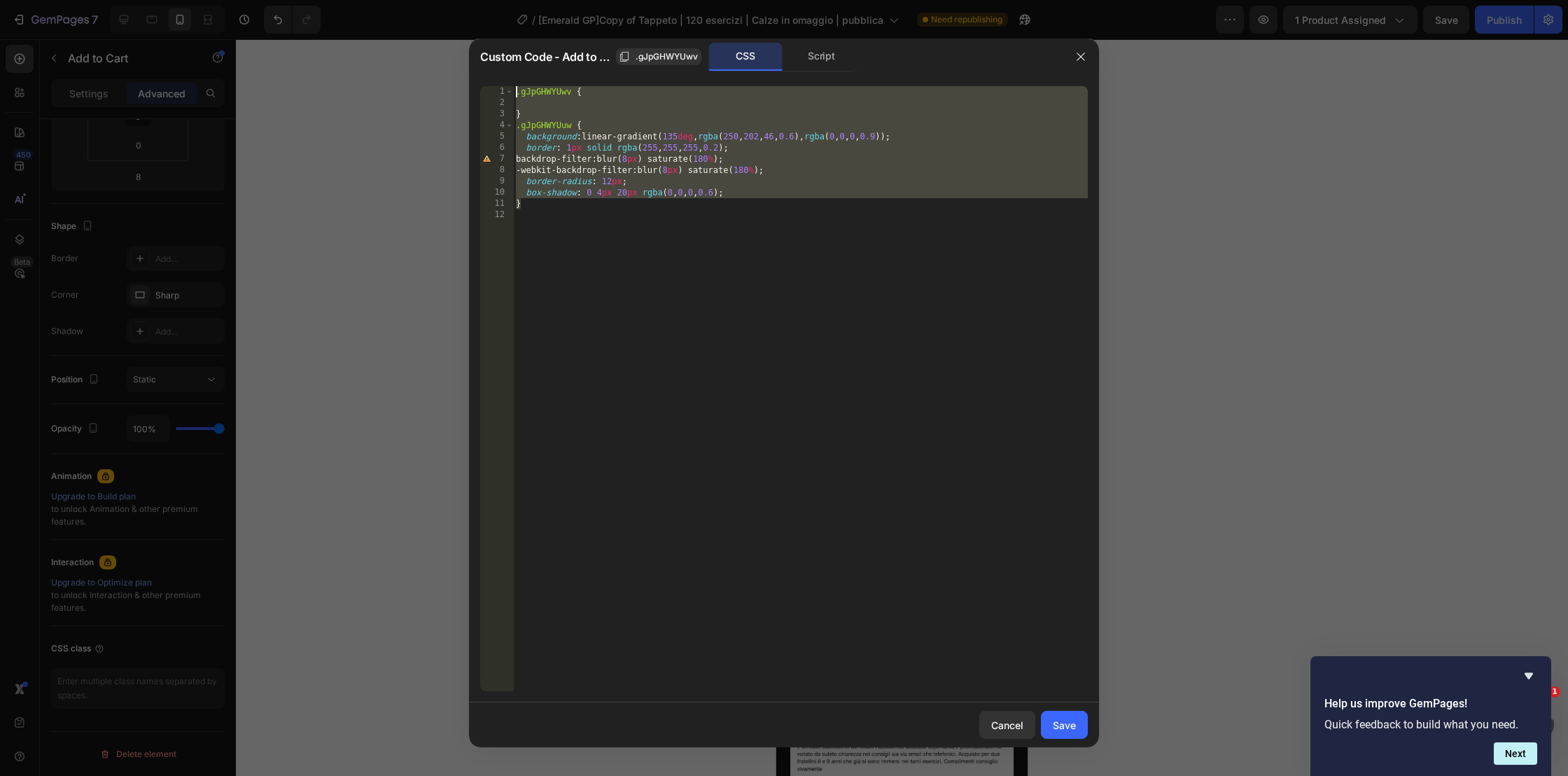
drag, startPoint x: 743, startPoint y: 205, endPoint x: 474, endPoint y: 85, distance: 294.6
click at [474, 85] on div "} 1 2 3 4 5 6 7 8 9 10 11 12 .gJpGHWYUwv { } .gJpGHWYUuw { background : linear-…" at bounding box center [784, 388] width 630 height 627
type textarea ".gJpGHWYUwv {"
paste textarea
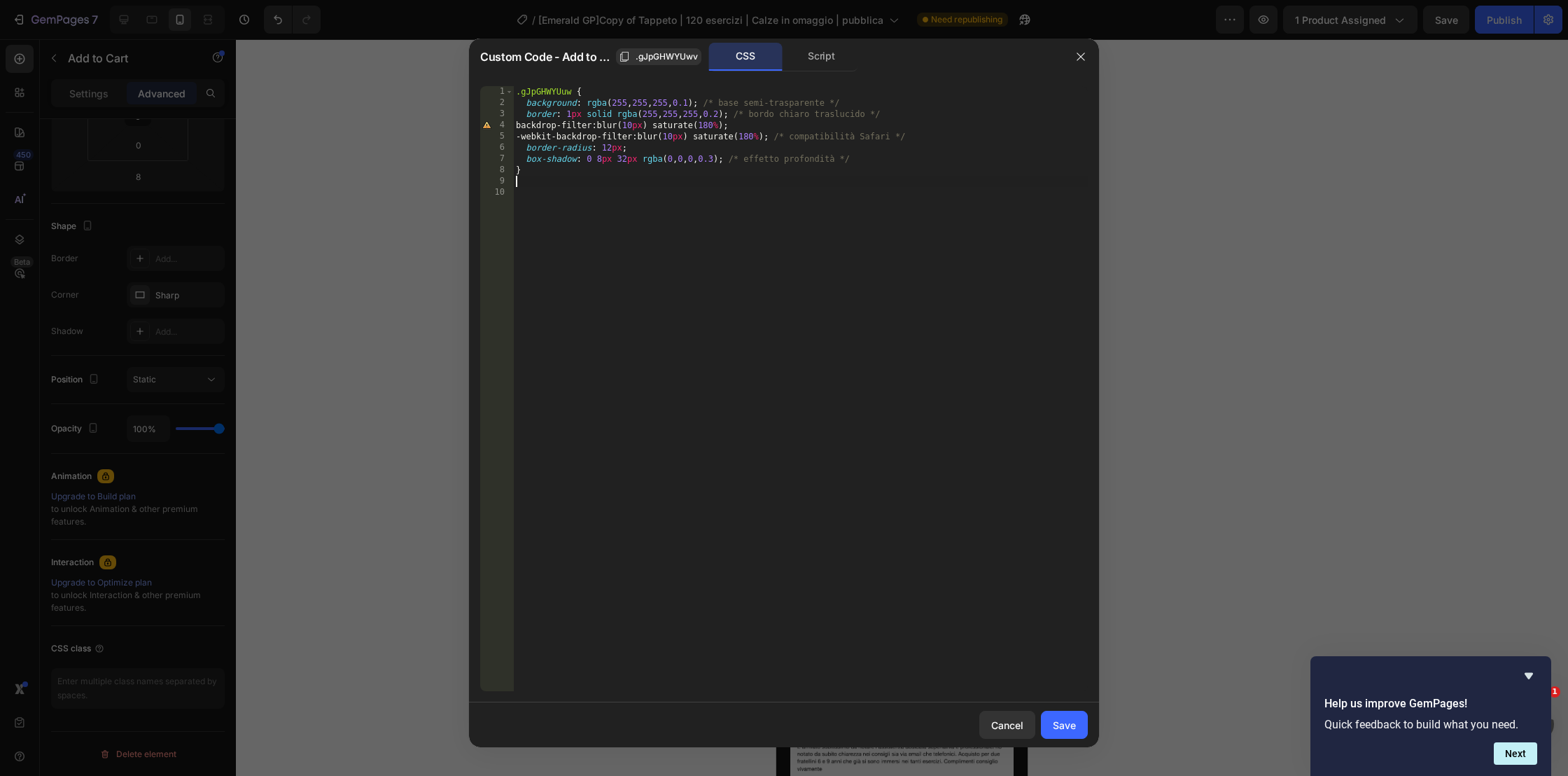
click at [1063, 726] on div "Save" at bounding box center [1064, 724] width 23 height 14
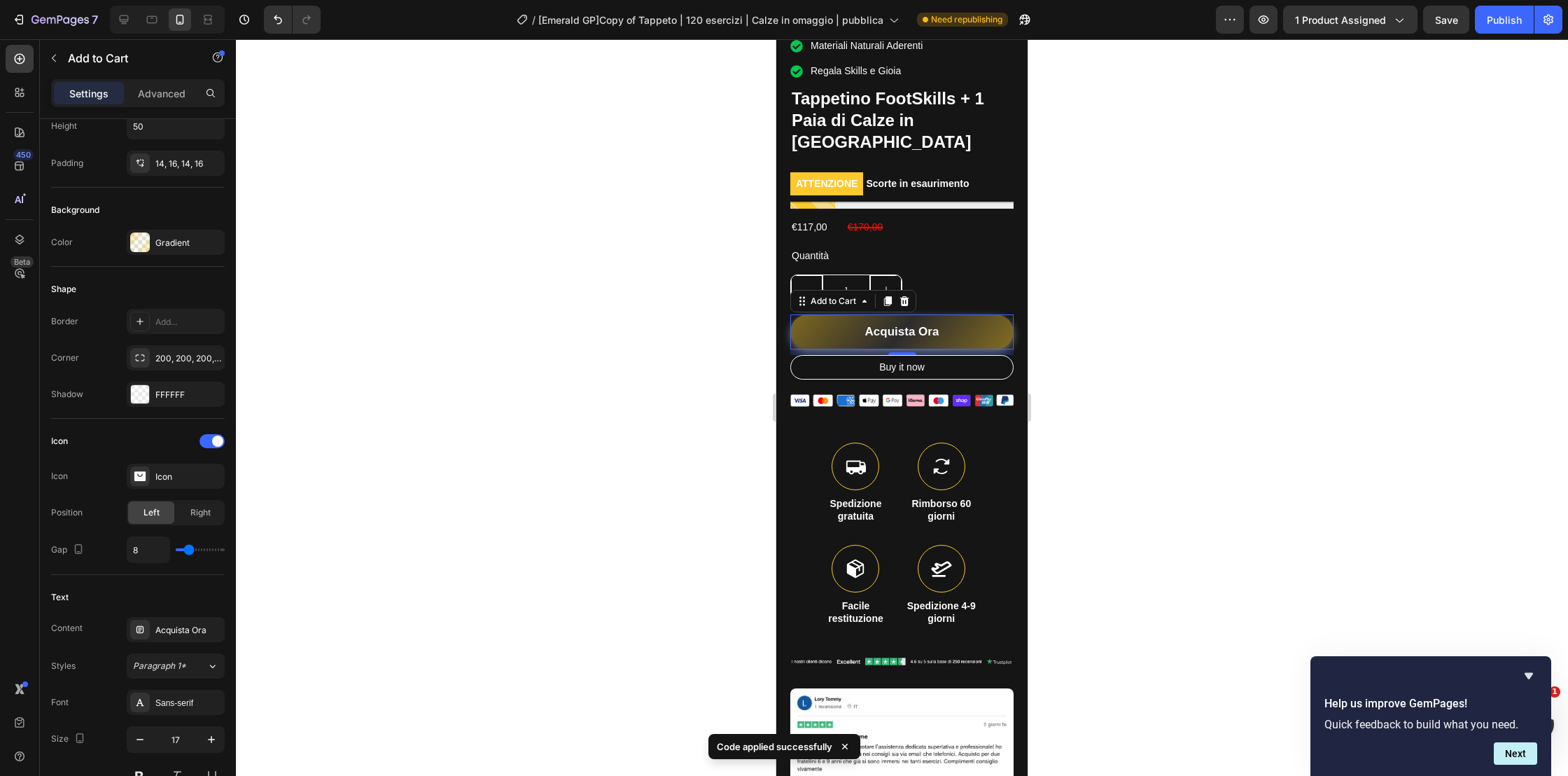
click at [1100, 450] on div at bounding box center [902, 407] width 1332 height 737
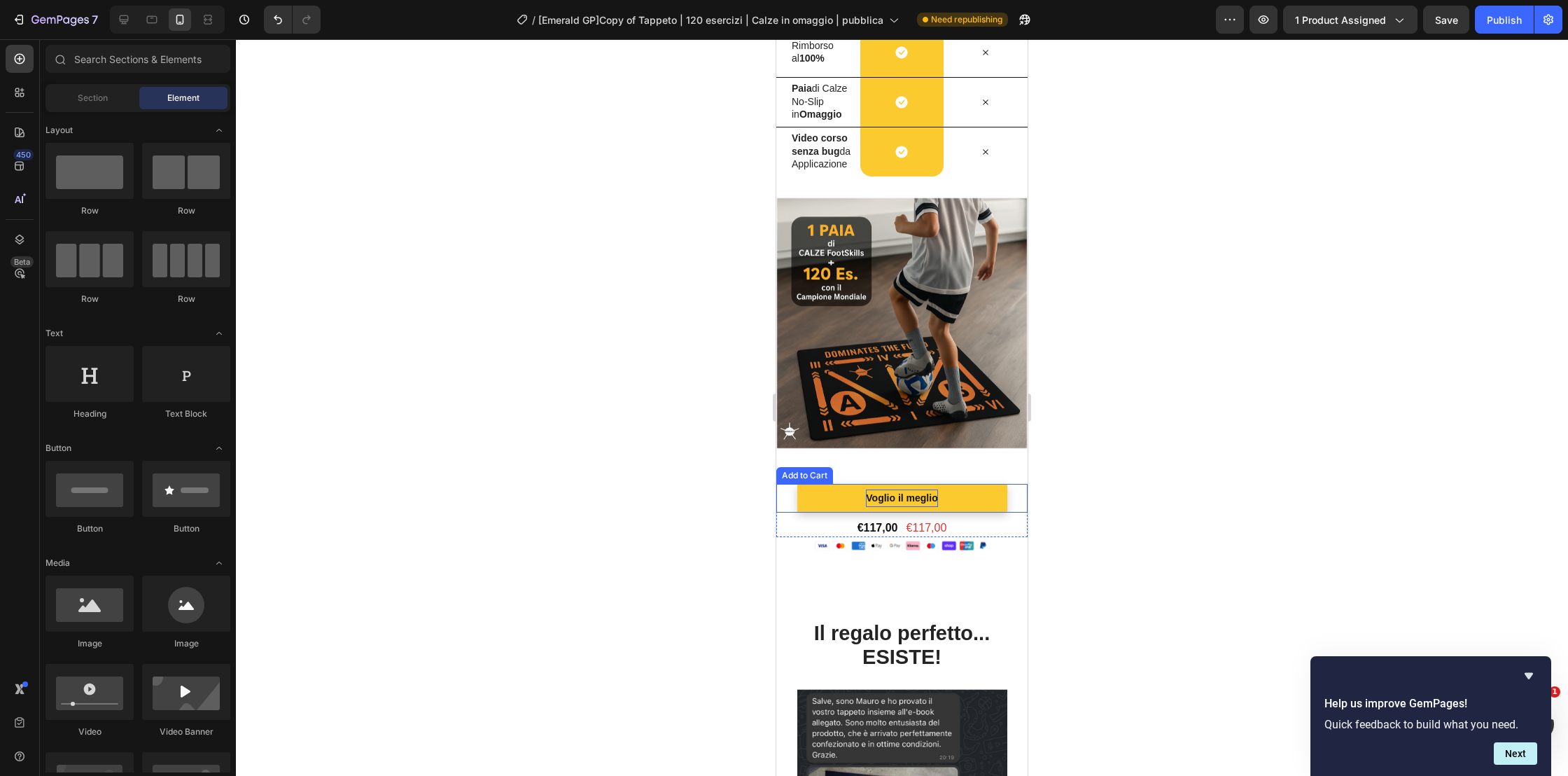
scroll to position [1563, 0]
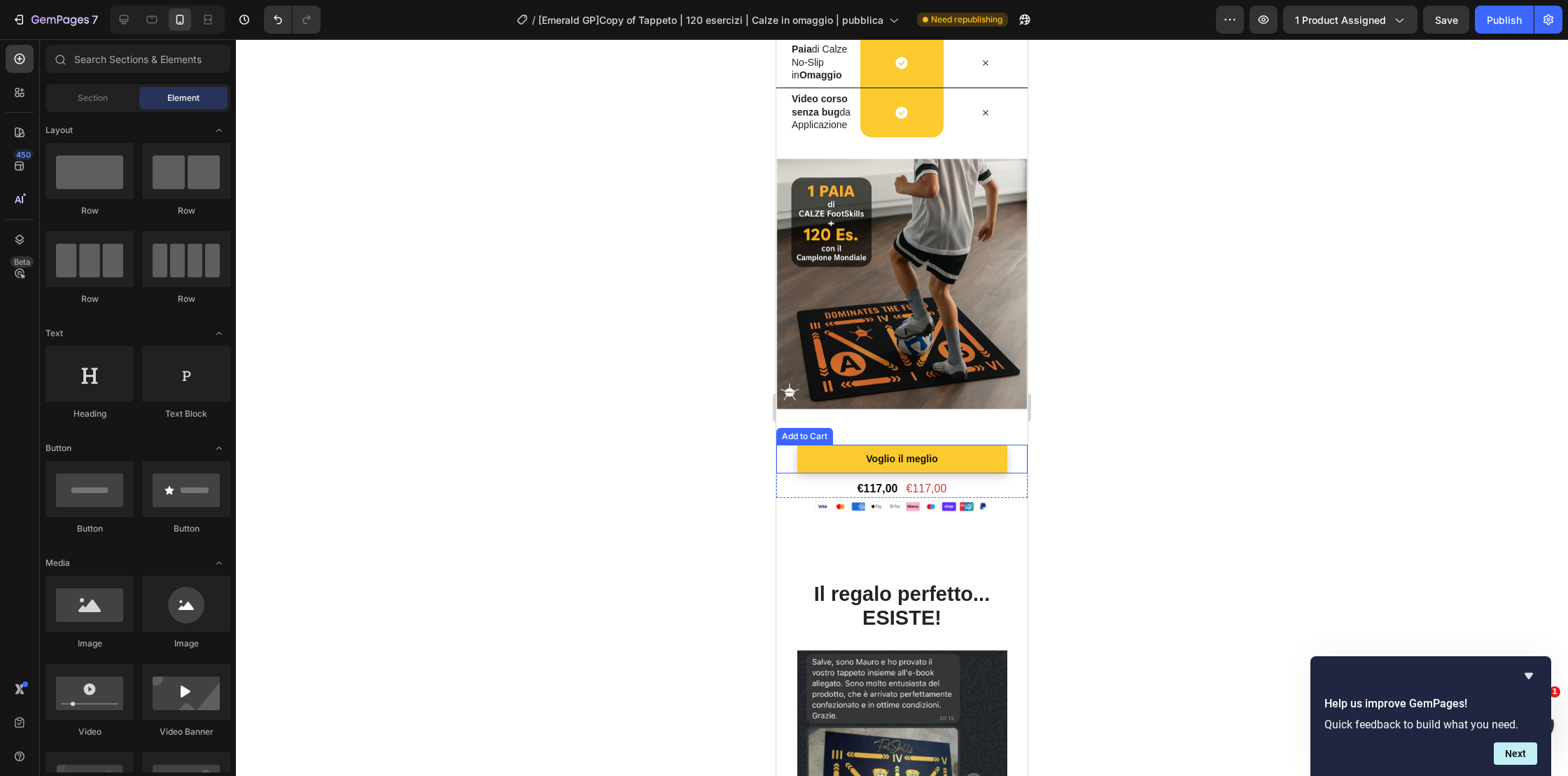
click at [963, 458] on button "Voglio il meglio" at bounding box center [902, 459] width 210 height 29
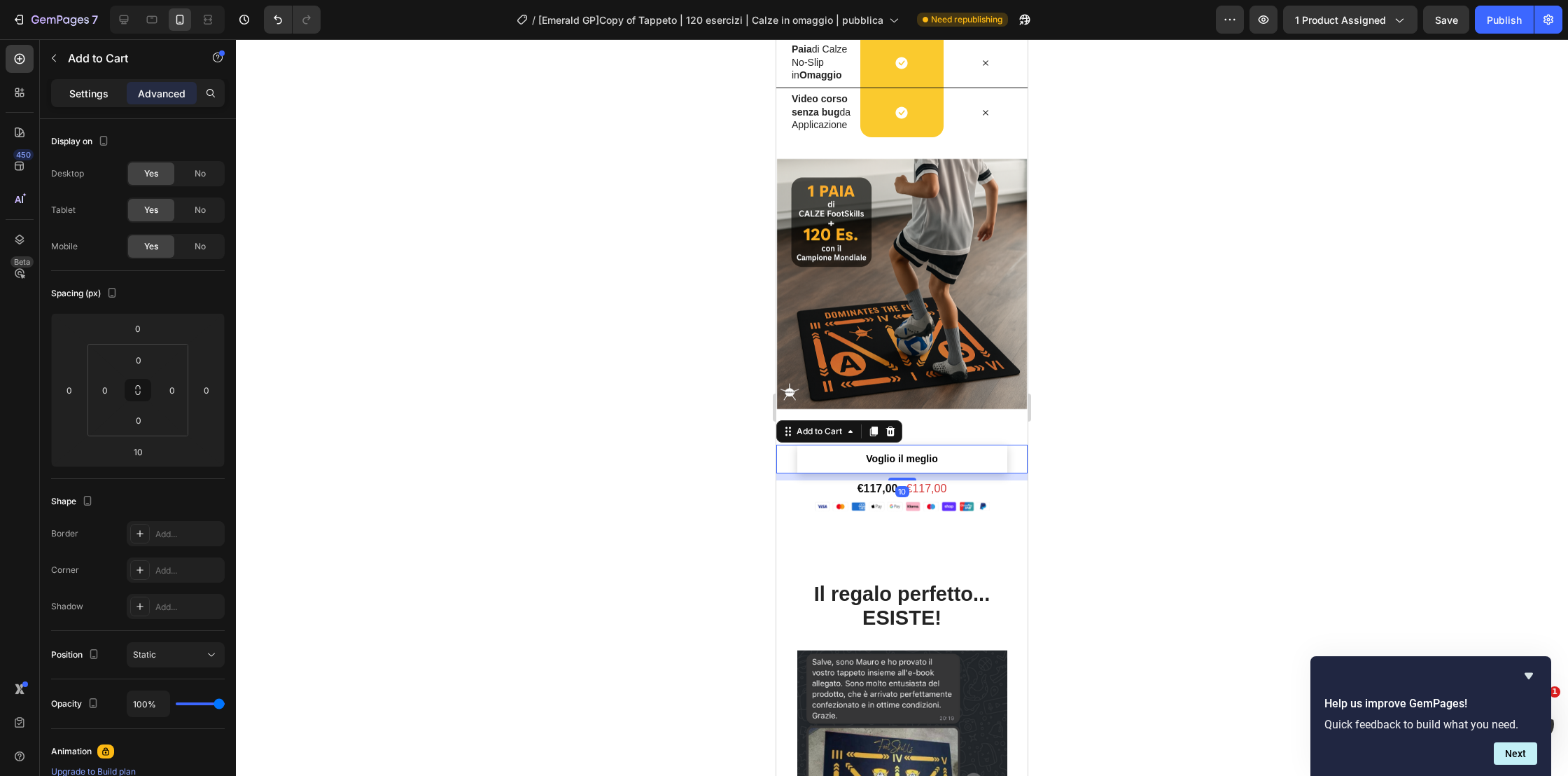
click at [90, 82] on div "Settings" at bounding box center [88, 93] width 70 height 22
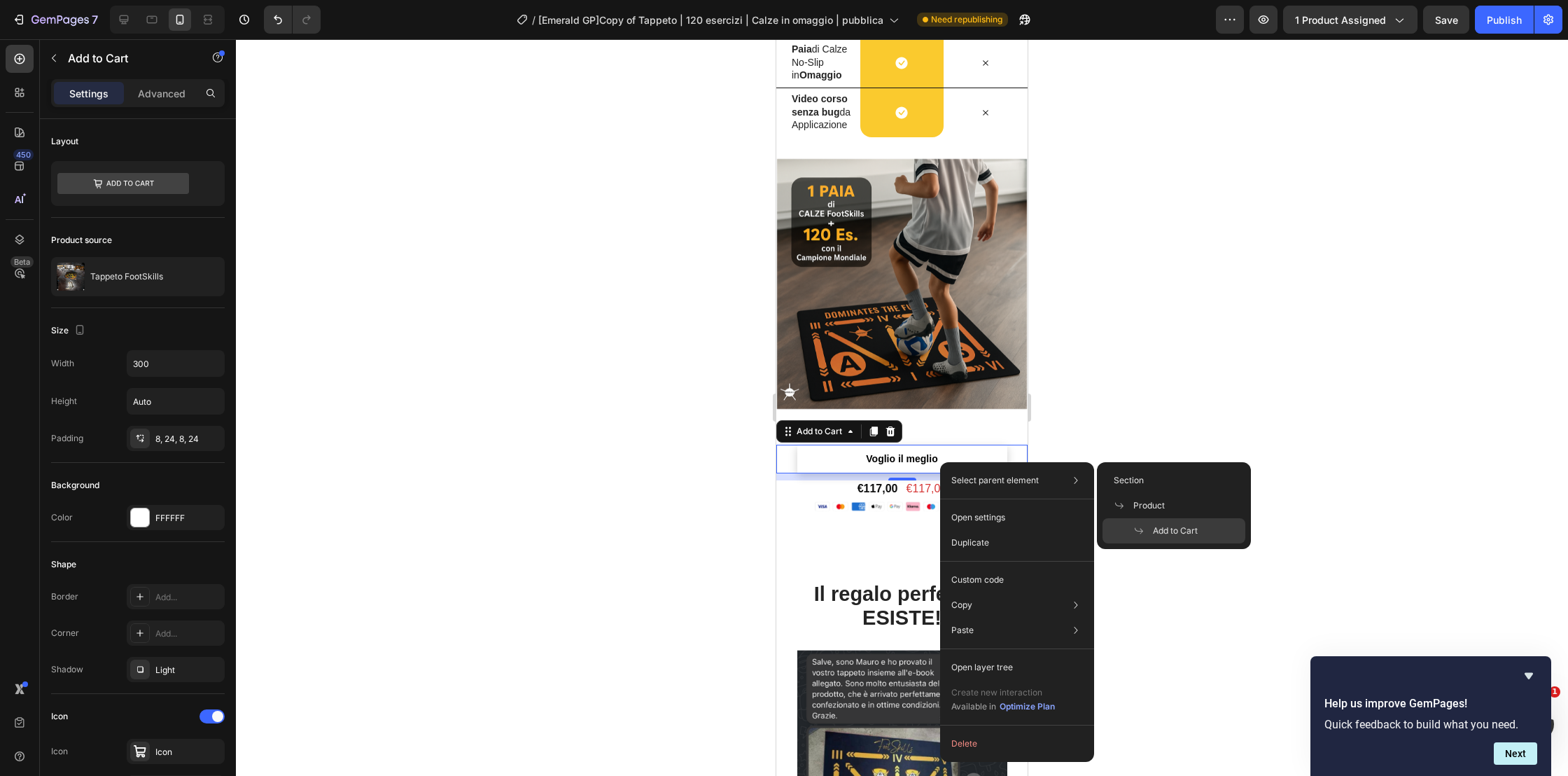
click at [1340, 439] on div at bounding box center [902, 407] width 1332 height 737
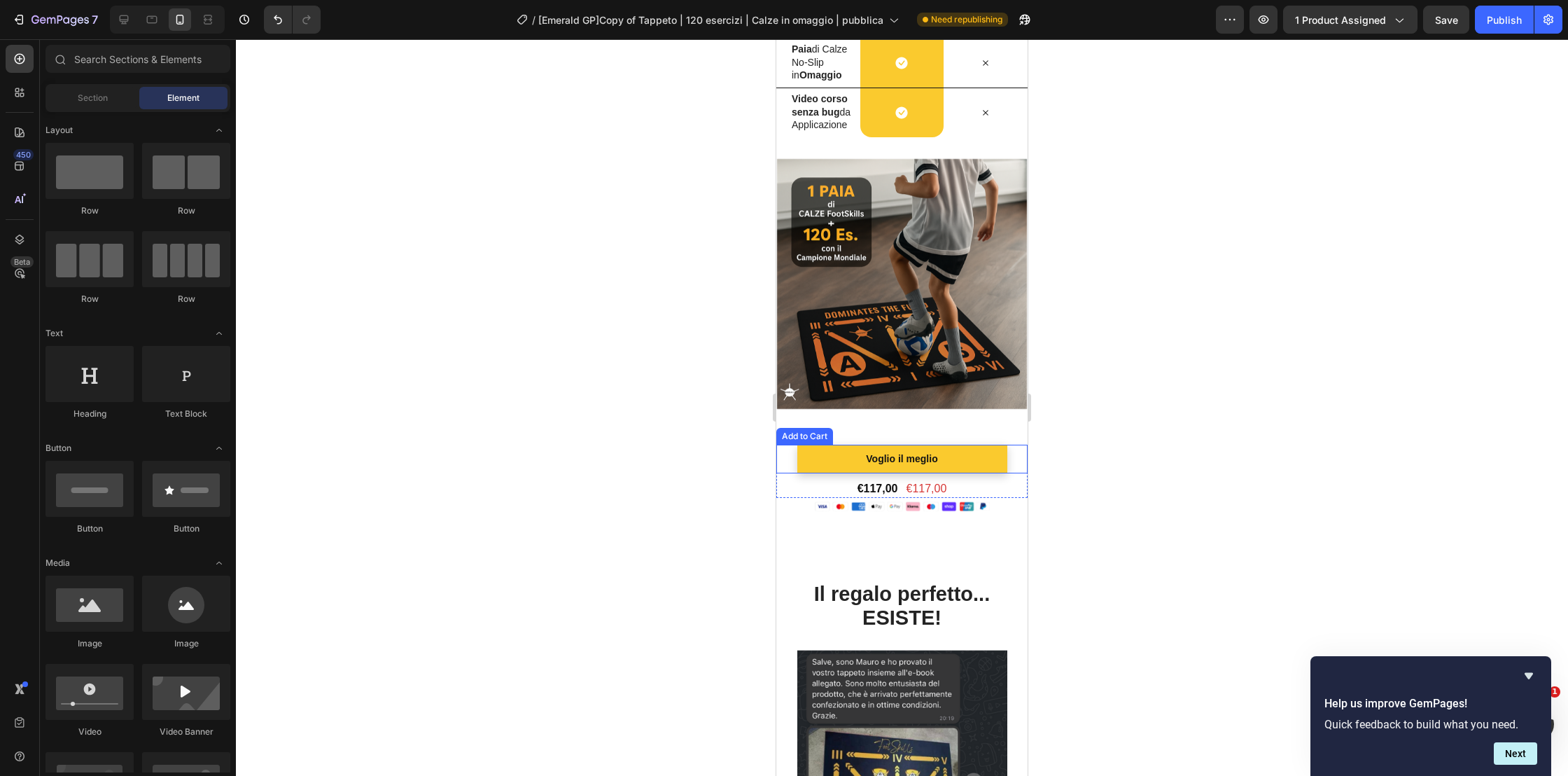
click at [969, 462] on button "Voglio il meglio" at bounding box center [902, 459] width 210 height 29
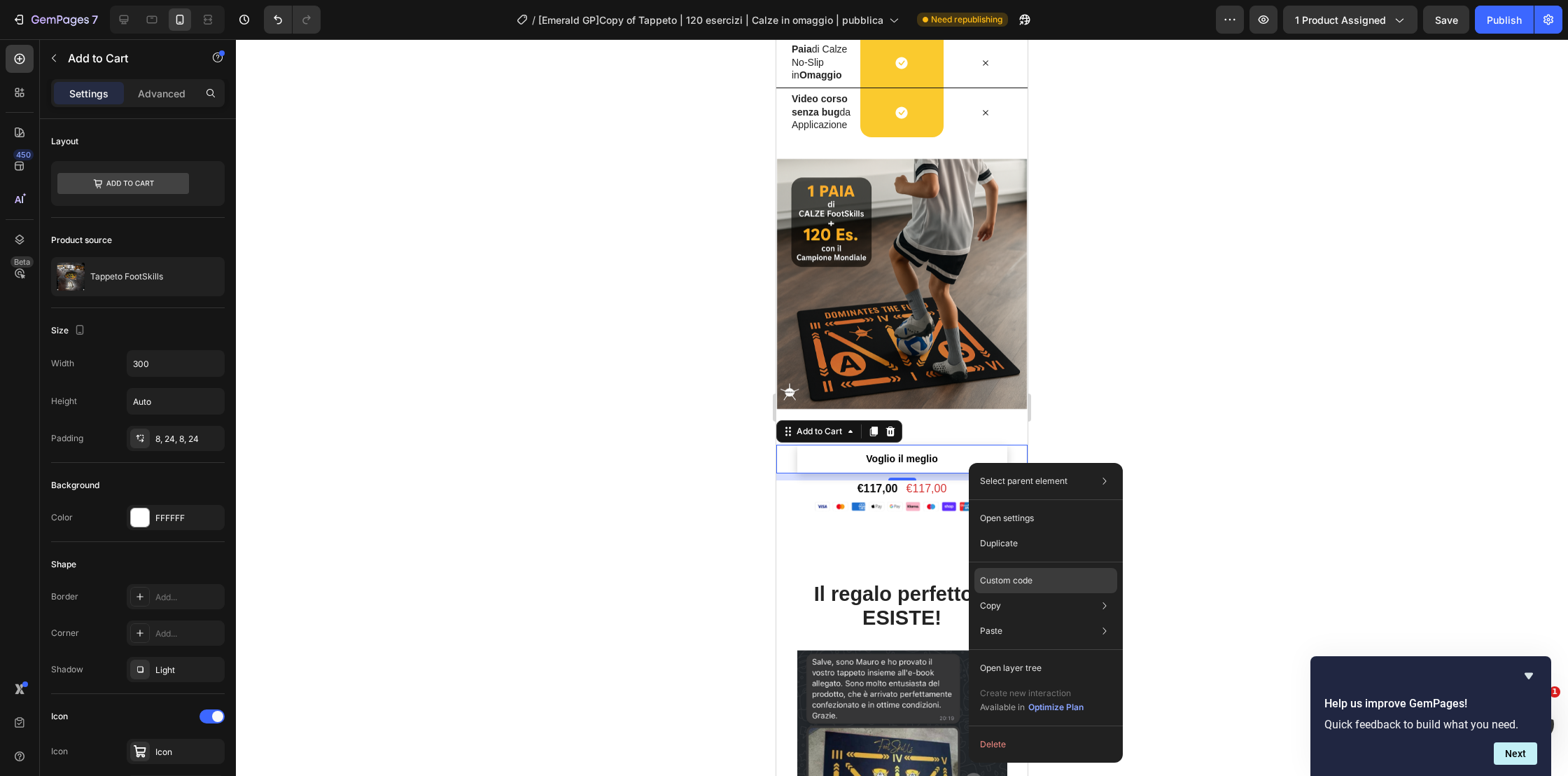
click at [1027, 583] on p "Custom code" at bounding box center [1006, 580] width 53 height 13
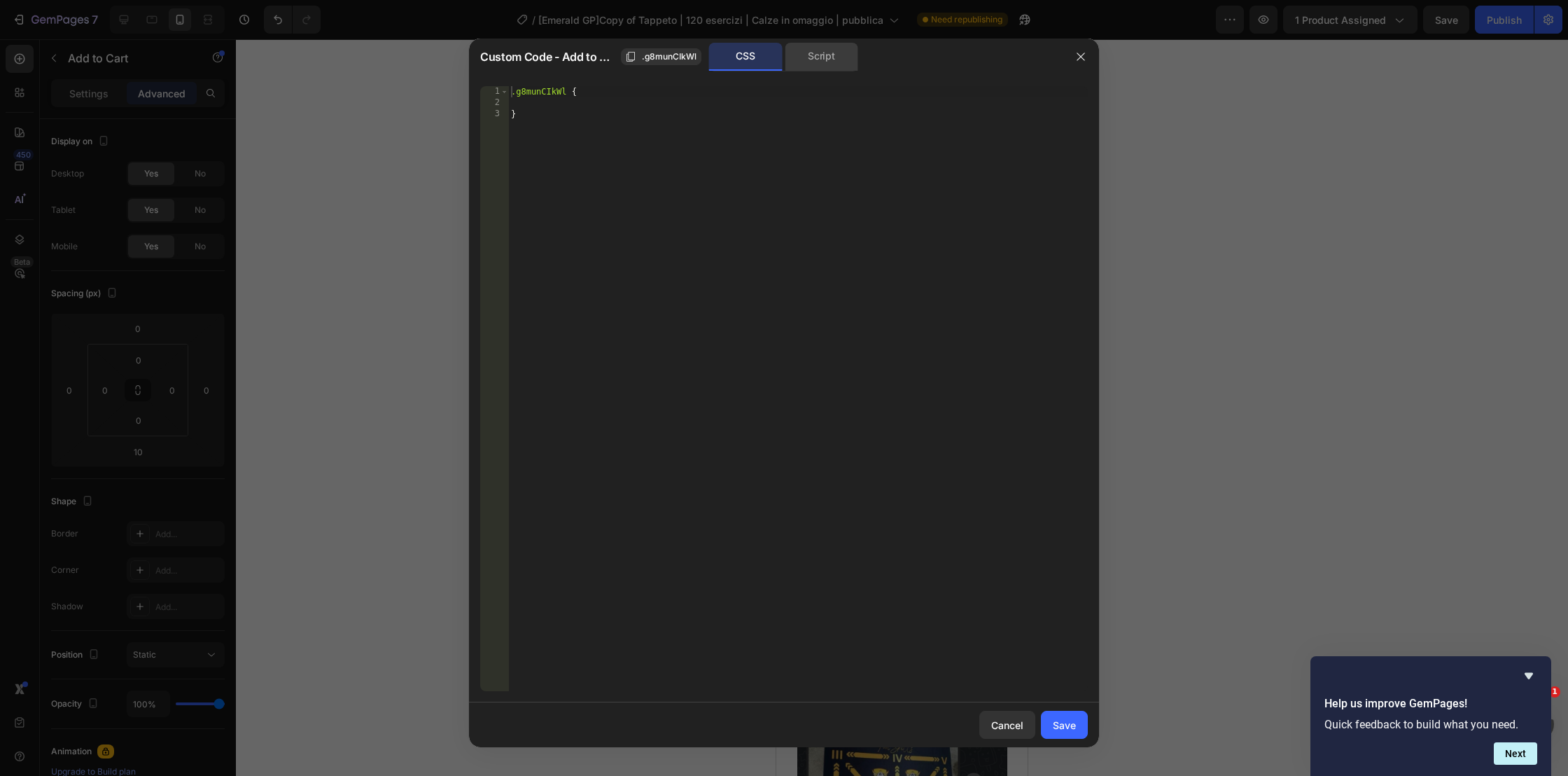
click at [812, 58] on div "Script" at bounding box center [821, 56] width 73 height 28
type textarea "//const currentElement = document.getElementsByClassName('g8munCIkWl');"
click at [569, 149] on div "//const currentElement = document.getElementsByClassName('g8munCIkWl');" at bounding box center [798, 399] width 580 height 627
click at [739, 93] on div "//const currentElement = document.getElementsByClassName('g8munCIkWl');" at bounding box center [798, 399] width 580 height 627
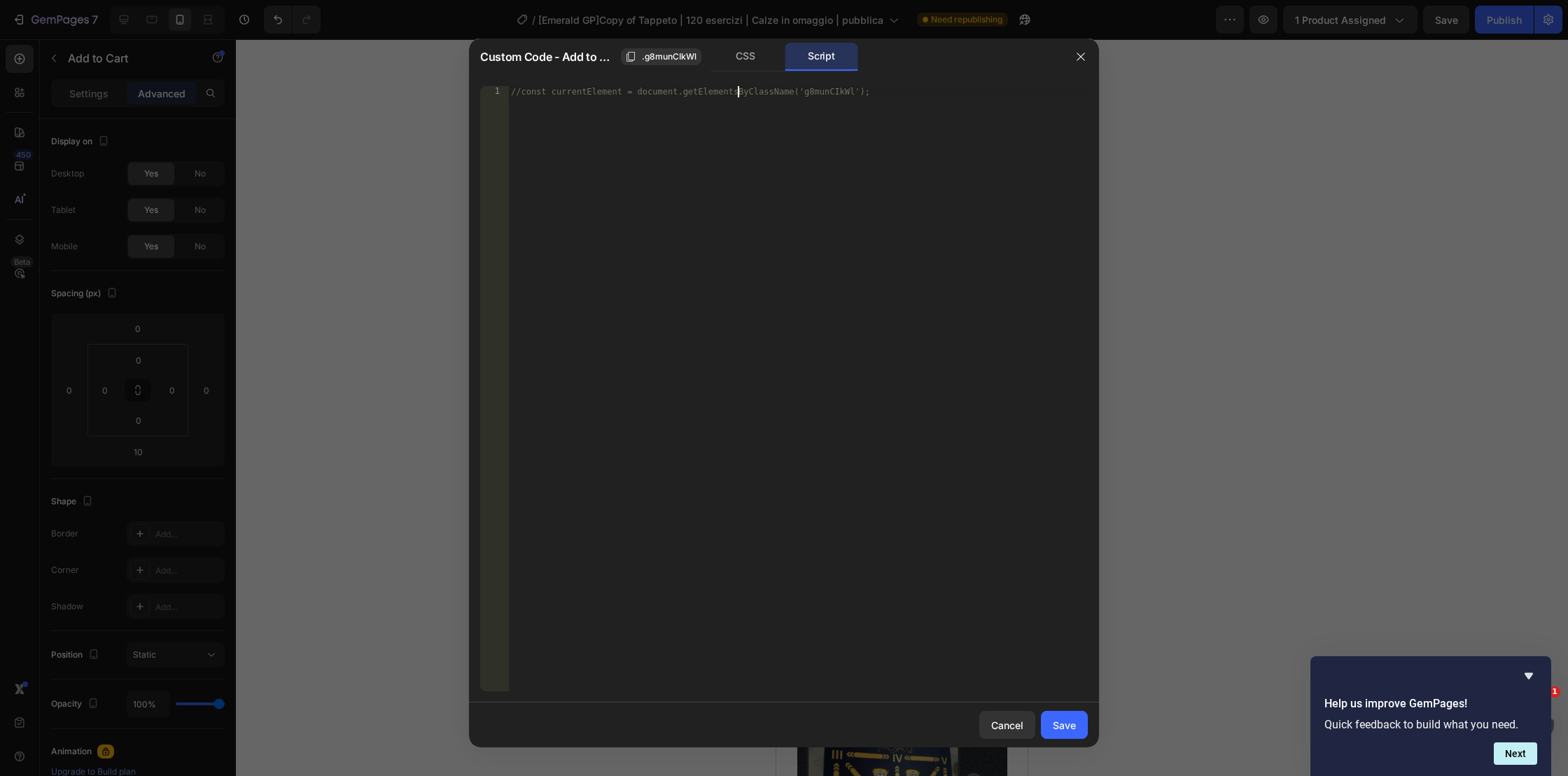
click at [739, 93] on div "//const currentElement = document.getElementsByClassName('g8munCIkWl');" at bounding box center [798, 399] width 580 height 627
click at [716, 56] on div "CSS" at bounding box center [745, 56] width 73 height 28
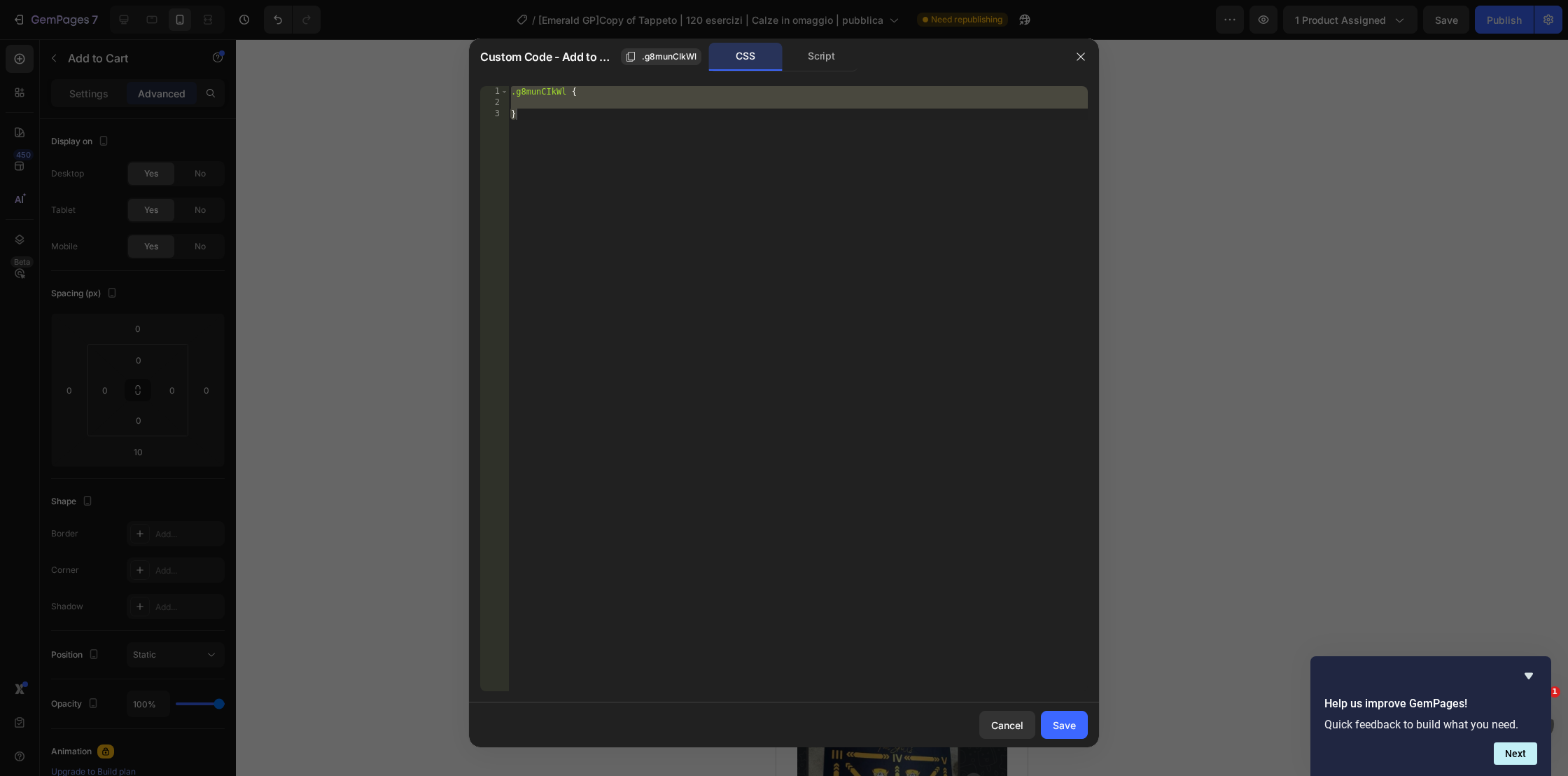
type textarea "}"
click at [661, 105] on div ".g8munCIkWl { }" at bounding box center [798, 399] width 580 height 627
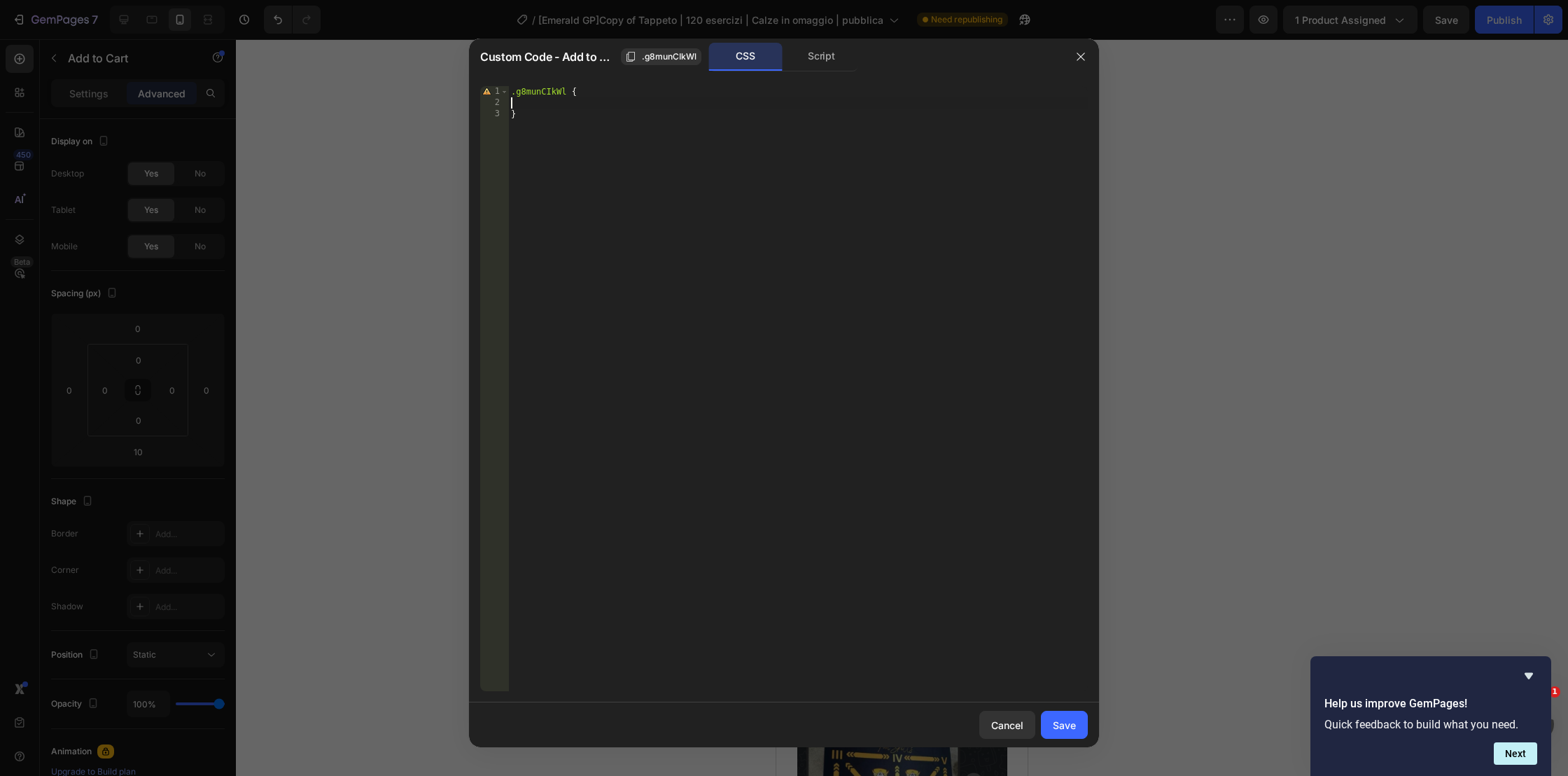
click at [661, 105] on div ".g8munCIkWl { }" at bounding box center [798, 399] width 580 height 627
drag, startPoint x: 576, startPoint y: 122, endPoint x: 560, endPoint y: 111, distance: 19.4
click at [571, 120] on div ".g8munCIkWl { }" at bounding box center [798, 399] width 580 height 627
drag, startPoint x: 543, startPoint y: 105, endPoint x: 520, endPoint y: 109, distance: 23.3
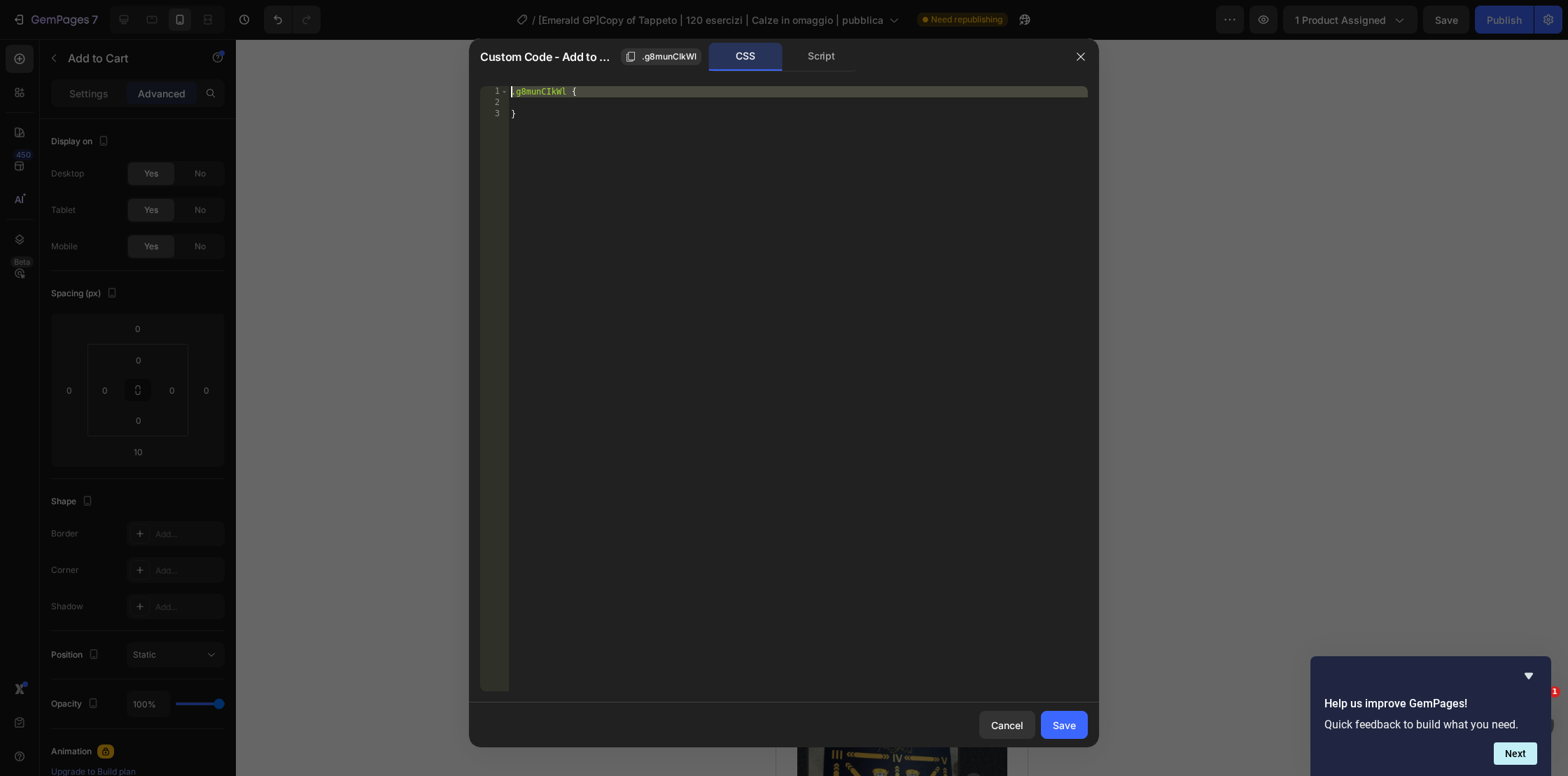
click at [508, 83] on div "} 1 2 3 .g8munCIkWl { } ההההההההההההההההההההההההההההההההההההההההההההההההההההההה…" at bounding box center [784, 388] width 630 height 627
drag, startPoint x: 522, startPoint y: 117, endPoint x: 673, endPoint y: 120, distance: 151.0
click at [679, 105] on html "7 / [Emerald GP]Copy of Tappeto | 120 esercizi | Calze in omaggio | pubblica Ne…" at bounding box center [784, 53] width 1568 height 105
drag, startPoint x: 655, startPoint y: 131, endPoint x: 640, endPoint y: 129, distance: 15.1
click at [655, 131] on div ".g8munCIkWl { }" at bounding box center [798, 399] width 580 height 627
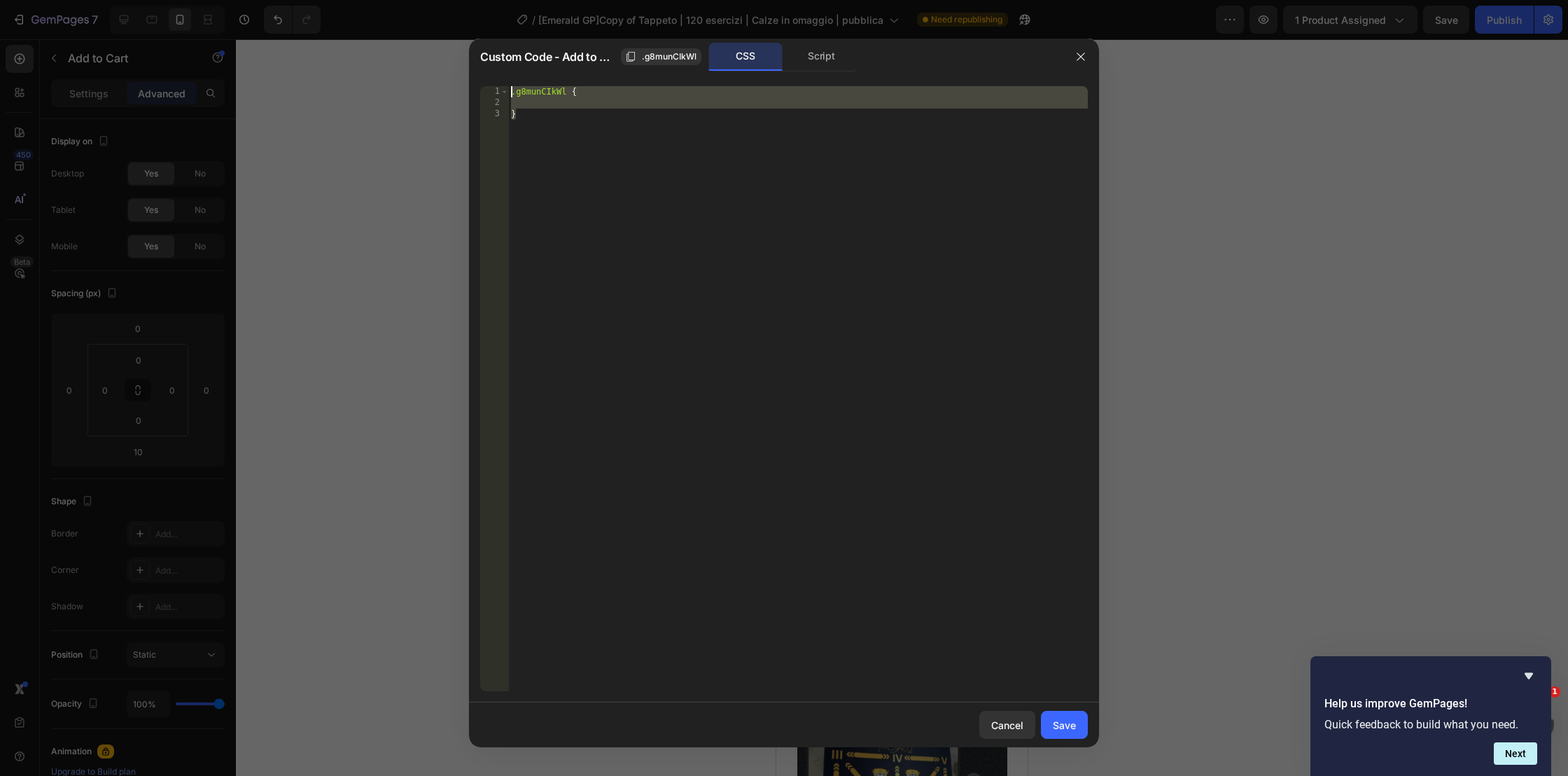
drag, startPoint x: 575, startPoint y: 122, endPoint x: 470, endPoint y: 71, distance: 116.7
click at [470, 71] on div "Custom Code - Add to Cart .g8munCIkWl CSS Script } 1 2 3 .g8munCIkWl { } הההההה…" at bounding box center [784, 393] width 630 height 709
type textarea ".g8munCIkWl {"
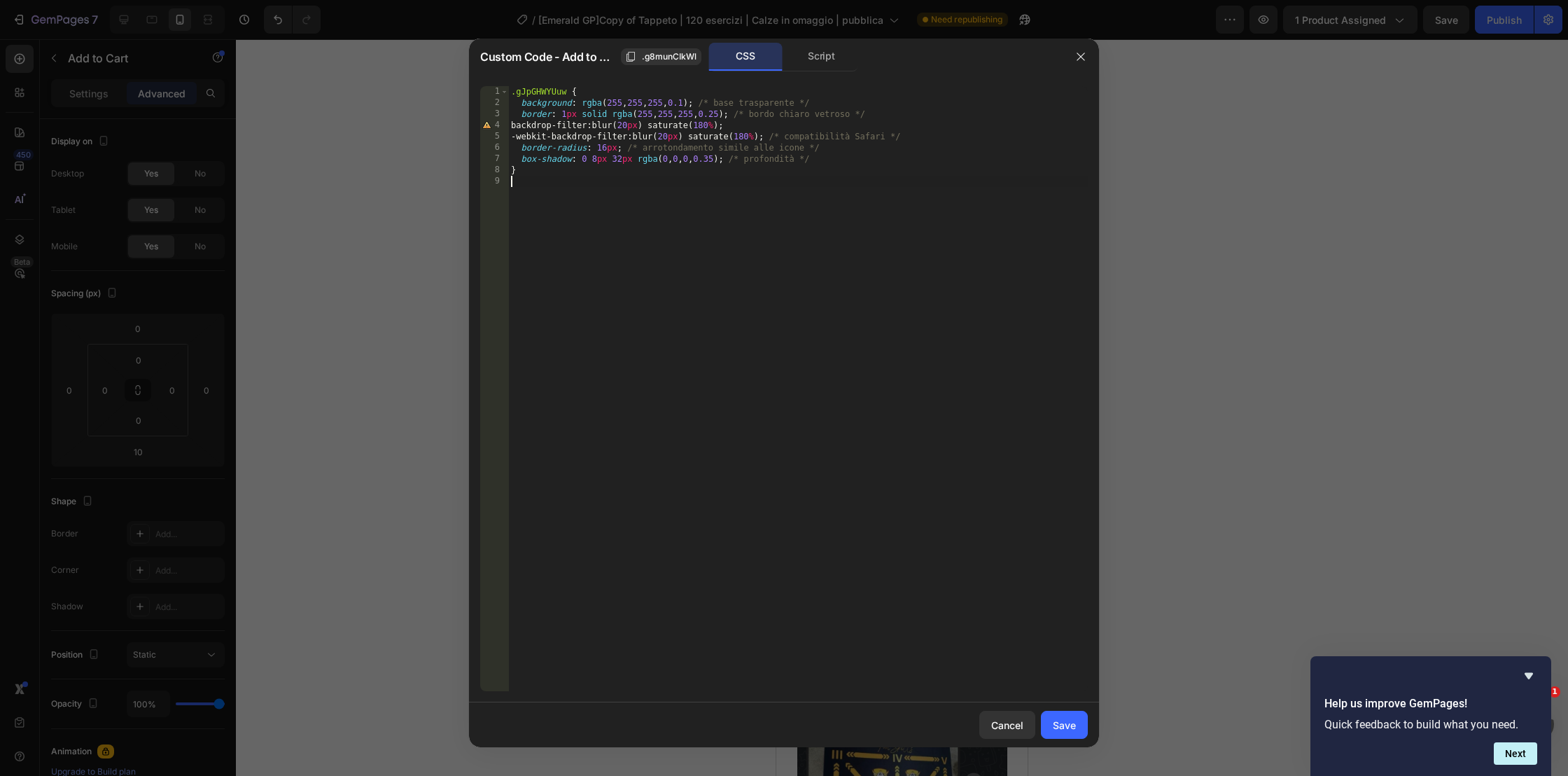
click at [814, 286] on div ".gJpGHWYUuw { background : rgba ( 255 , 255 , 255 , 0.1 ) ; /* base trasparente…" at bounding box center [798, 399] width 580 height 627
click at [1071, 723] on div "Save" at bounding box center [1064, 724] width 23 height 14
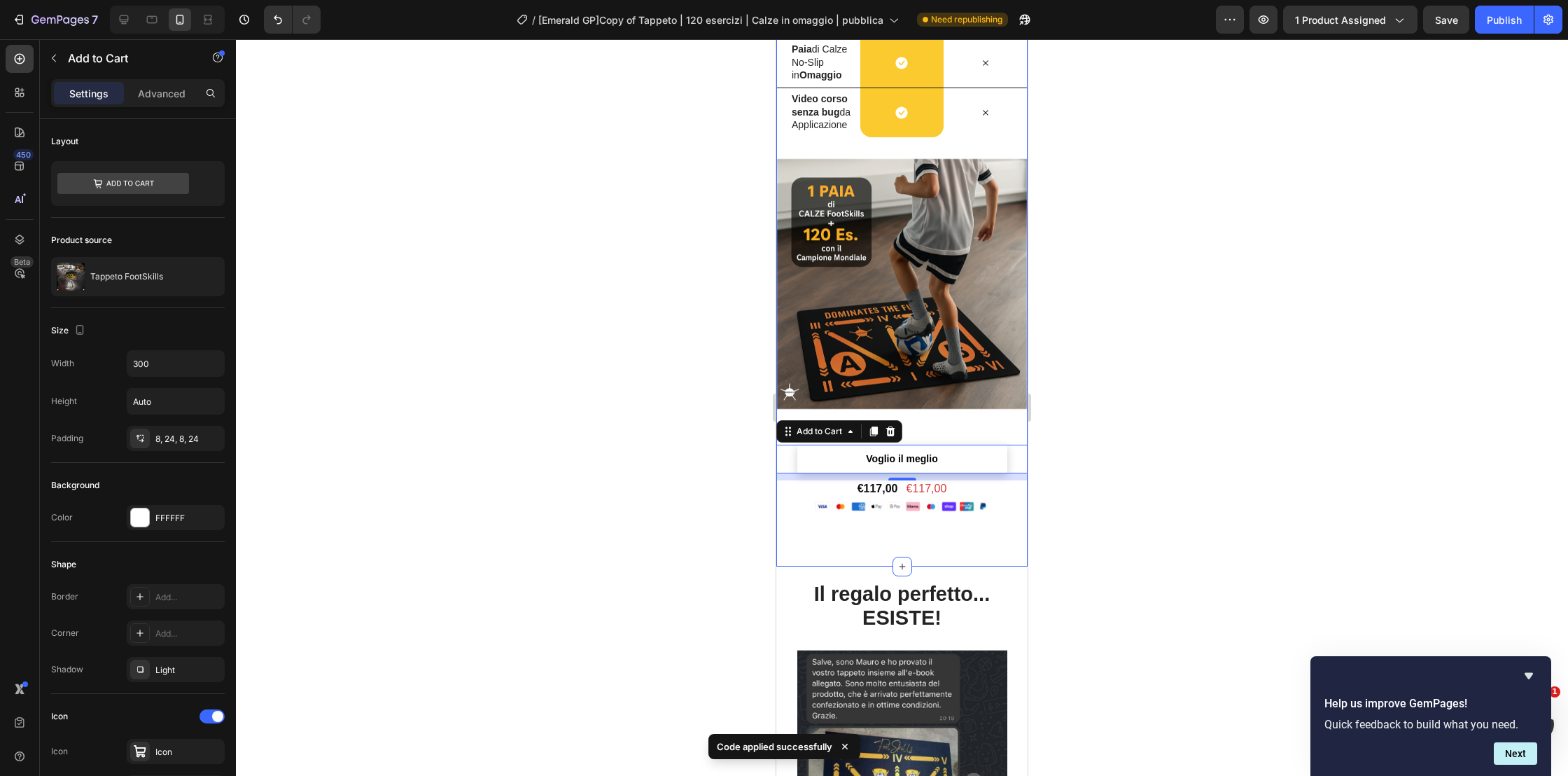
click at [1001, 531] on div "FootSkills vs Altri Heading FootSkills vs Altri Heading FOOTSKILLS Heading ELIT…" at bounding box center [902, 146] width 252 height 793
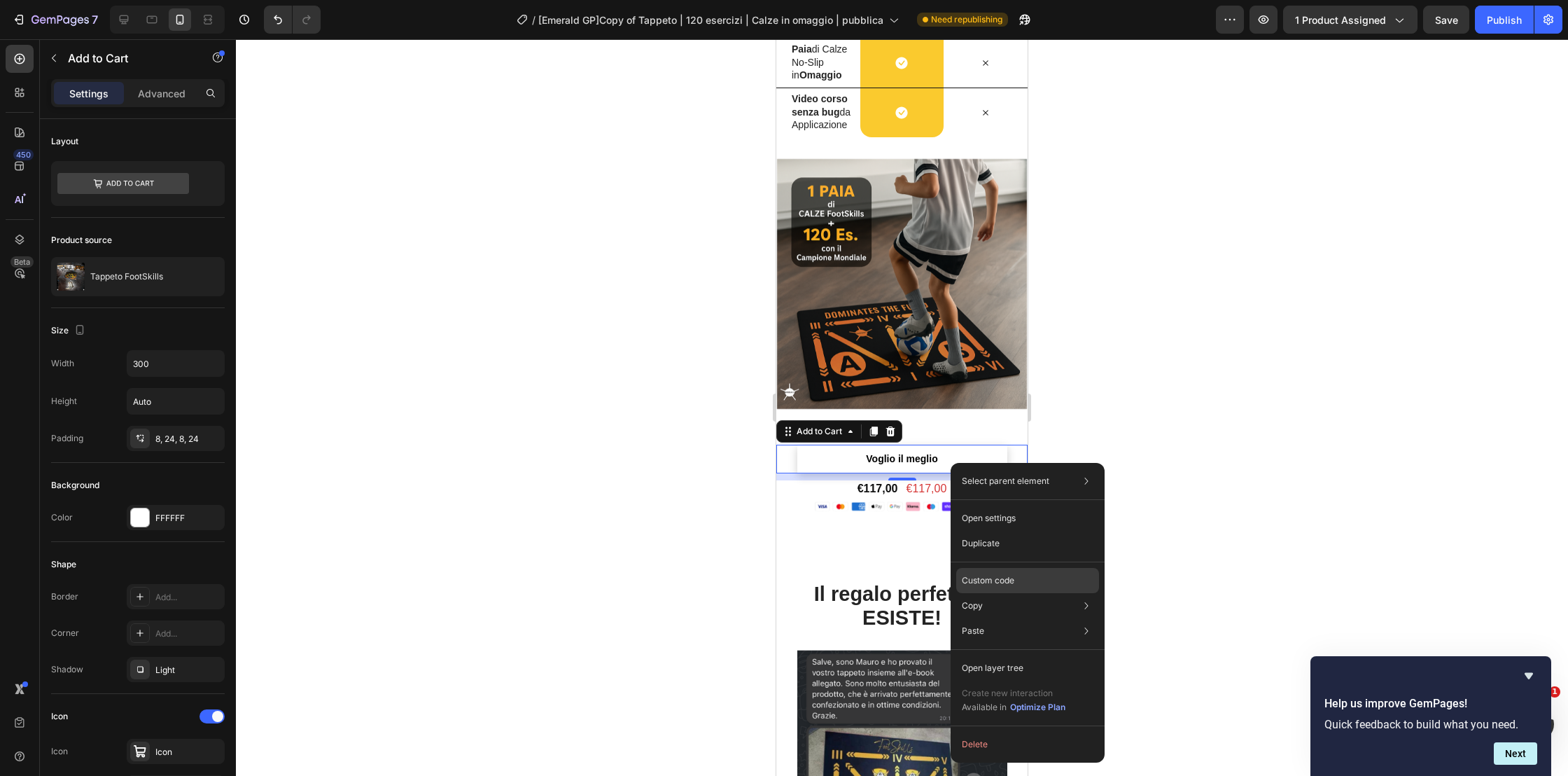
click at [1002, 575] on p "Custom code" at bounding box center [988, 580] width 53 height 13
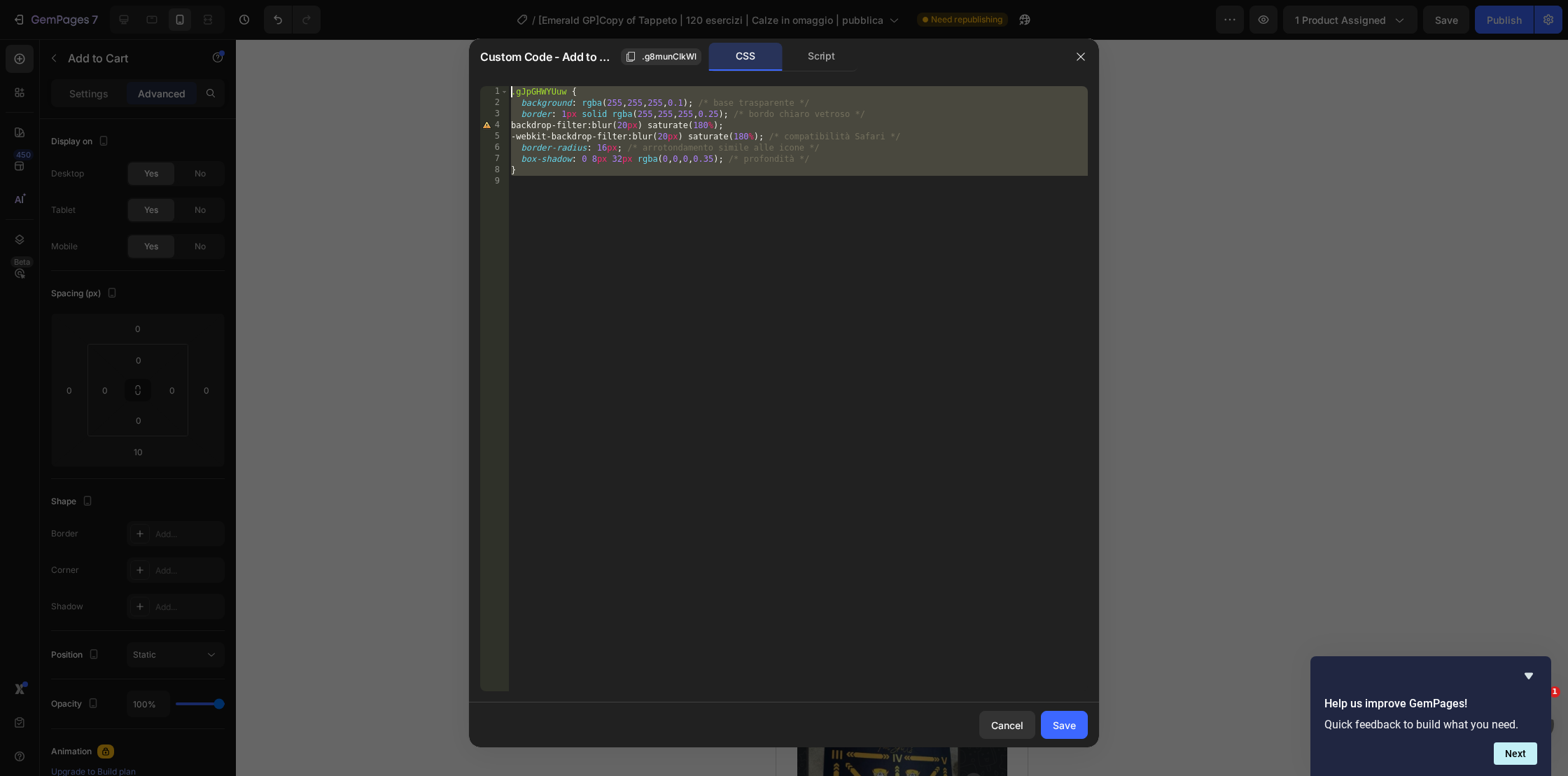
drag, startPoint x: 542, startPoint y: 177, endPoint x: 481, endPoint y: 84, distance: 111.2
click at [481, 84] on div "1 2 3 4 5 6 7 8 9 .gJpGHWYUuw { background : rgba ( 255 , 255 , 255 , 0.1 ) ; /…" at bounding box center [784, 388] width 630 height 627
type textarea ".gJpGHWYUuw { background: rgba(255, 255, 255, 0.1); /* base trasparente */"
paste textarea
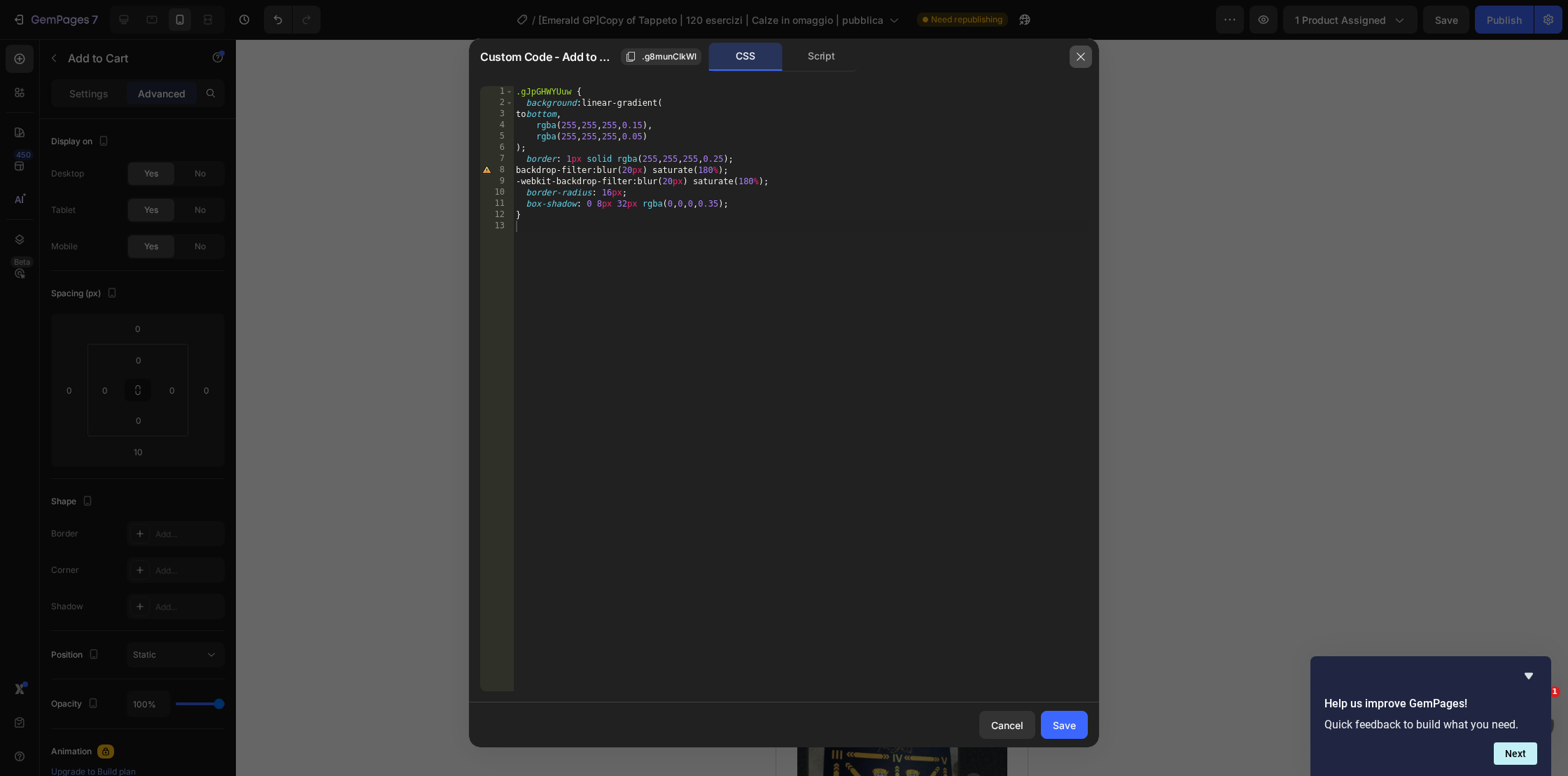
click at [1079, 54] on icon "button" at bounding box center [1080, 56] width 11 height 11
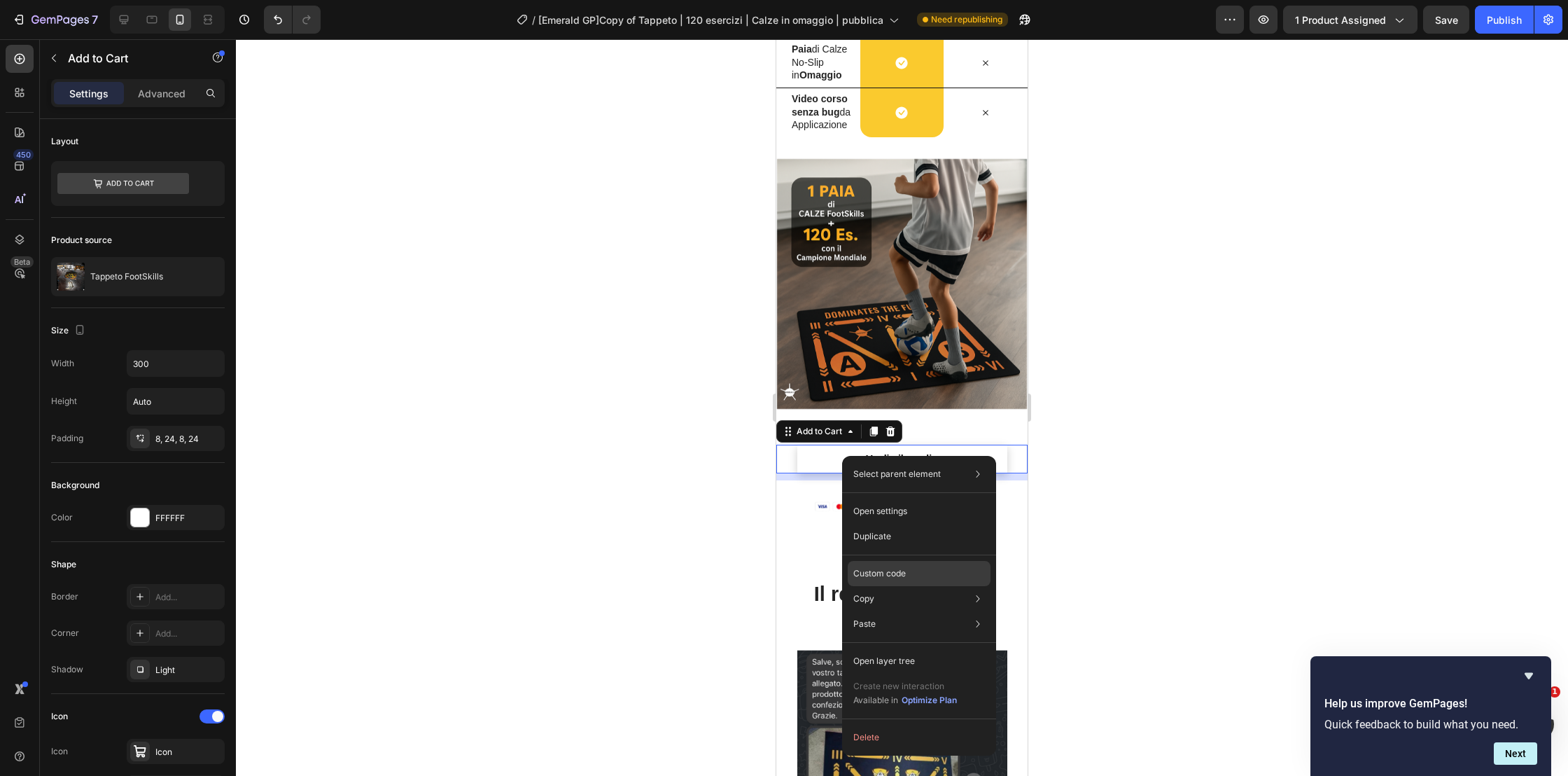
click at [879, 575] on p "Custom code" at bounding box center [880, 573] width 53 height 13
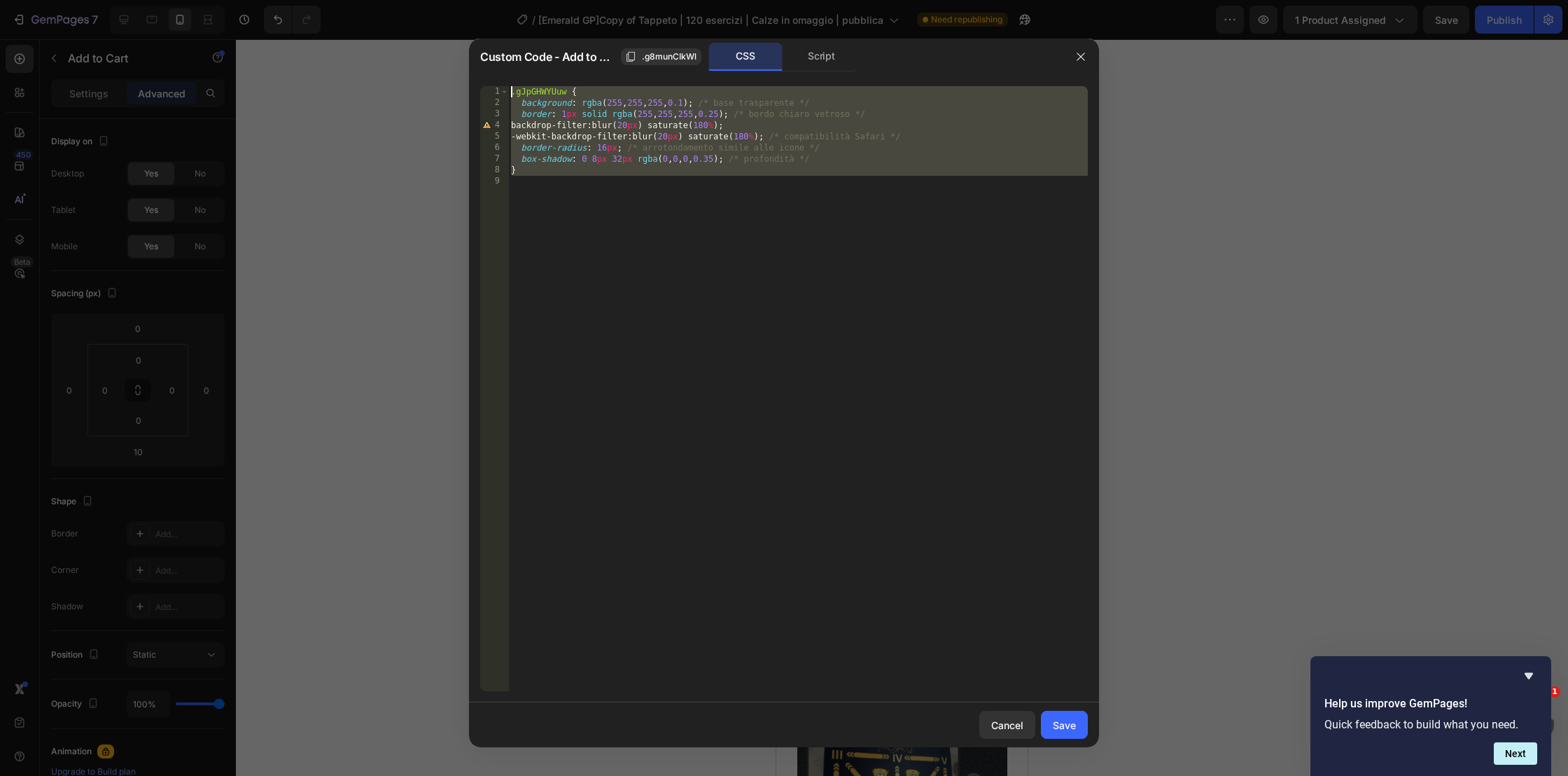
drag, startPoint x: 509, startPoint y: 161, endPoint x: 502, endPoint y: 80, distance: 81.3
click at [502, 80] on div "1 2 3 4 5 6 7 8 9 .gJpGHWYUuw { background : rgba ( 255 , 255 , 255 , 0.1 ) ; /…" at bounding box center [784, 388] width 630 height 627
type textarea ".gJpGHWYUuw { background: rgba(255, 255, 255, 0.1); /* base trasparente */"
paste textarea
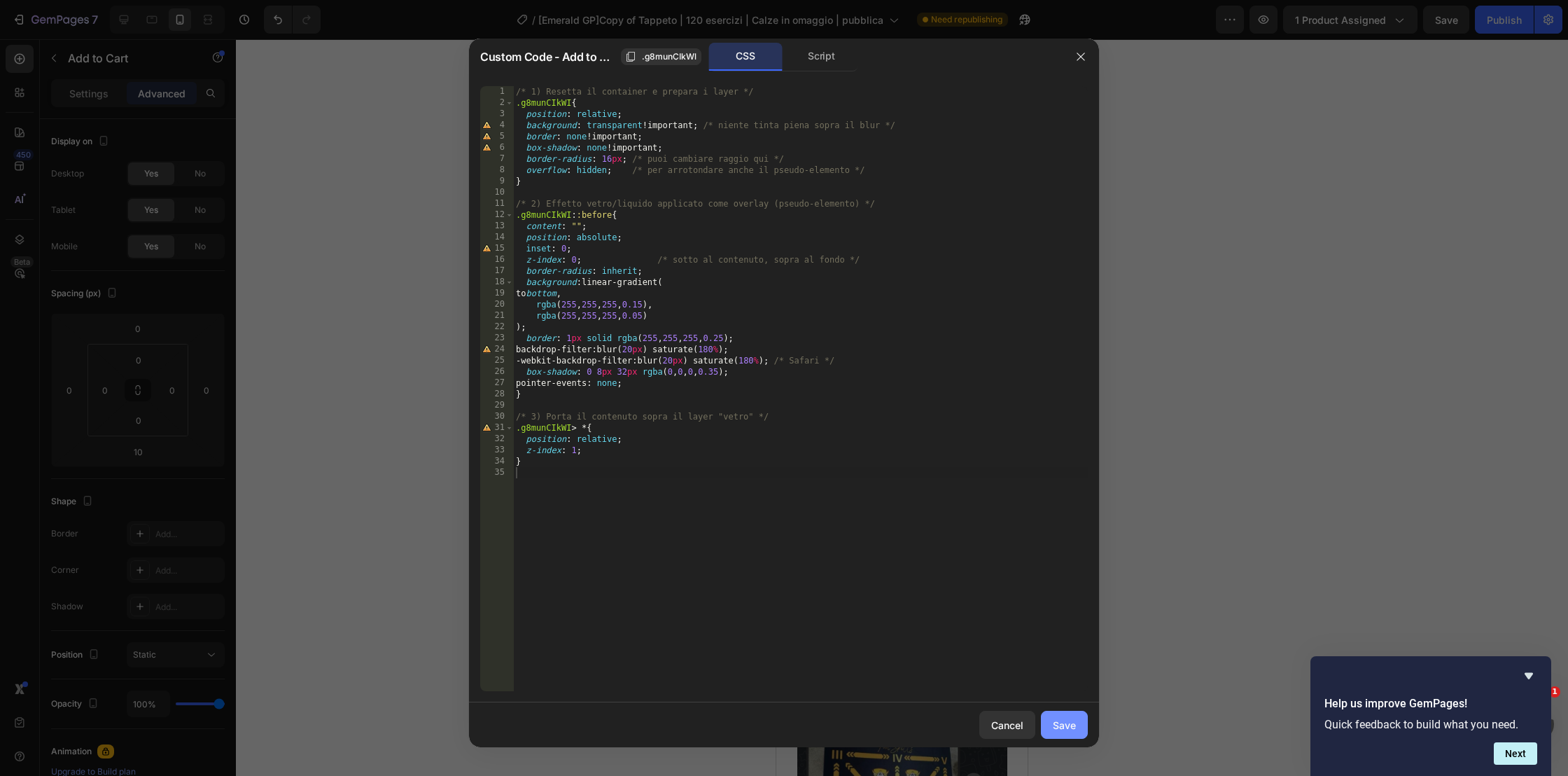
click at [1083, 728] on button "Save" at bounding box center [1064, 724] width 47 height 28
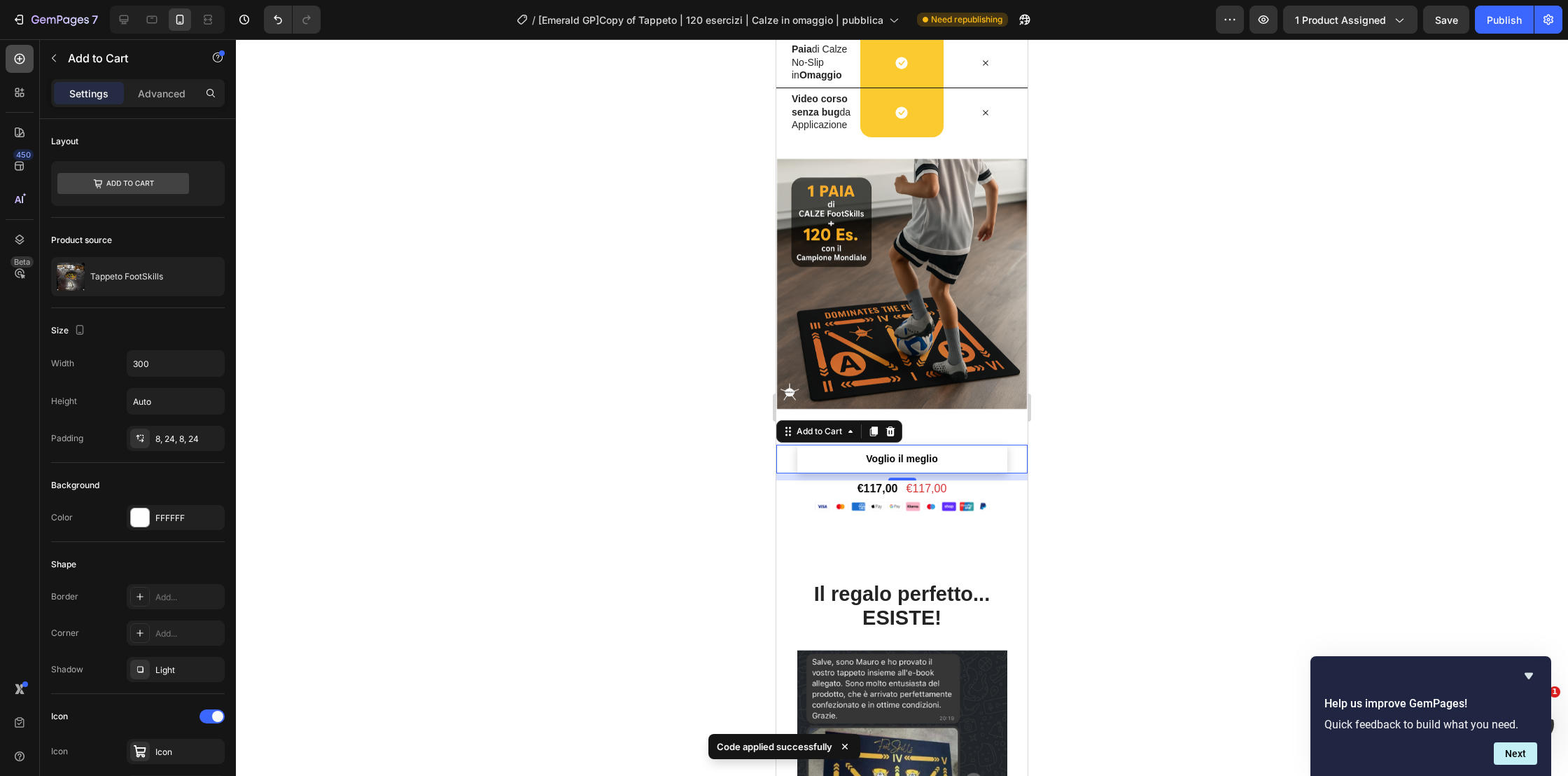
click at [14, 53] on icon at bounding box center [20, 59] width 14 height 14
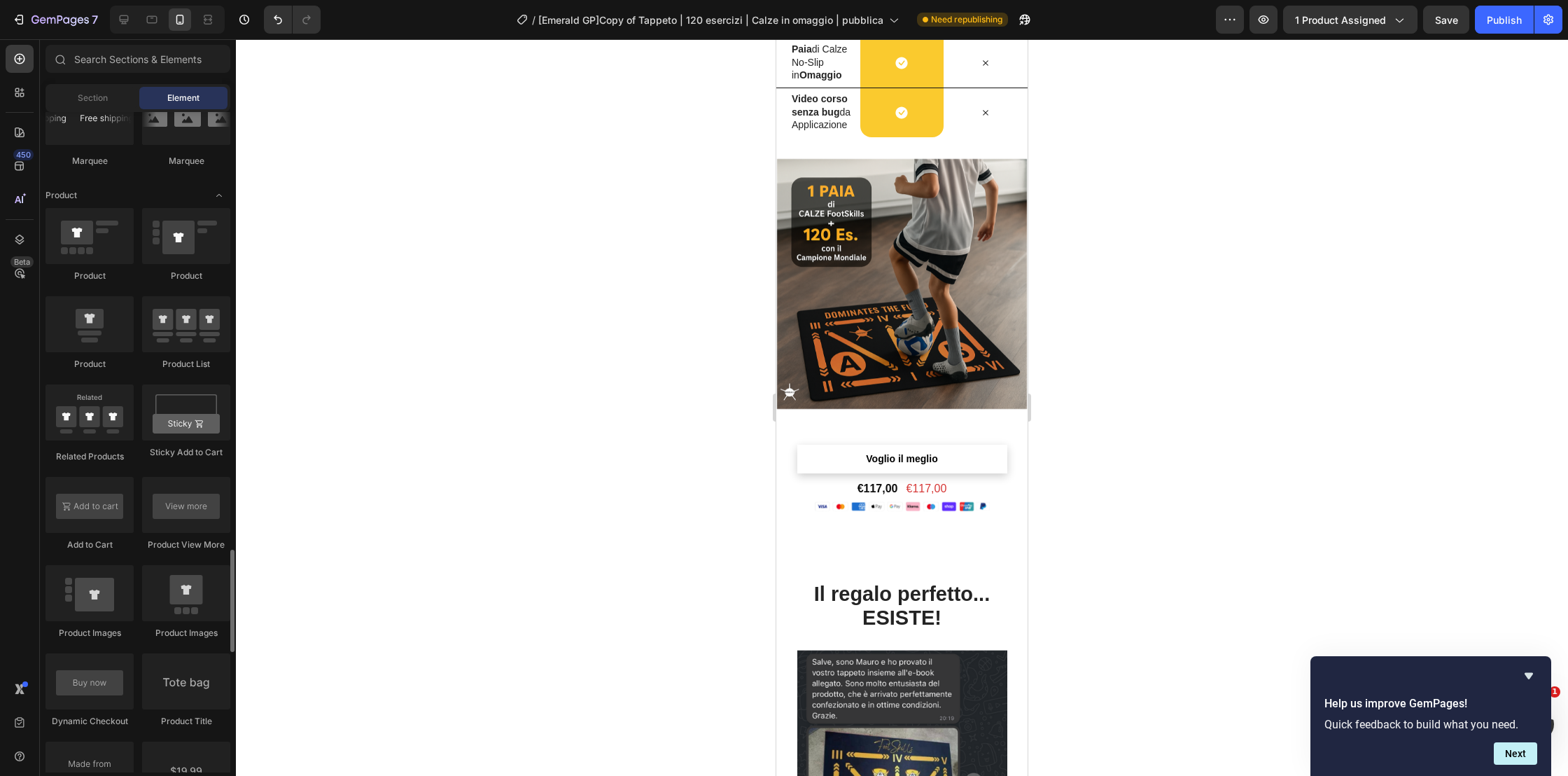
scroll to position [3582, 0]
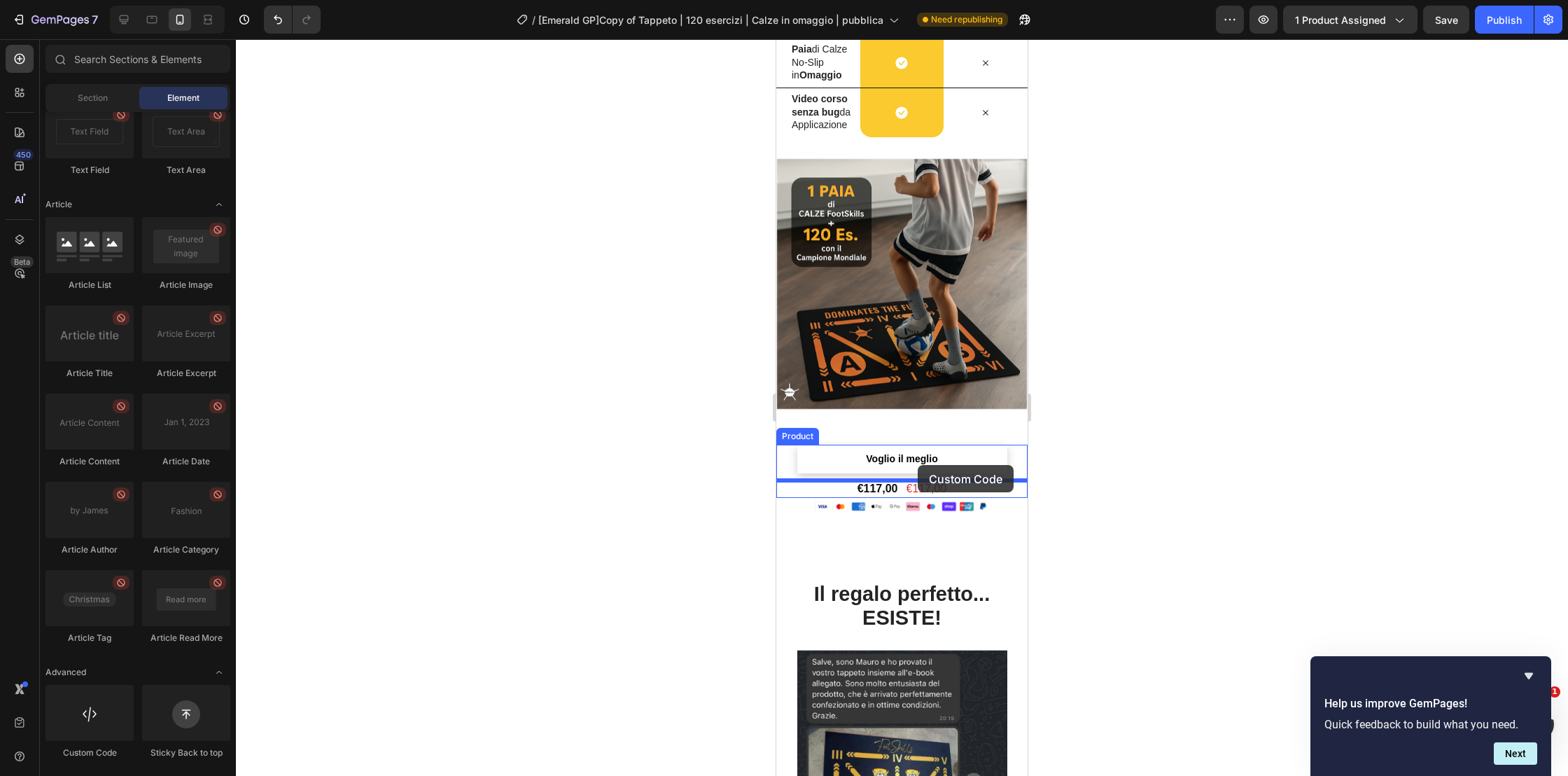
drag, startPoint x: 875, startPoint y: 746, endPoint x: 918, endPoint y: 465, distance: 284.3
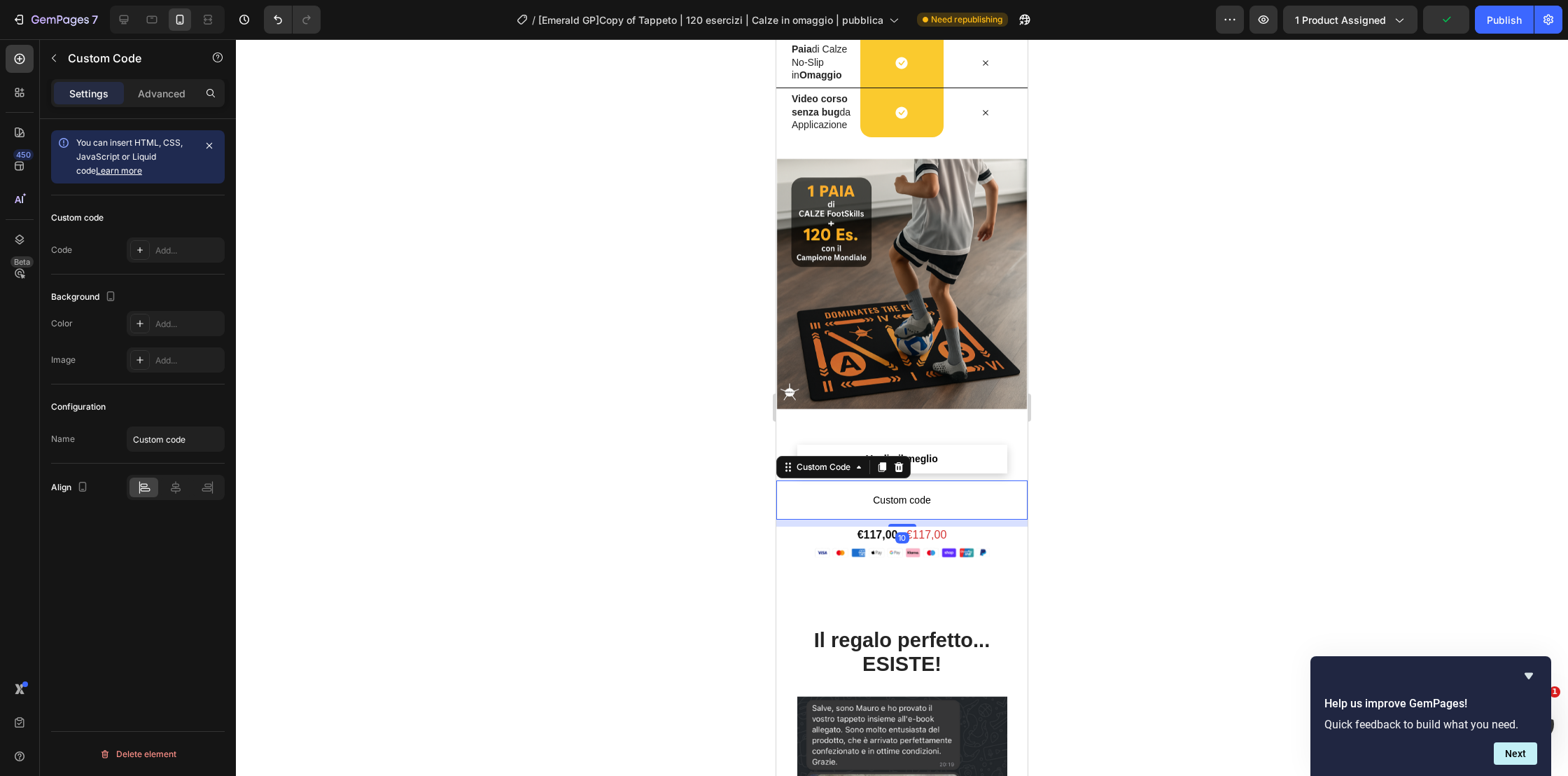
click at [935, 492] on span "Custom code" at bounding box center [902, 500] width 252 height 17
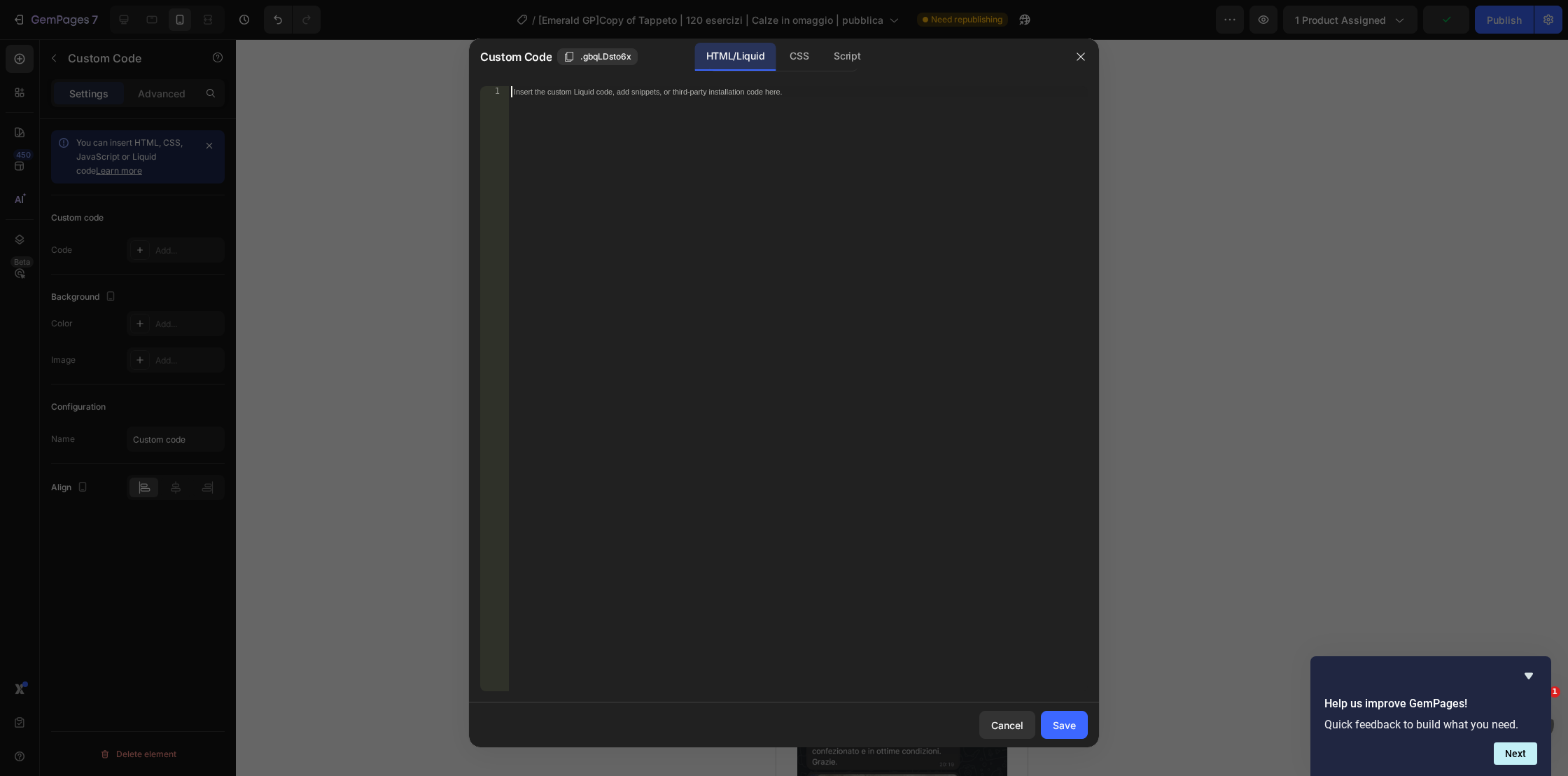
click at [654, 146] on div "Insert the custom Liquid code, add snippets, or third-party installation code h…" at bounding box center [798, 399] width 580 height 627
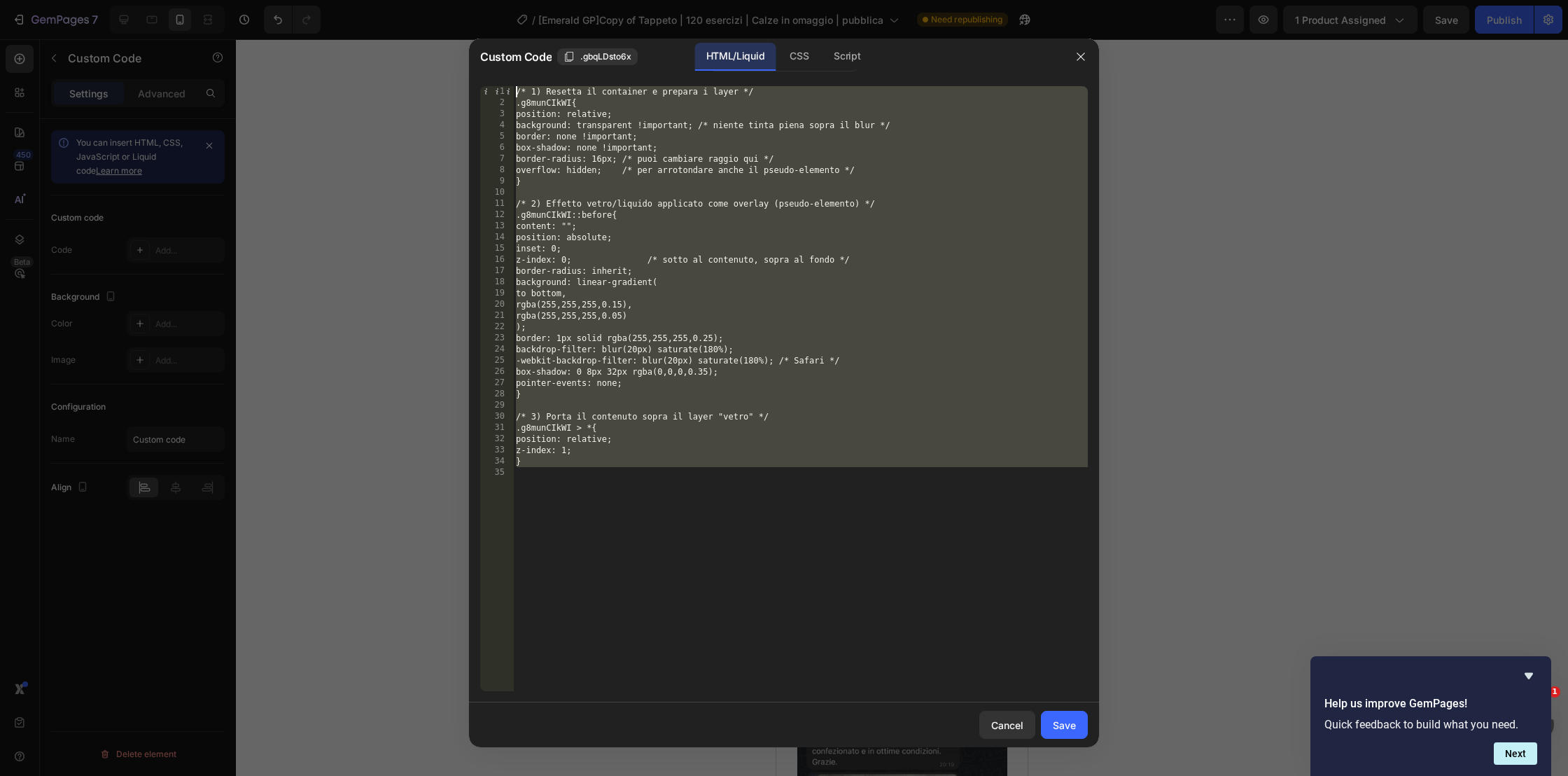
drag, startPoint x: 505, startPoint y: 426, endPoint x: 504, endPoint y: 78, distance: 348.0
click at [504, 78] on div "1 2 3 4 5 6 7 8 9 10 11 12 13 14 15 16 17 18 19 20 21 22 23 24 25 26 27 28 29 3…" at bounding box center [784, 388] width 630 height 627
type textarea "/* 1) Resetta il container e prepara i layer */ .g8munCIkWI{"
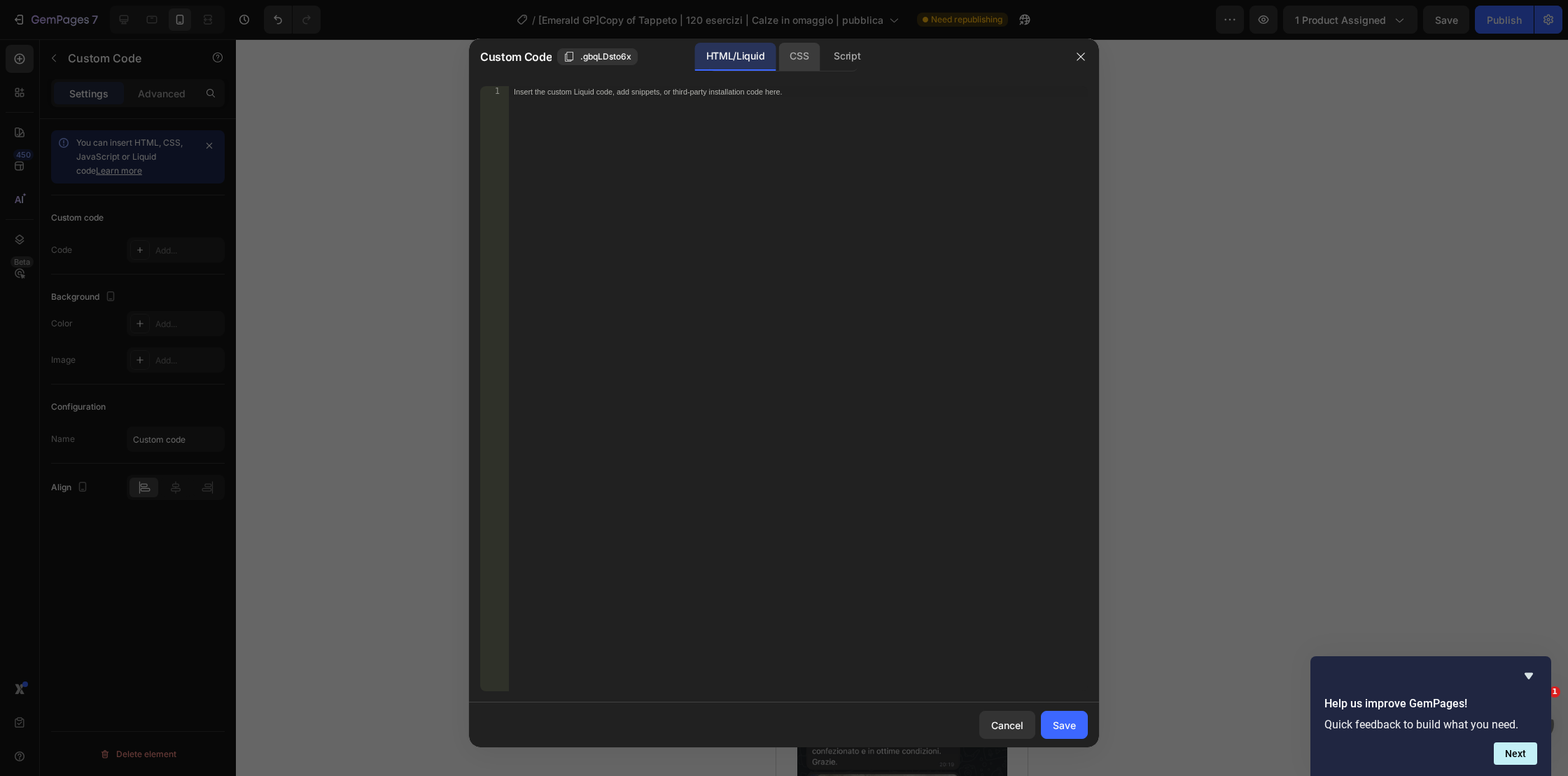
click at [815, 54] on div "CSS" at bounding box center [799, 56] width 42 height 28
click at [629, 120] on div "Insert the CSS code to style your content here." at bounding box center [798, 399] width 580 height 627
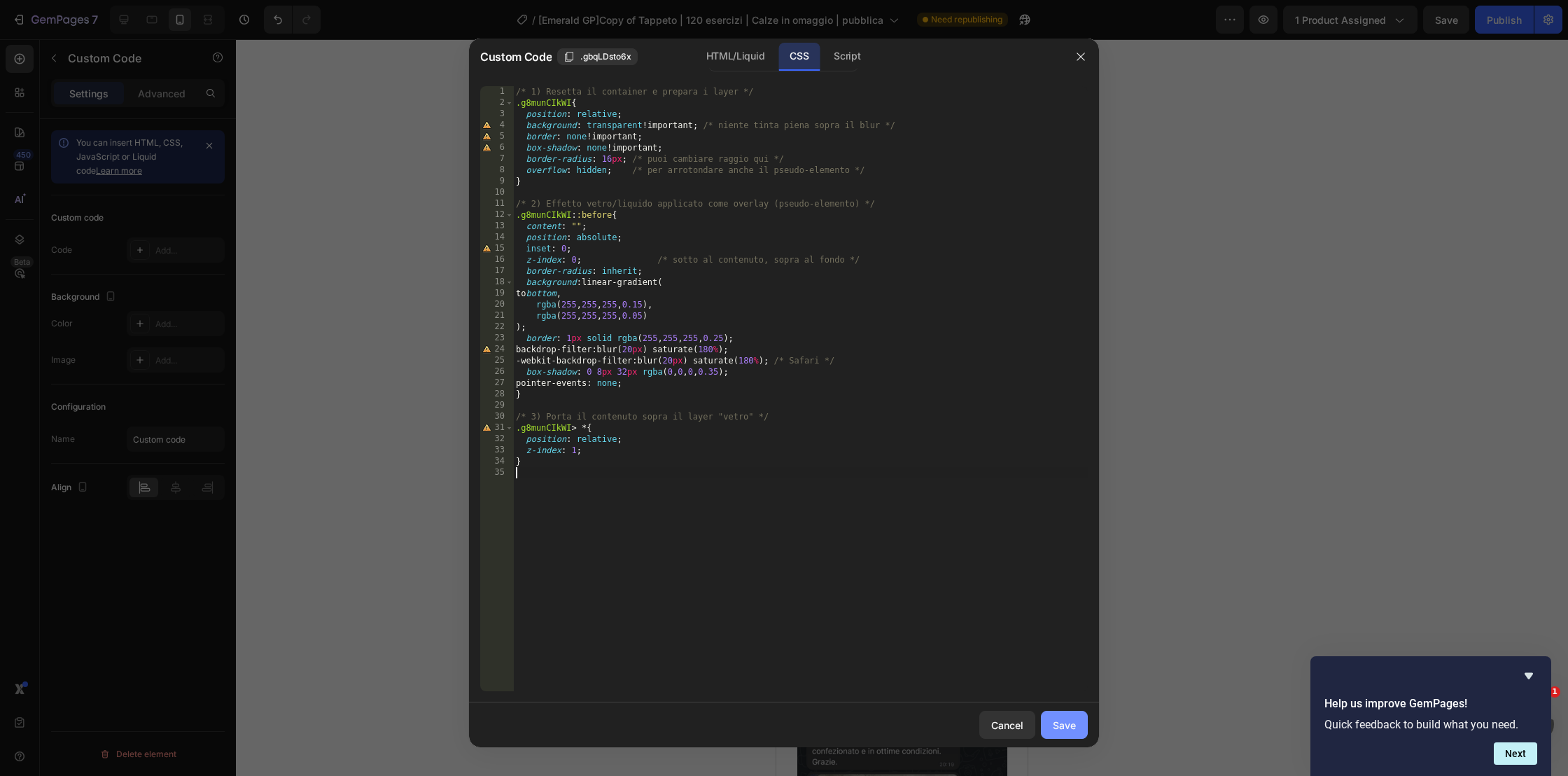
click at [1065, 725] on div "Save" at bounding box center [1064, 724] width 23 height 14
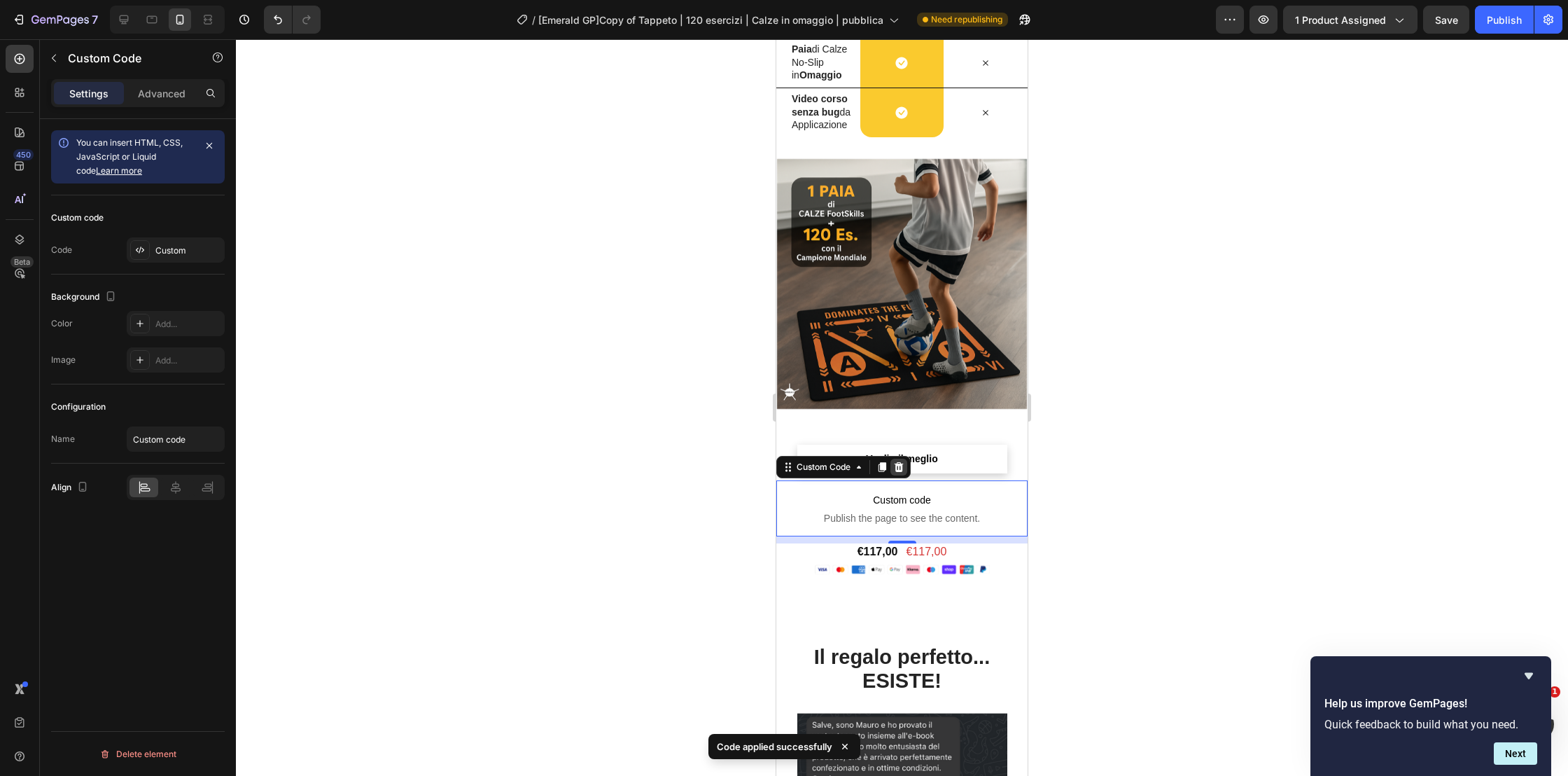
click at [900, 465] on icon at bounding box center [899, 467] width 9 height 10
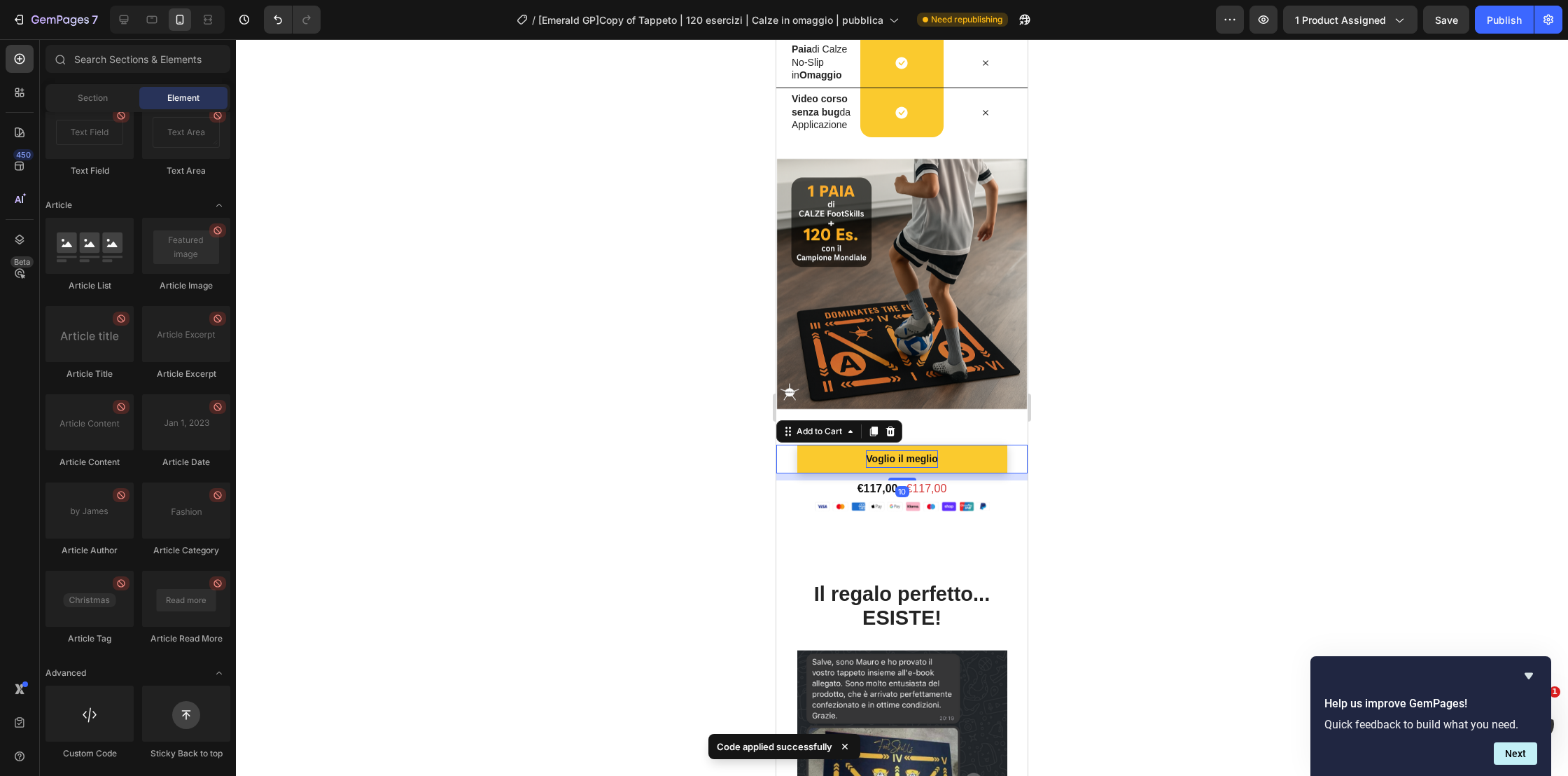
click at [922, 453] on div "Voglio il meglio" at bounding box center [902, 459] width 71 height 18
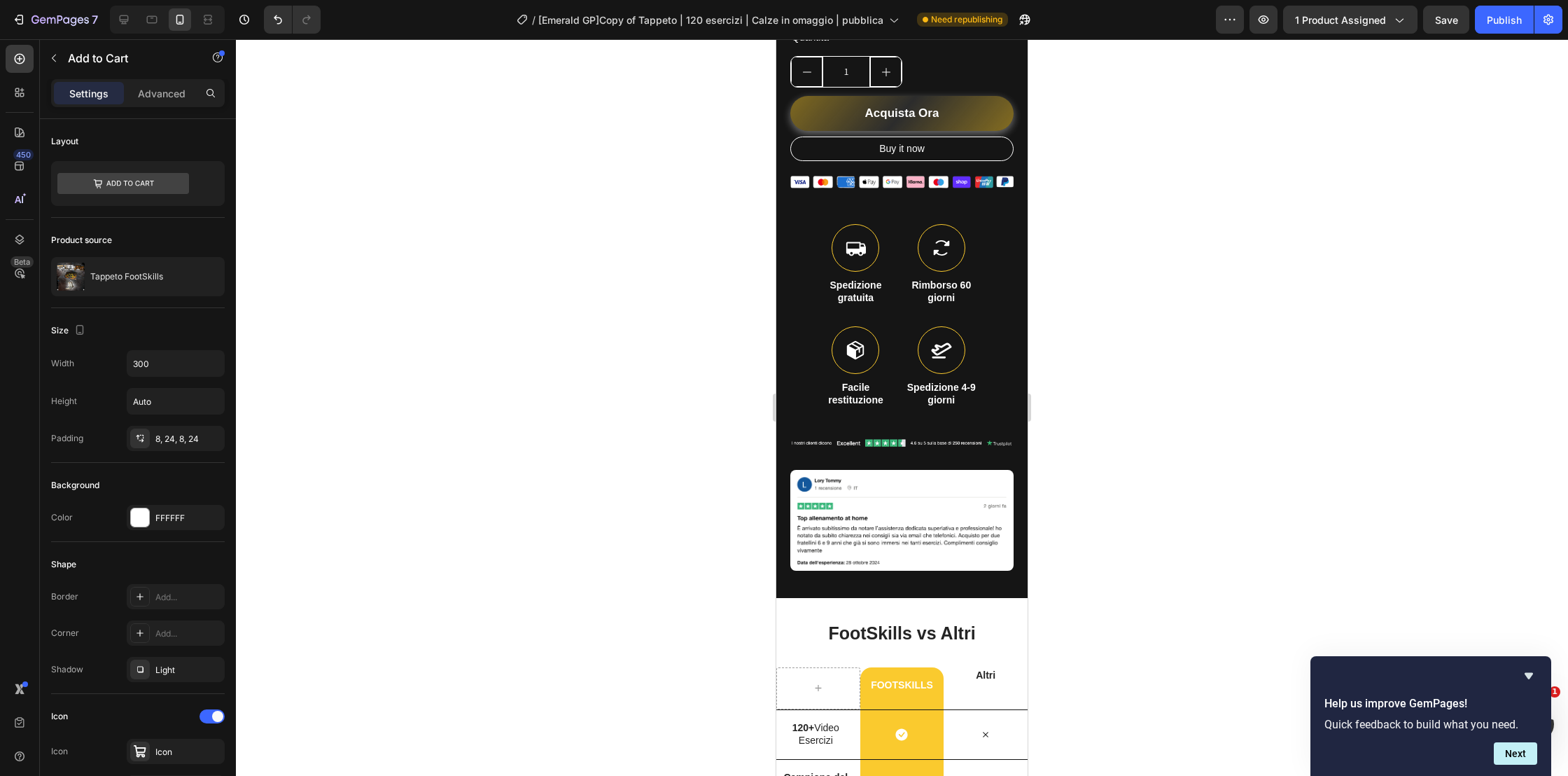
scroll to position [582, 0]
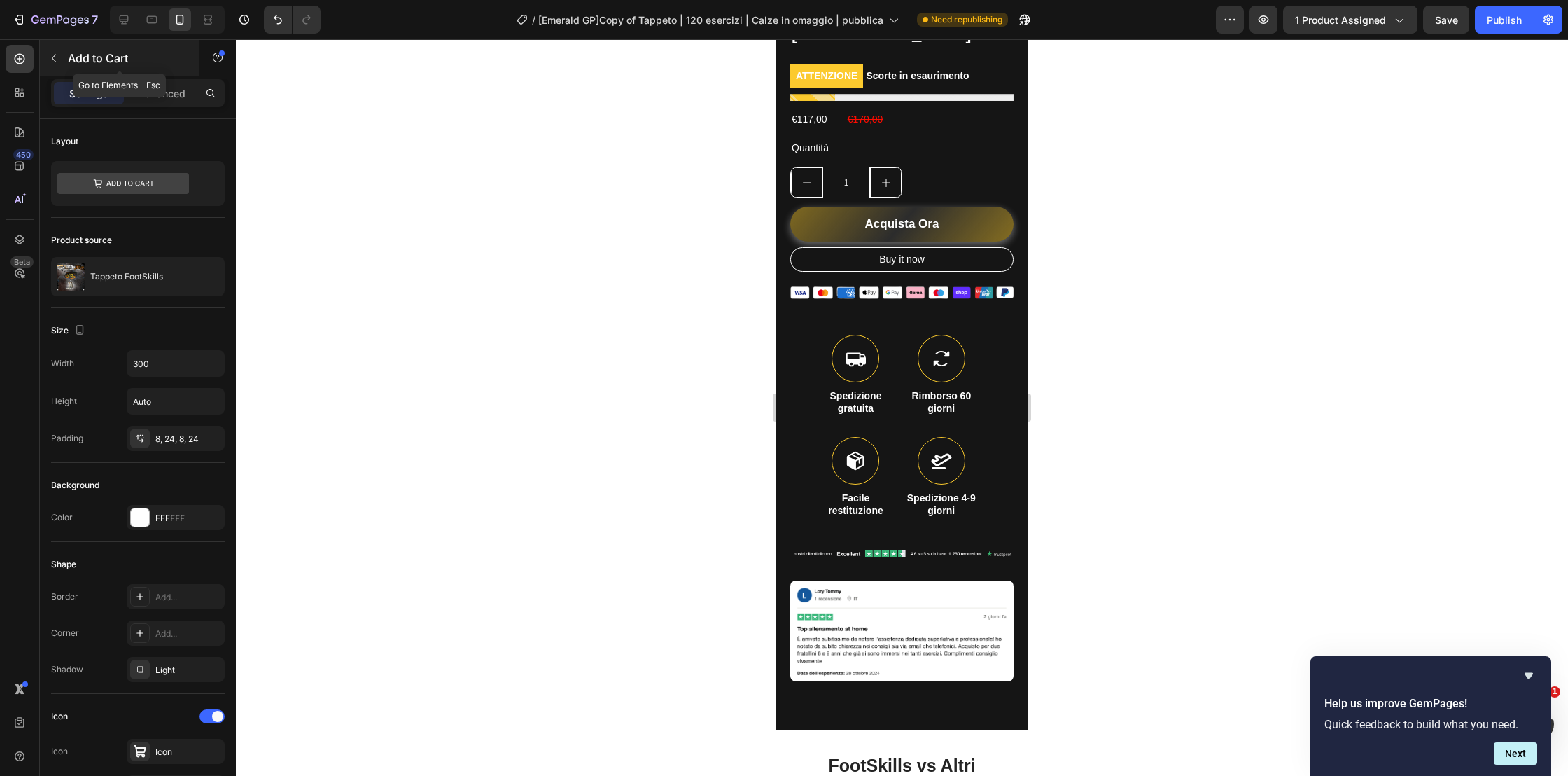
click at [56, 56] on icon "button" at bounding box center [54, 58] width 11 height 11
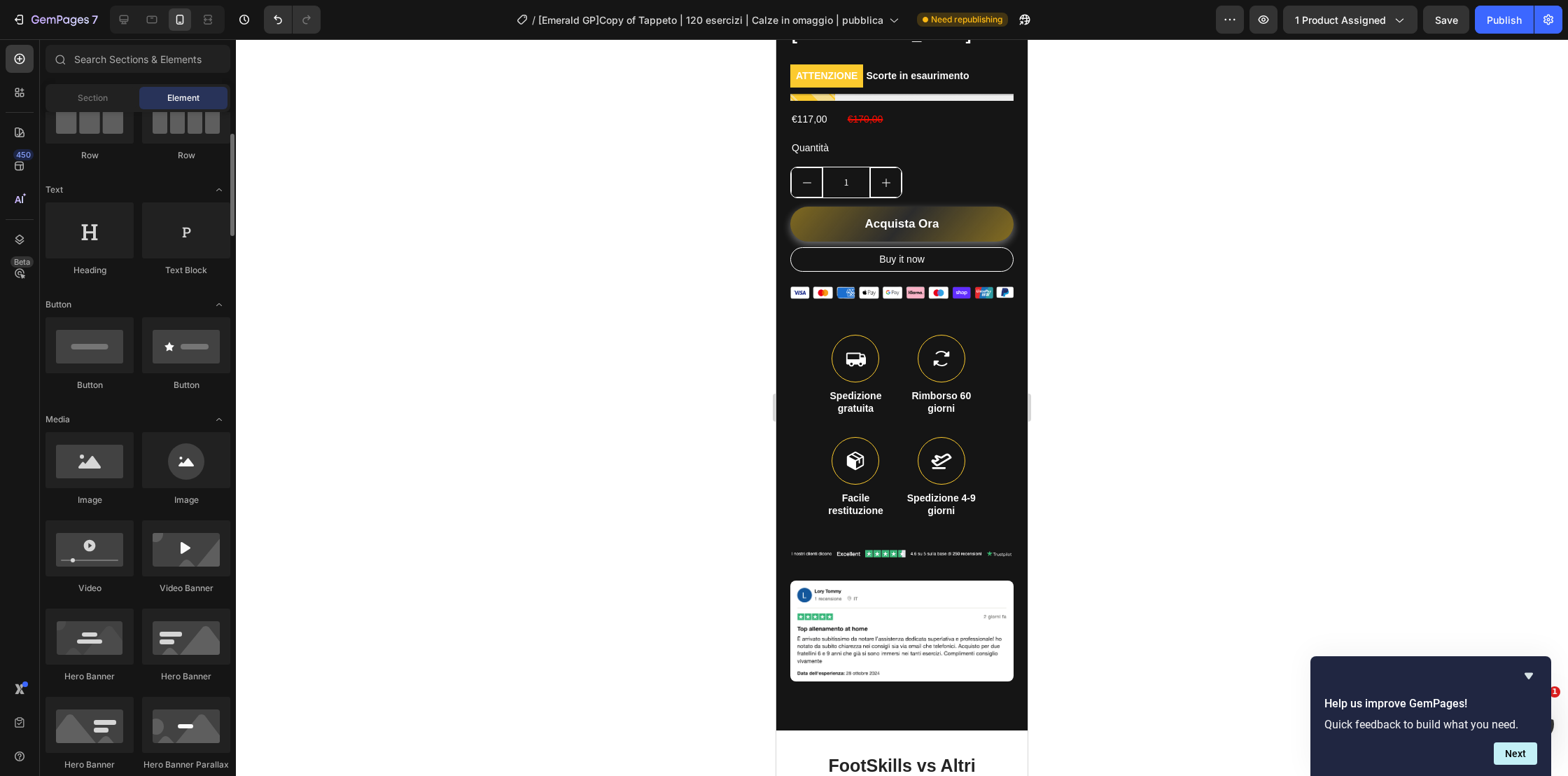
scroll to position [0, 0]
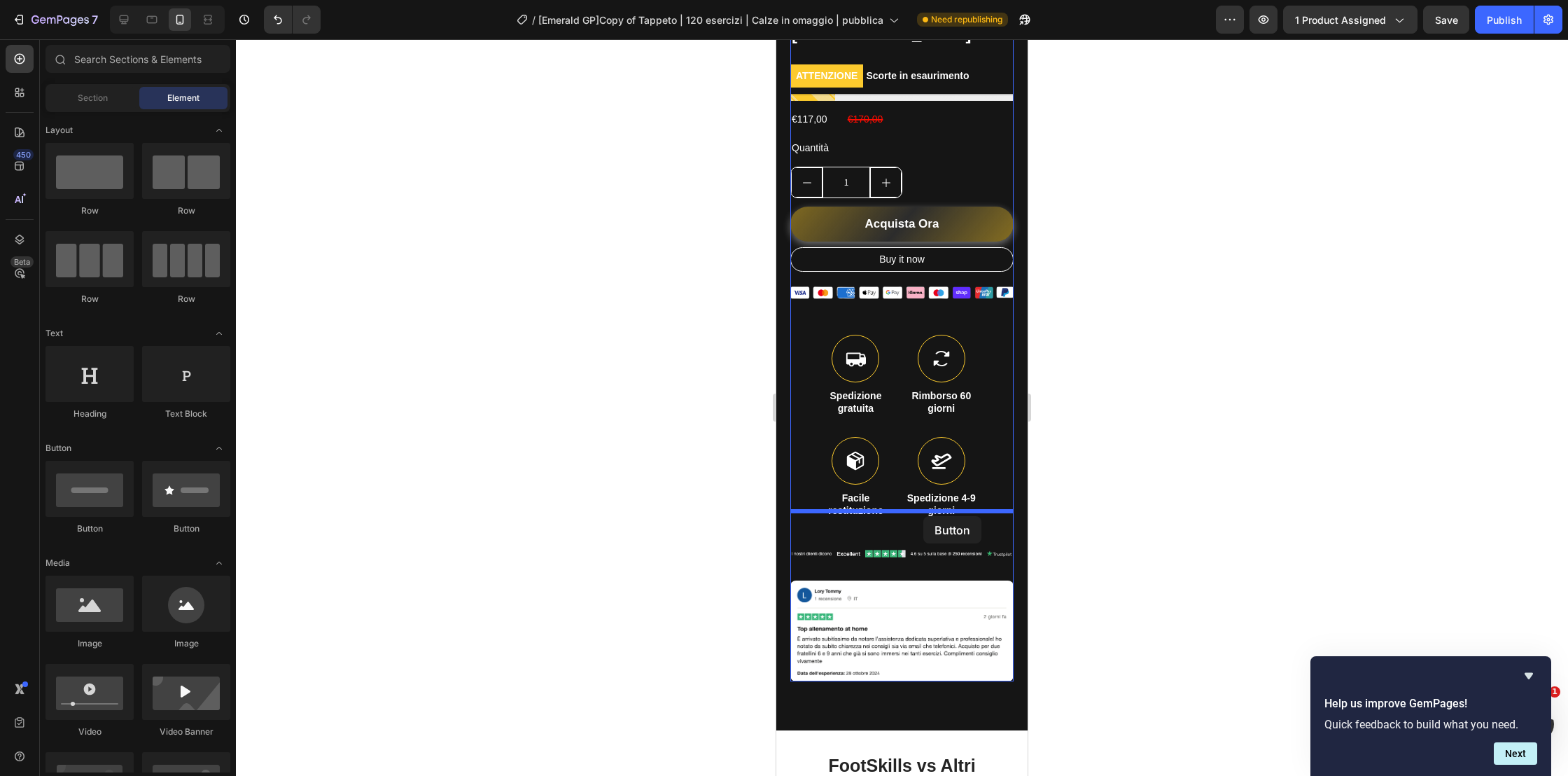
drag, startPoint x: 873, startPoint y: 524, endPoint x: 919, endPoint y: 516, distance: 46.7
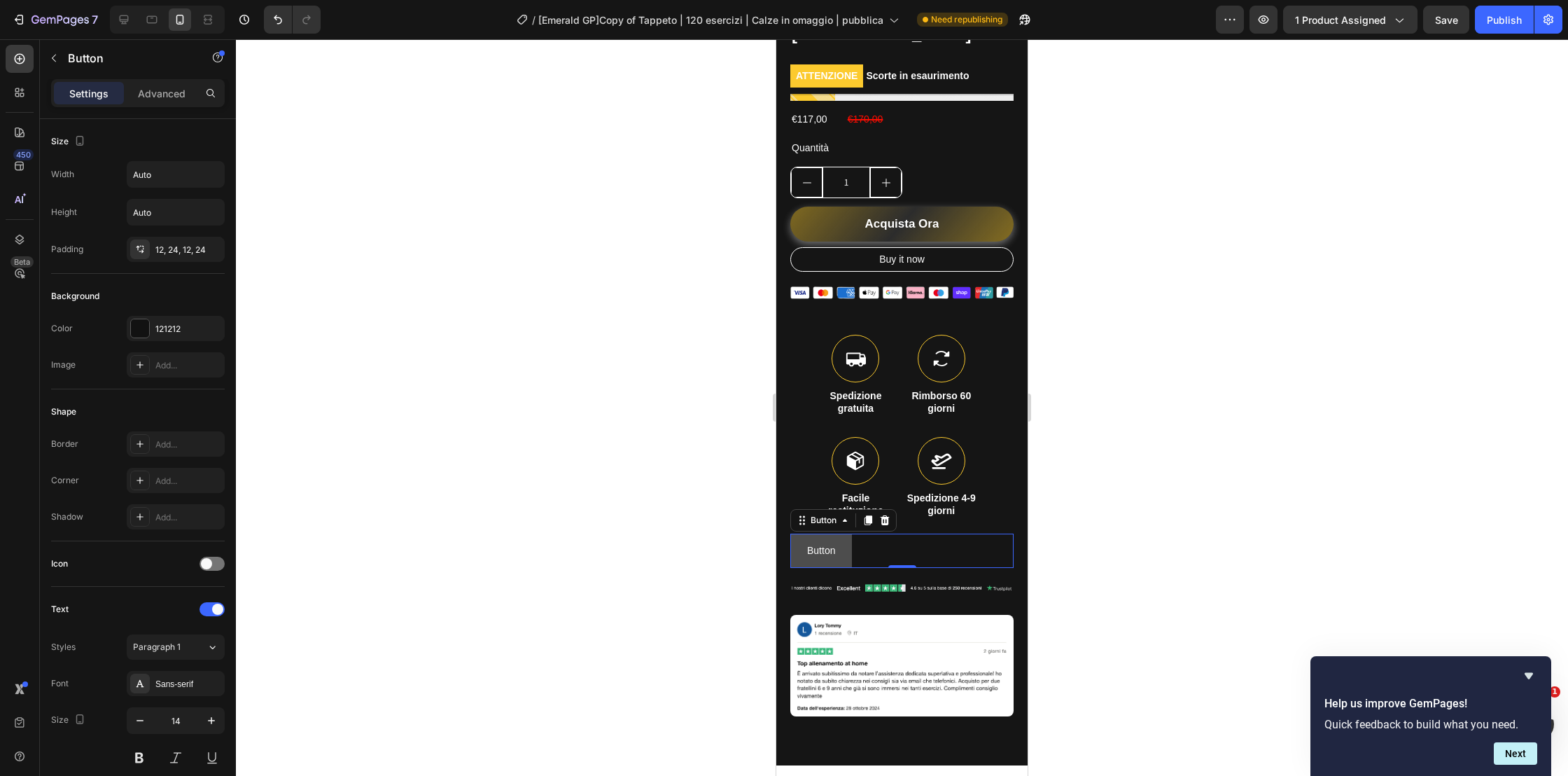
click at [842, 534] on button "Button" at bounding box center [821, 551] width 61 height 34
click at [156, 320] on div "121212" at bounding box center [175, 328] width 98 height 25
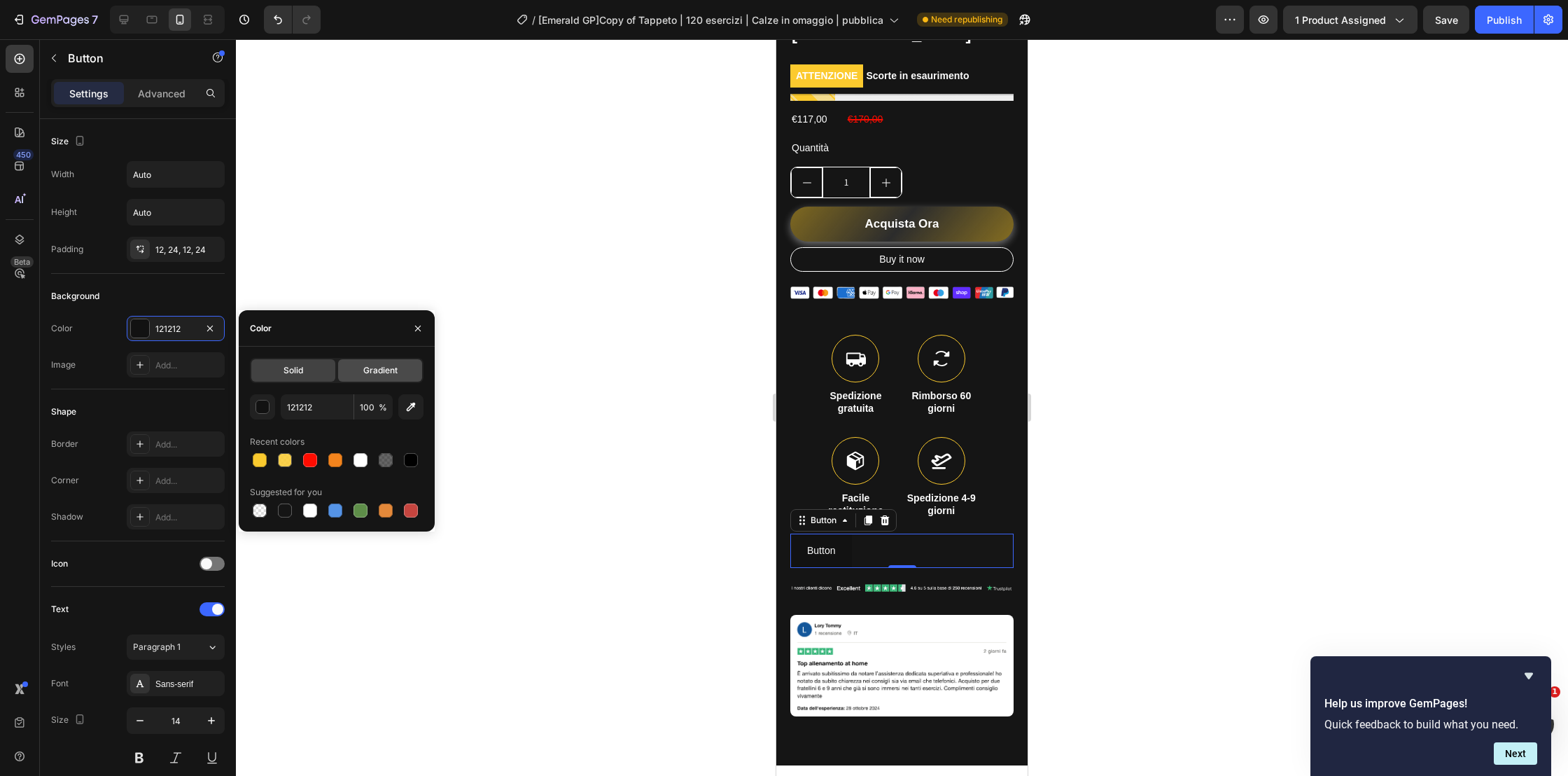
click at [364, 365] on span "Gradient" at bounding box center [380, 370] width 34 height 13
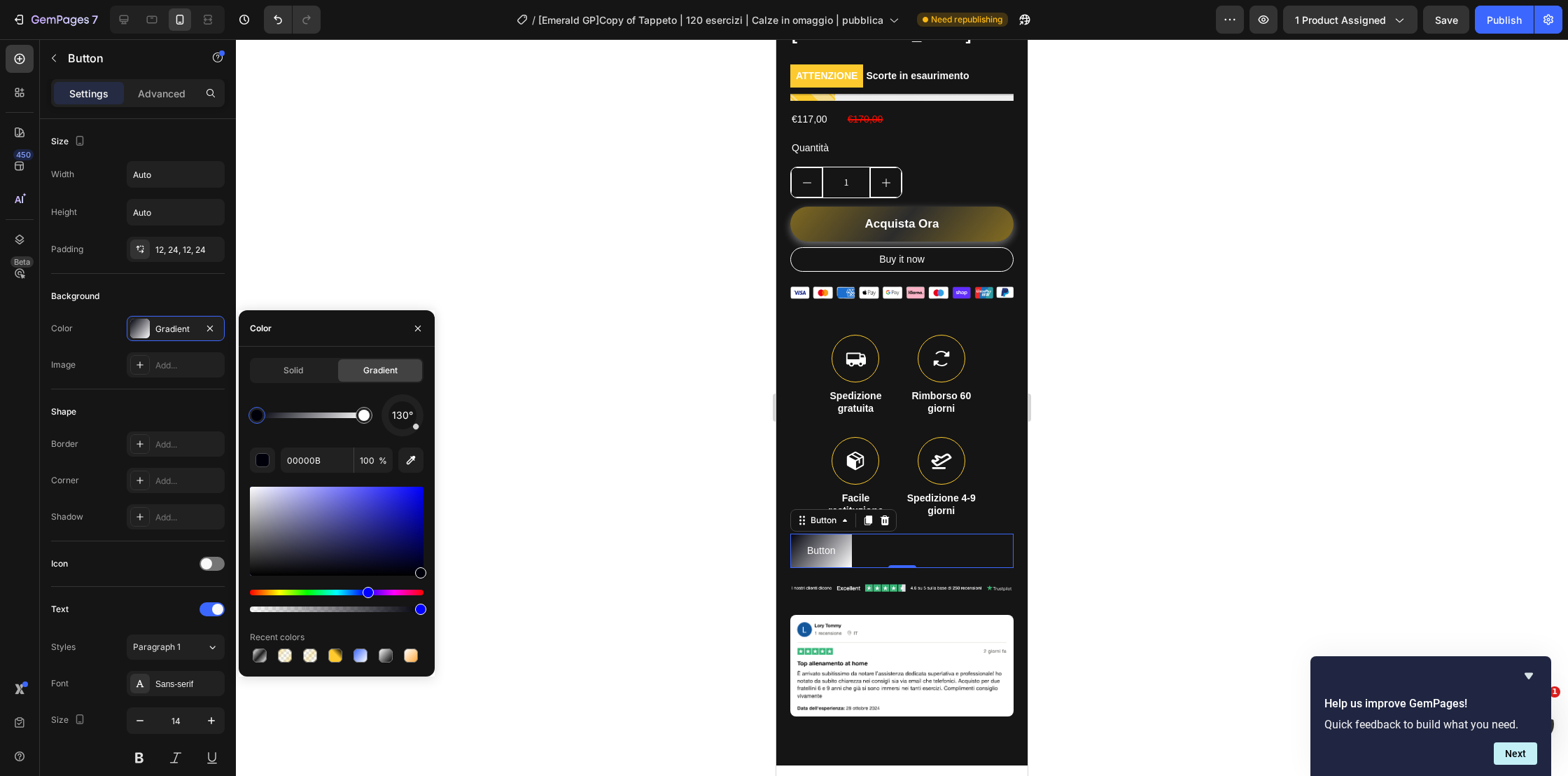
click at [254, 417] on div at bounding box center [257, 415] width 11 height 11
drag, startPoint x: 268, startPoint y: 541, endPoint x: 237, endPoint y: 569, distance: 41.8
click at [237, 0] on div "7 / [Emerald GP]Copy of Tappeto | 120 esercizi | Calze in omaggio | pubblica Ne…" at bounding box center [784, 0] width 1568 height 0
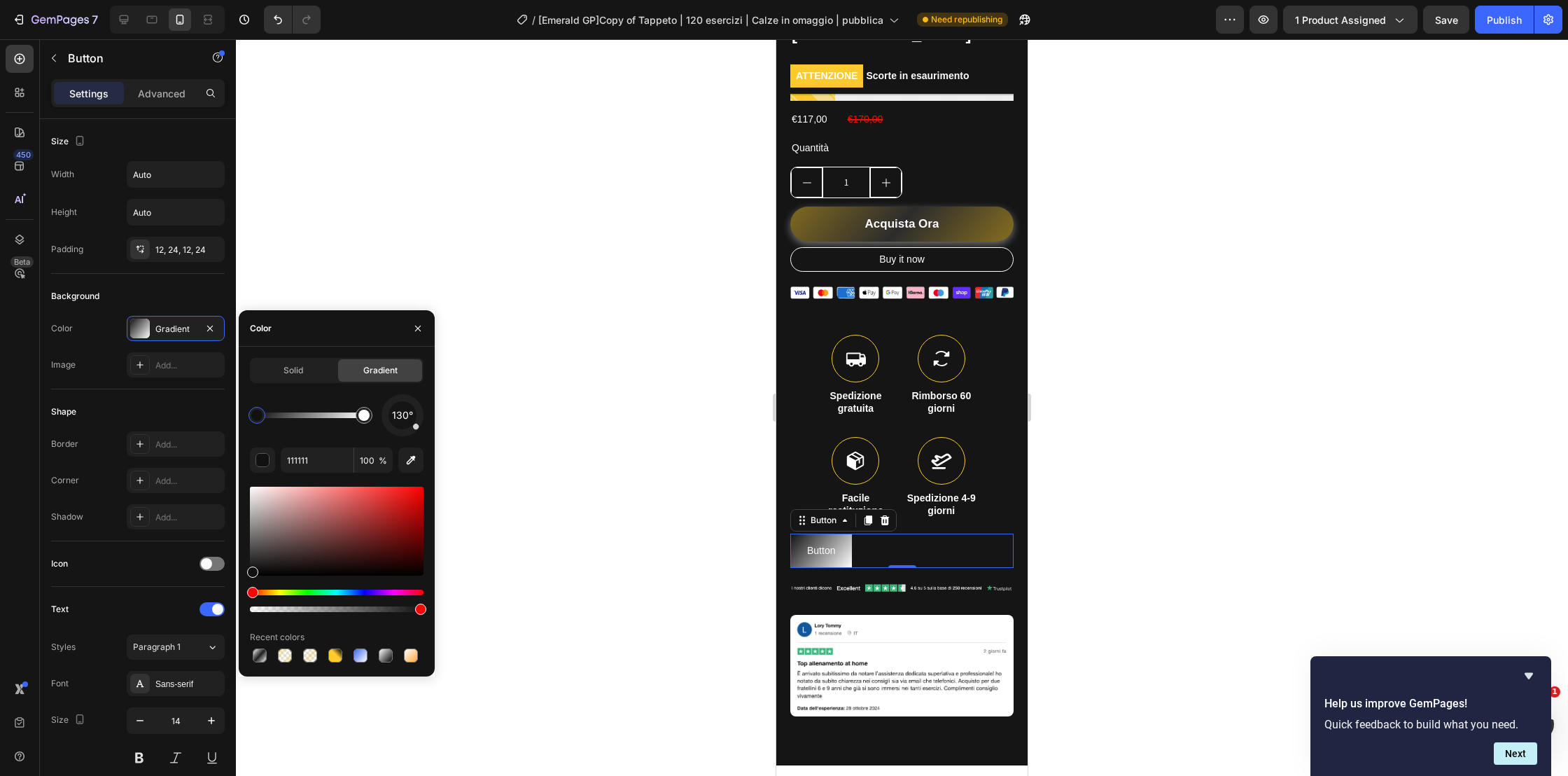
drag, startPoint x: 248, startPoint y: 565, endPoint x: 262, endPoint y: 576, distance: 17.8
click at [246, 558] on div "Solid Gradient 130° 111111 100 % Recent colors" at bounding box center [337, 512] width 196 height 308
click at [256, 573] on div at bounding box center [337, 549] width 173 height 131
drag, startPoint x: 255, startPoint y: 571, endPoint x: 237, endPoint y: 558, distance: 22.2
click at [237, 0] on div "7 / [Emerald GP]Copy of Tappeto | 120 esercizi | Calze in omaggio | pubblica Ne…" at bounding box center [784, 0] width 1568 height 0
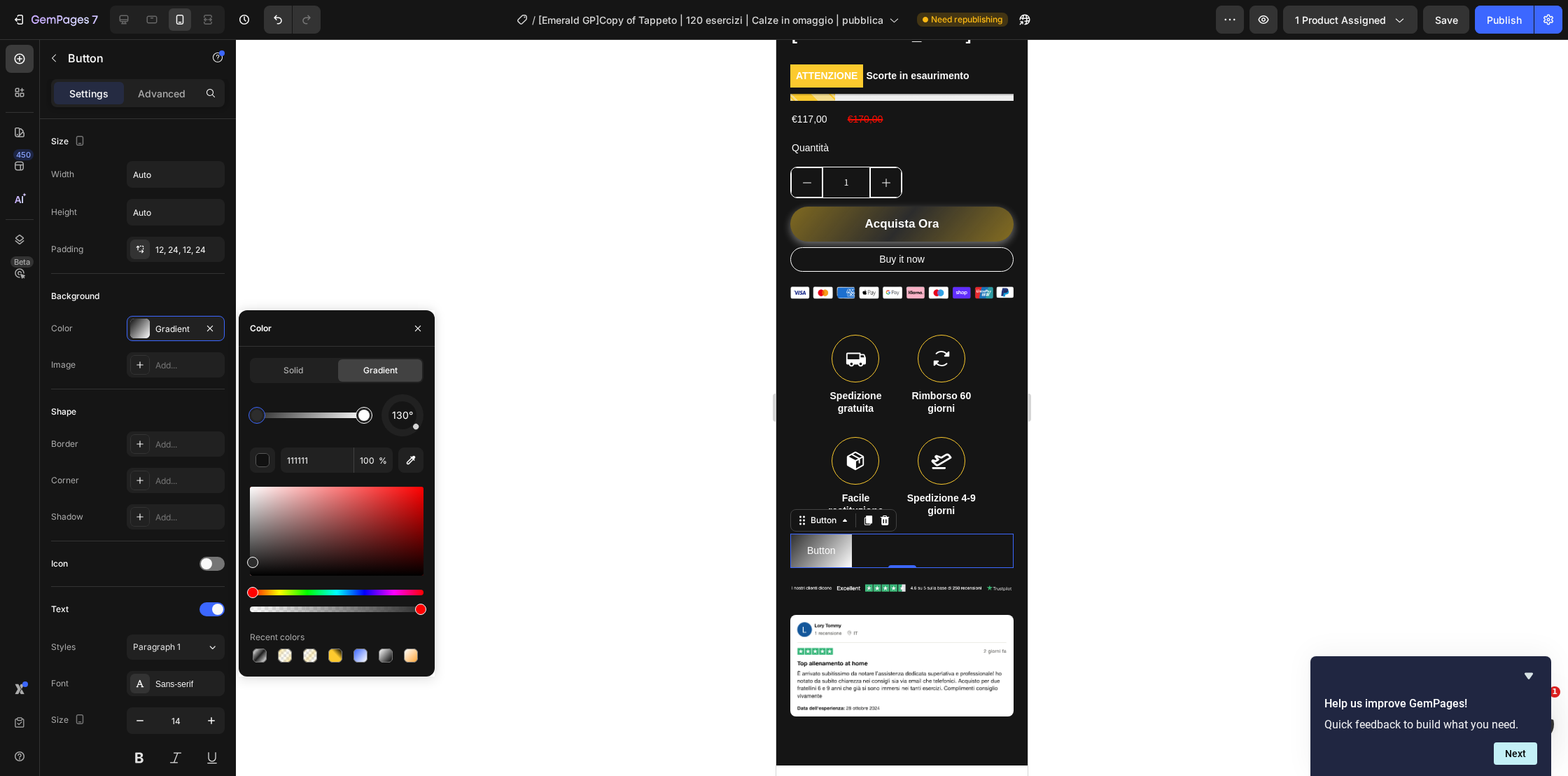
type input "2D2D2D"
click at [380, 456] on span "%" at bounding box center [383, 461] width 8 height 13
click at [371, 459] on input "100" at bounding box center [373, 460] width 38 height 25
type input "40"
type input "FFFFFF"
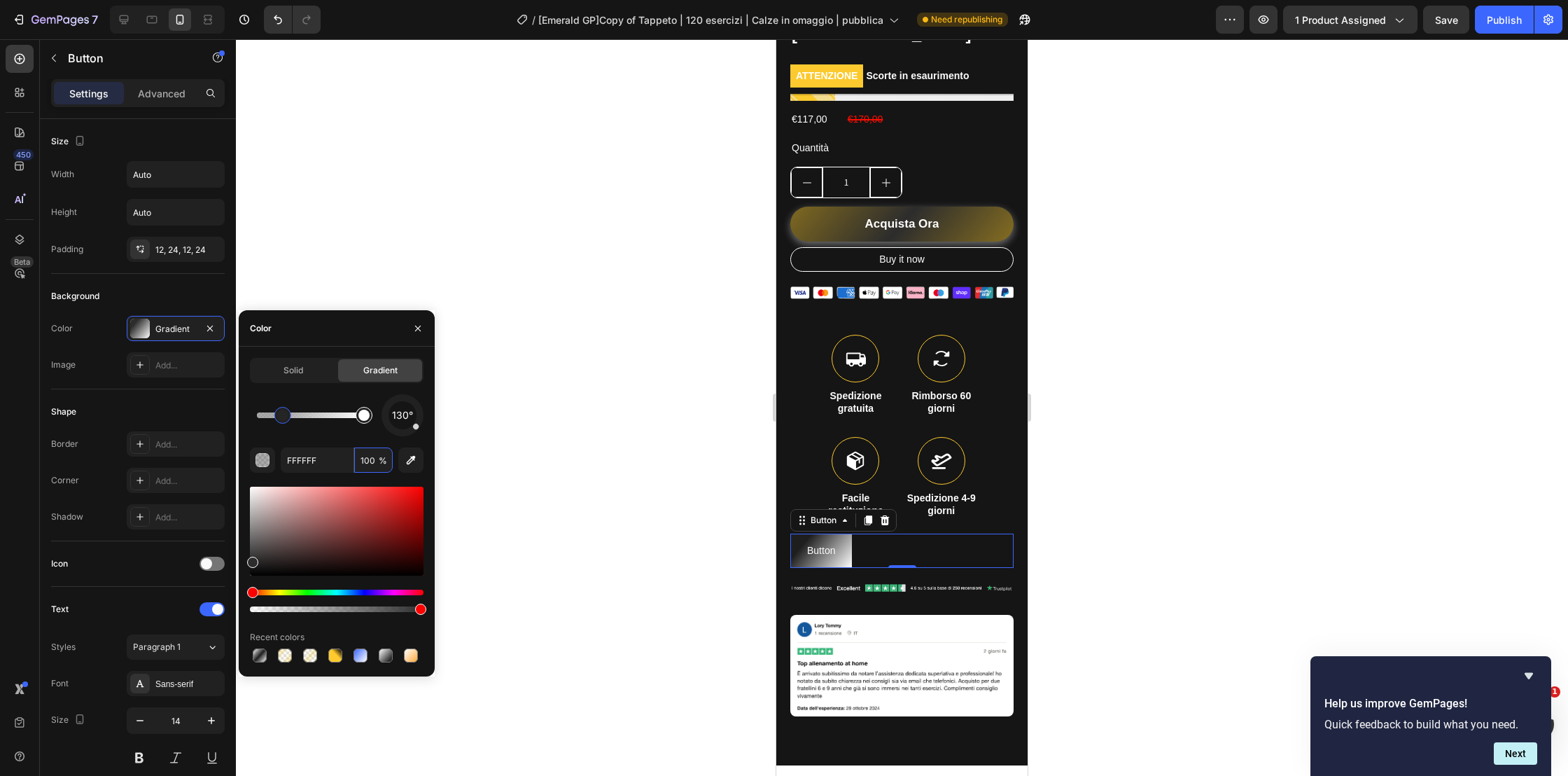
click at [366, 416] on div at bounding box center [364, 415] width 11 height 11
click at [376, 464] on input "100" at bounding box center [373, 460] width 38 height 25
type input "40"
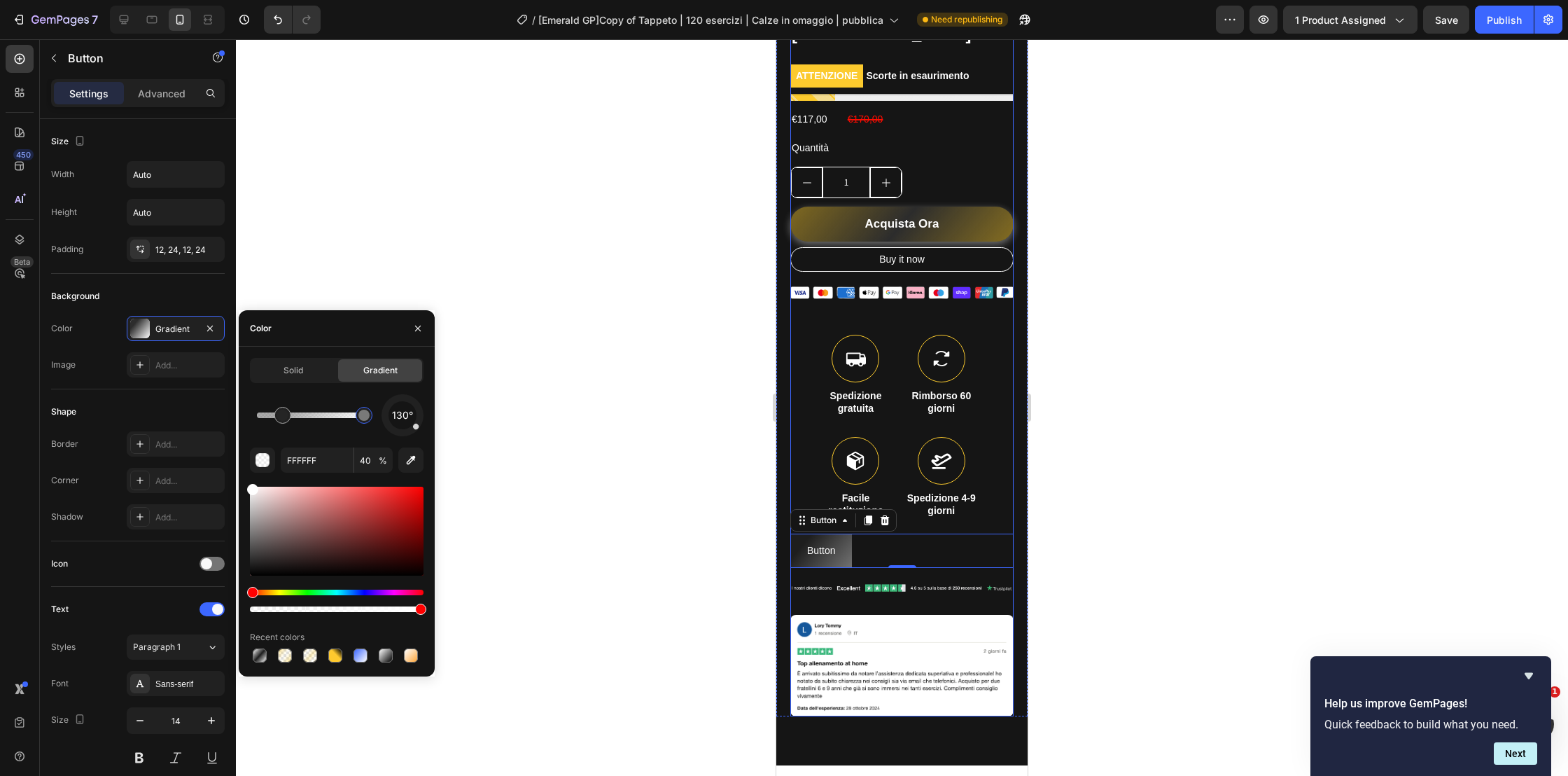
click at [999, 468] on div "Tappetino FootSkills + 1 Paia di Calze in Omaggio Heading Entra in campo con si…" at bounding box center [902, 347] width 224 height 738
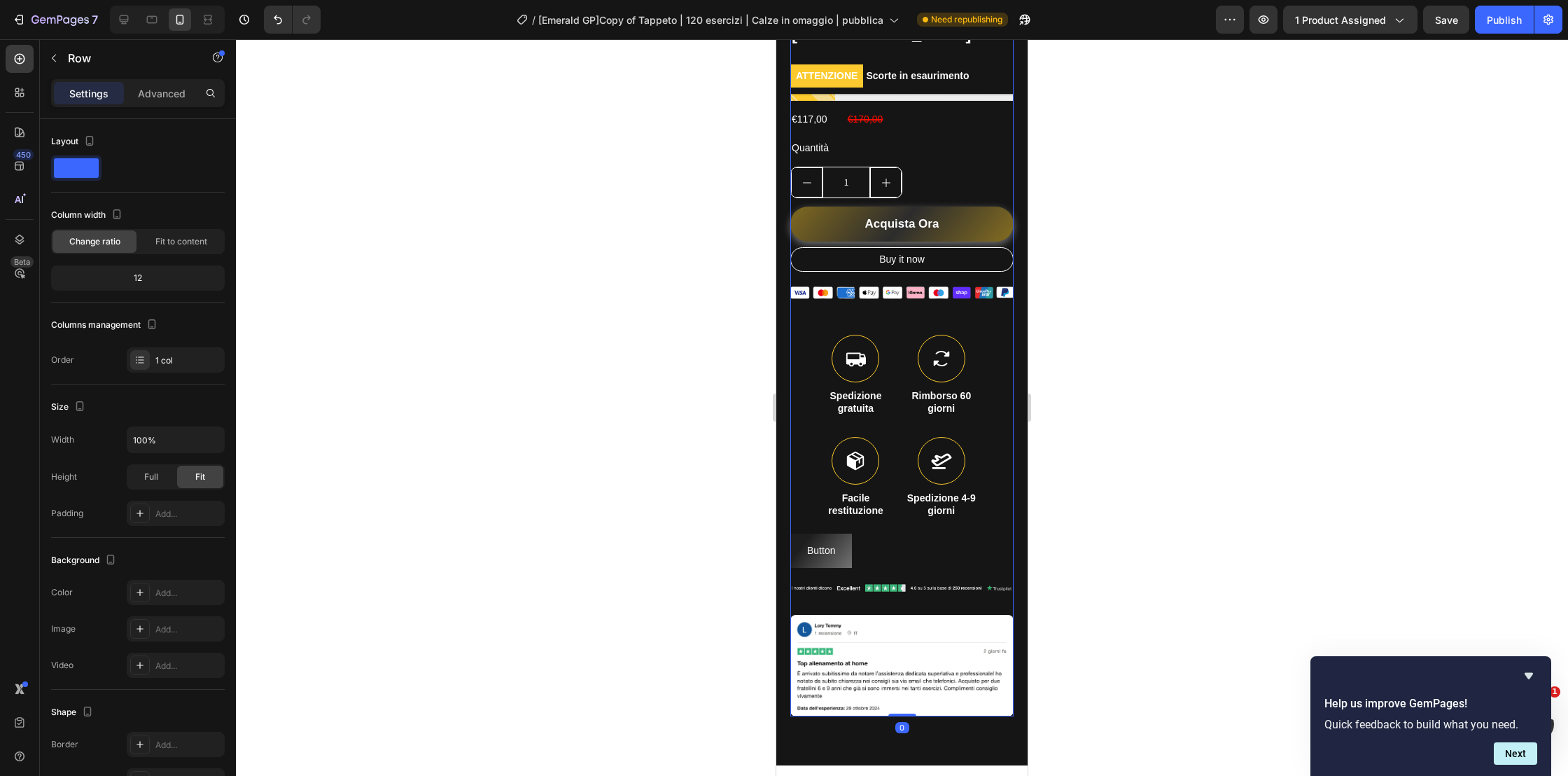
scroll to position [637, 0]
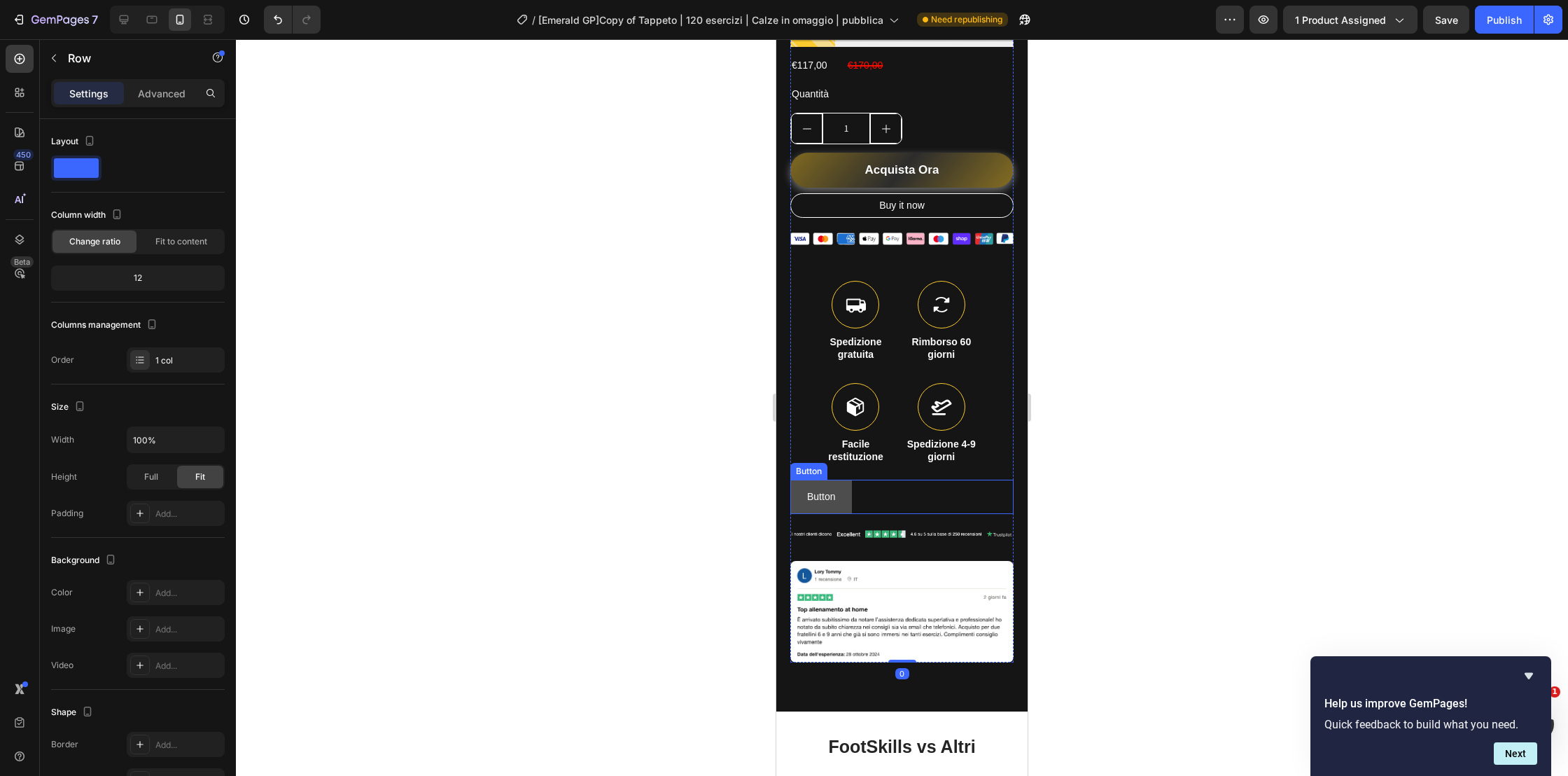
click at [793, 479] on button "Button" at bounding box center [821, 496] width 61 height 34
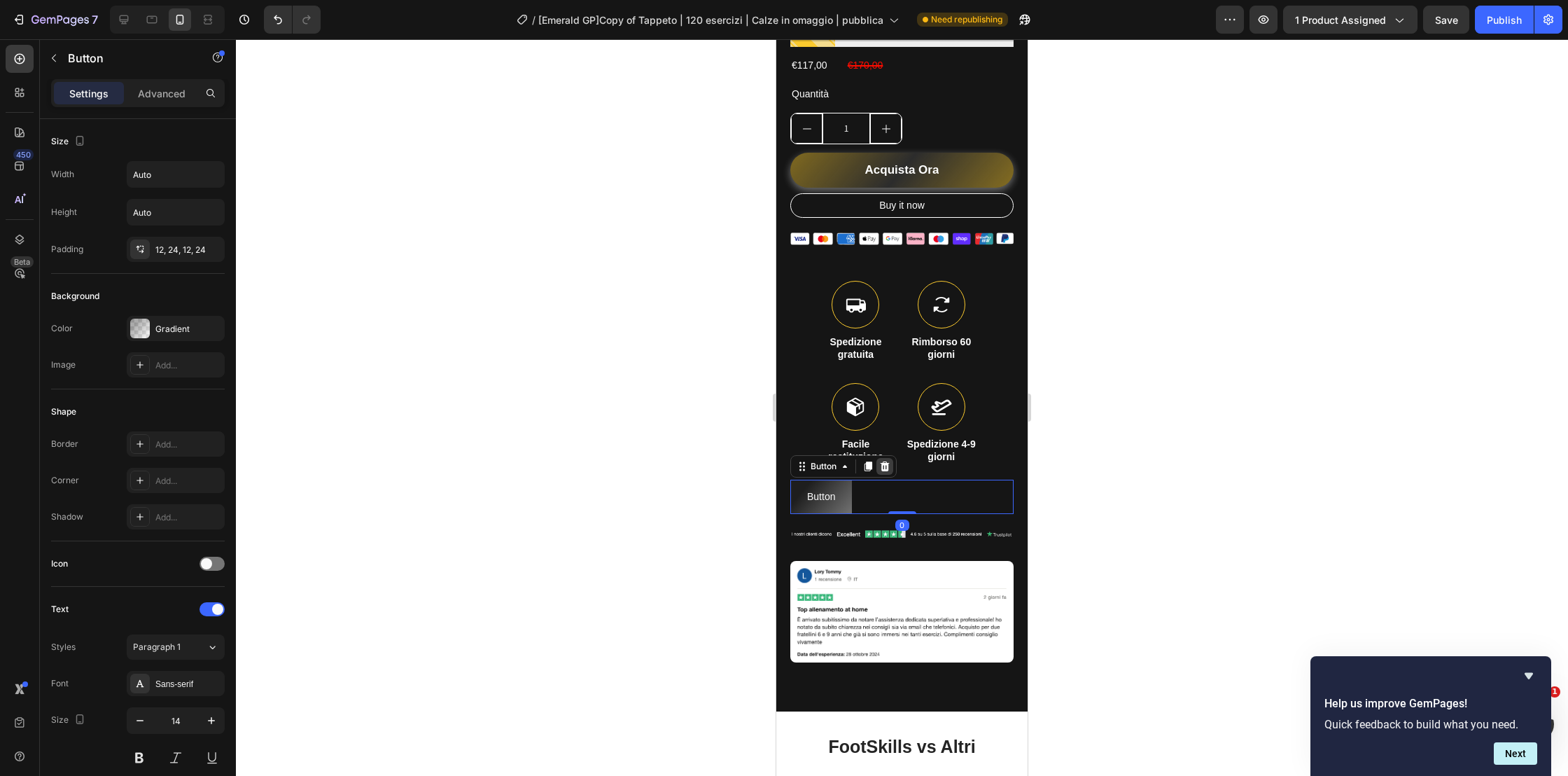
click at [886, 461] on icon at bounding box center [885, 466] width 11 height 11
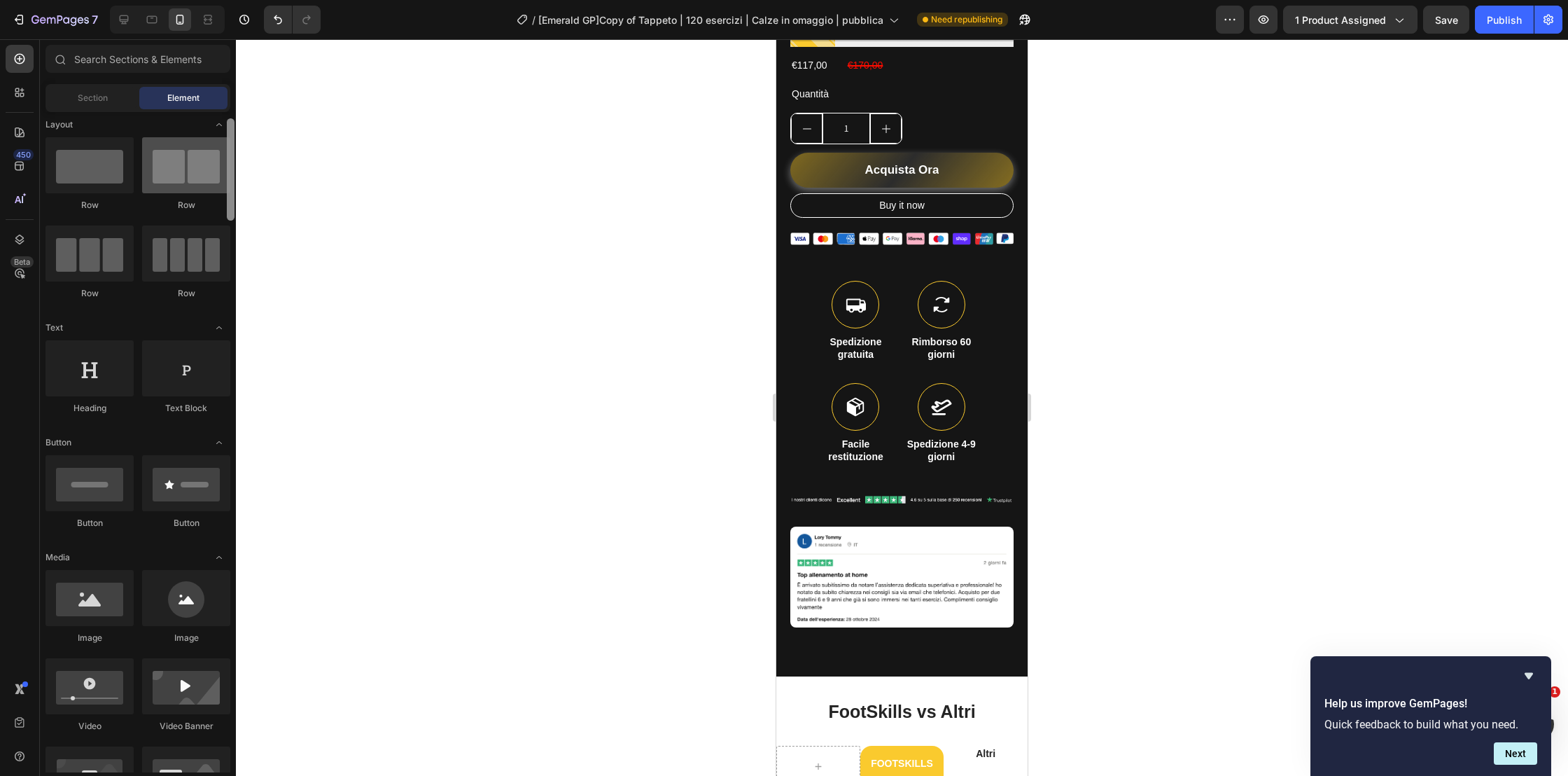
scroll to position [0, 0]
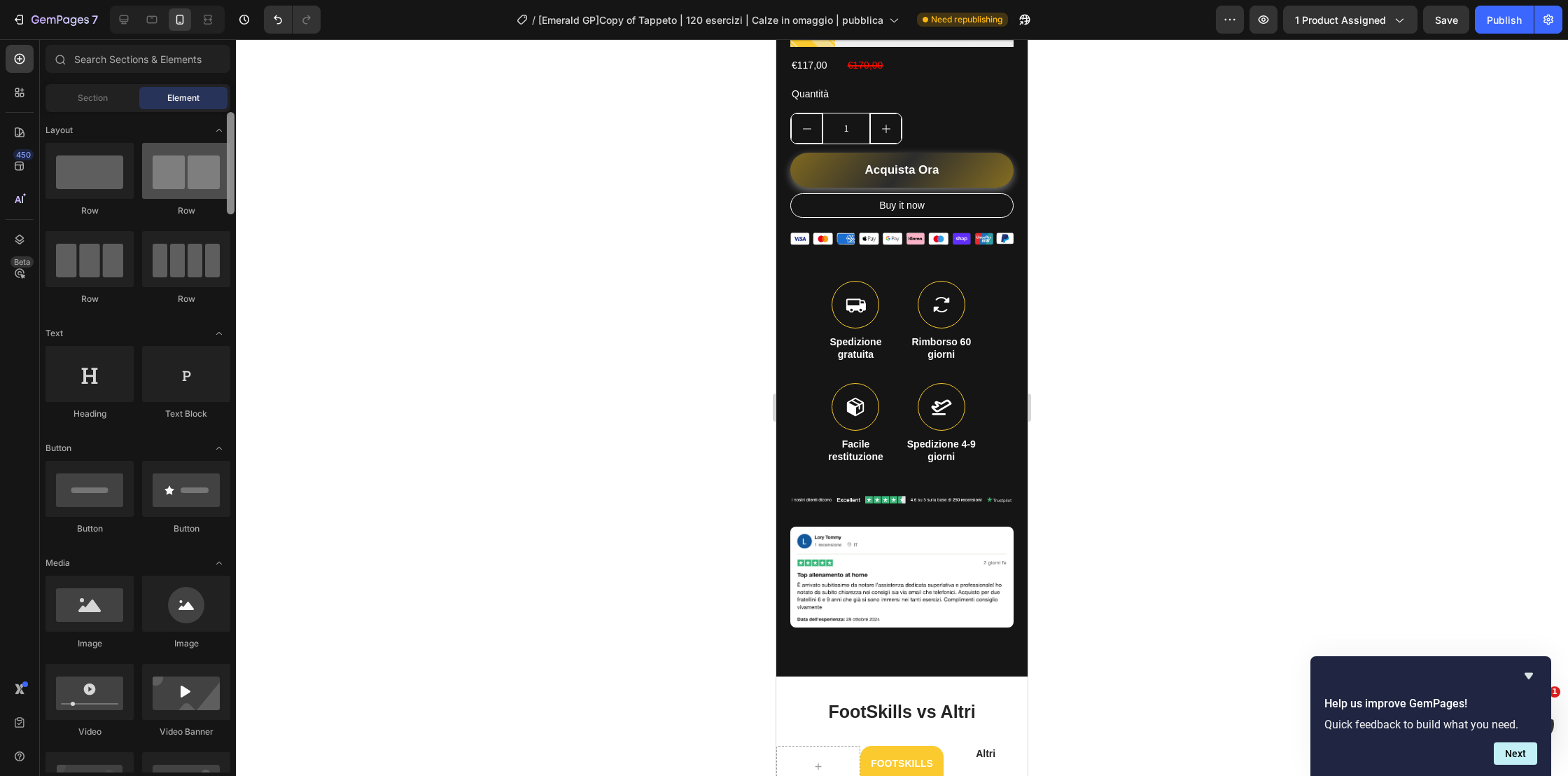
drag, startPoint x: 232, startPoint y: 520, endPoint x: 218, endPoint y: 170, distance: 350.3
click at [218, 170] on div "Layout Row Row Row Row Text Heading Text Block Button Button Button Media Image…" at bounding box center [138, 442] width 196 height 660
drag, startPoint x: 145, startPoint y: 210, endPoint x: 113, endPoint y: 202, distance: 33.0
click at [82, 192] on div at bounding box center [90, 171] width 88 height 56
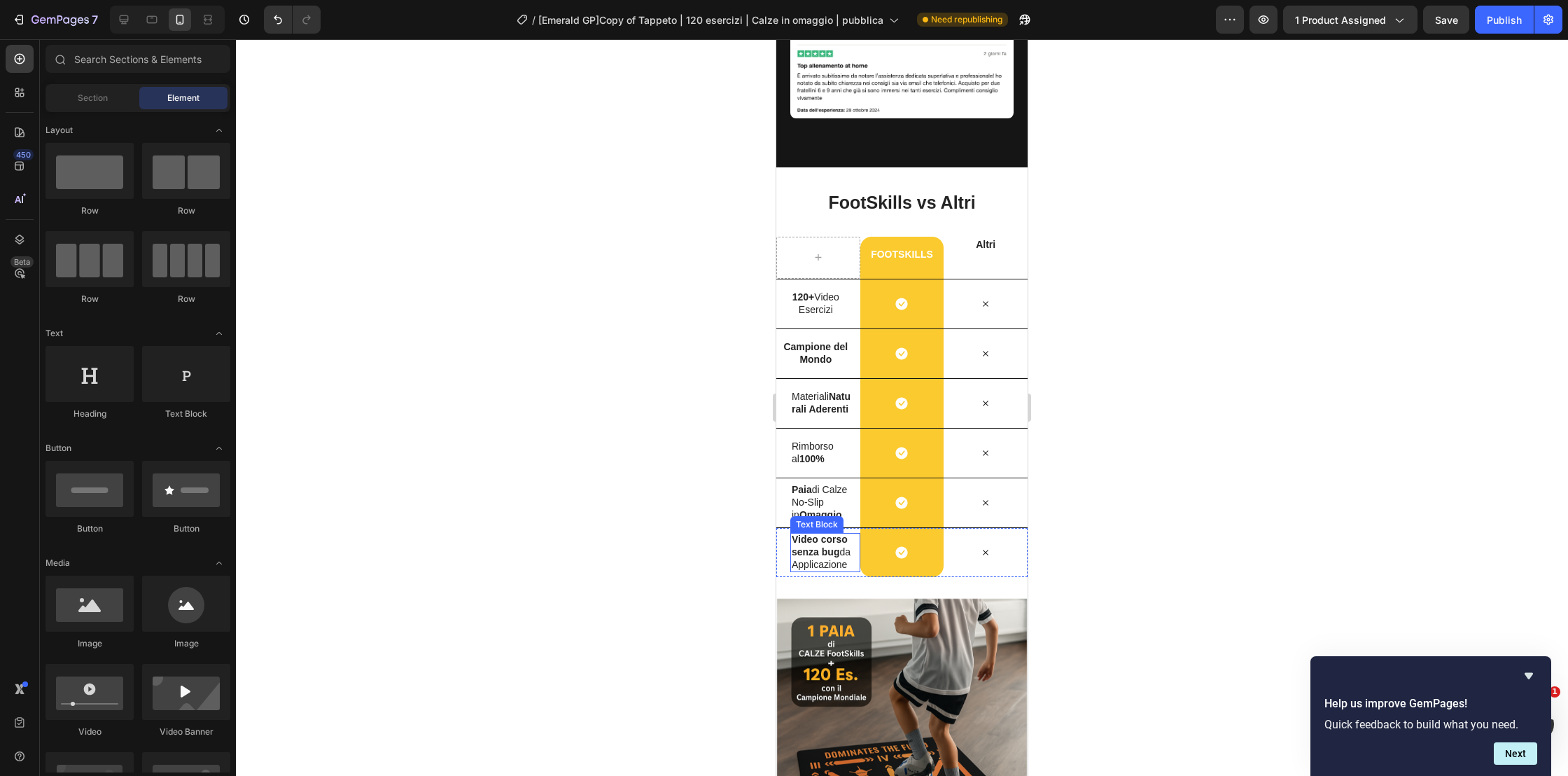
scroll to position [1150, 0]
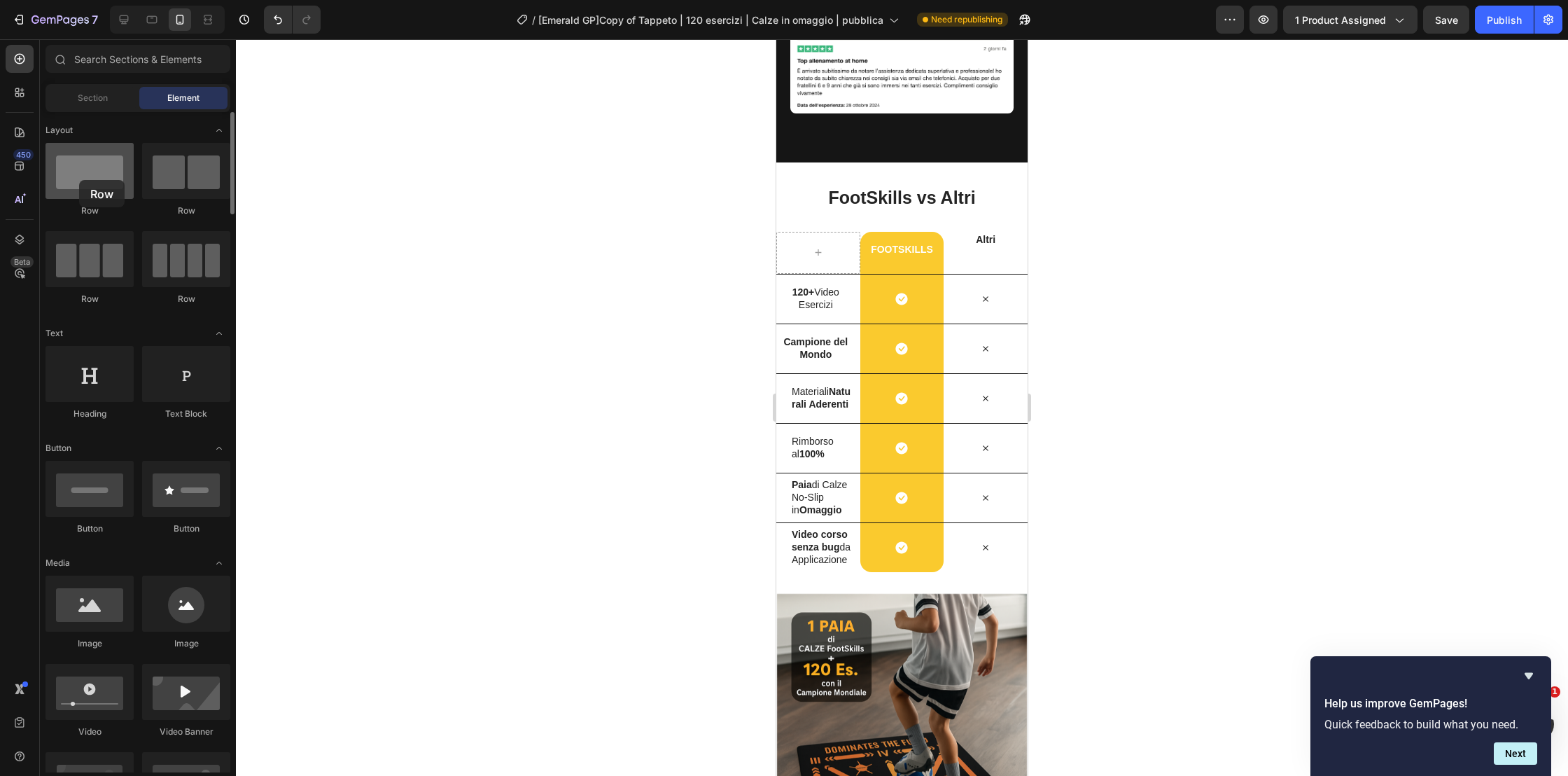
click at [79, 180] on div at bounding box center [90, 171] width 88 height 56
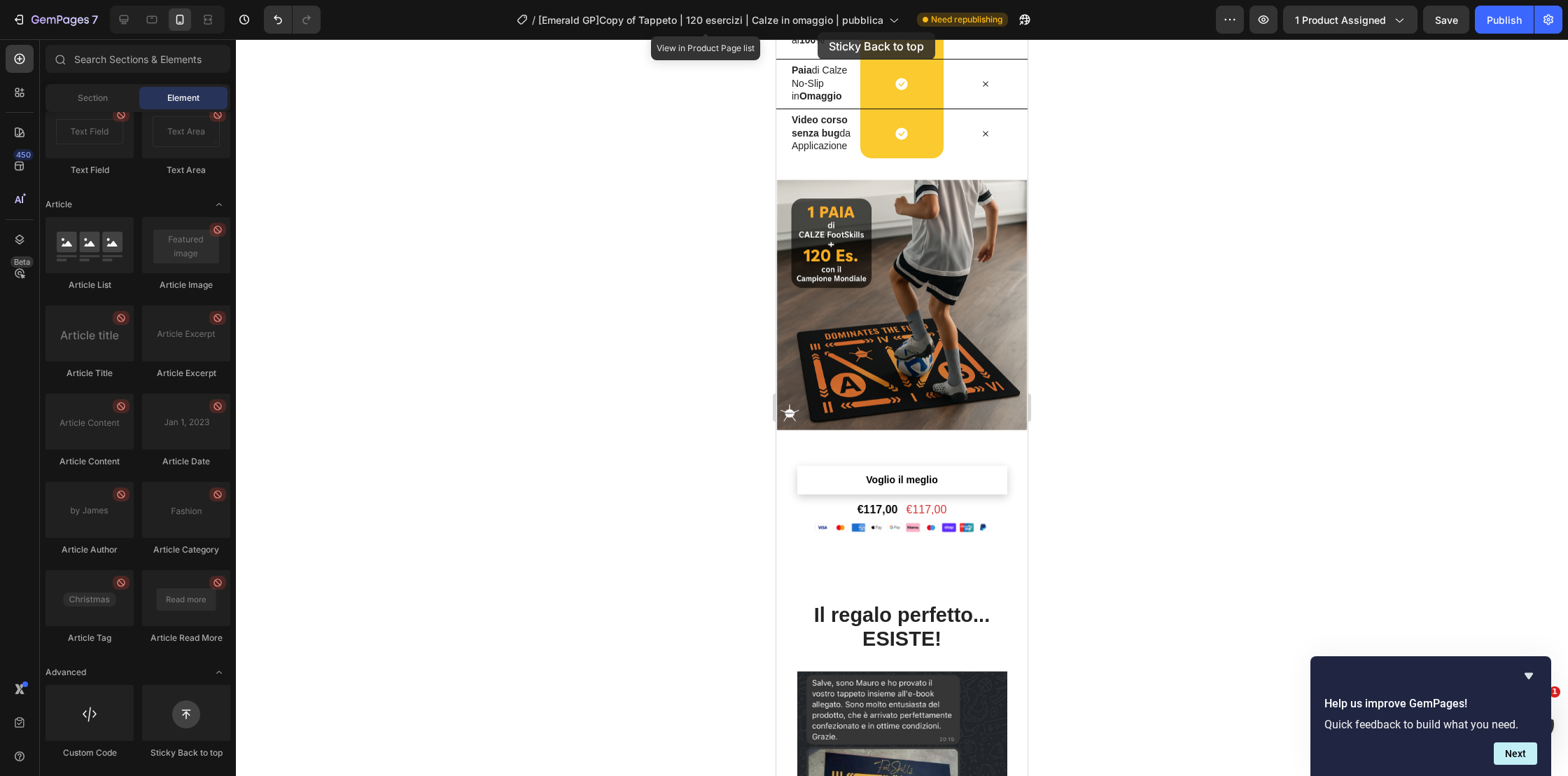
scroll to position [1501, 0]
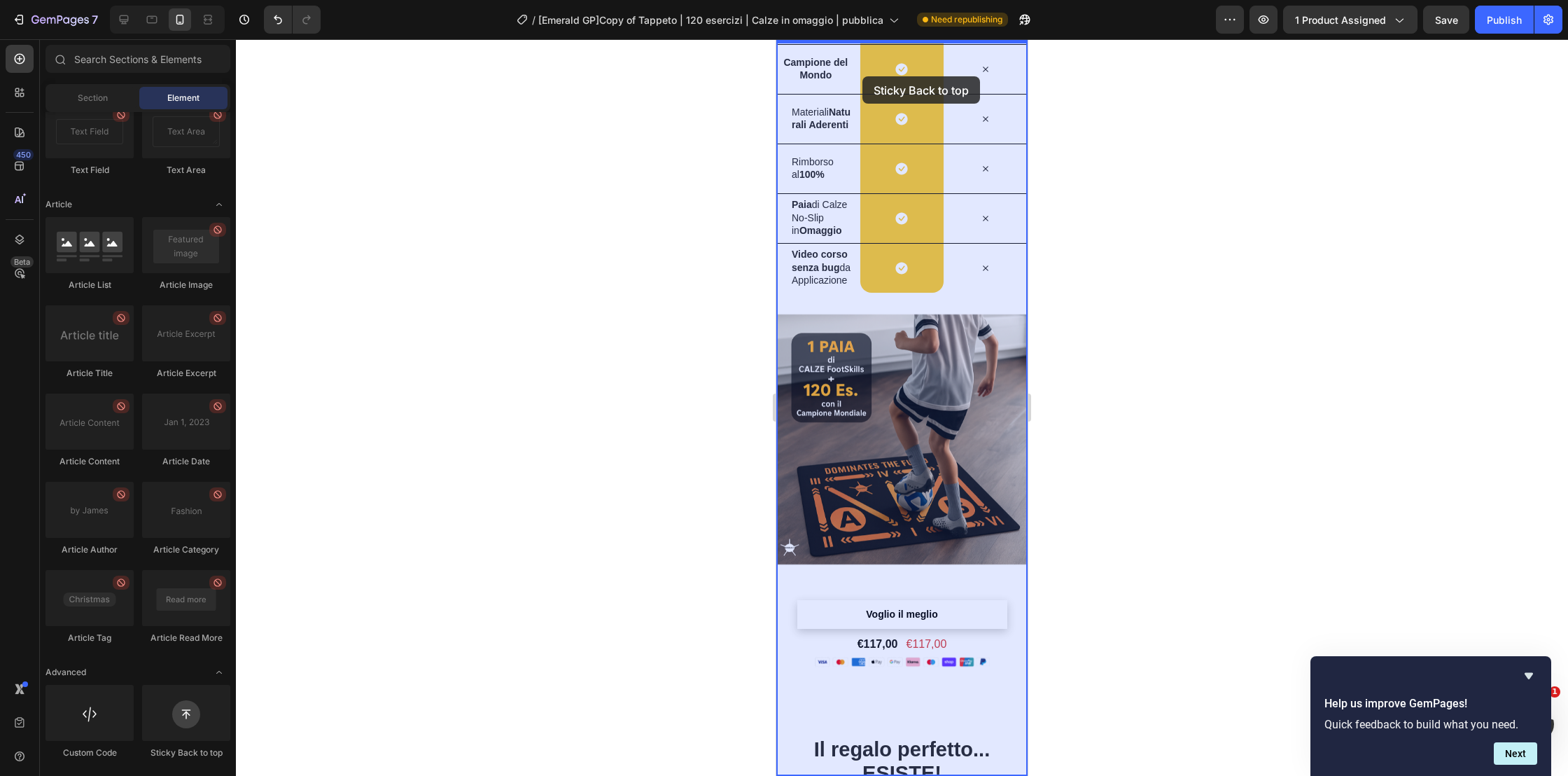
drag, startPoint x: 982, startPoint y: 740, endPoint x: 887, endPoint y: 212, distance: 536.5
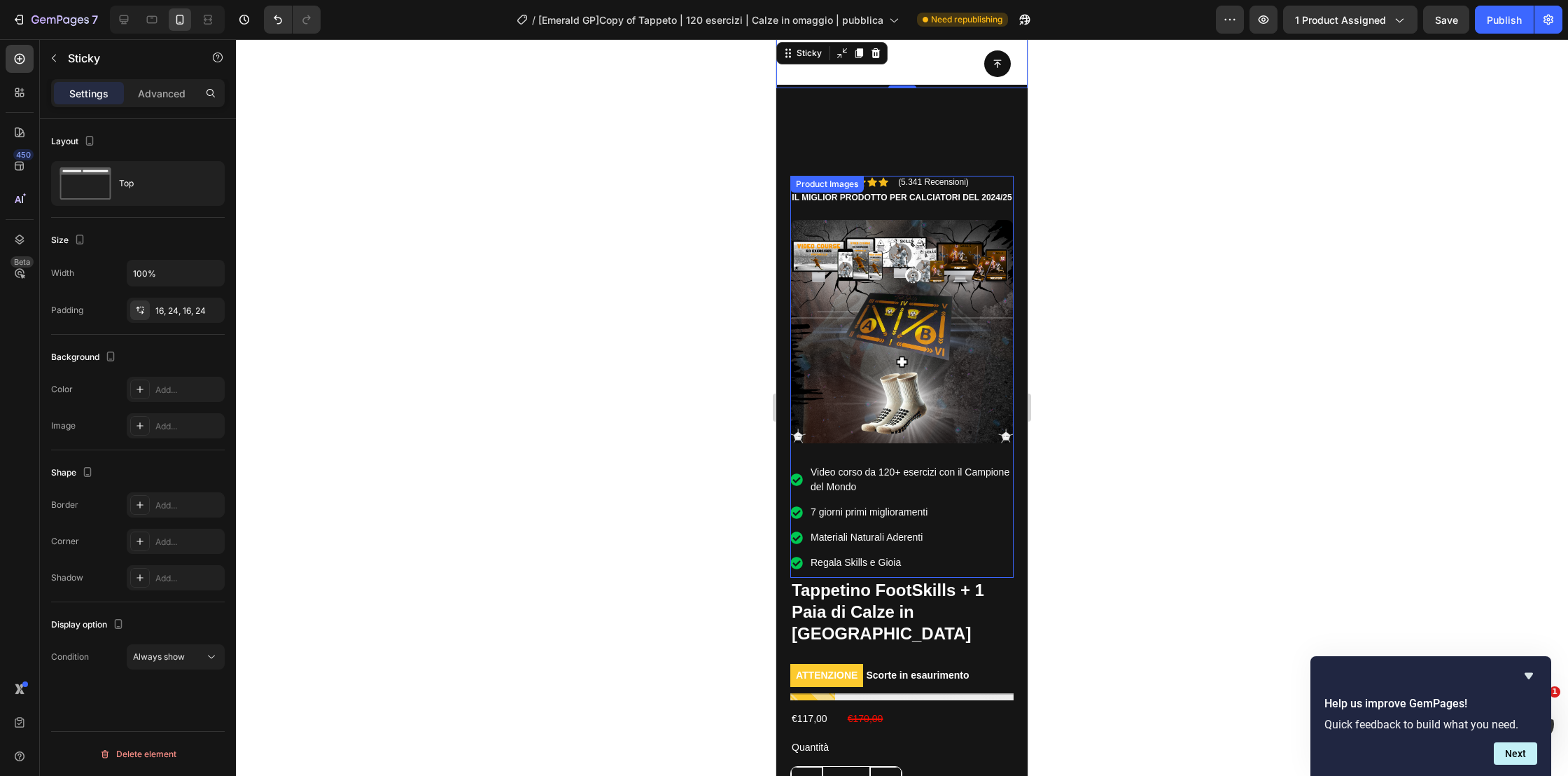
scroll to position [0, 0]
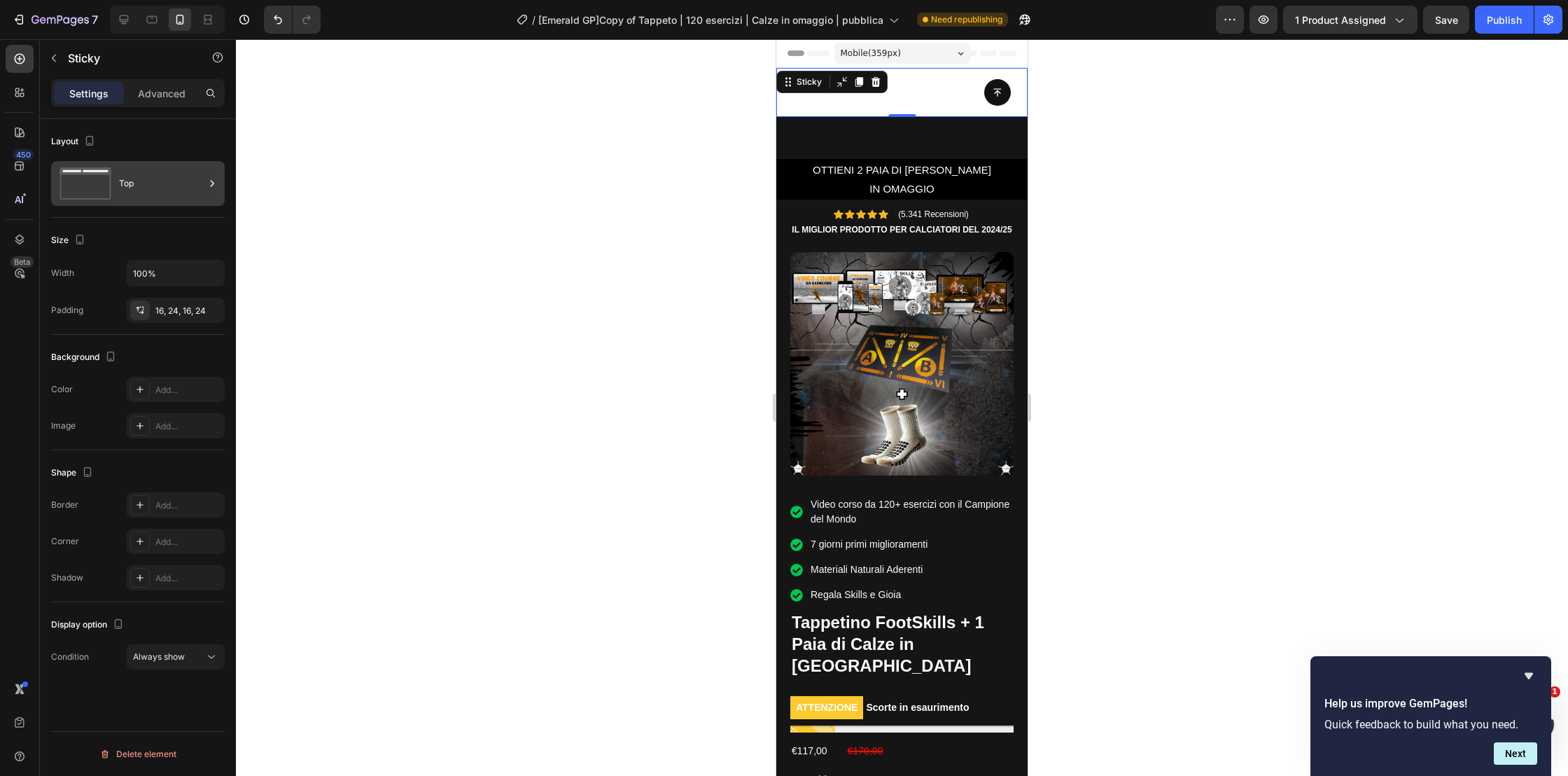
click at [77, 171] on icon at bounding box center [71, 171] width 19 height 2
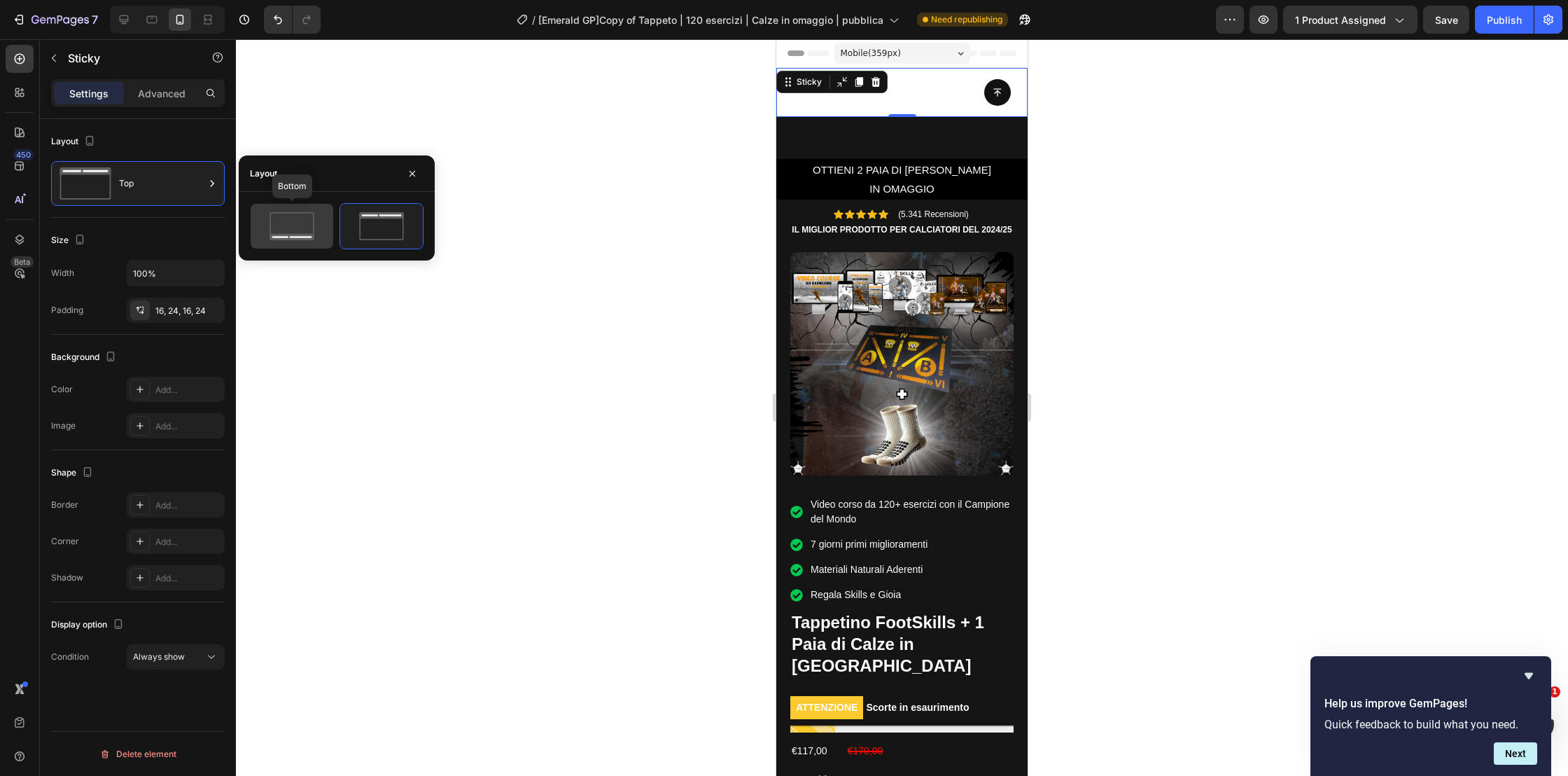
click at [294, 234] on icon at bounding box center [292, 236] width 44 height 6
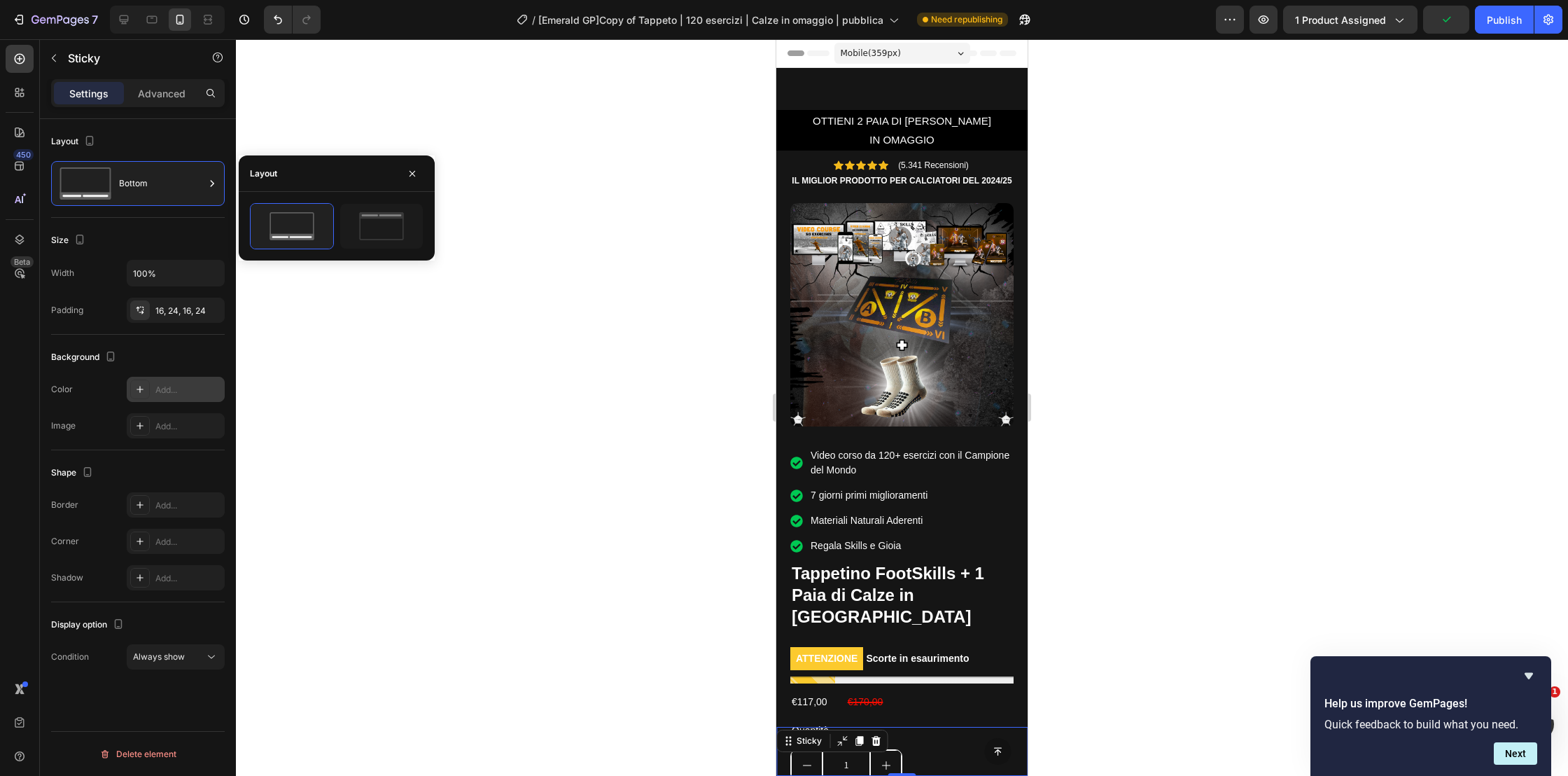
click at [150, 395] on div "Add..." at bounding box center [175, 389] width 98 height 25
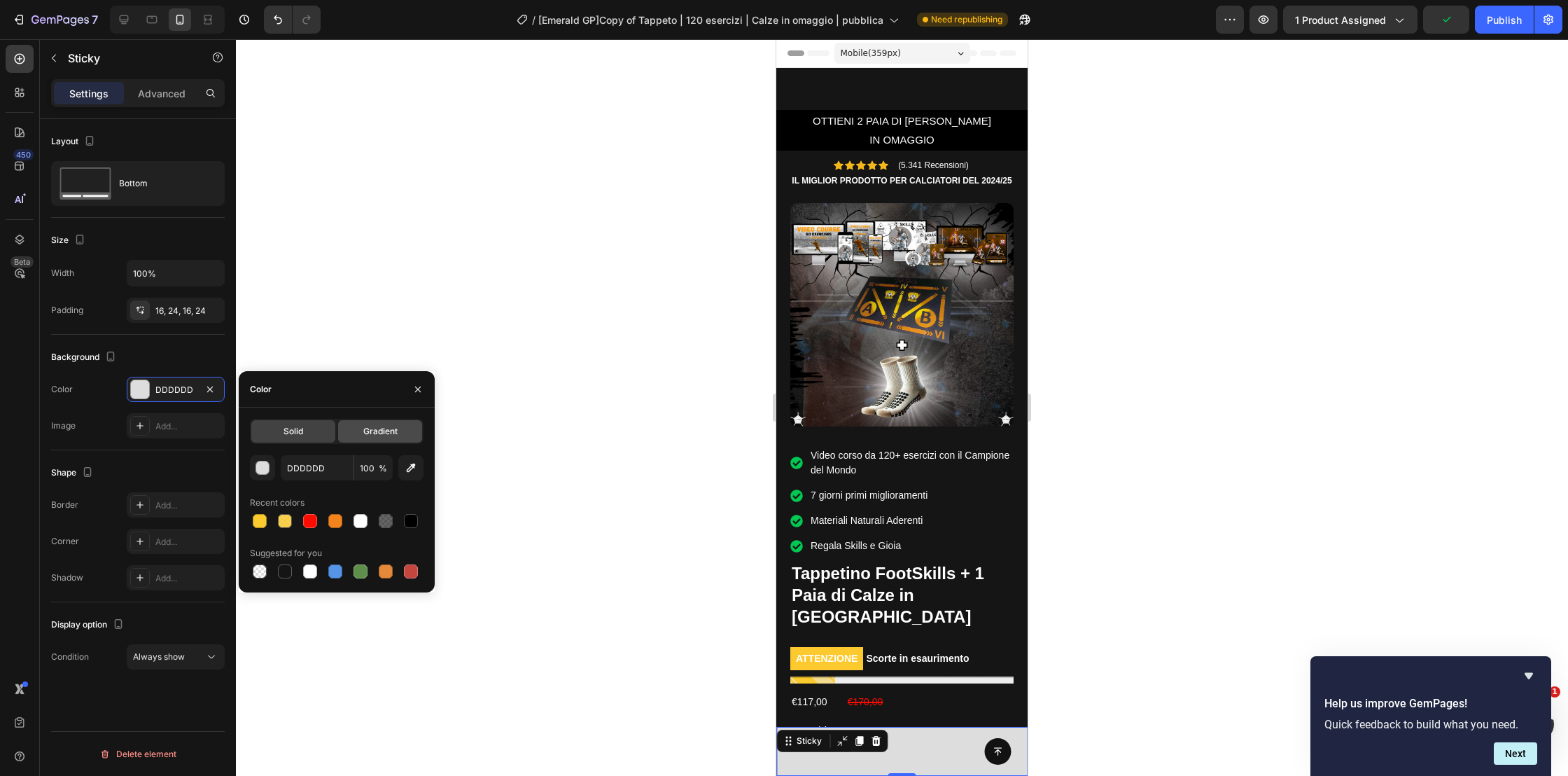
click at [396, 420] on div "Gradient" at bounding box center [380, 431] width 84 height 22
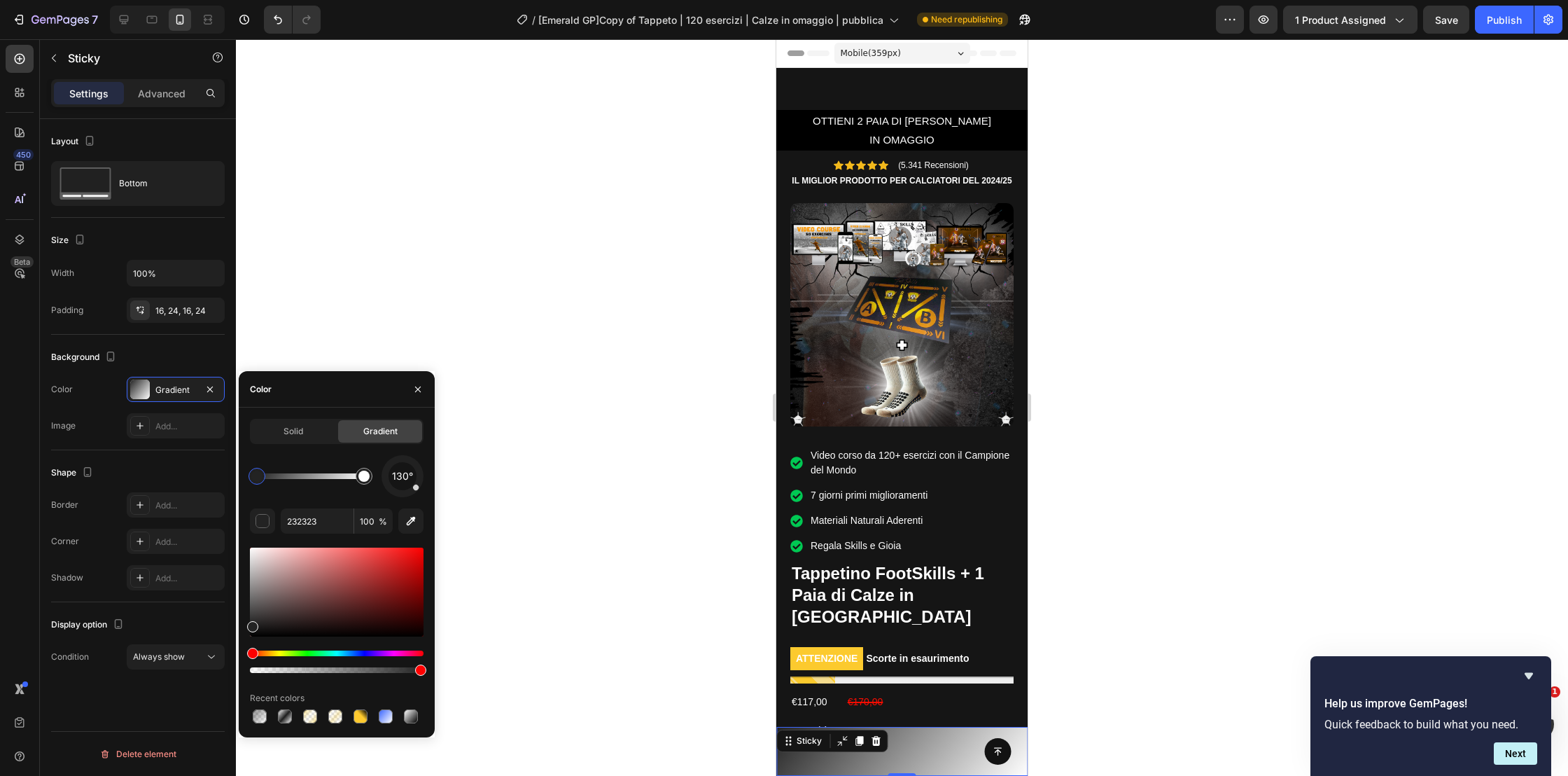
drag, startPoint x: 252, startPoint y: 586, endPoint x: 252, endPoint y: 609, distance: 23.0
drag, startPoint x: 252, startPoint y: 627, endPoint x: 252, endPoint y: 608, distance: 19.0
click at [246, 615] on div "Solid Gradient 130° 232323 100 % Recent colors" at bounding box center [337, 573] width 196 height 308
type input "3A3A3A"
click at [267, 474] on div at bounding box center [266, 476] width 11 height 11
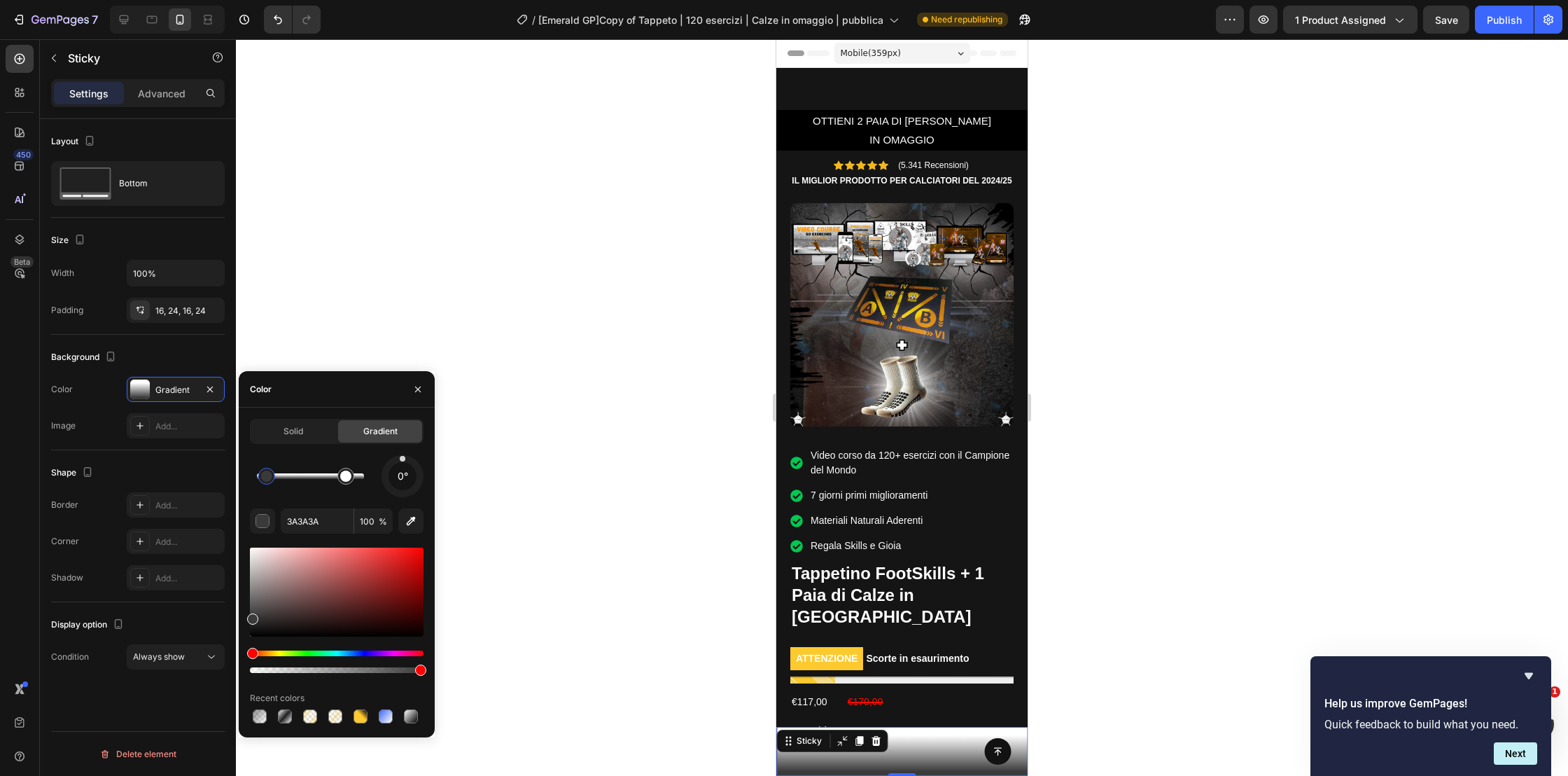
drag, startPoint x: 412, startPoint y: 488, endPoint x: 403, endPoint y: 451, distance: 38.1
click at [403, 451] on div "Solid Gradient 0° 3A3A3A 100 % Recent colors" at bounding box center [337, 573] width 173 height 308
click at [376, 527] on input "100" at bounding box center [373, 521] width 38 height 25
type input "40"
type input "FFFFFF"
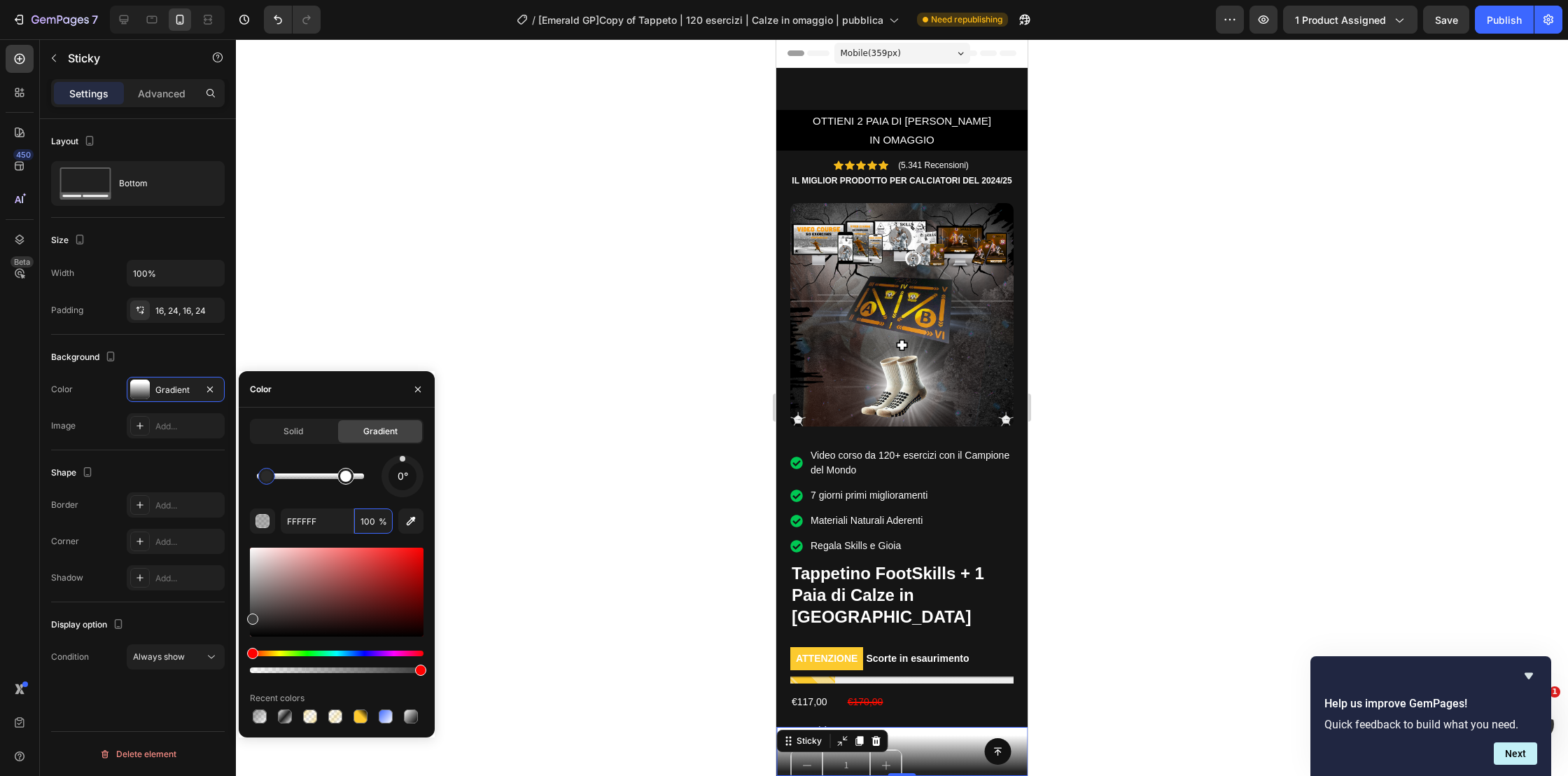
click at [345, 477] on div at bounding box center [345, 476] width 11 height 11
click at [376, 528] on input "100" at bounding box center [373, 521] width 38 height 25
click at [371, 527] on input "100" at bounding box center [373, 521] width 38 height 25
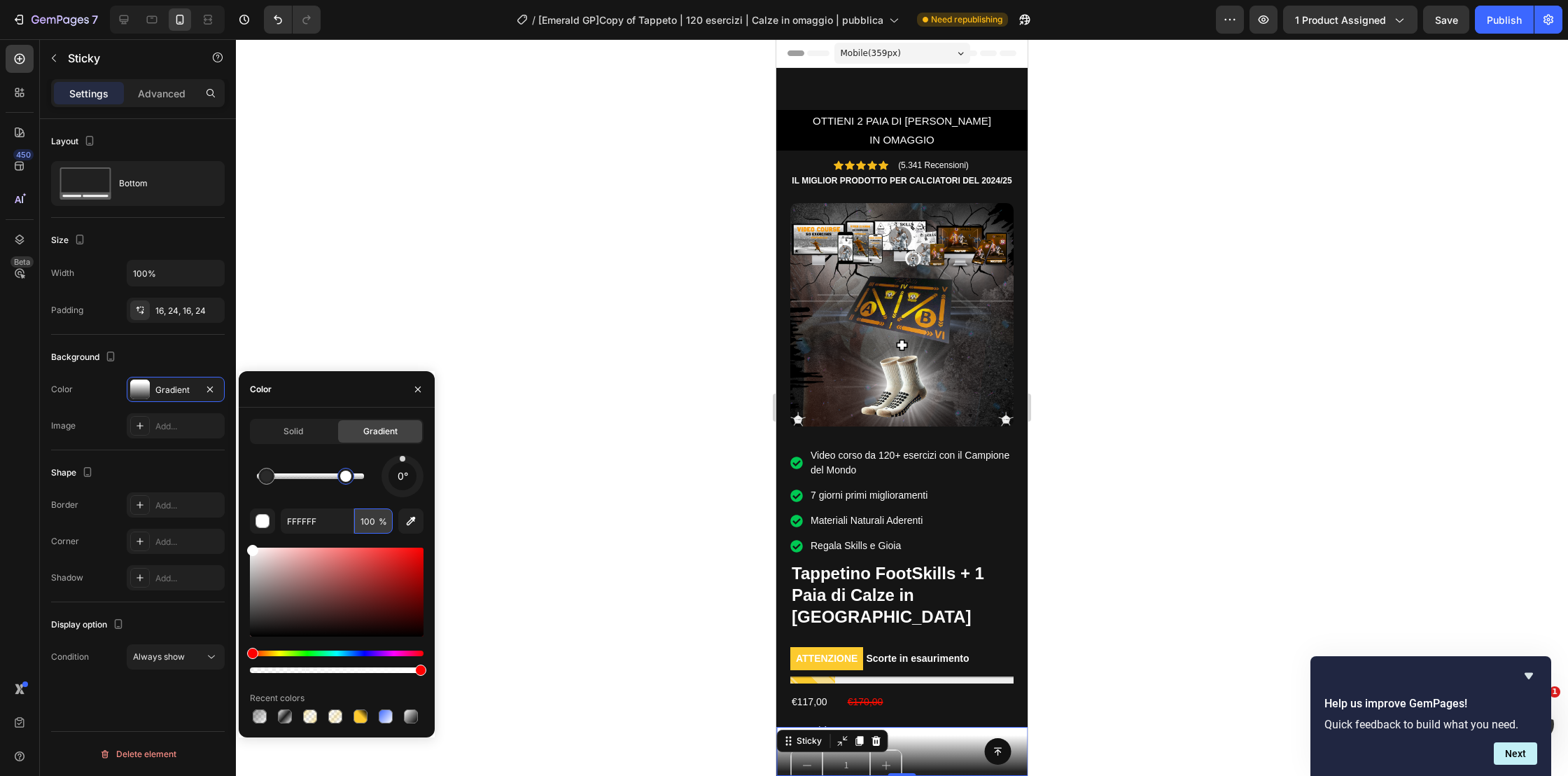
click at [368, 523] on input "100" at bounding box center [373, 521] width 38 height 25
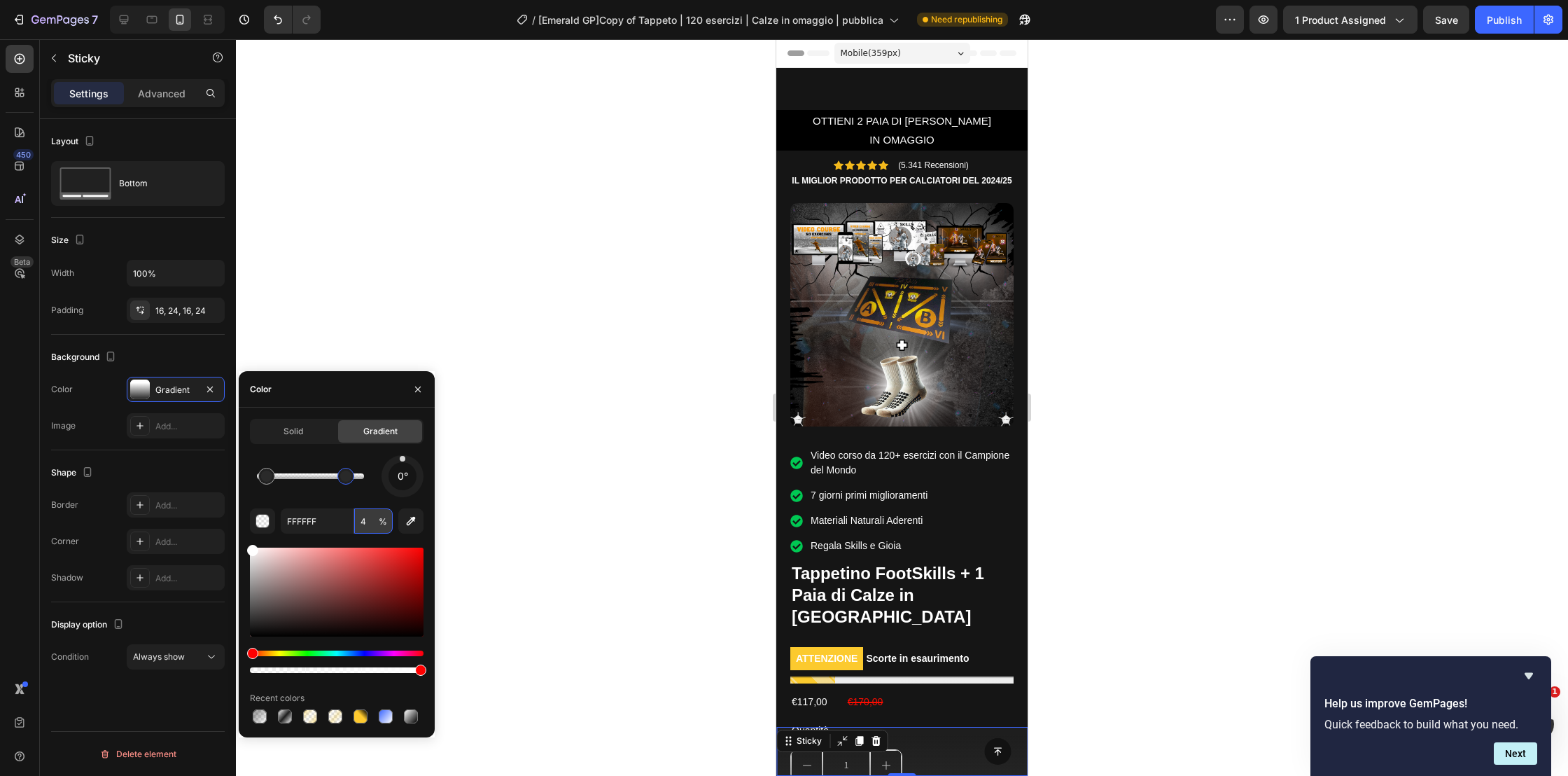
type input "40"
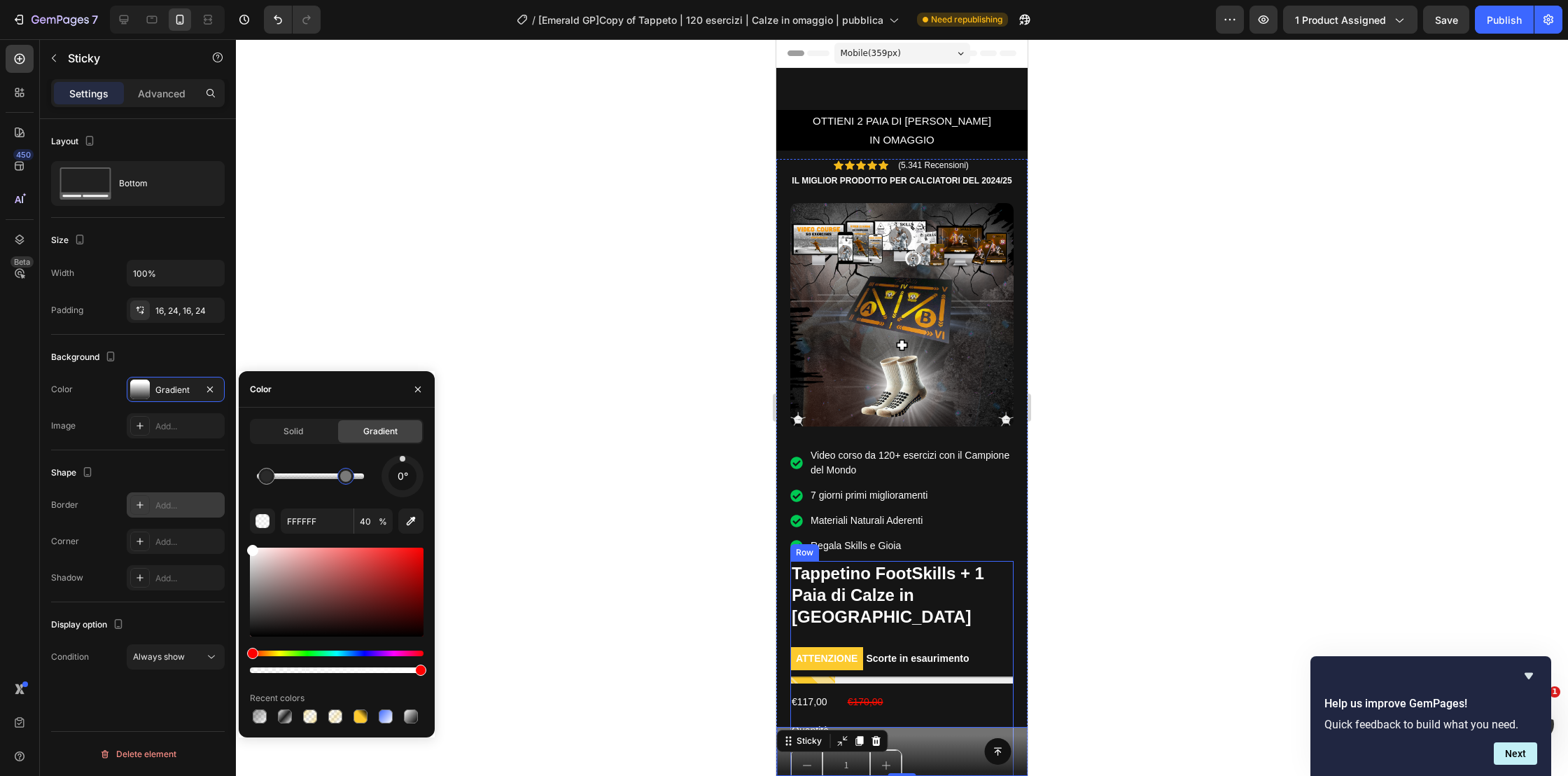
click at [141, 501] on icon at bounding box center [139, 504] width 11 height 11
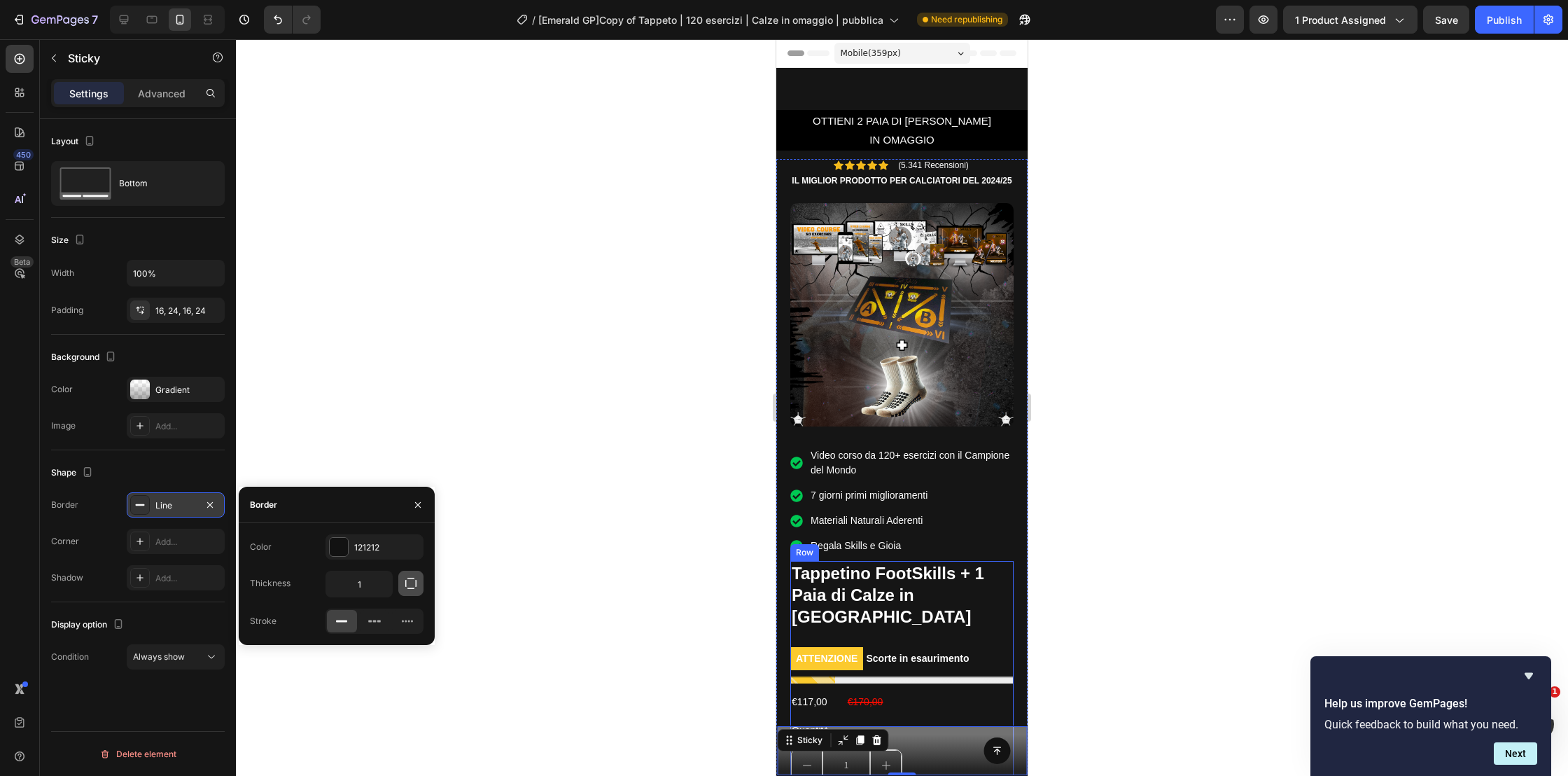
click at [406, 581] on icon "button" at bounding box center [410, 583] width 14 height 14
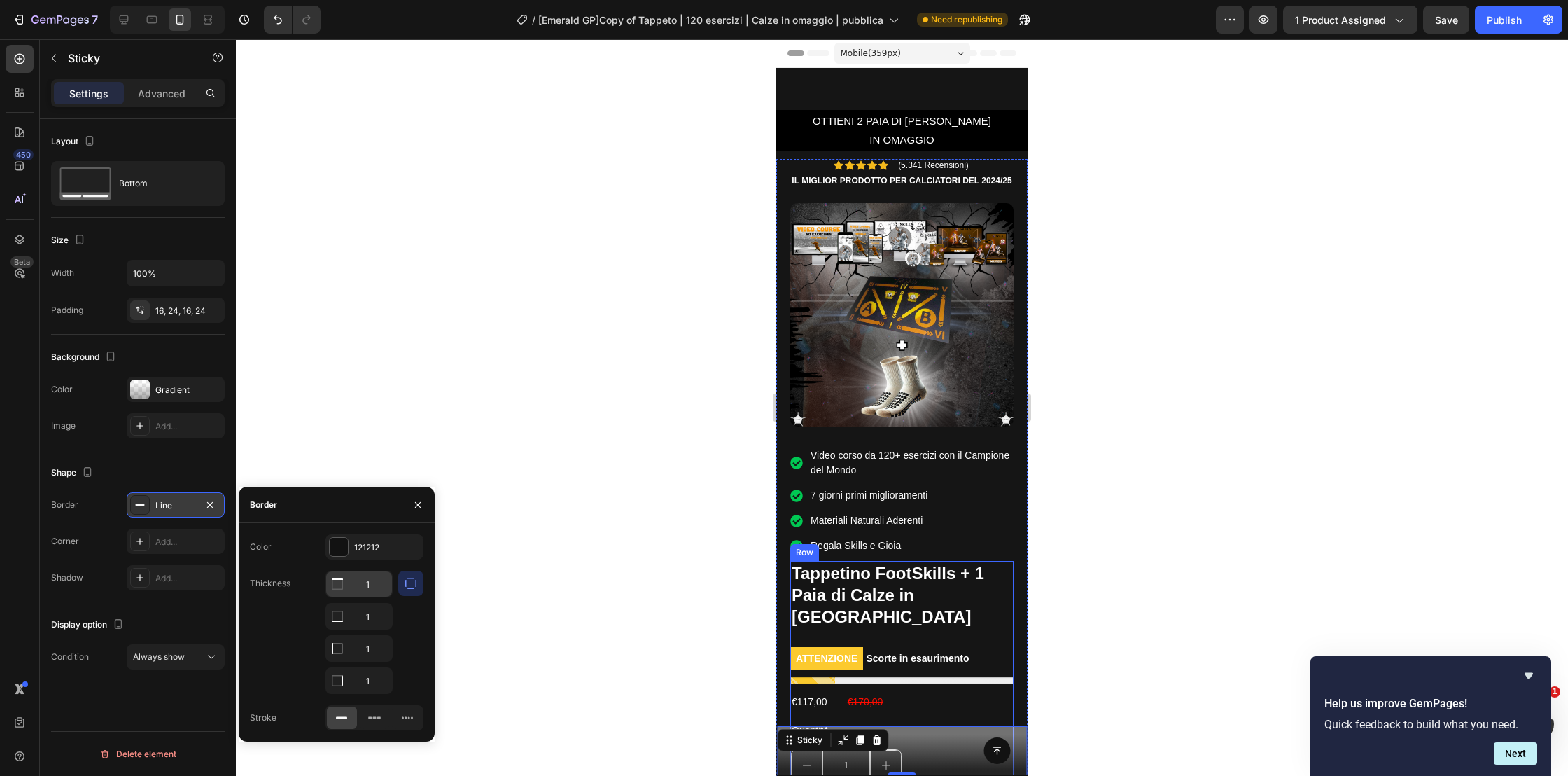
click at [370, 586] on input "1" at bounding box center [359, 584] width 65 height 25
type input "20"
click at [373, 625] on input "1" at bounding box center [359, 616] width 65 height 25
click at [377, 592] on input "20" at bounding box center [359, 584] width 65 height 25
type input "0"
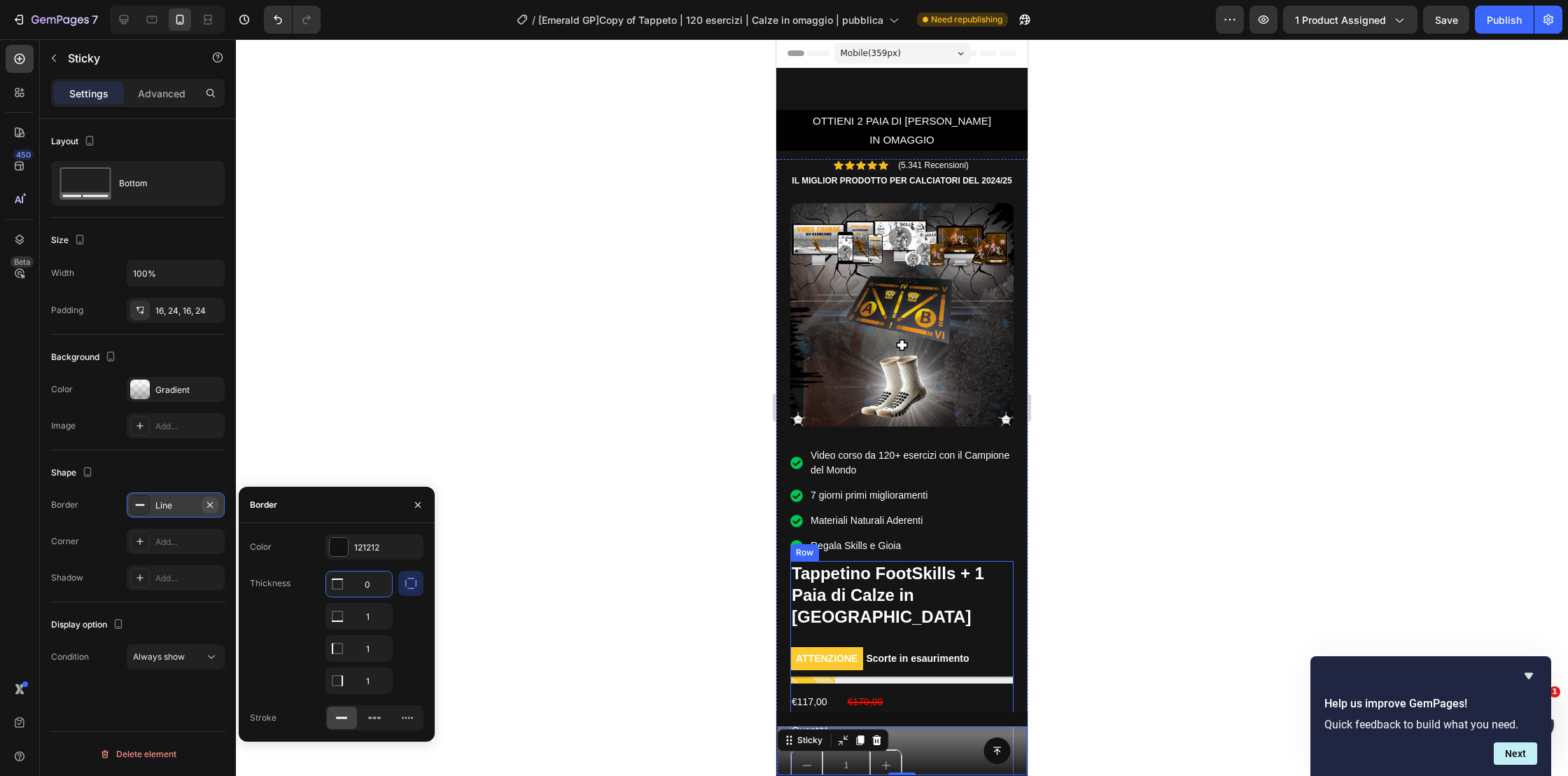
click at [205, 508] on icon "button" at bounding box center [210, 504] width 11 height 11
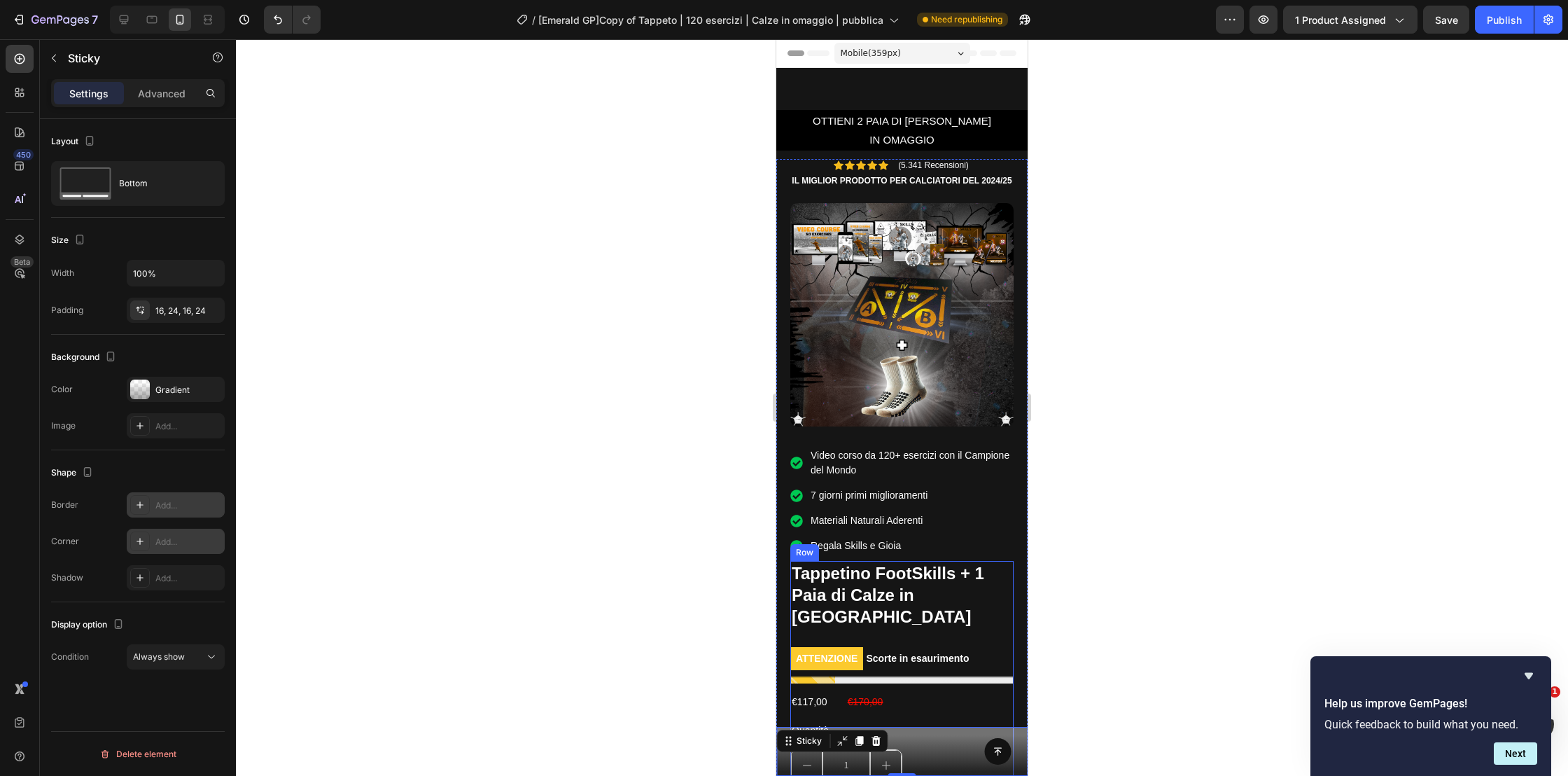
click at [173, 534] on div "Add..." at bounding box center [175, 541] width 98 height 25
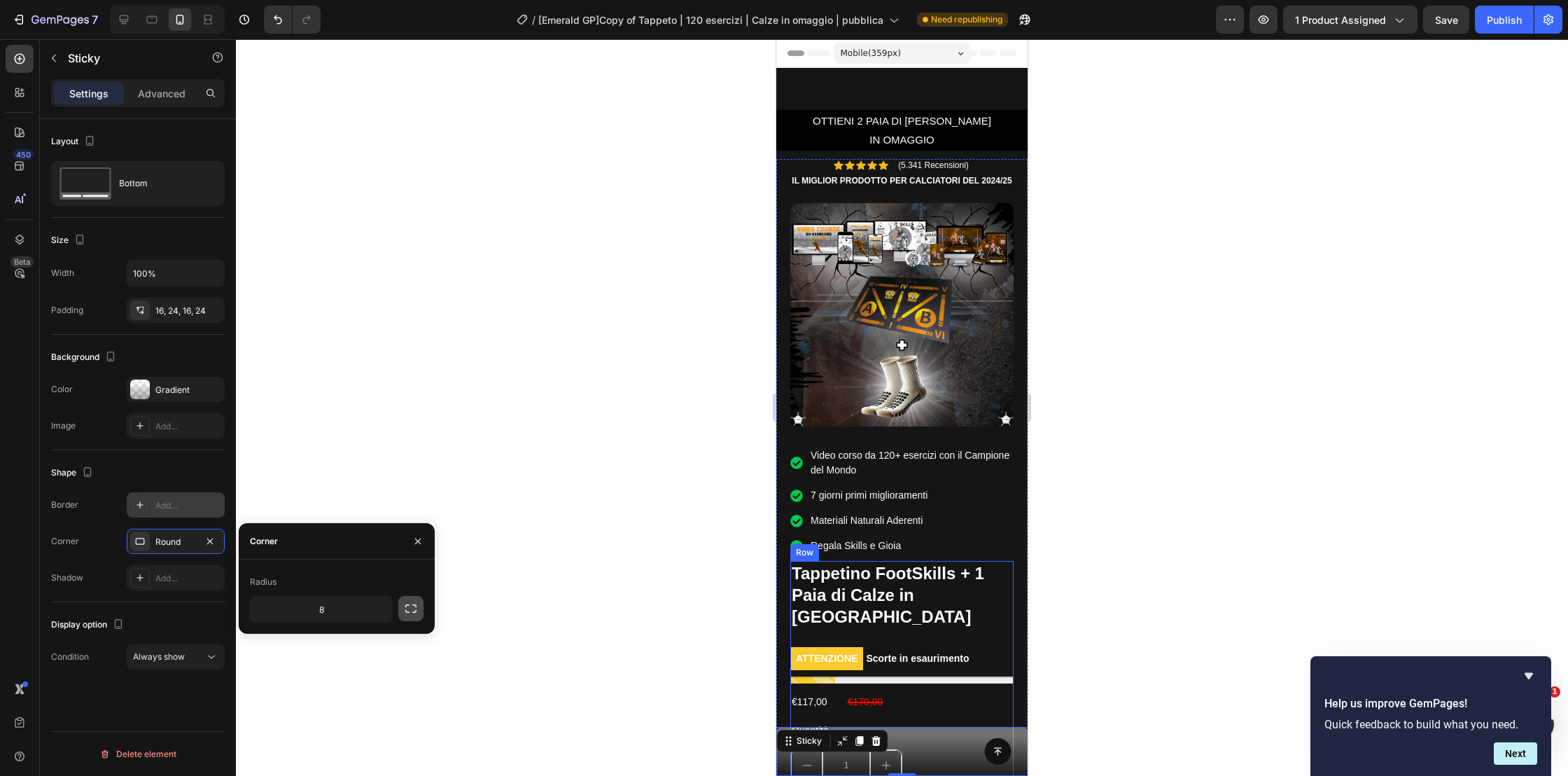
click at [413, 607] on icon "button" at bounding box center [410, 609] width 14 height 14
click at [297, 614] on input "8" at bounding box center [284, 609] width 67 height 25
type input "15"
click at [353, 606] on input "8" at bounding box center [358, 609] width 67 height 25
type input "15"
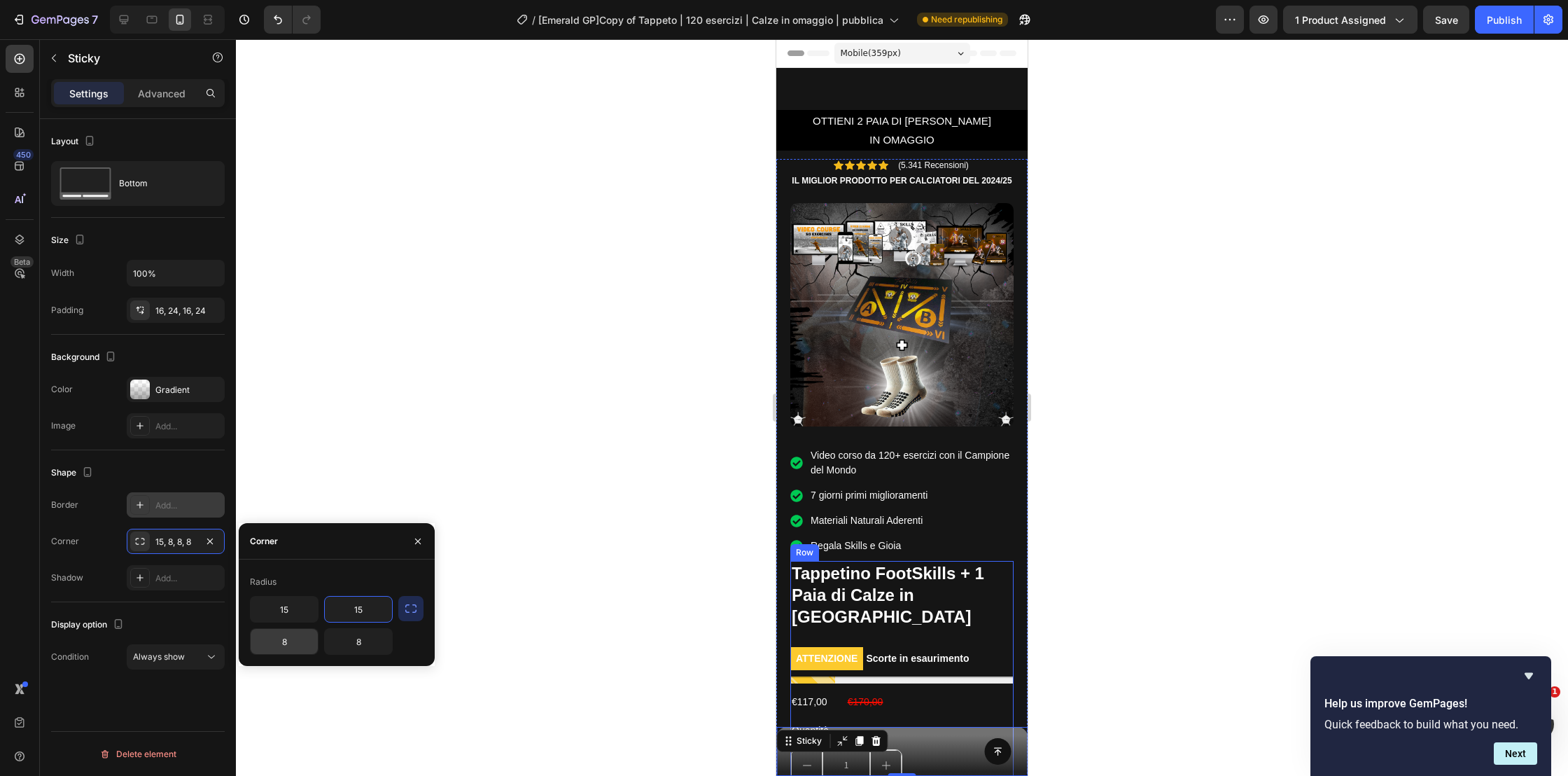
click at [302, 642] on input "8" at bounding box center [284, 642] width 67 height 25
type input "15"
click at [362, 641] on input "8" at bounding box center [358, 642] width 67 height 25
type input "15"
click at [176, 601] on div "Shape Border Add... Corner 15, 15, 15, 8 Shadow Add..." at bounding box center [138, 526] width 173 height 152
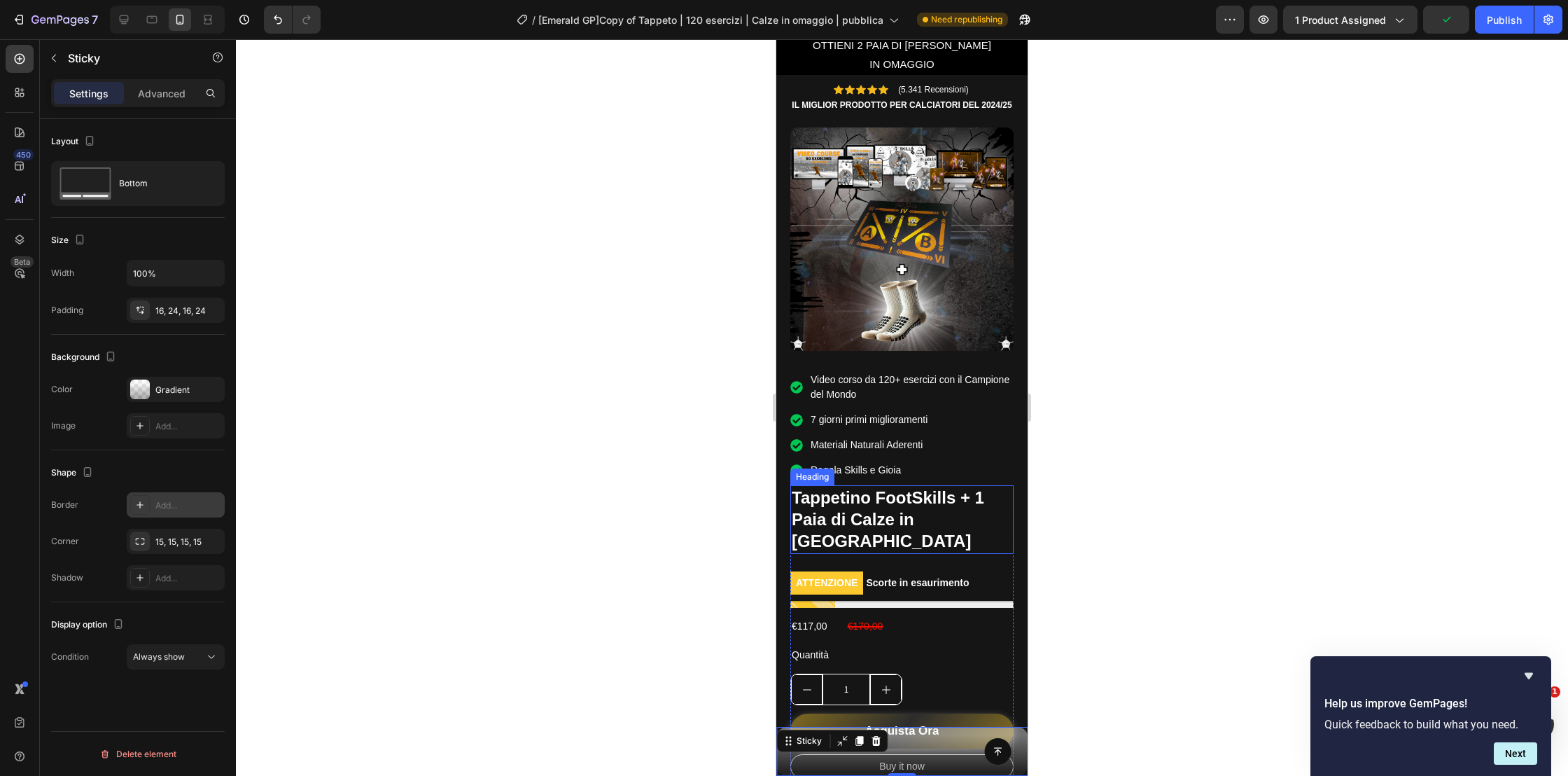
scroll to position [80, 0]
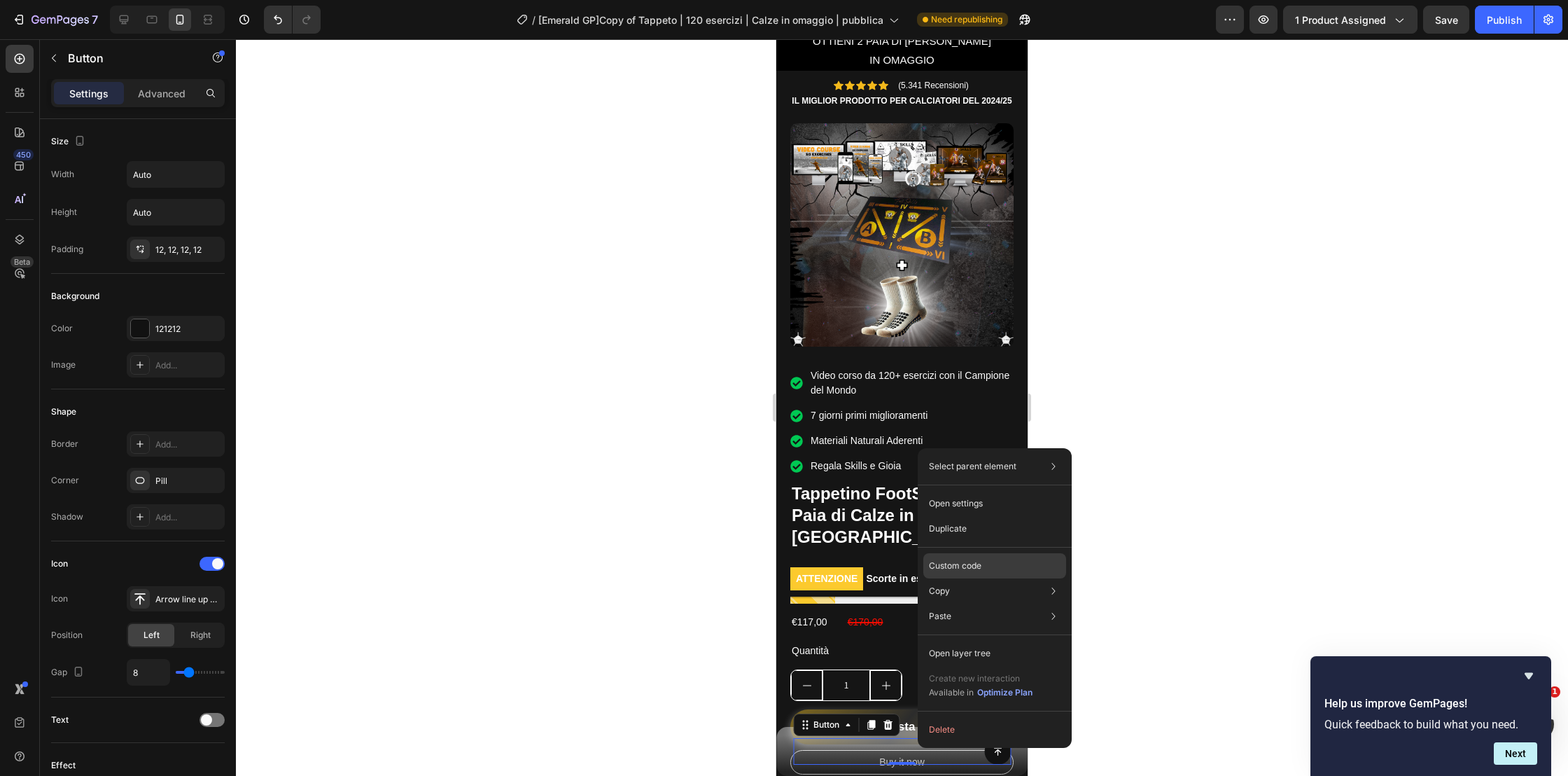
click at [981, 569] on p "Custom code" at bounding box center [955, 565] width 53 height 13
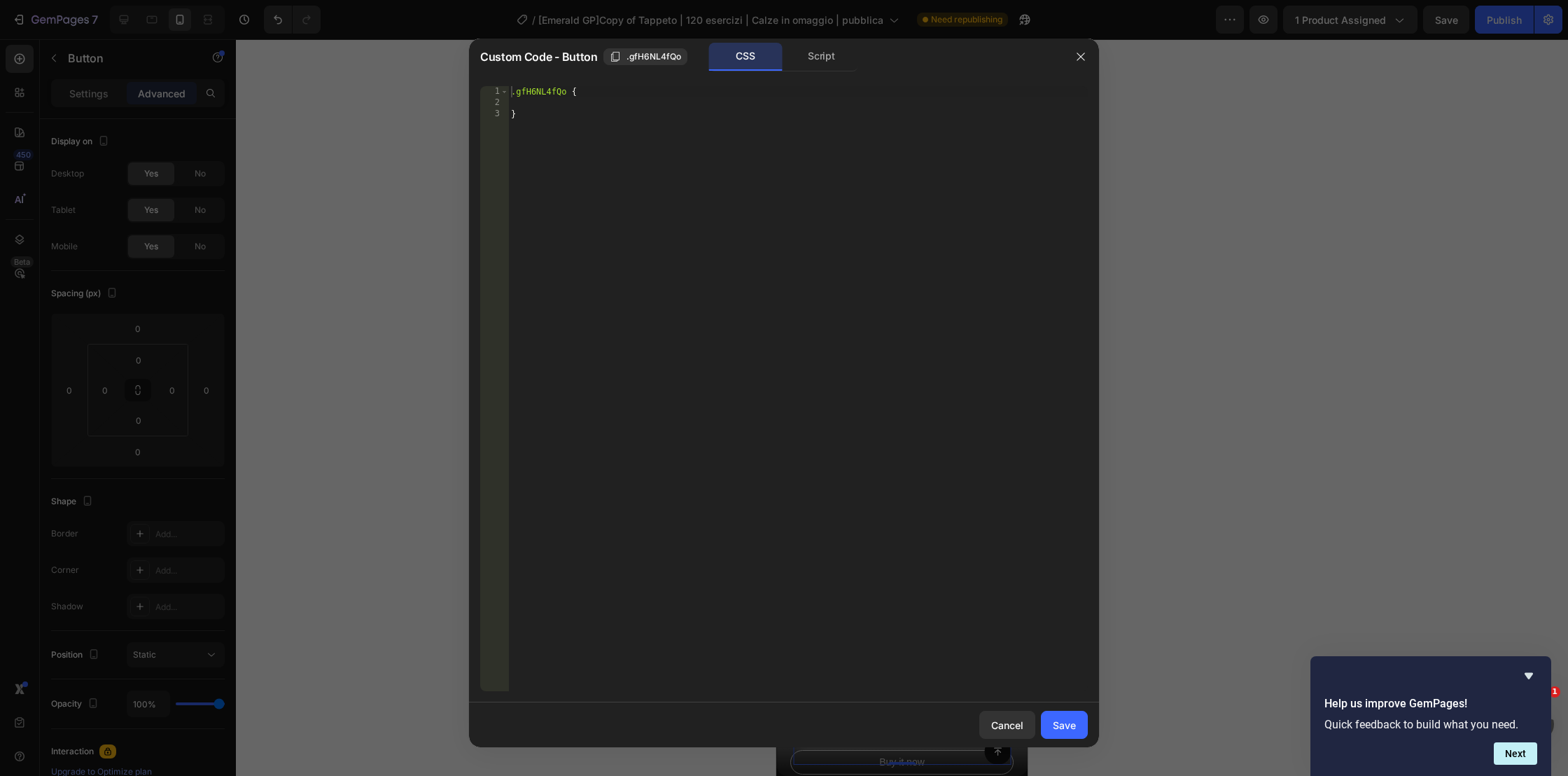
click at [599, 153] on div ".gfH6NL4fQo { }" at bounding box center [798, 399] width 580 height 627
type textarea "}"
click at [536, 129] on div ".gfH6NL4fQo { }" at bounding box center [798, 399] width 580 height 627
click at [604, 100] on div ".gfH6NL4fQo { }" at bounding box center [798, 399] width 580 height 627
click at [605, 89] on div ".gfH6NL4fQo { }" at bounding box center [798, 399] width 580 height 627
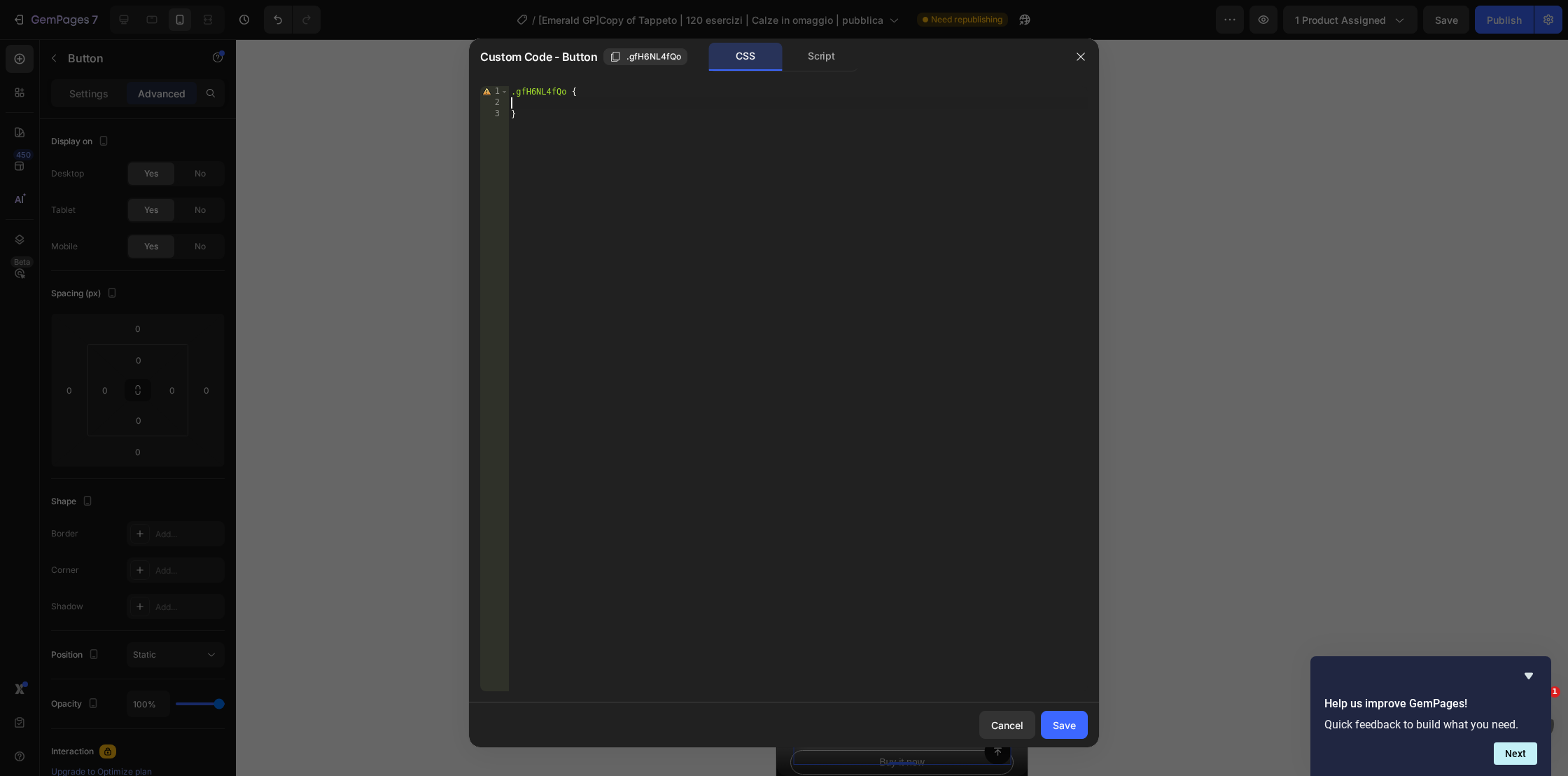
type textarea ".gfH6NL4fQo {"
type textarea ".gfH6NL4fQo {section-glass"
click at [586, 228] on div ".gfH6NL4fQo { section-glass }" at bounding box center [798, 399] width 580 height 627
click at [562, 193] on div ".gfH6NL4fQo { }" at bounding box center [798, 399] width 580 height 627
type textarea "}"
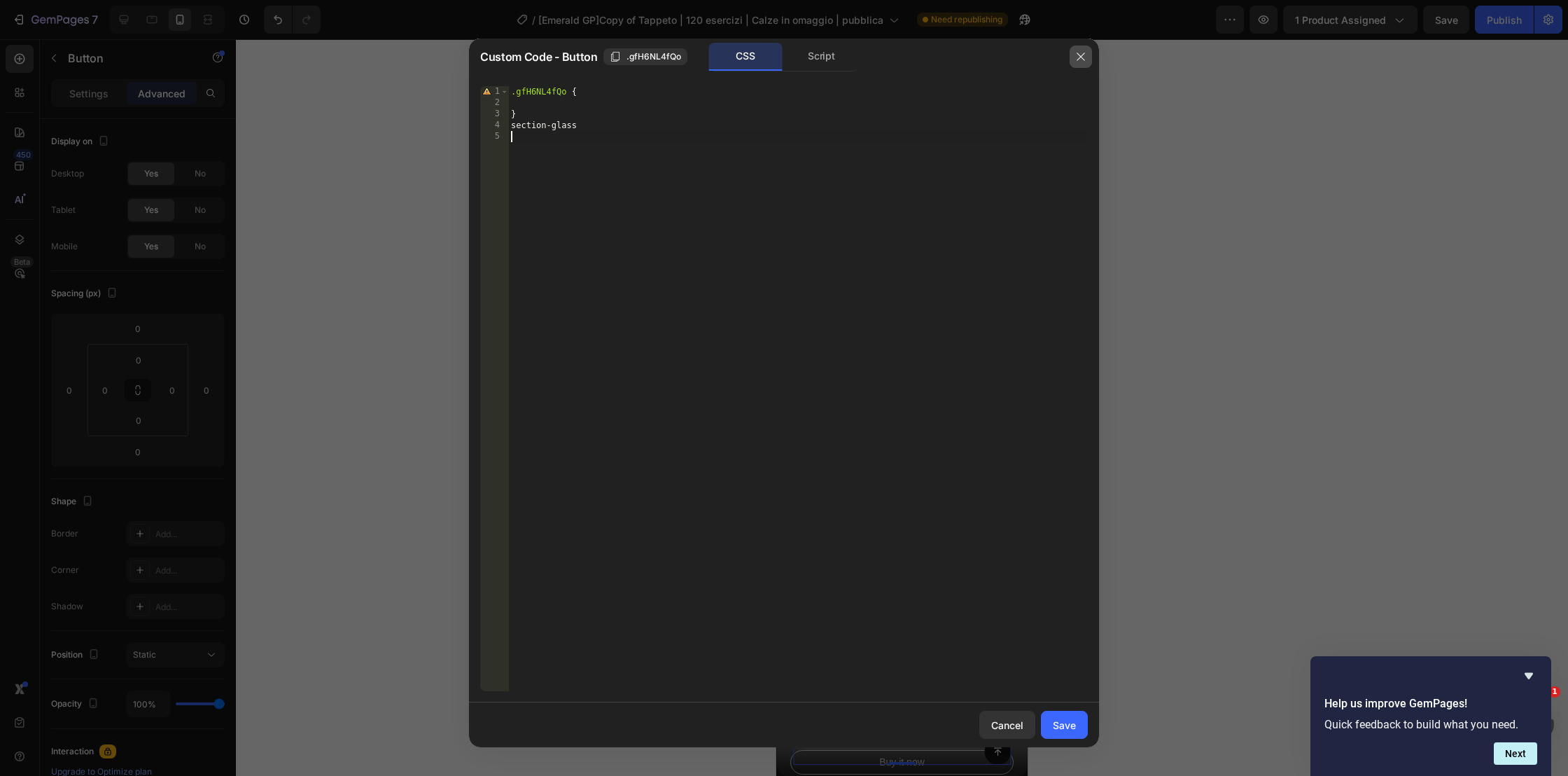
click at [1078, 59] on icon "button" at bounding box center [1080, 57] width 8 height 8
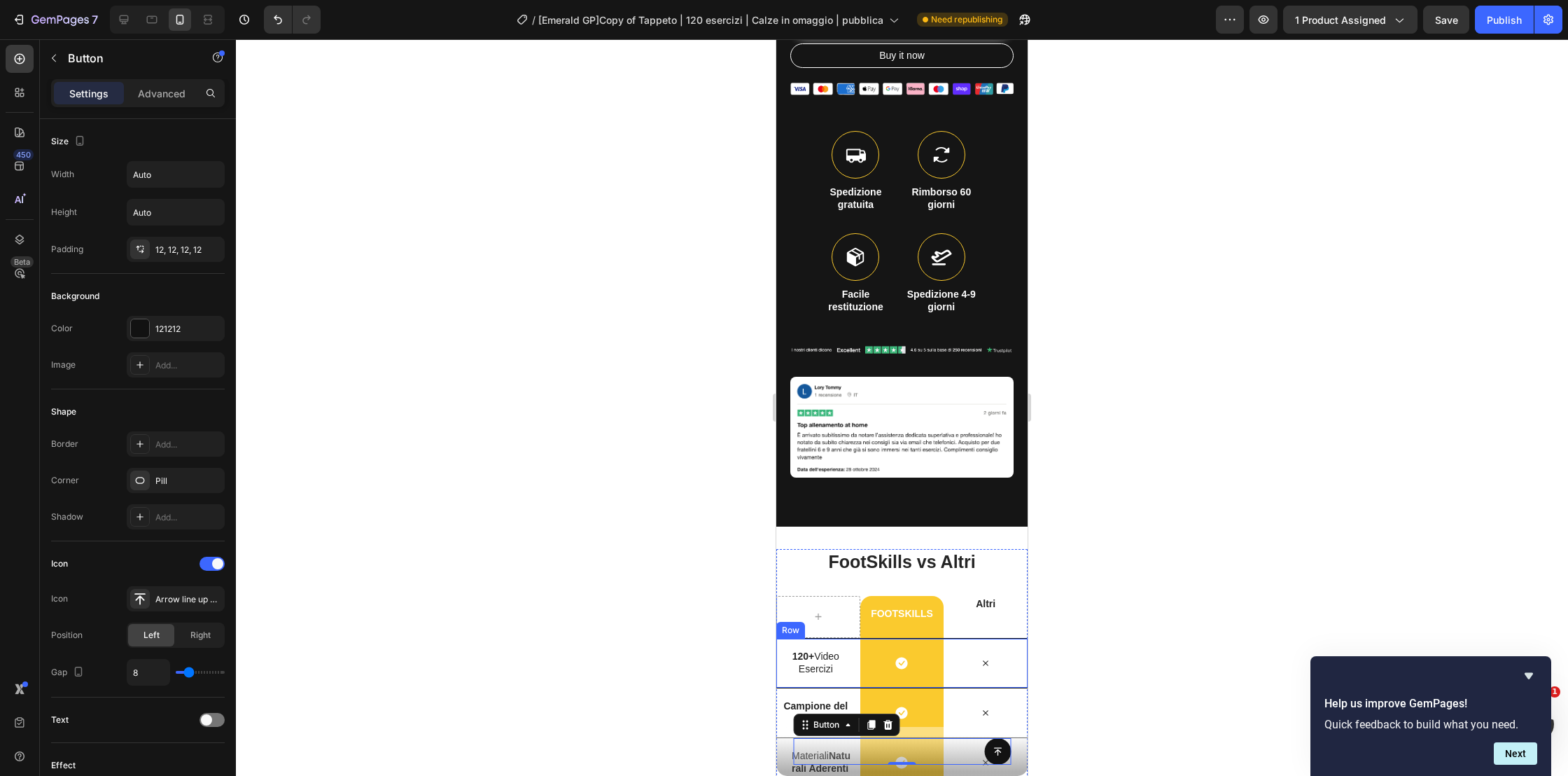
scroll to position [788, 0]
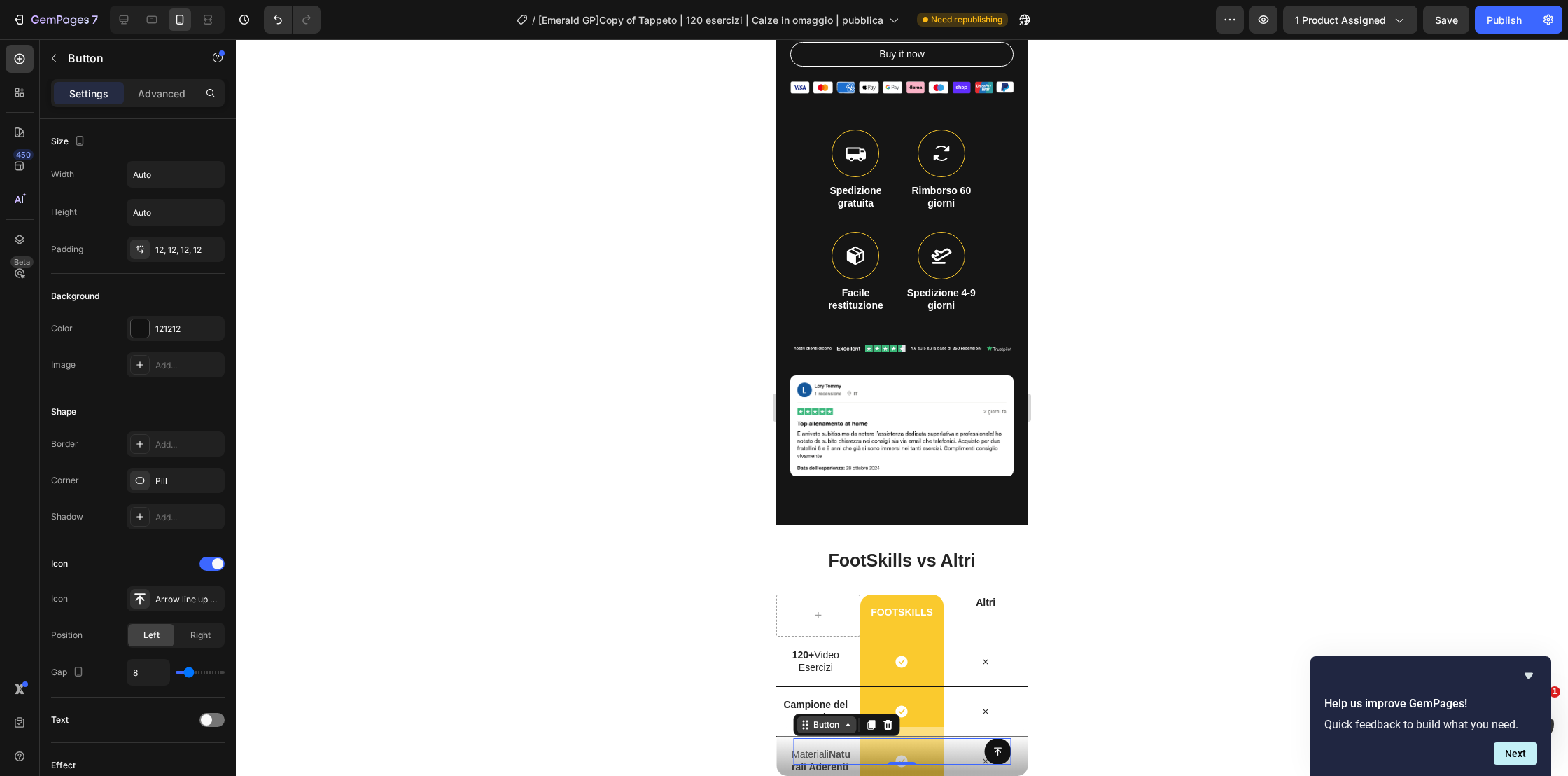
click at [817, 733] on div "Button" at bounding box center [826, 725] width 59 height 17
click at [812, 697] on div "Sticky" at bounding box center [815, 700] width 31 height 8
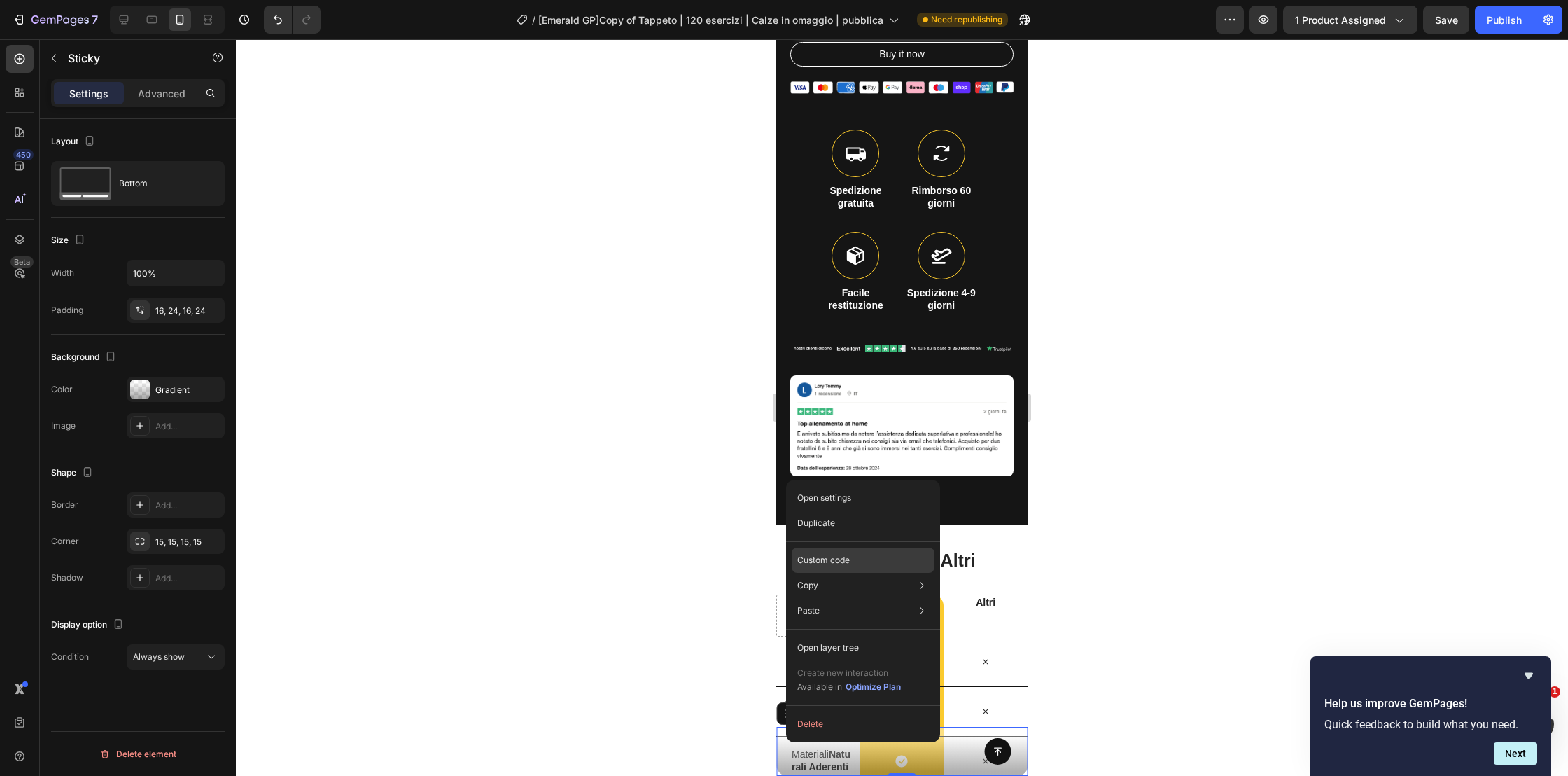
click at [846, 558] on p "Custom code" at bounding box center [824, 560] width 53 height 13
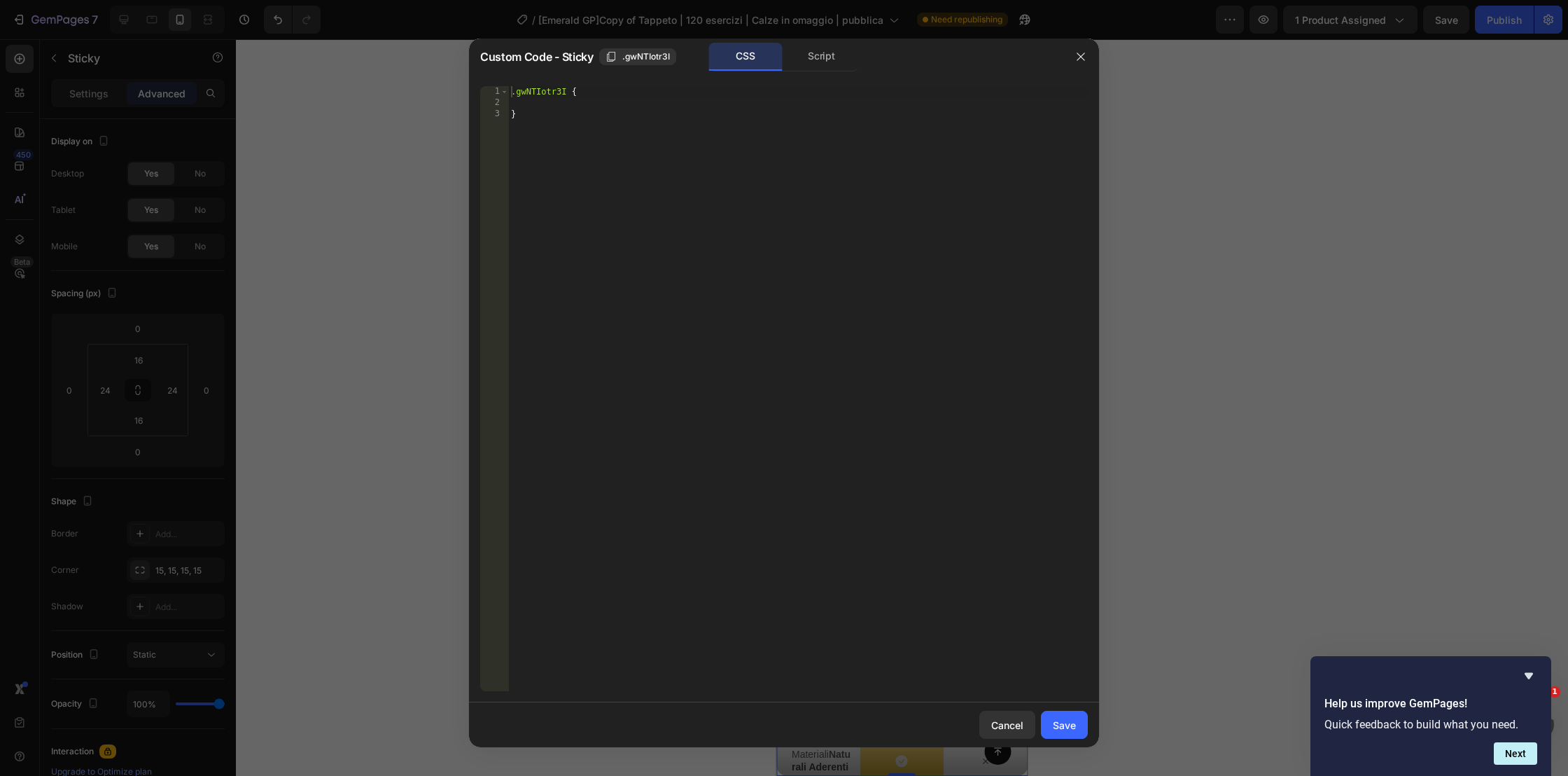
type textarea "}"
click at [654, 278] on div ".gwNTIotr3I { }" at bounding box center [798, 399] width 580 height 627
type textarea ".gwNTIotr3I {"
click at [1054, 725] on div "Save" at bounding box center [1064, 724] width 23 height 14
